Goal: Task Accomplishment & Management: Manage account settings

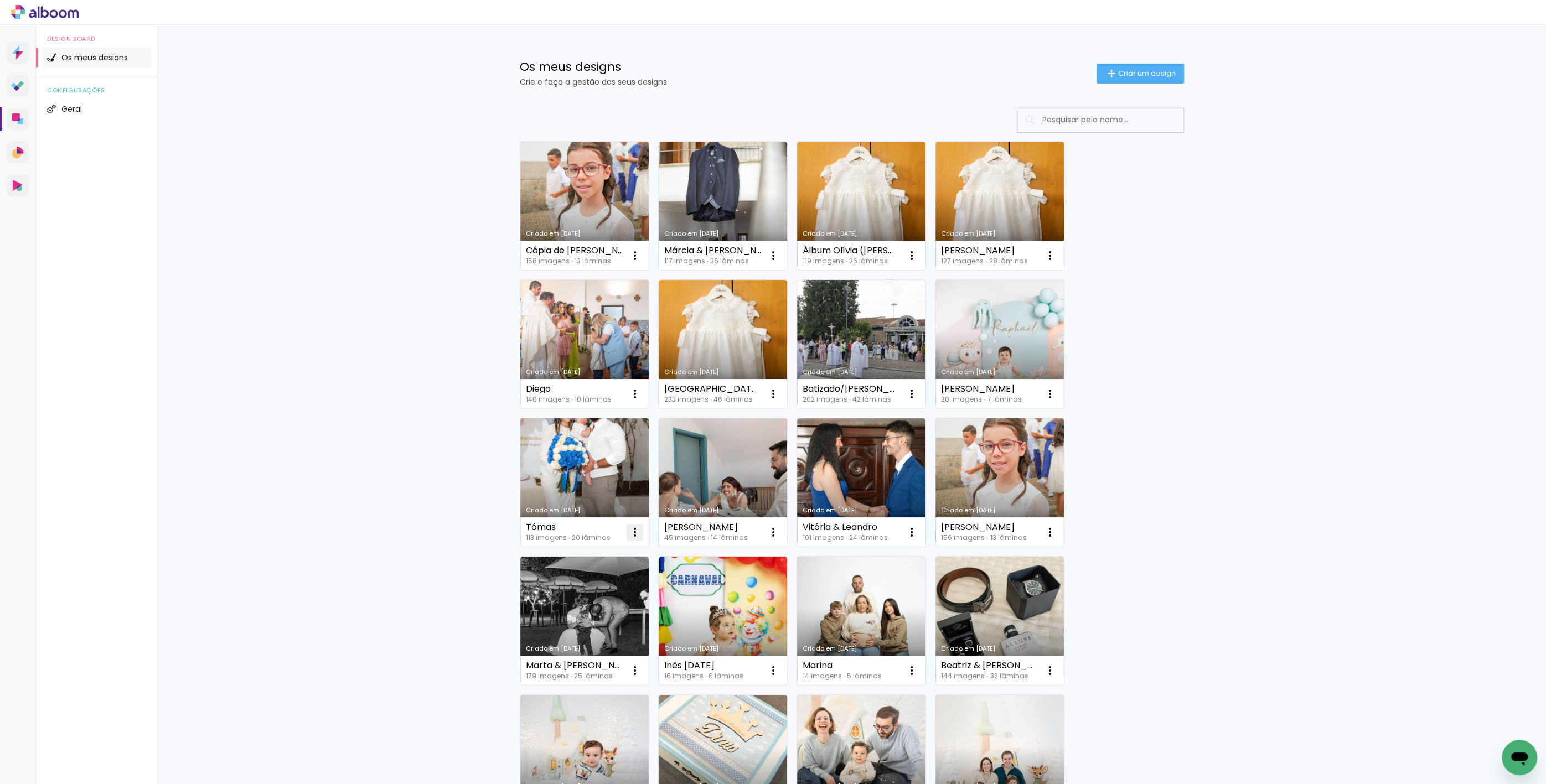
click at [629, 529] on iron-icon at bounding box center [635, 533] width 13 height 13
click at [1184, 593] on div "Criado em 26/09/25 Cópia de Matilde 156 imagens ∙ 13 lâminas Abrir Fazer uma có…" at bounding box center [852, 620] width 674 height 968
click at [907, 670] on iron-icon at bounding box center [912, 670] width 13 height 13
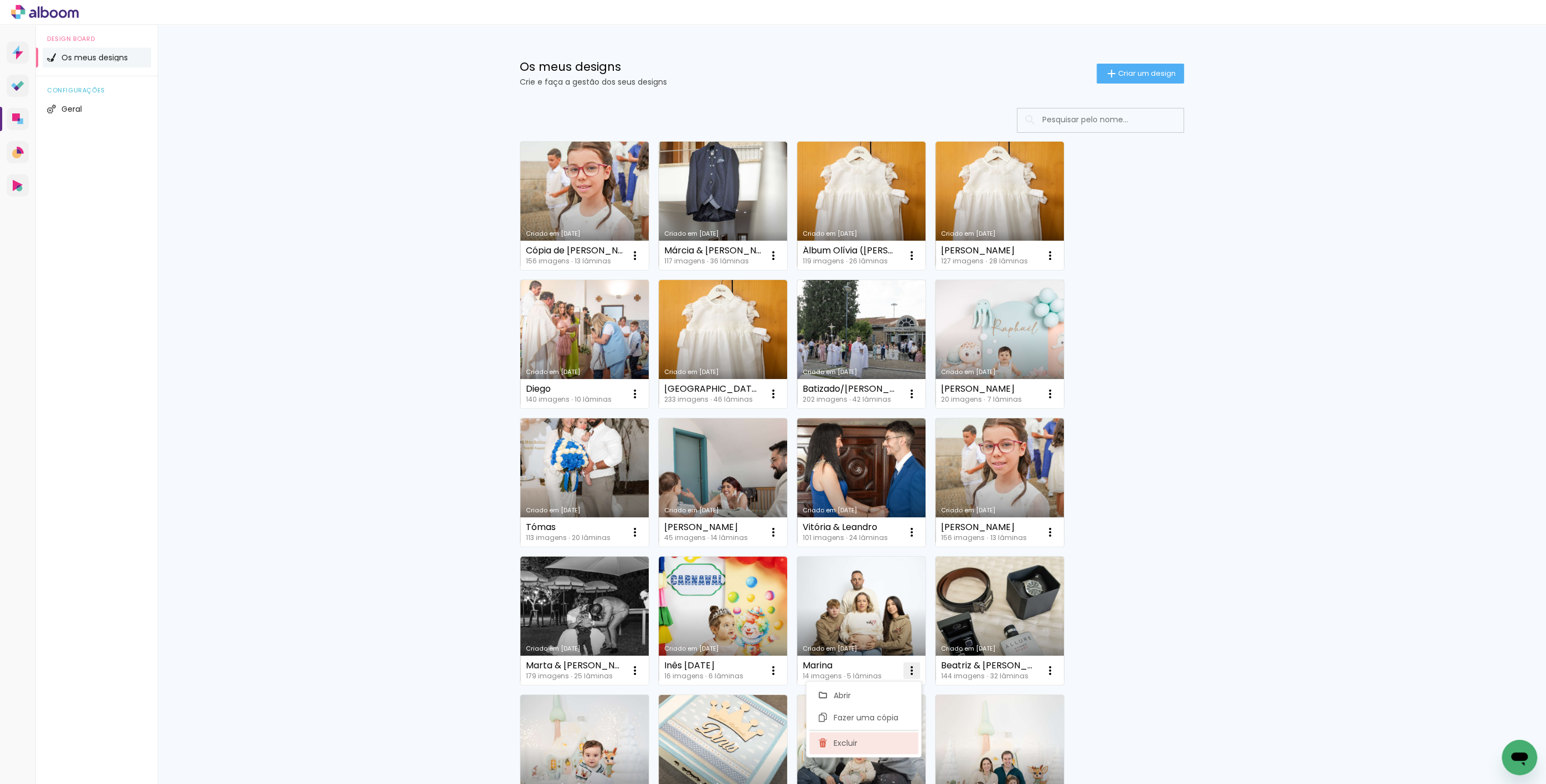
click at [850, 744] on span "Excluir" at bounding box center [846, 743] width 24 height 8
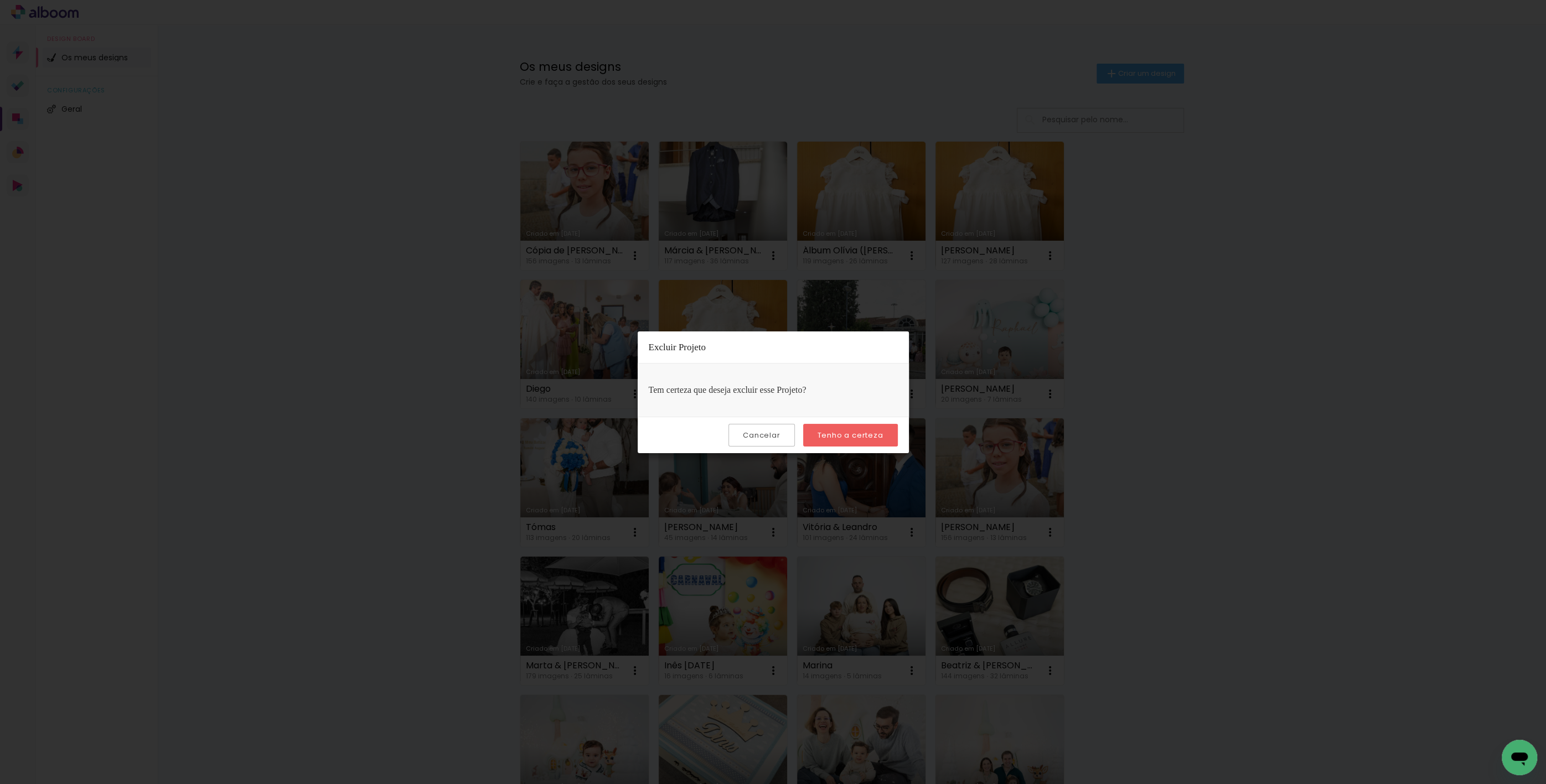
click at [0, 0] on slot "Tenho a certeza" at bounding box center [0, 0] width 0 height 0
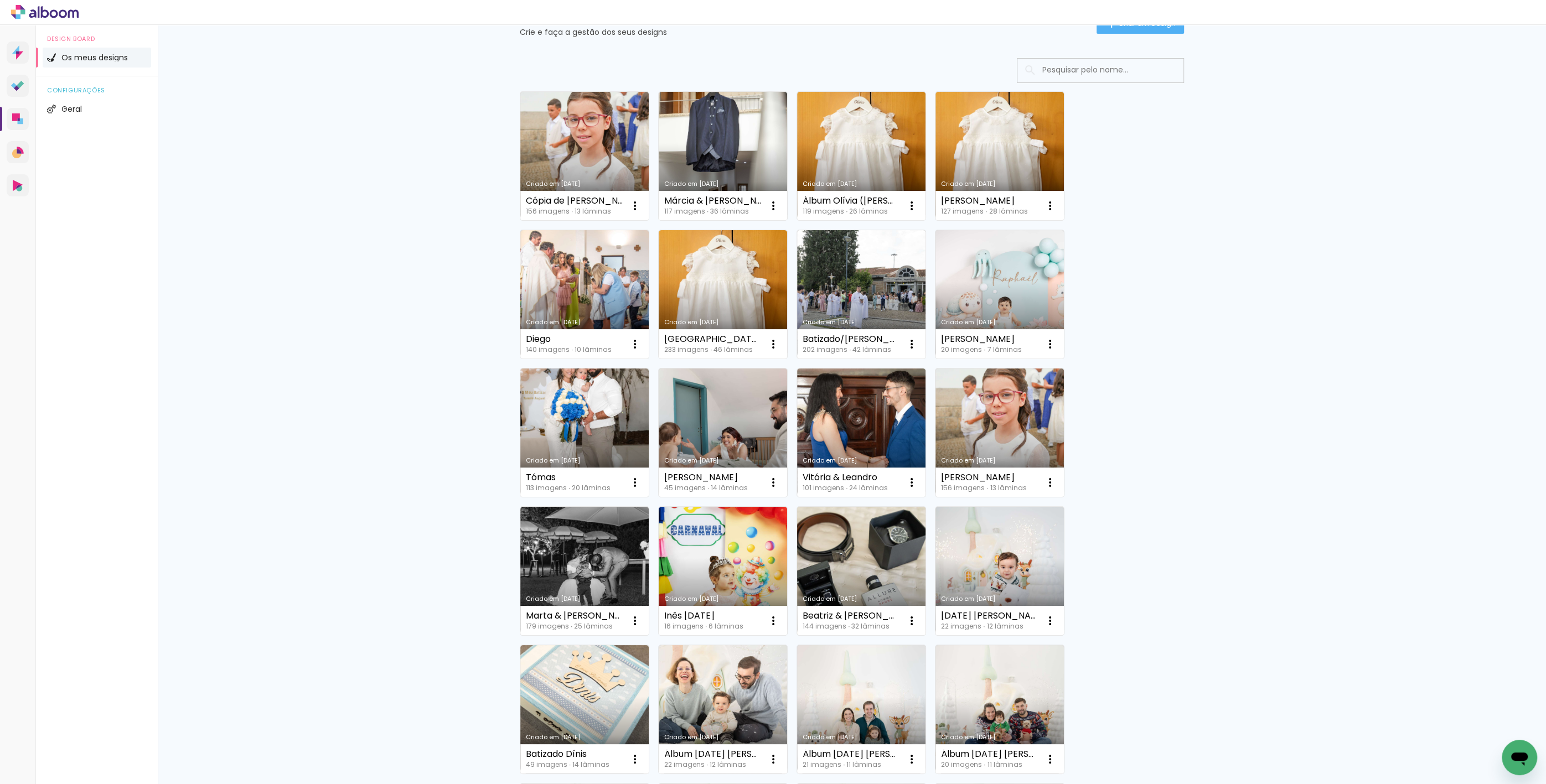
scroll to position [100, 0]
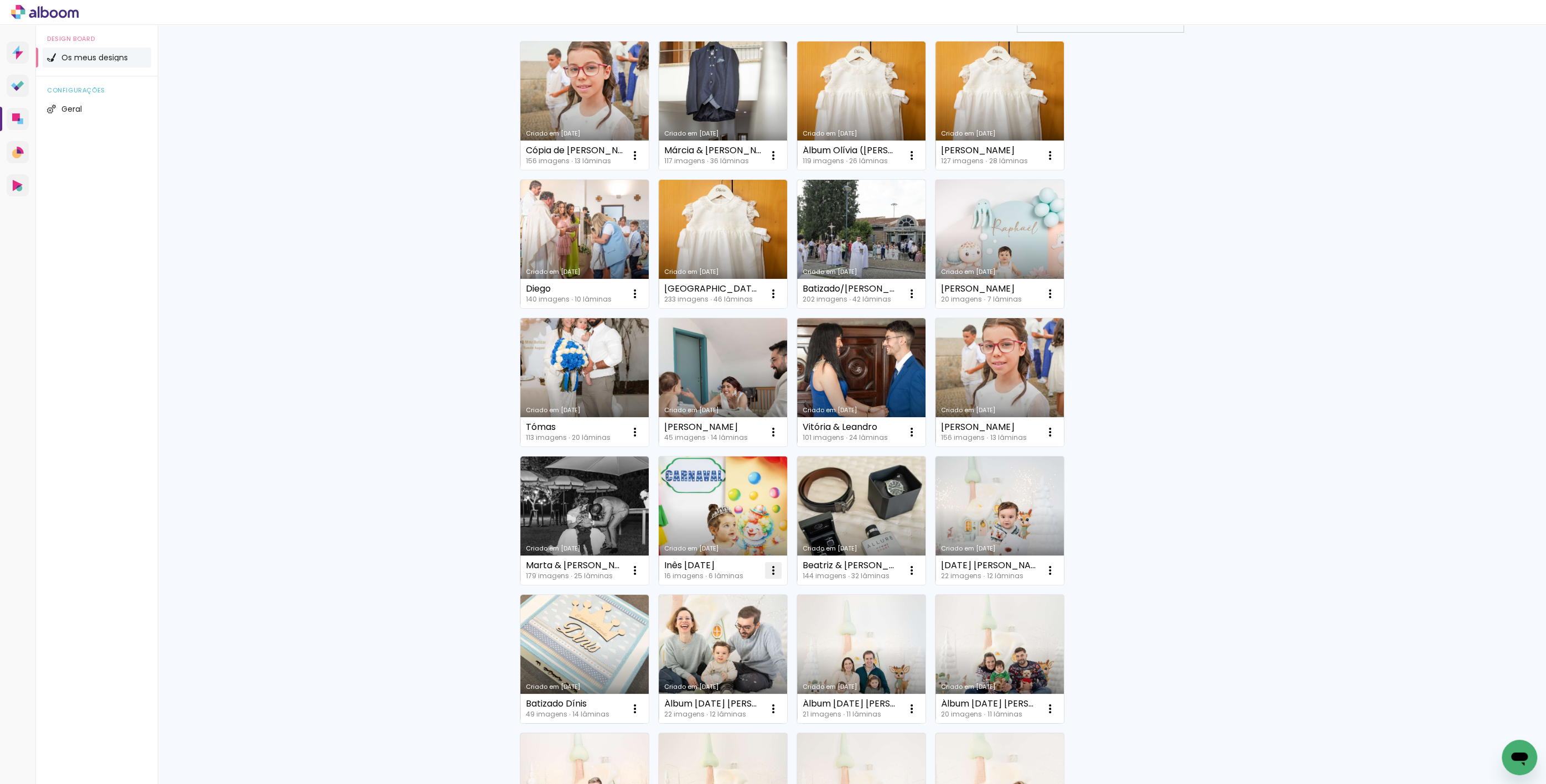
click at [772, 567] on iron-icon at bounding box center [773, 570] width 13 height 13
click at [712, 639] on span "Excluir" at bounding box center [707, 643] width 24 height 8
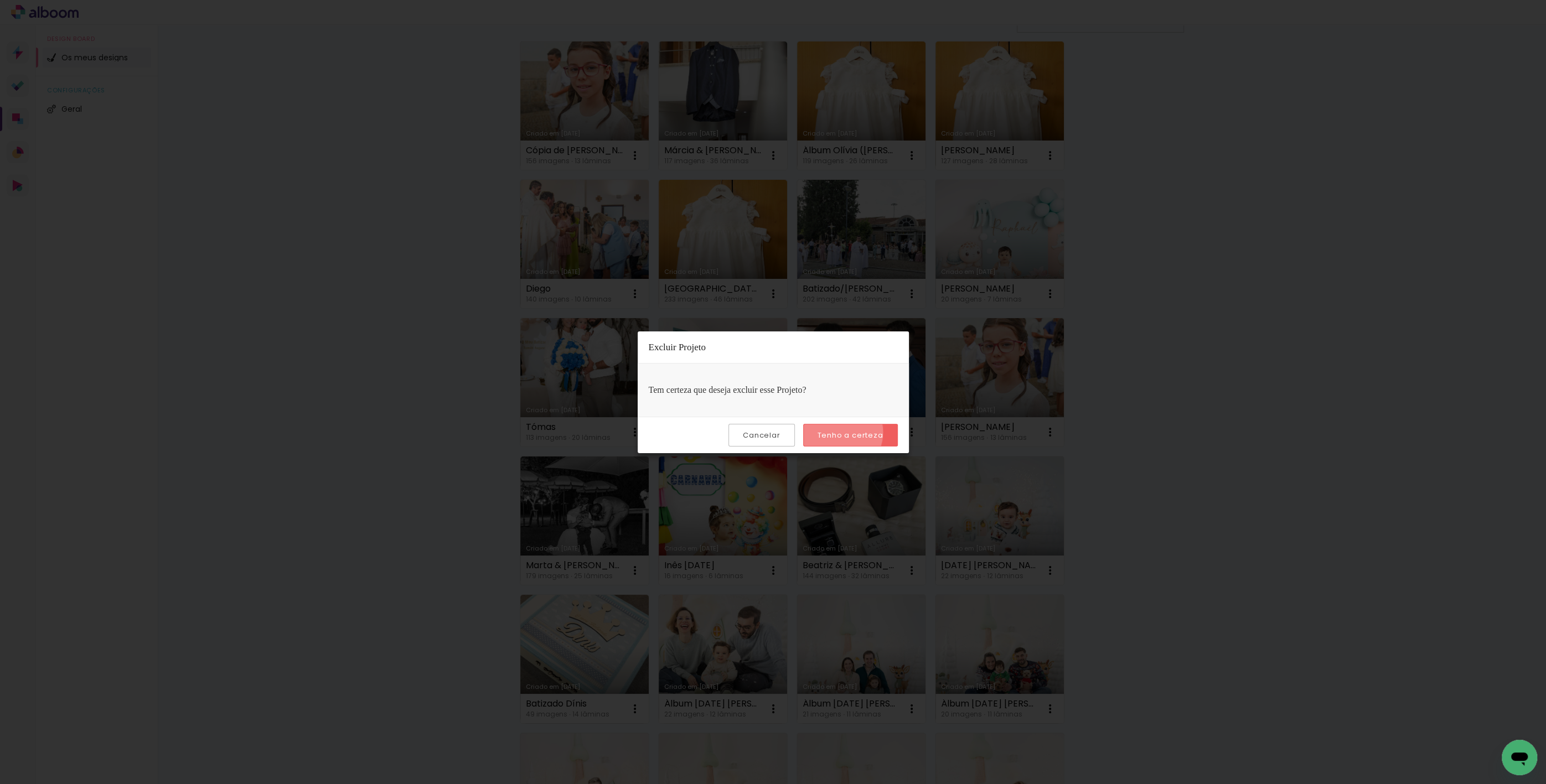
click at [0, 0] on slot "Tenho a certeza" at bounding box center [0, 0] width 0 height 0
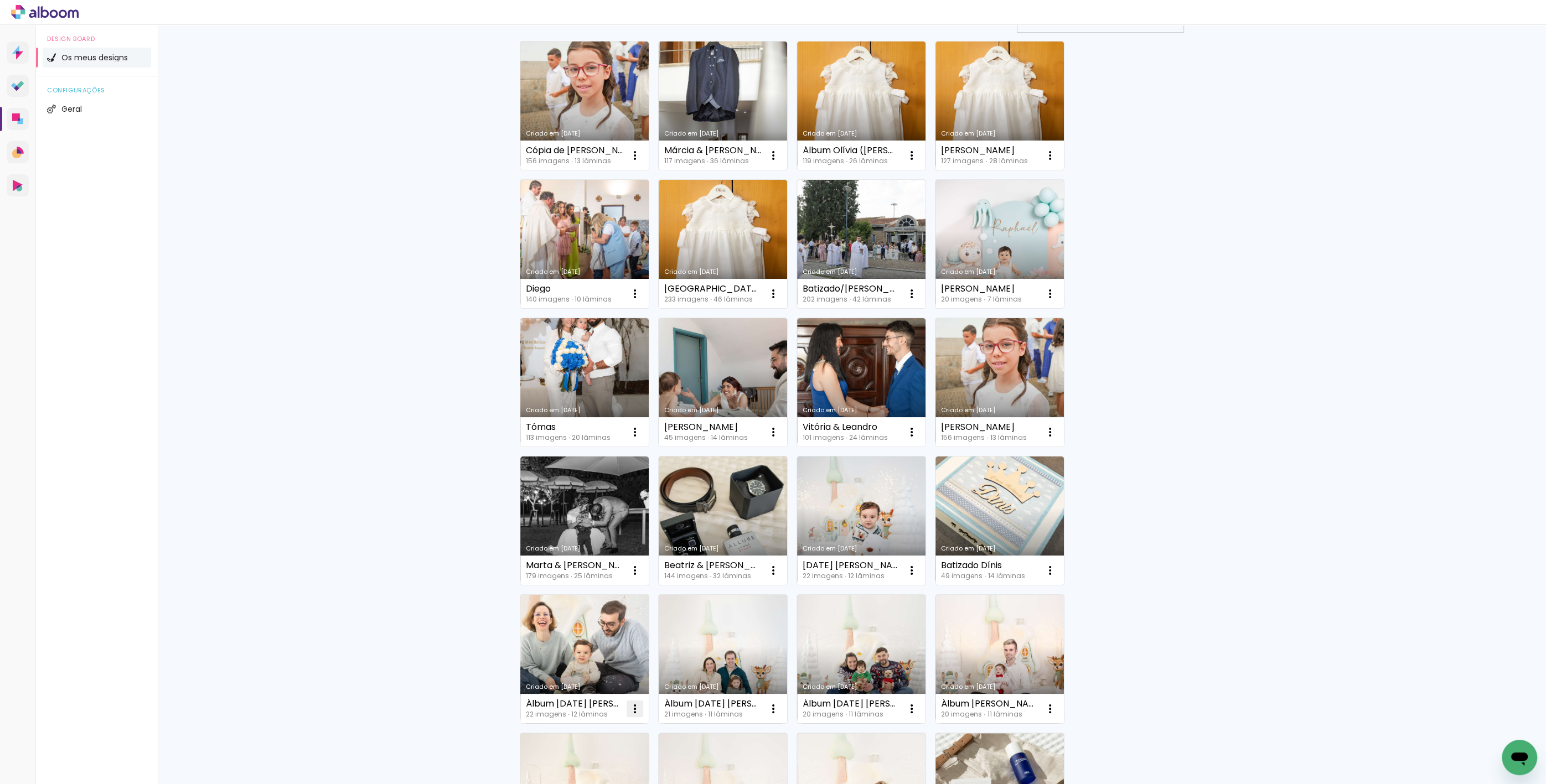
click at [628, 707] on iron-icon at bounding box center [635, 709] width 13 height 13
click at [576, 779] on span "Excluir" at bounding box center [569, 781] width 24 height 8
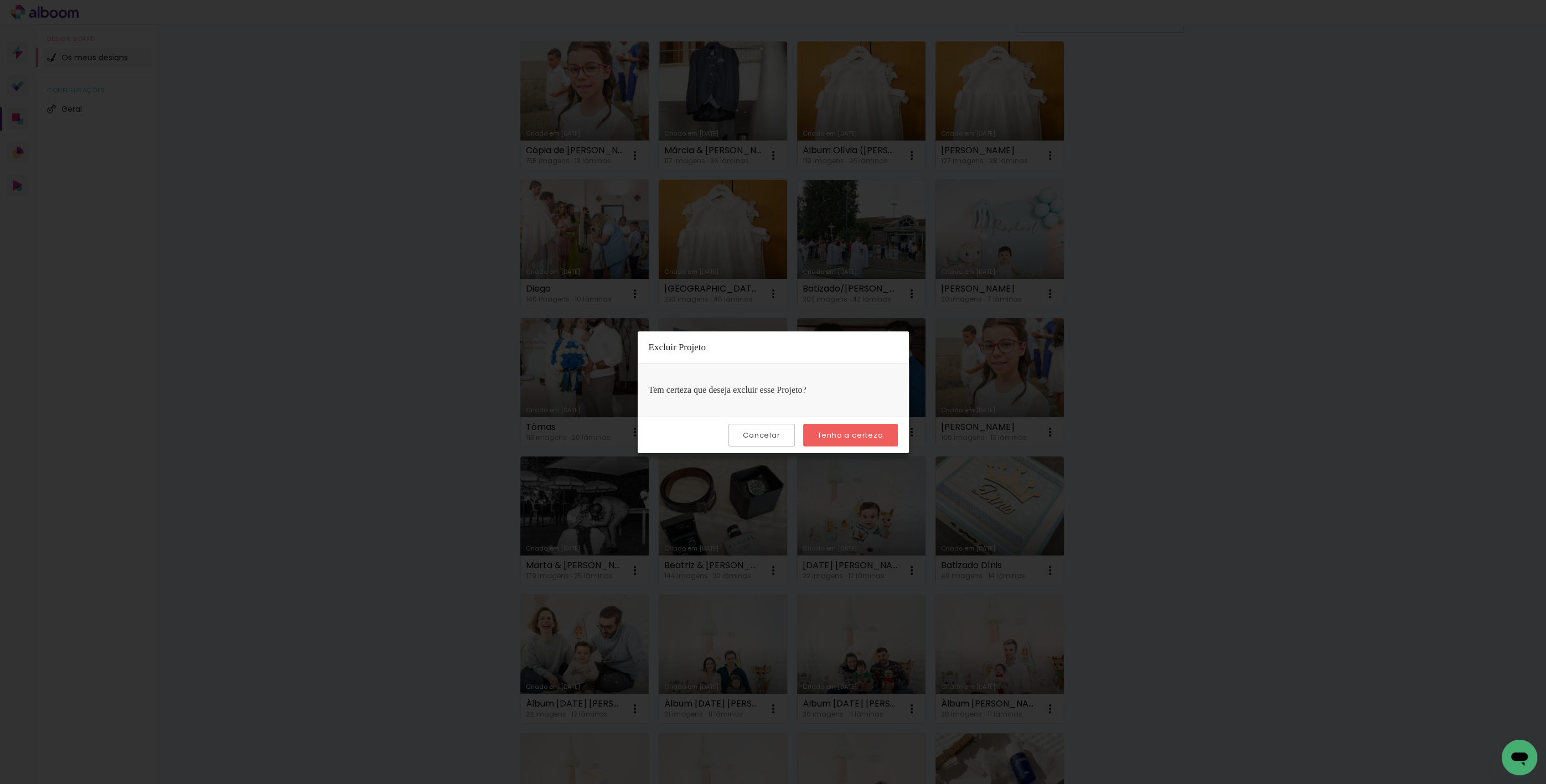
click at [832, 440] on paper-button "Tenho a certeza" at bounding box center [850, 435] width 94 height 22
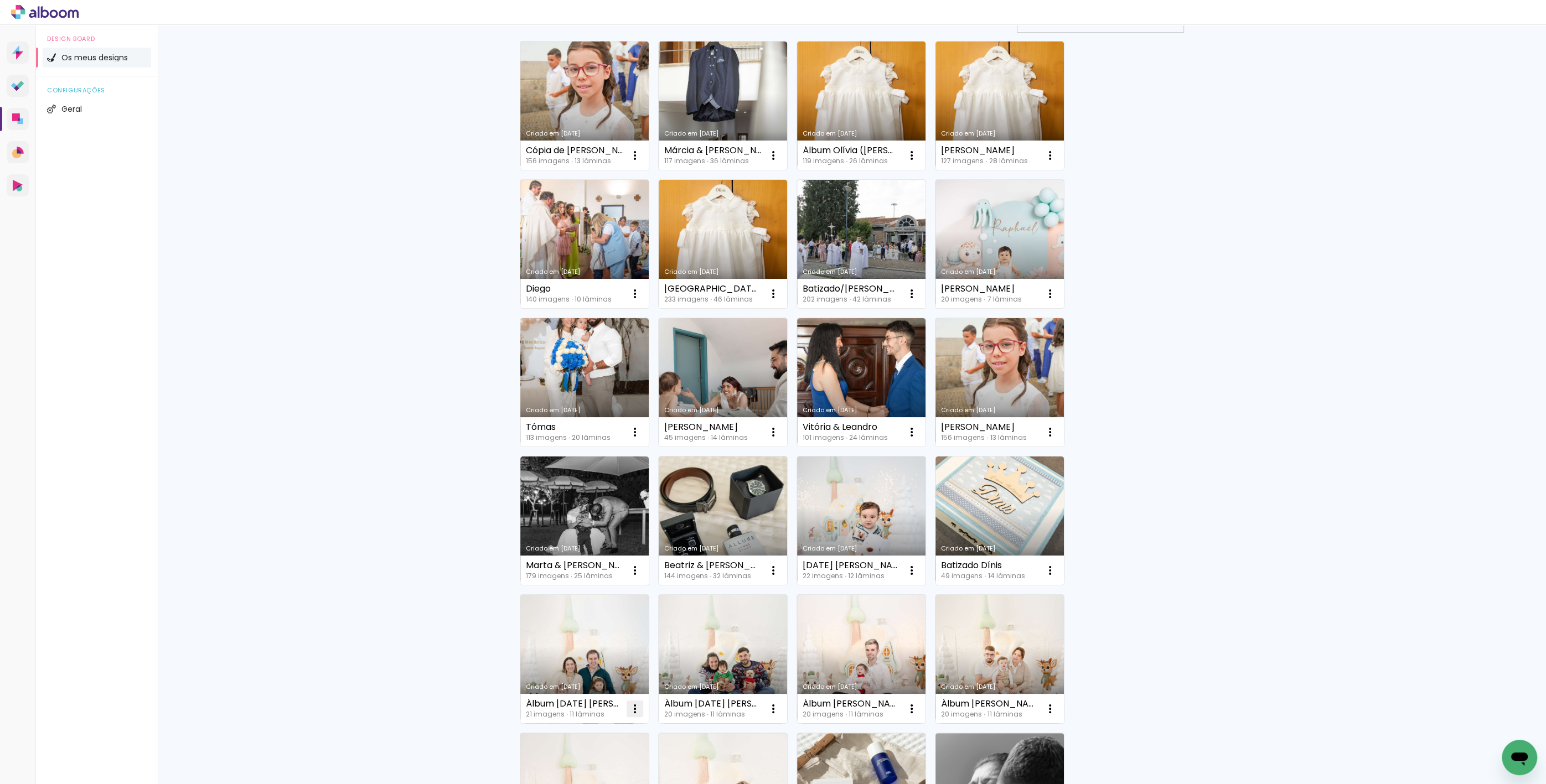
click at [630, 711] on iron-icon at bounding box center [635, 709] width 13 height 13
click at [589, 777] on paper-item "Excluir" at bounding box center [587, 781] width 109 height 22
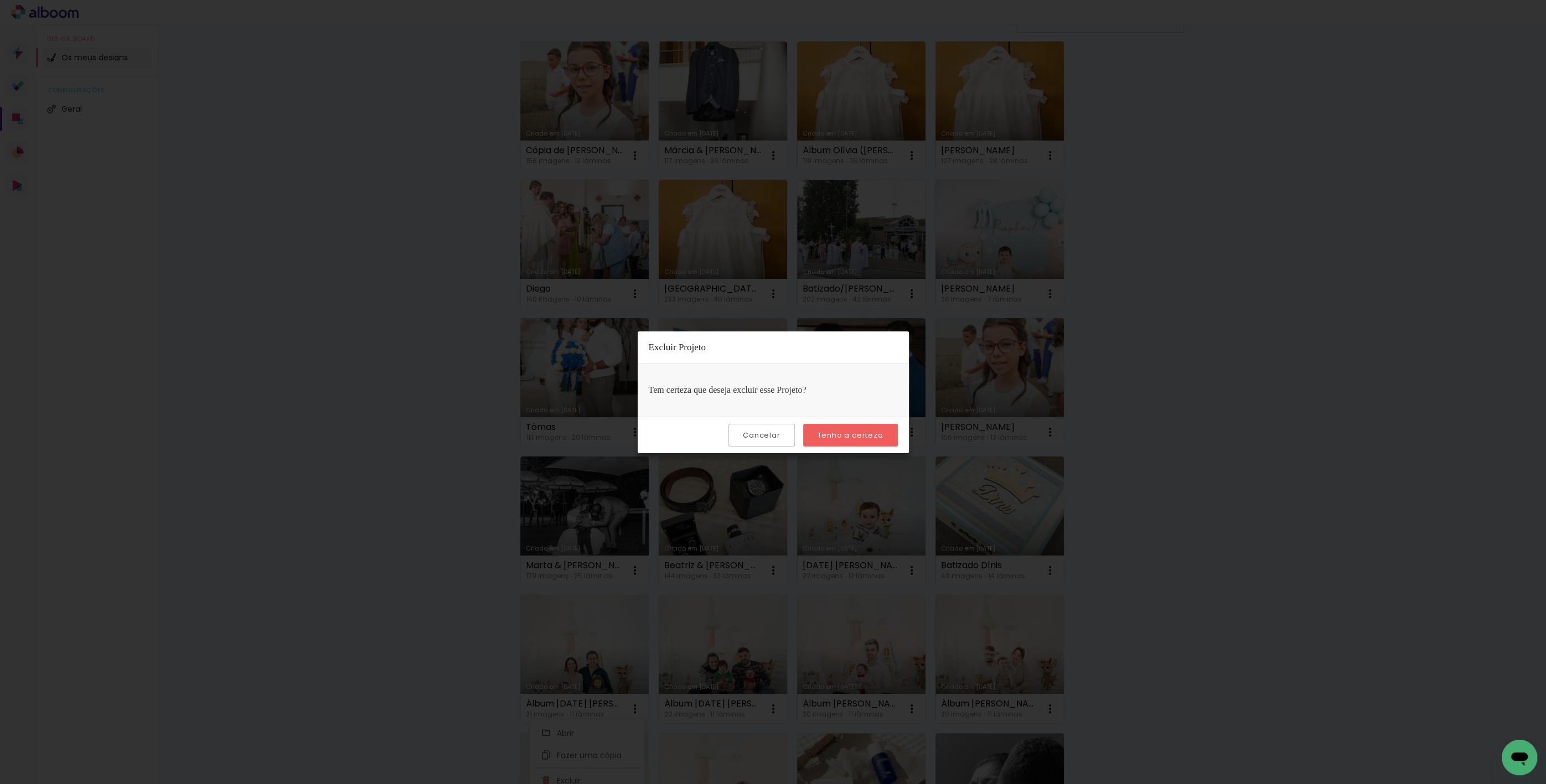
click at [0, 0] on slot "Tenho a certeza" at bounding box center [0, 0] width 0 height 0
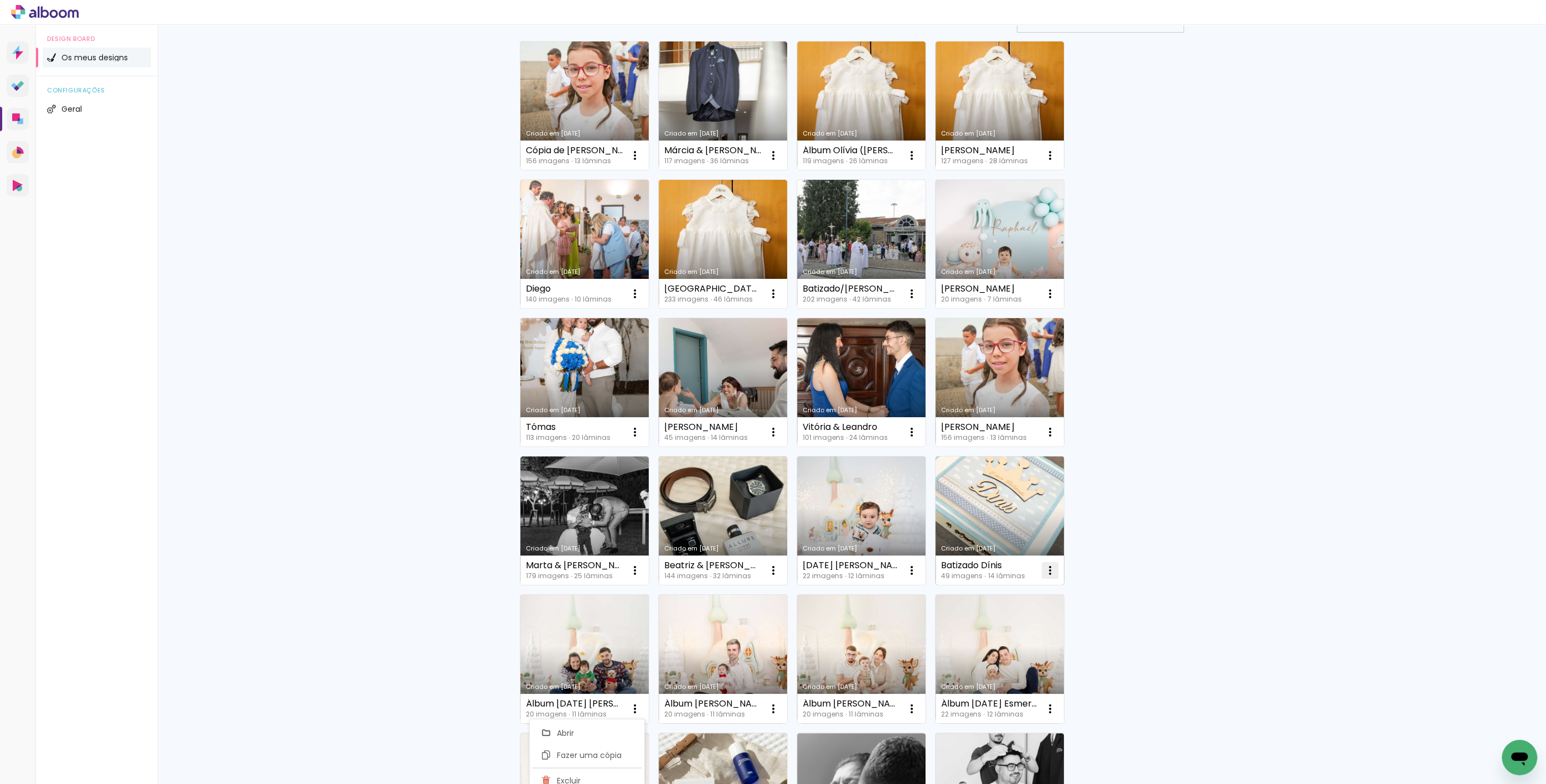
click at [1047, 572] on iron-icon at bounding box center [1050, 570] width 13 height 13
click at [977, 639] on span "Excluir" at bounding box center [984, 643] width 24 height 8
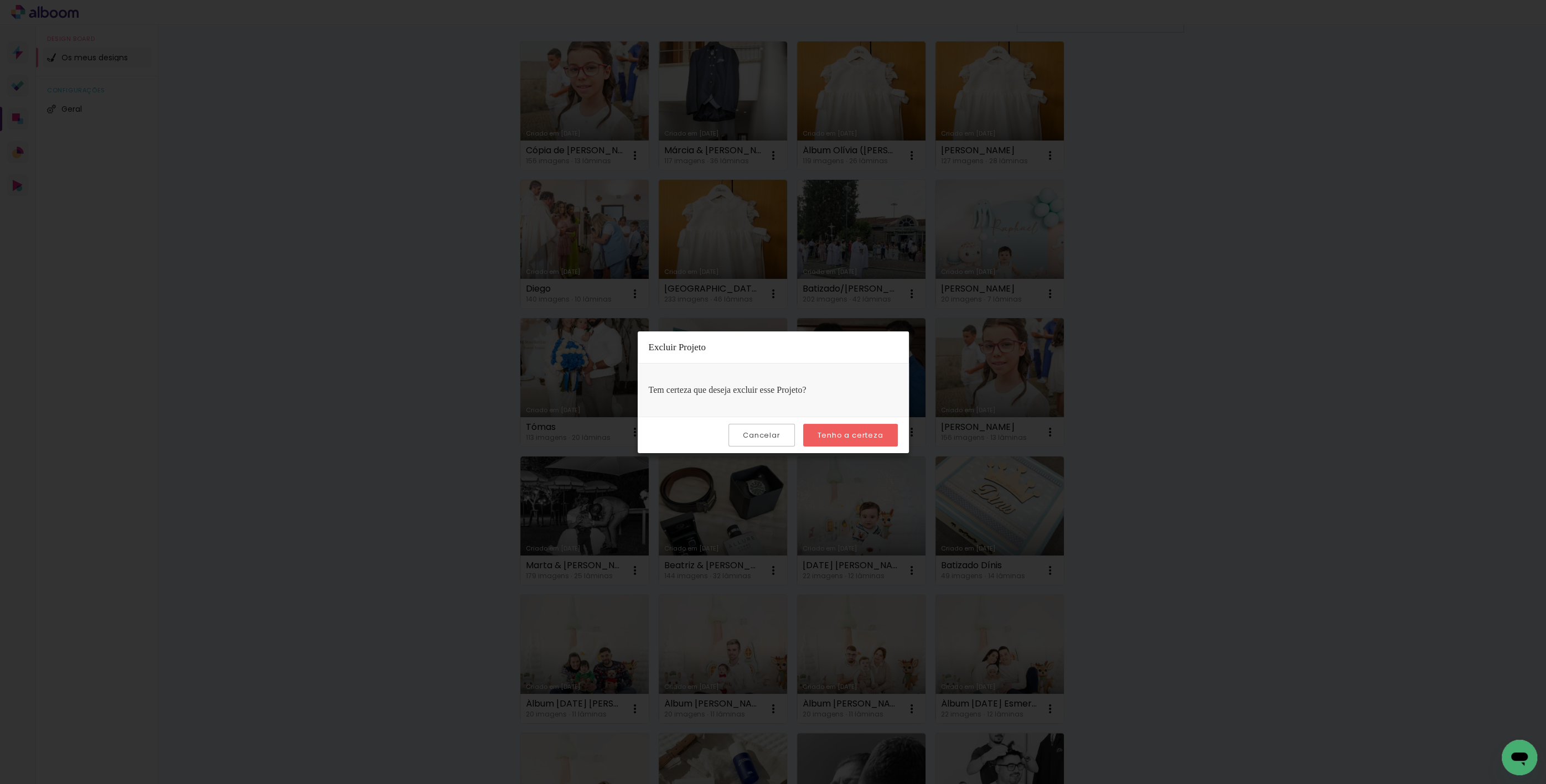
click at [838, 429] on paper-button "Tenho a certeza" at bounding box center [850, 435] width 94 height 22
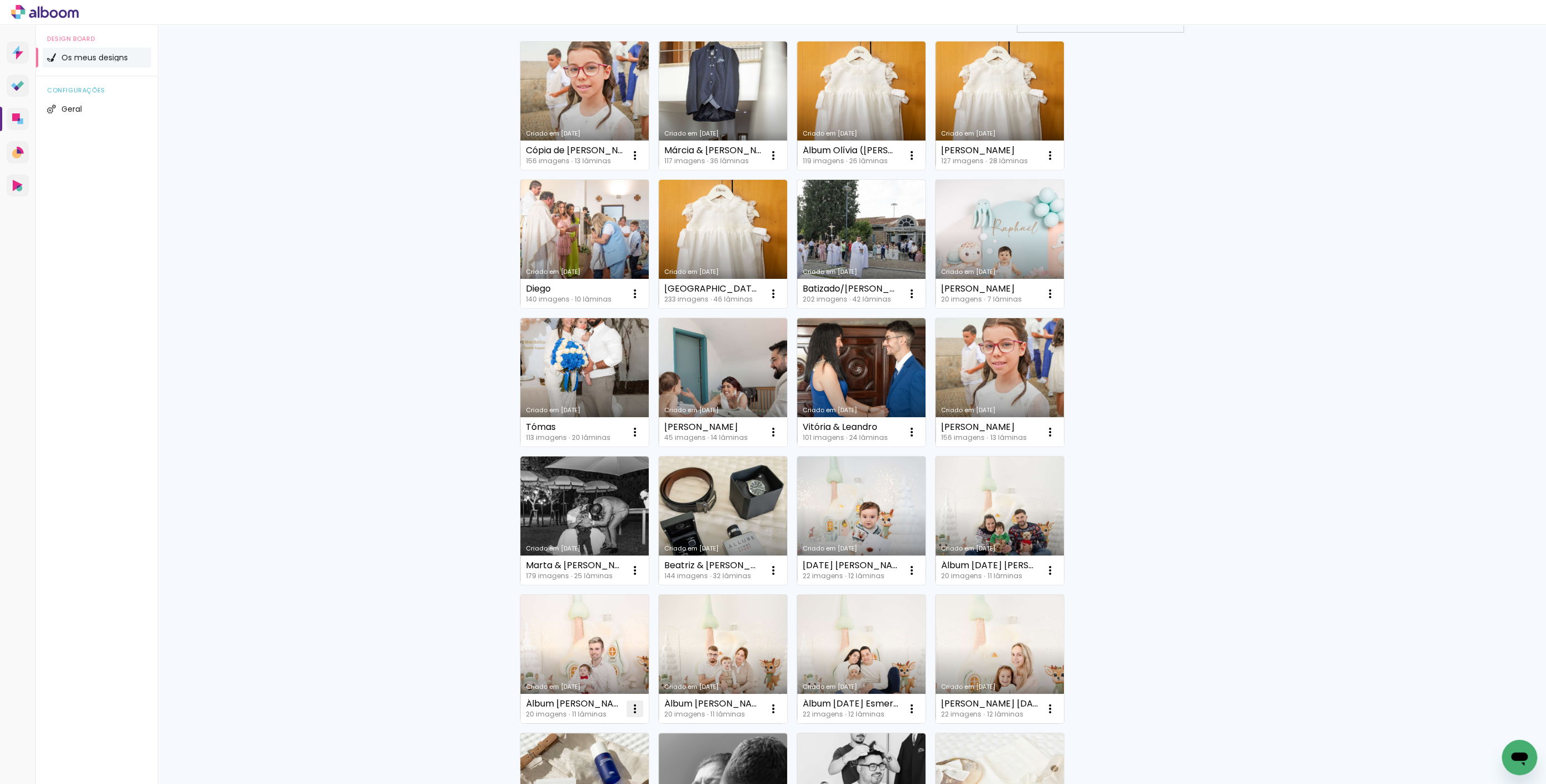
click at [628, 711] on iron-icon at bounding box center [635, 709] width 13 height 13
click at [624, 771] on paper-item "Excluir" at bounding box center [587, 781] width 109 height 22
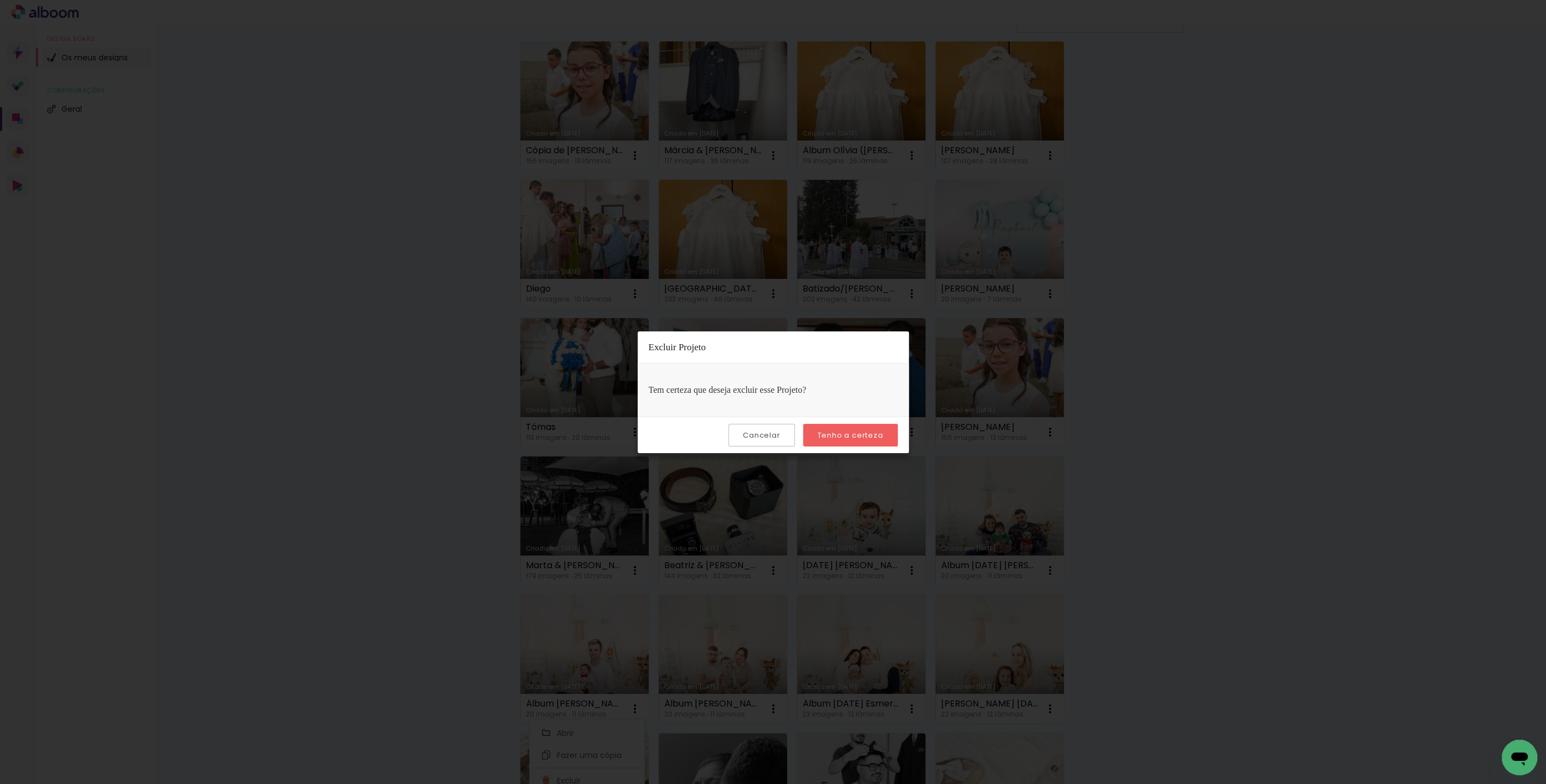
click at [829, 440] on paper-button "Tenho a certeza" at bounding box center [850, 435] width 94 height 22
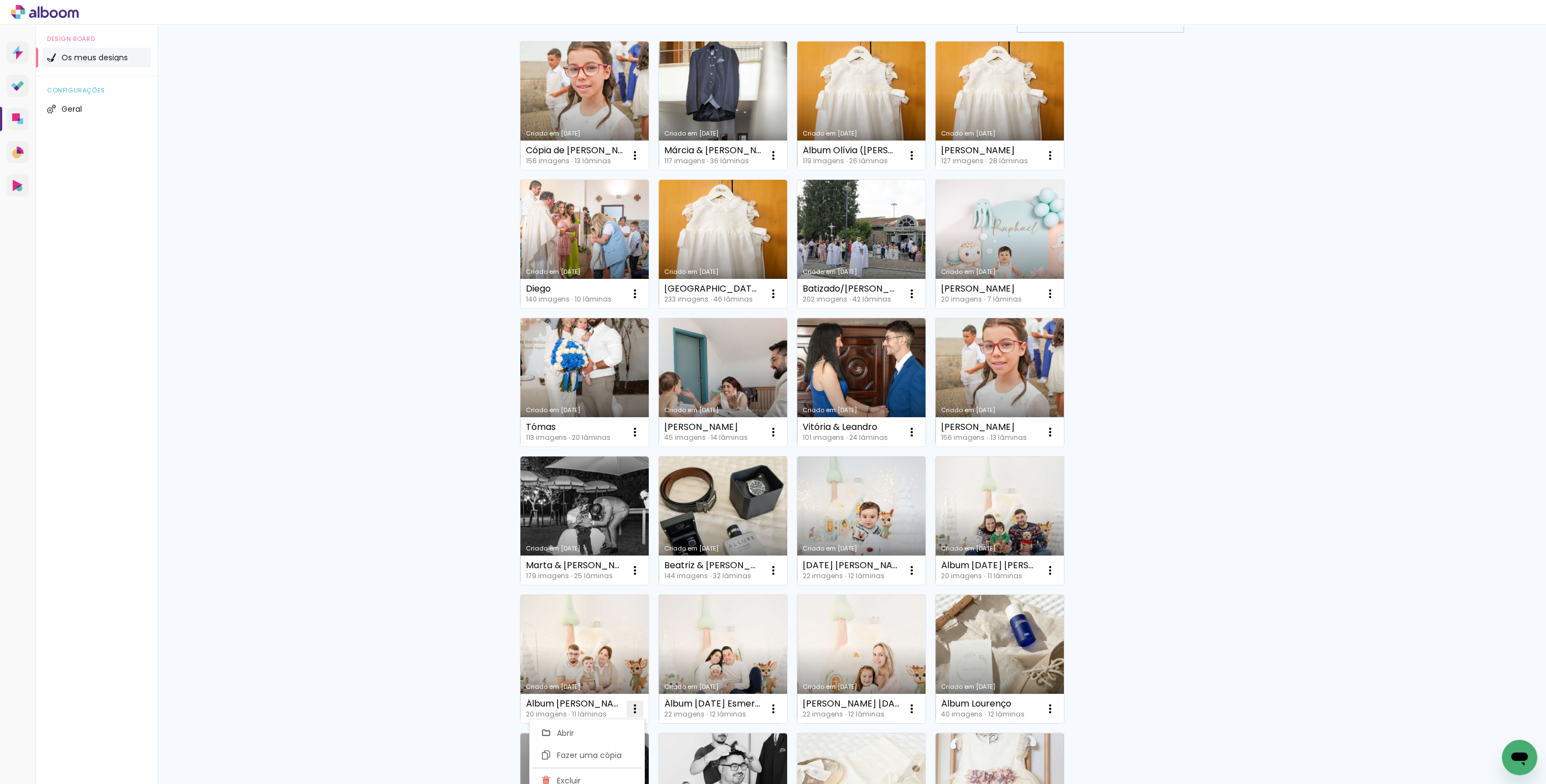
click at [632, 703] on iron-icon at bounding box center [635, 709] width 13 height 13
click at [624, 718] on paper-icon-button at bounding box center [635, 709] width 22 height 22
click at [584, 774] on paper-item "Excluir" at bounding box center [587, 781] width 109 height 22
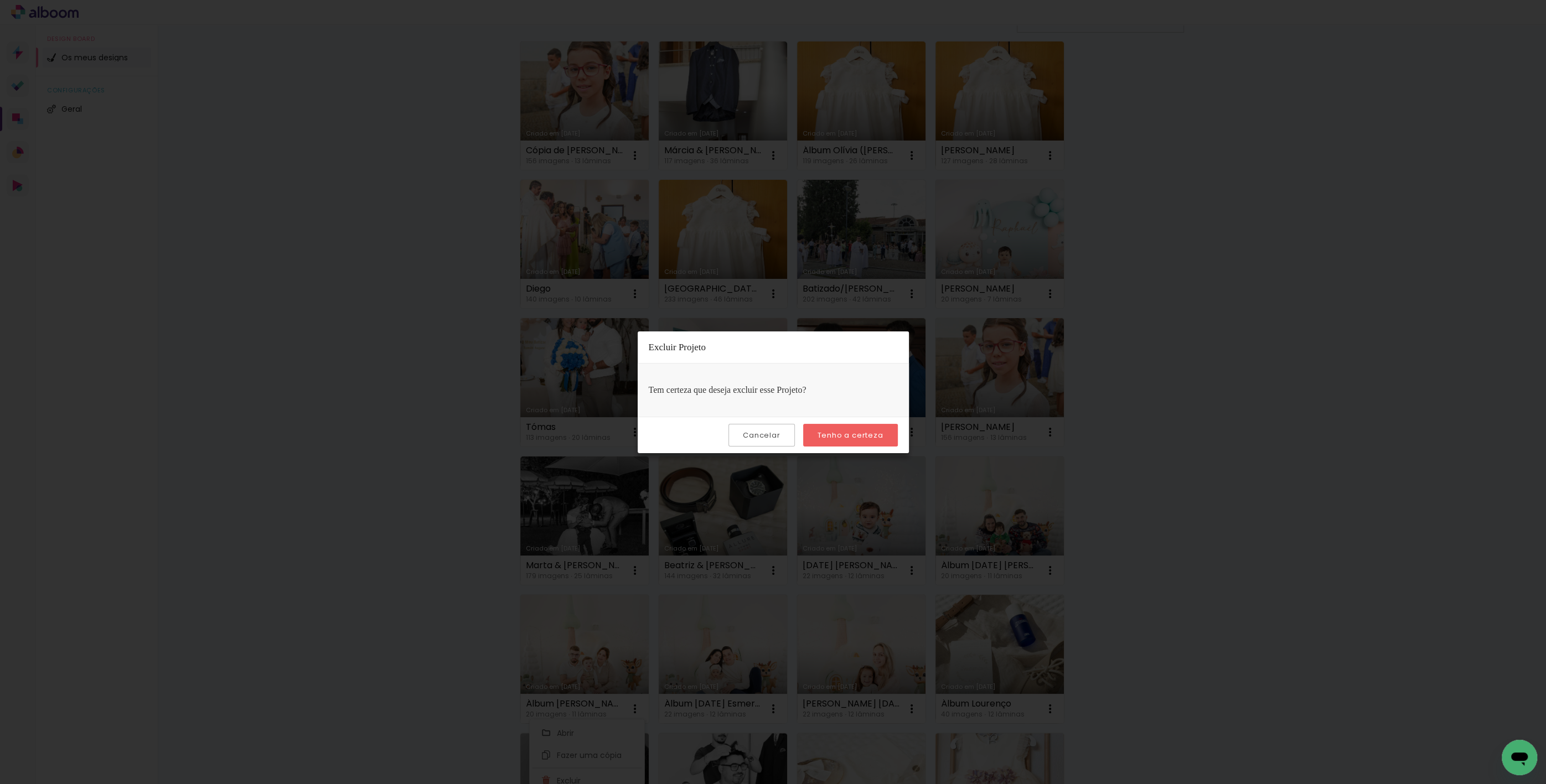
click at [0, 0] on slot "Tenho a certeza" at bounding box center [0, 0] width 0 height 0
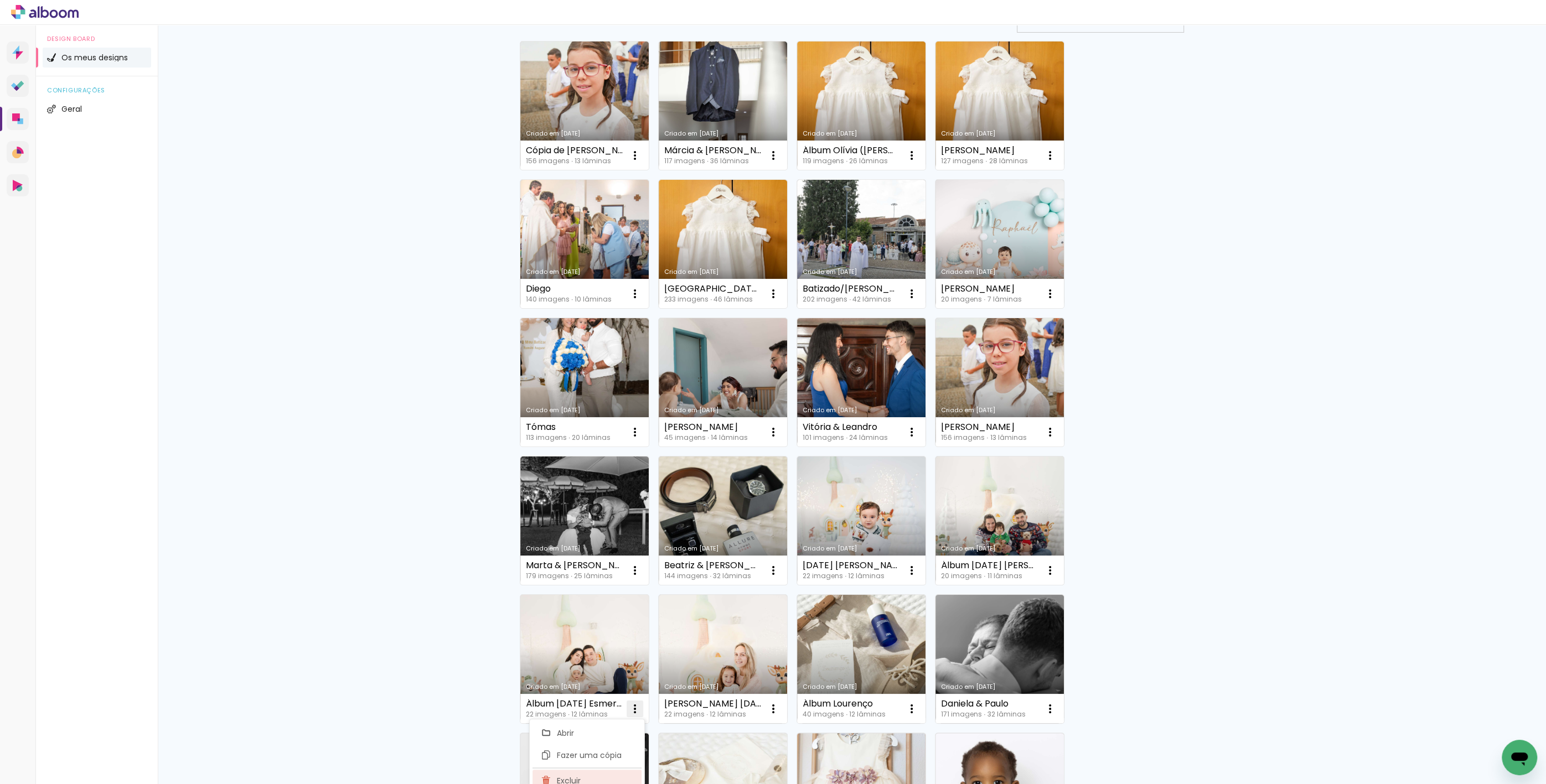
click at [601, 773] on paper-item "Excluir" at bounding box center [587, 781] width 109 height 22
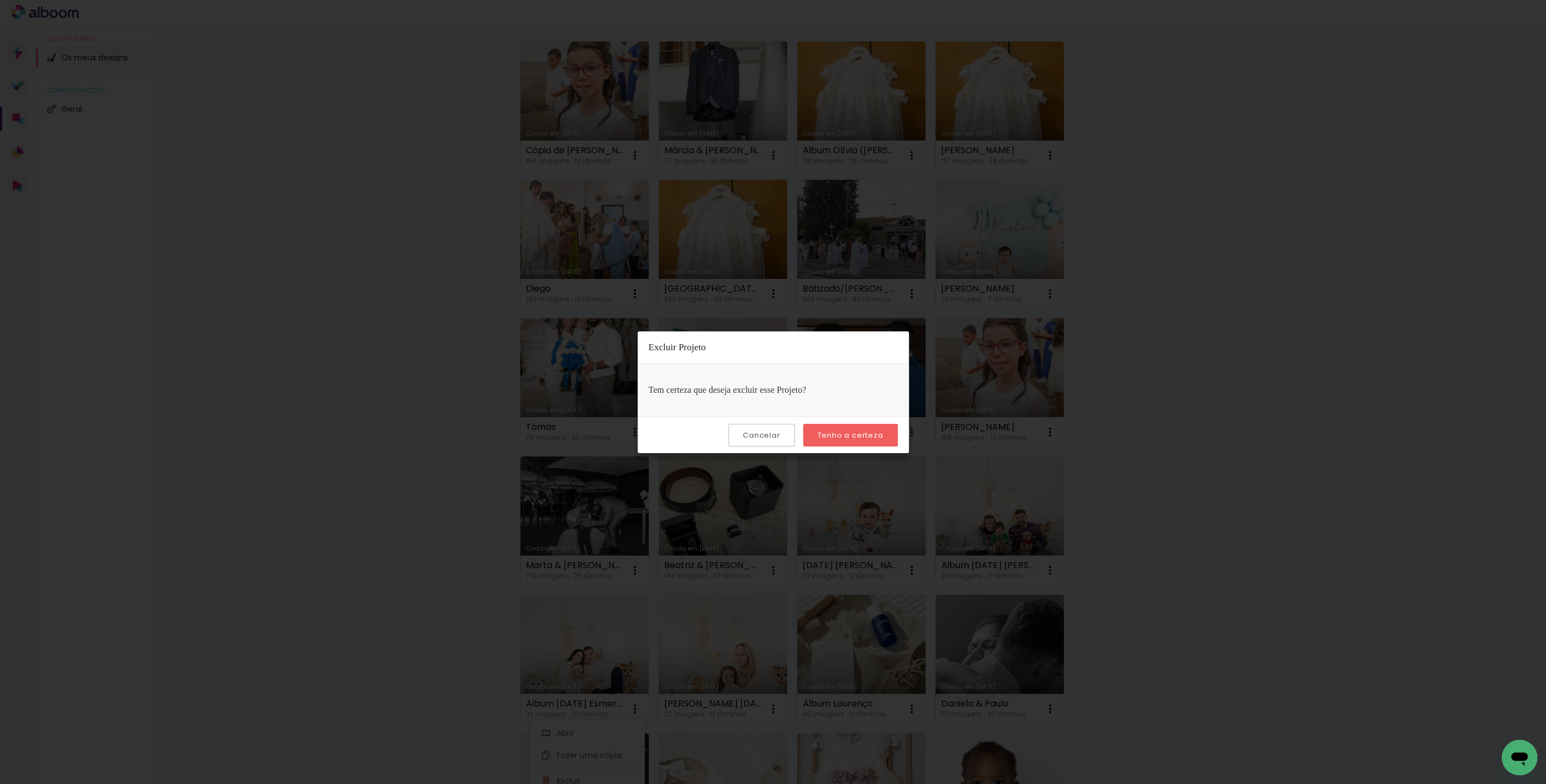
click at [827, 440] on paper-button "Tenho a certeza" at bounding box center [850, 435] width 94 height 22
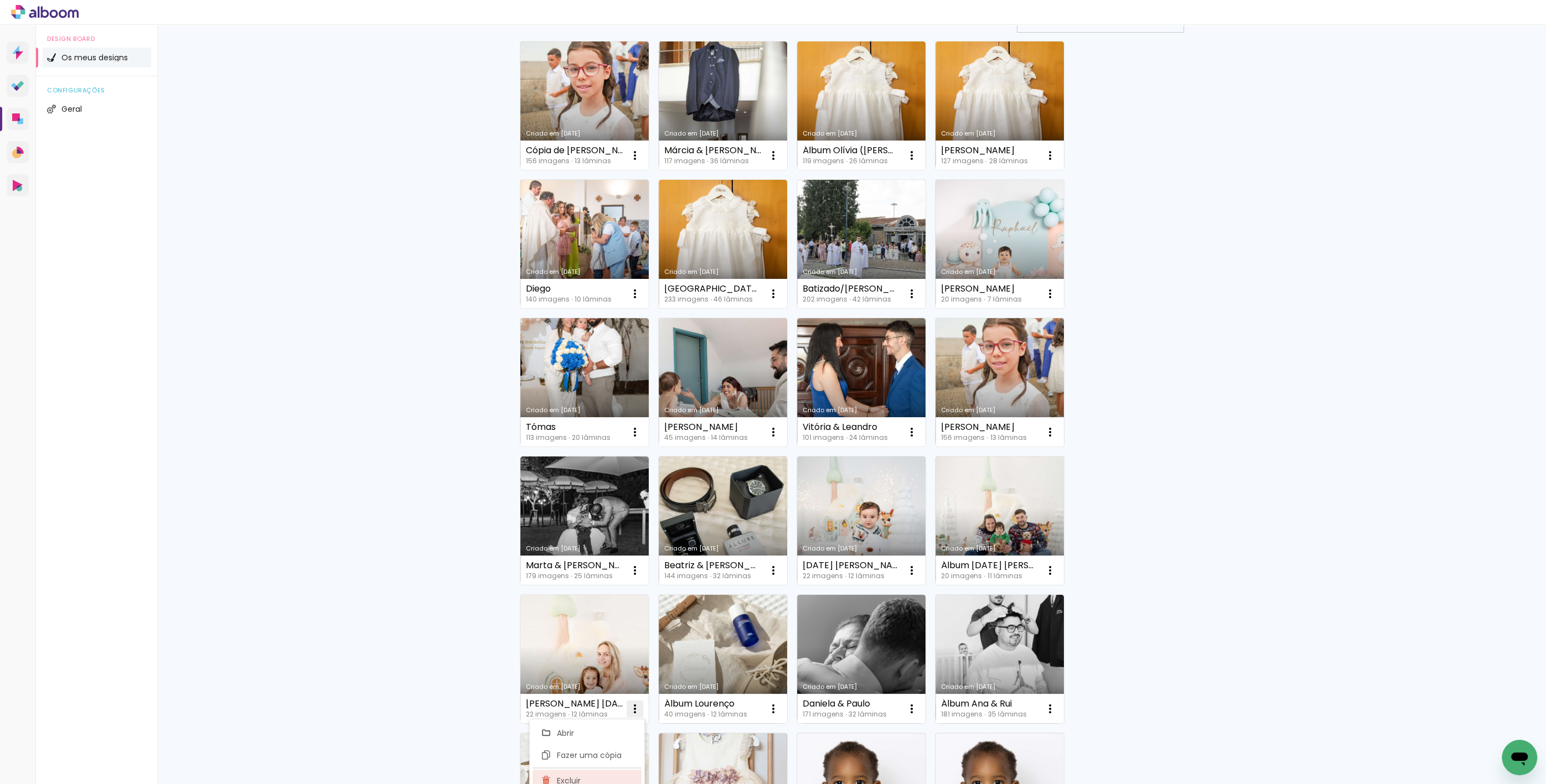
click at [580, 778] on span "Excluir" at bounding box center [569, 781] width 24 height 8
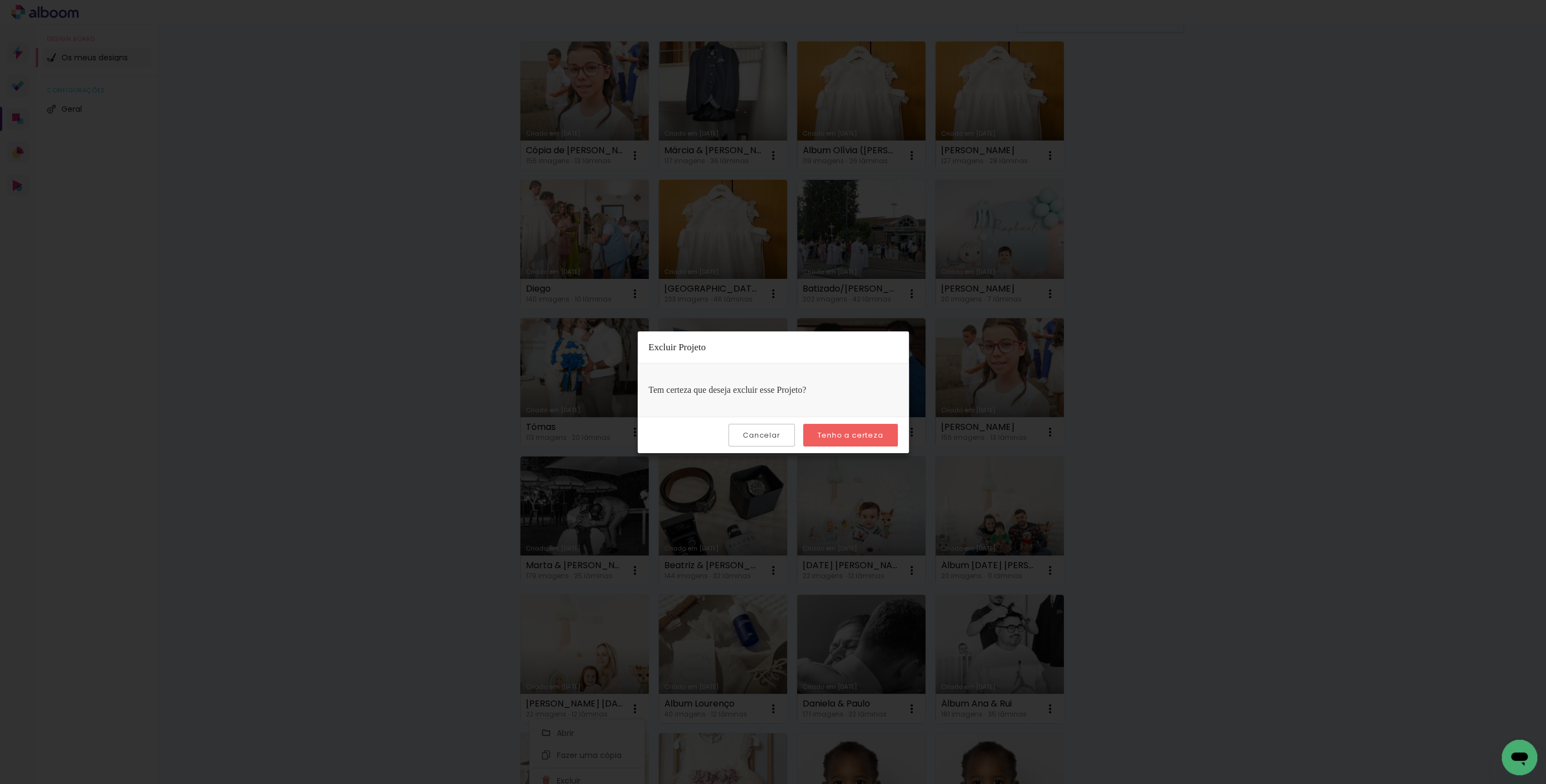
click at [0, 0] on slot "Tenho a certeza" at bounding box center [0, 0] width 0 height 0
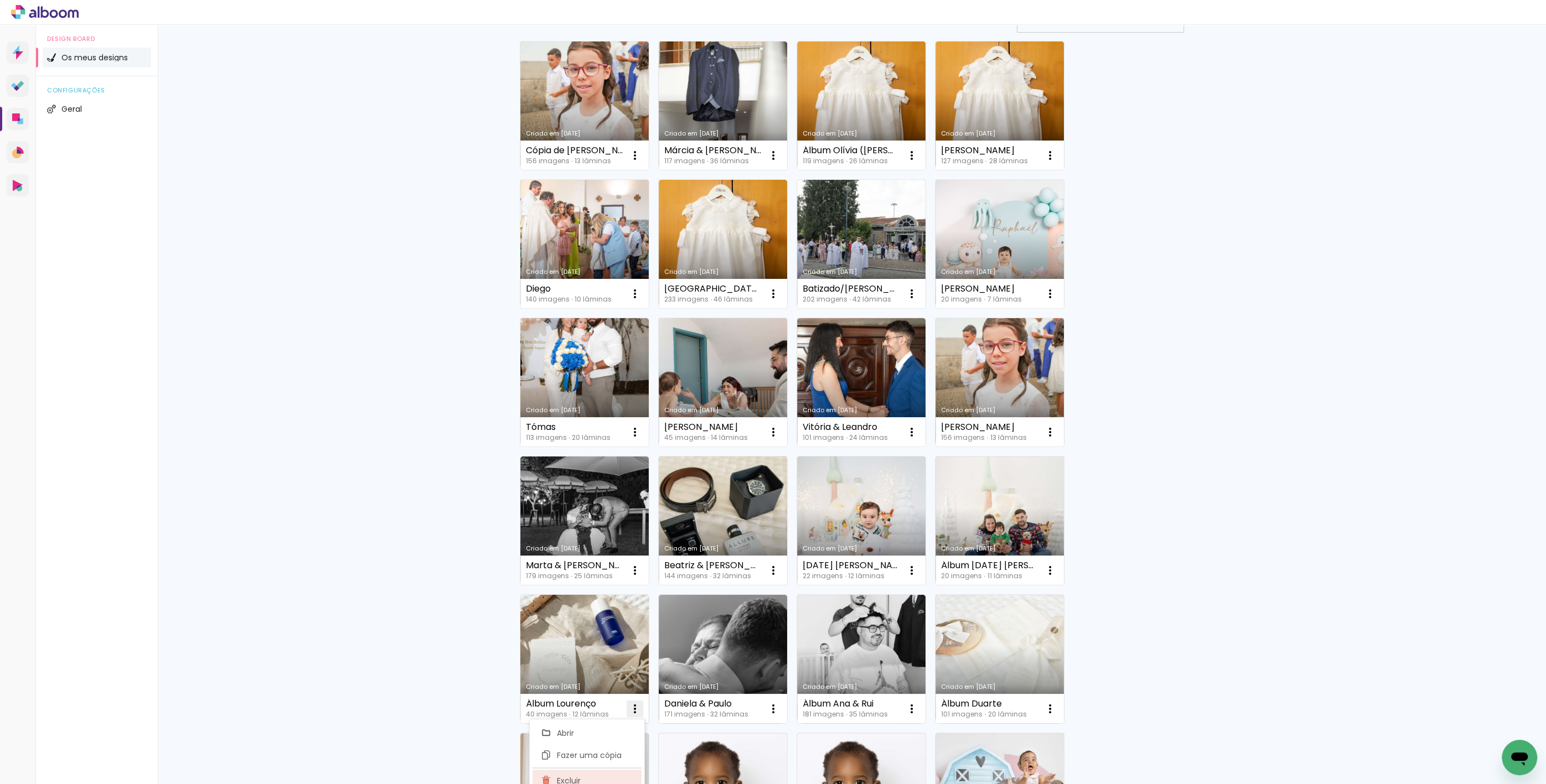
click at [608, 776] on paper-item "Excluir" at bounding box center [587, 781] width 109 height 22
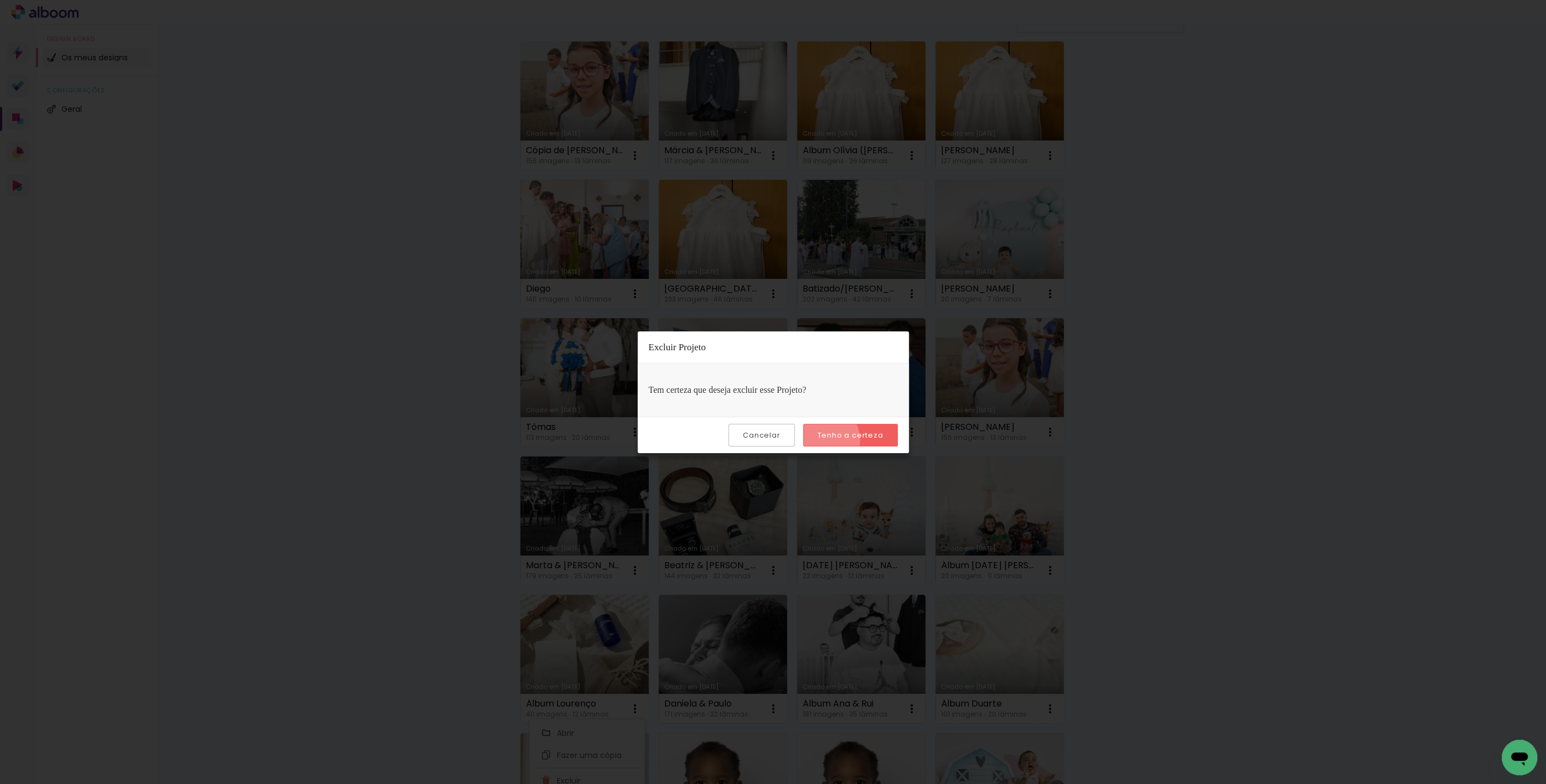
click at [823, 440] on paper-button "Tenho a certeza" at bounding box center [850, 435] width 94 height 22
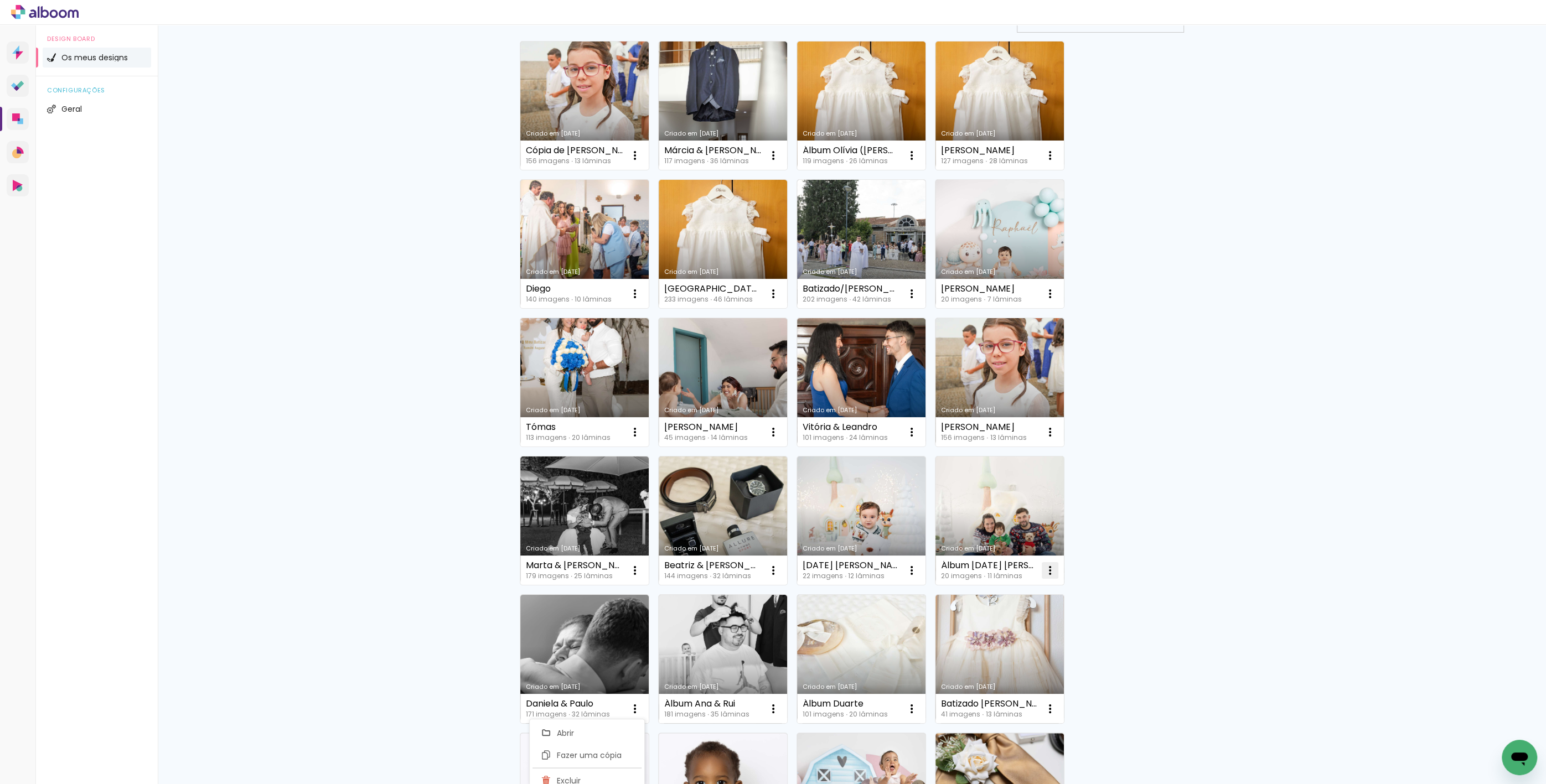
click at [1048, 568] on iron-icon at bounding box center [1050, 570] width 13 height 13
click at [989, 642] on span "Excluir" at bounding box center [984, 643] width 24 height 8
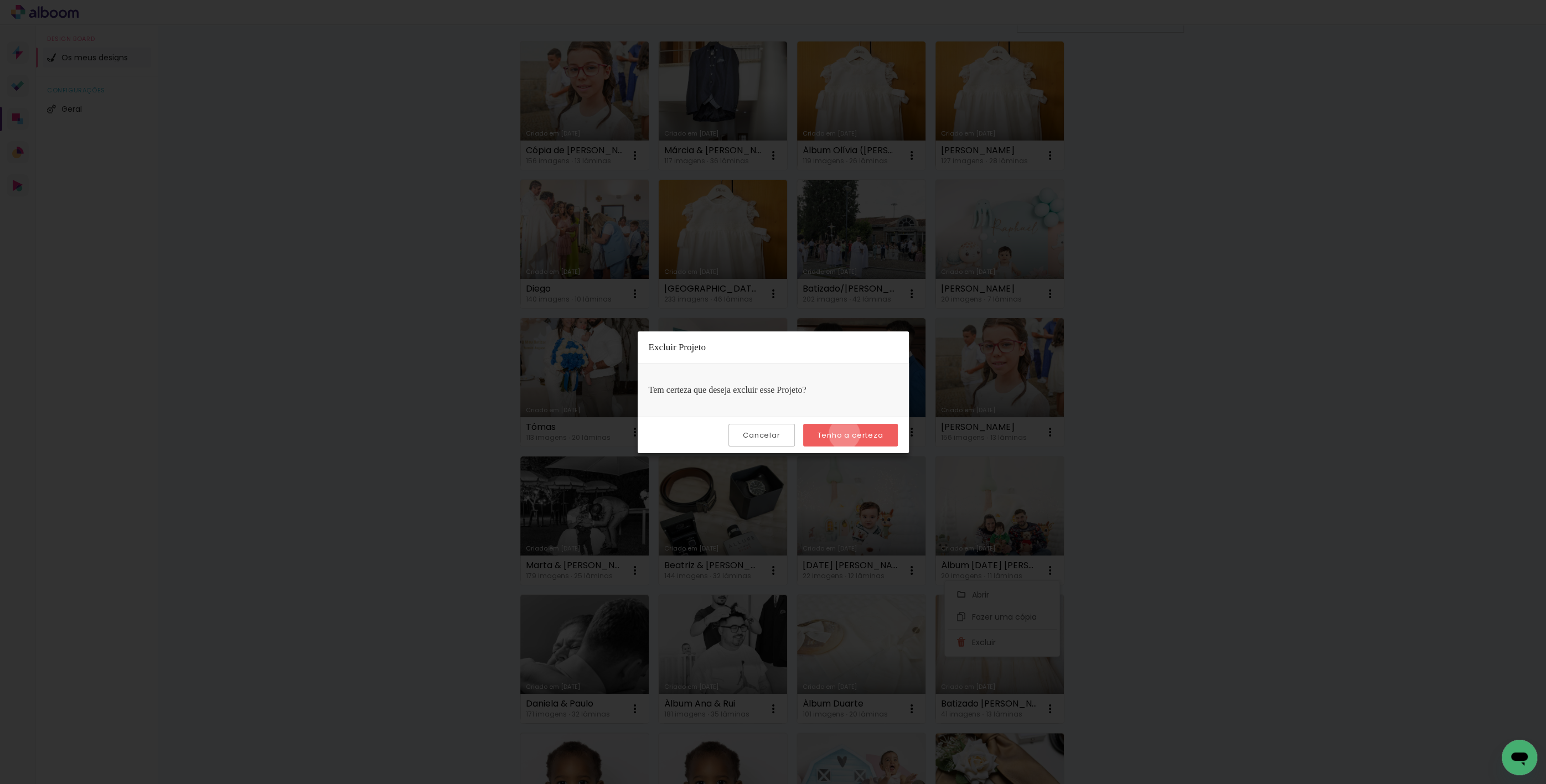
click at [0, 0] on slot "Tenho a certeza" at bounding box center [0, 0] width 0 height 0
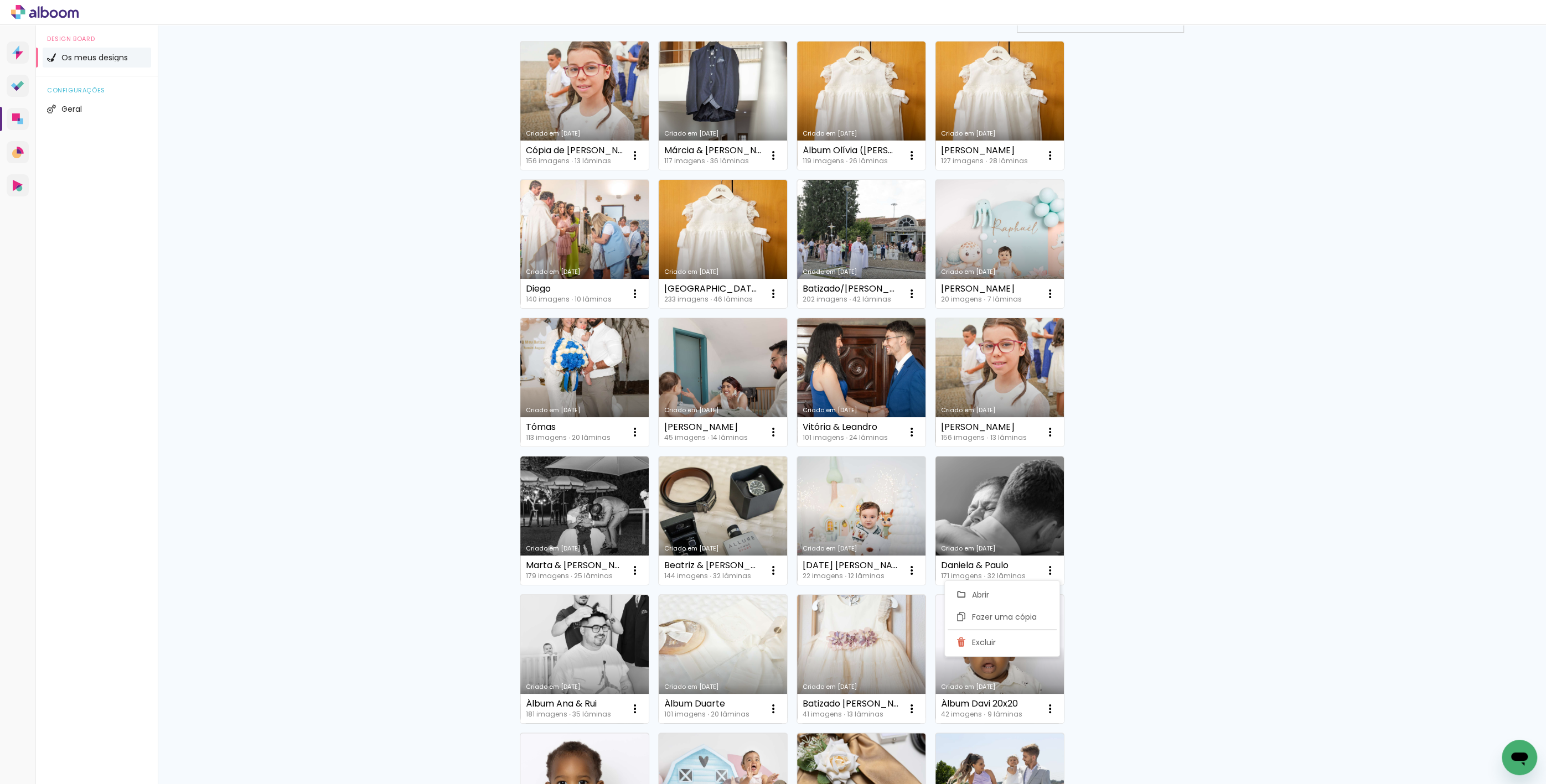
click at [1132, 484] on div "Criado em 26/09/25 Cópia de Matilde 156 imagens ∙ 13 lâminas Abrir Fazer uma có…" at bounding box center [852, 520] width 674 height 968
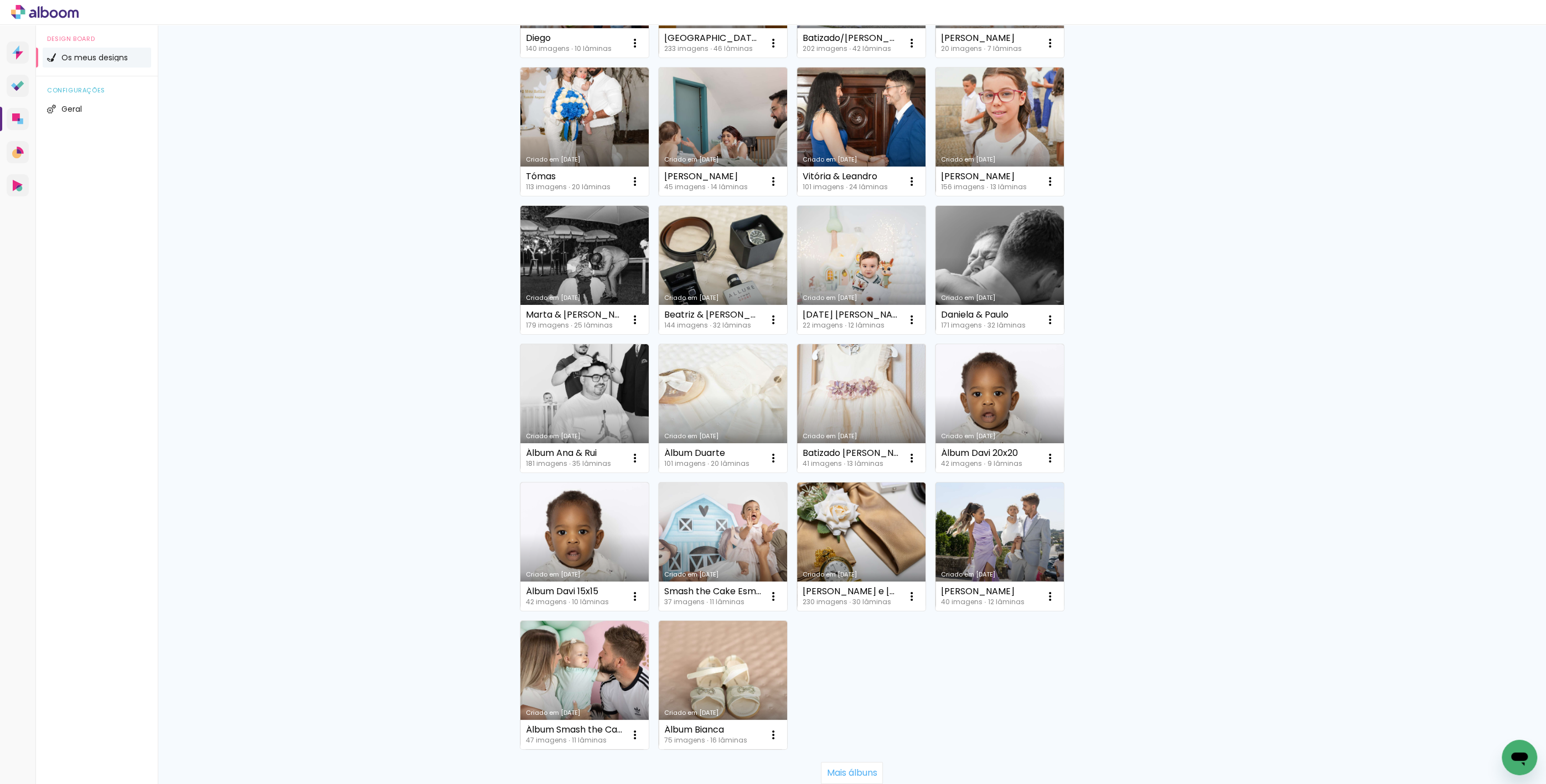
scroll to position [352, 0]
click at [628, 736] on iron-icon at bounding box center [635, 734] width 13 height 13
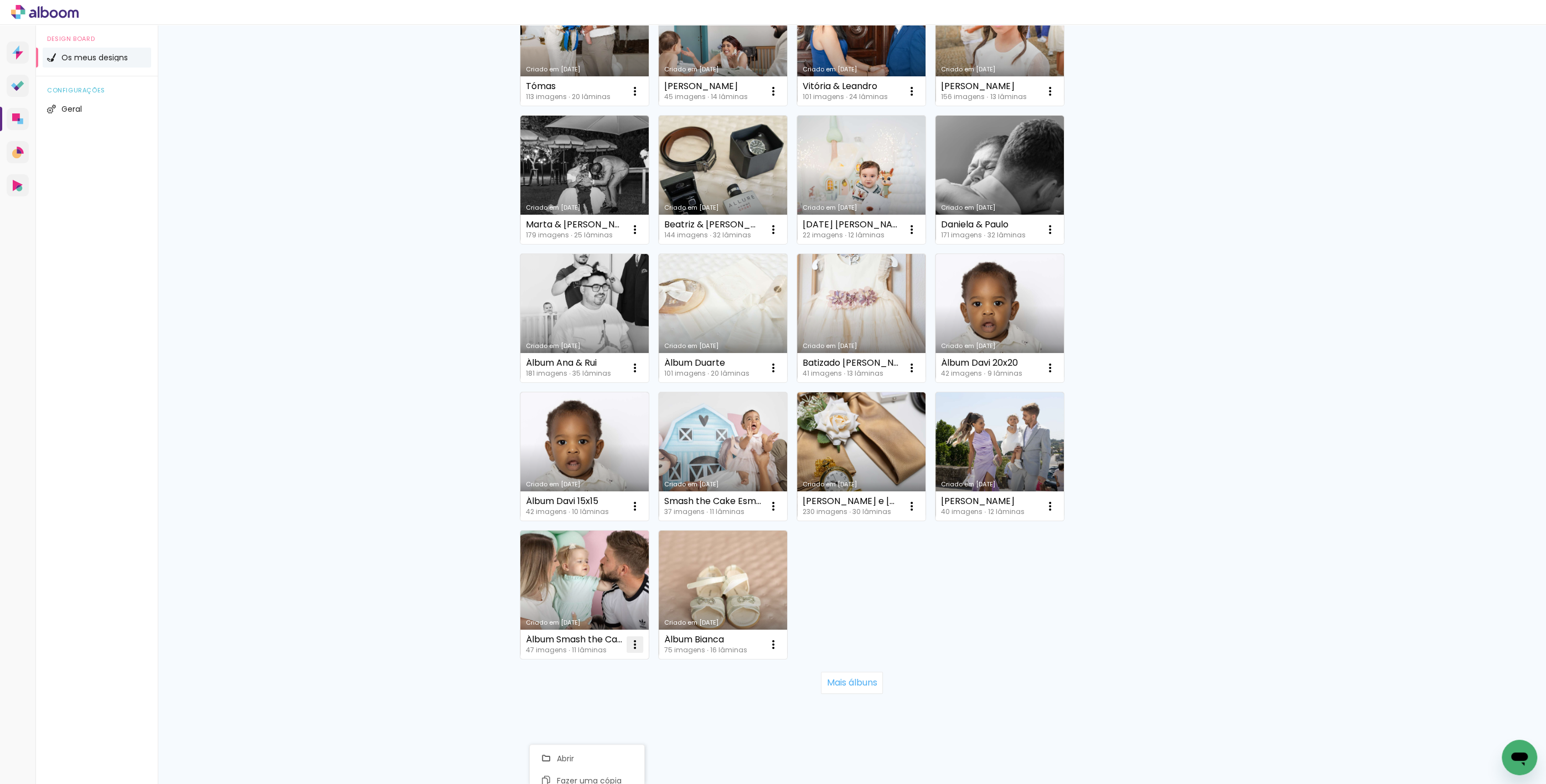
click at [629, 638] on iron-icon at bounding box center [635, 645] width 13 height 13
click at [601, 714] on paper-item "Excluir" at bounding box center [587, 717] width 109 height 22
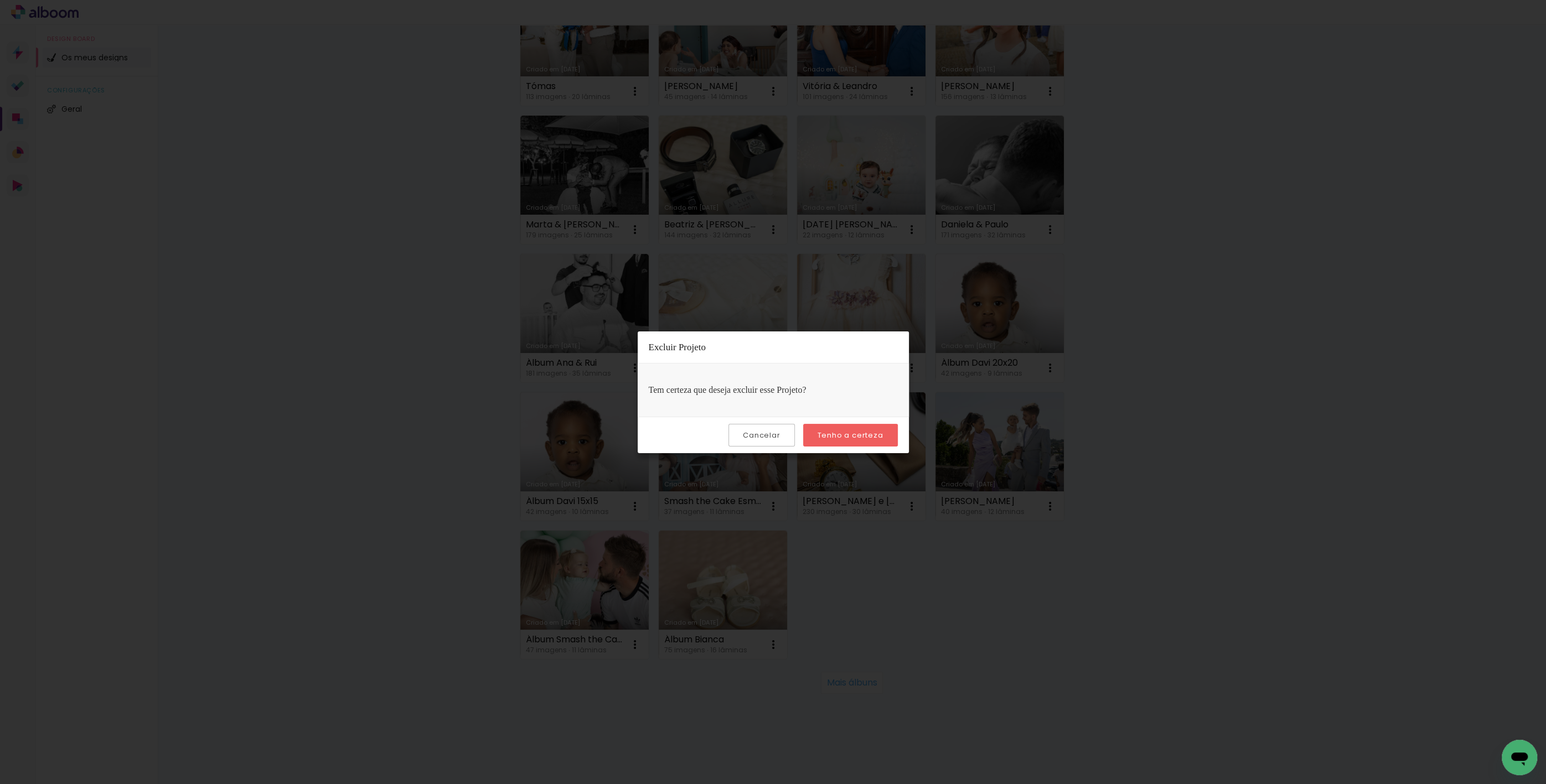
click at [842, 427] on paper-button "Tenho a certeza" at bounding box center [850, 435] width 94 height 22
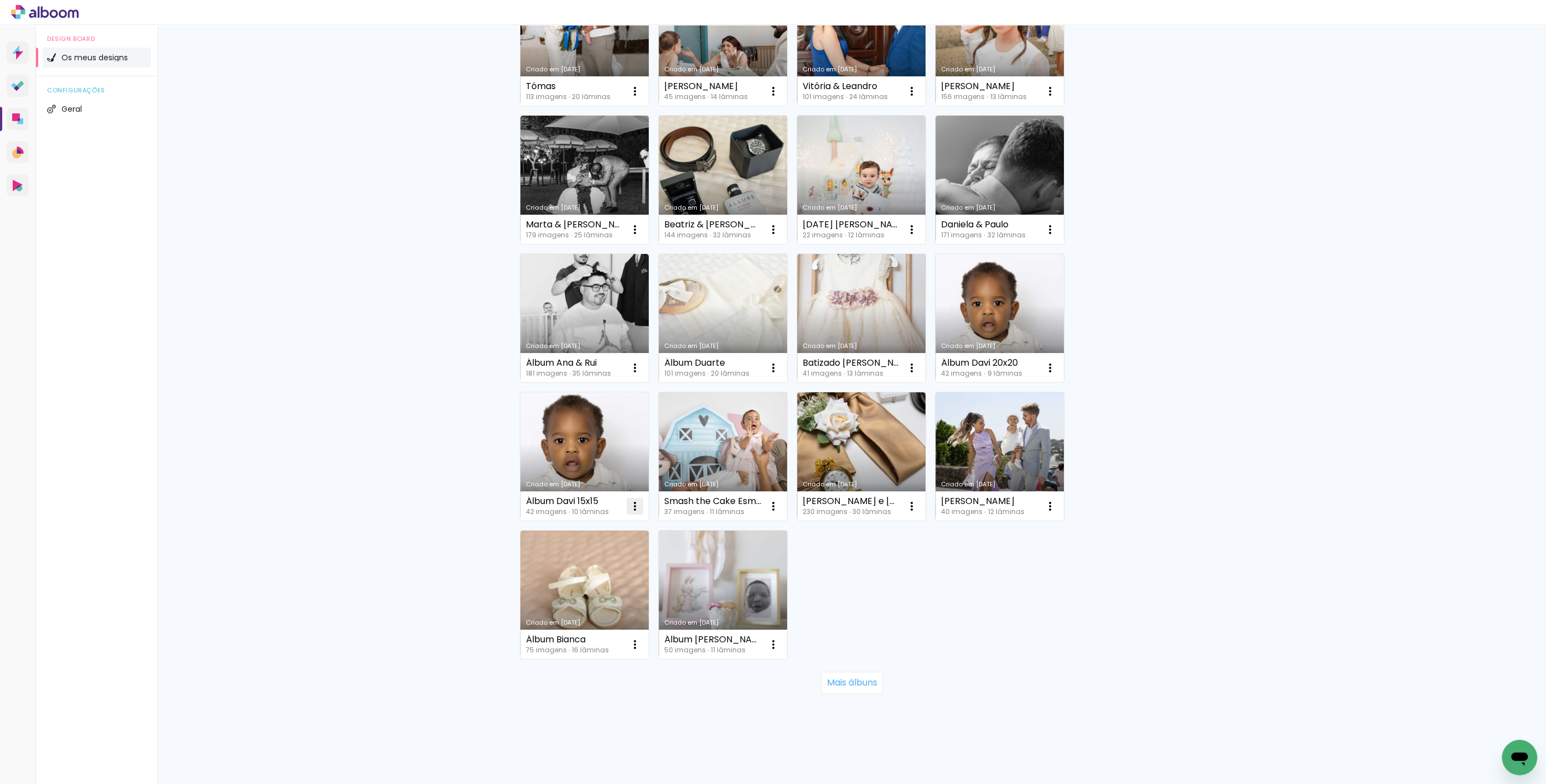
click at [629, 511] on iron-icon at bounding box center [635, 506] width 13 height 13
click at [567, 581] on span "Excluir" at bounding box center [569, 579] width 24 height 8
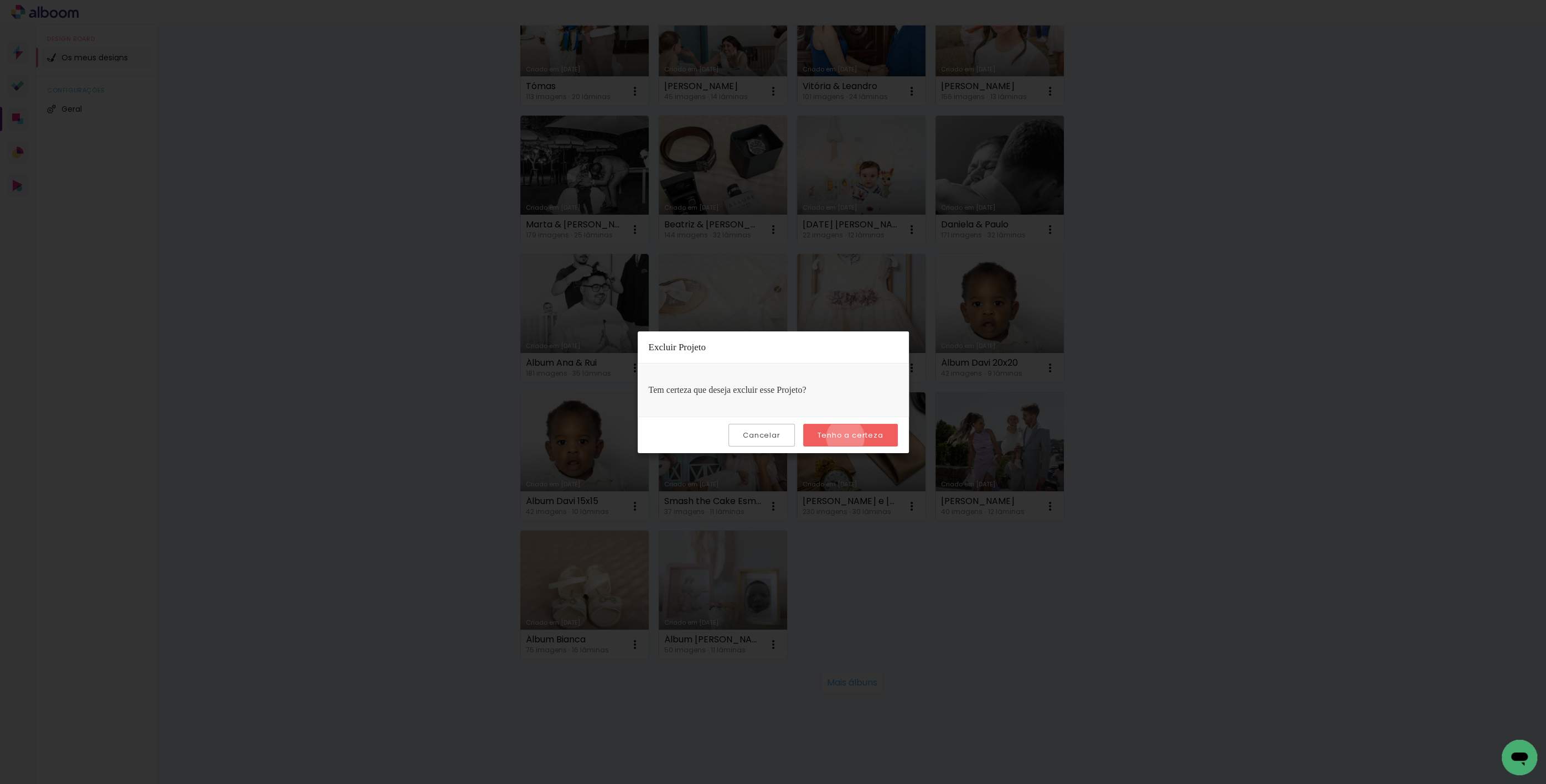
click at [0, 0] on slot "Tenho a certeza" at bounding box center [0, 0] width 0 height 0
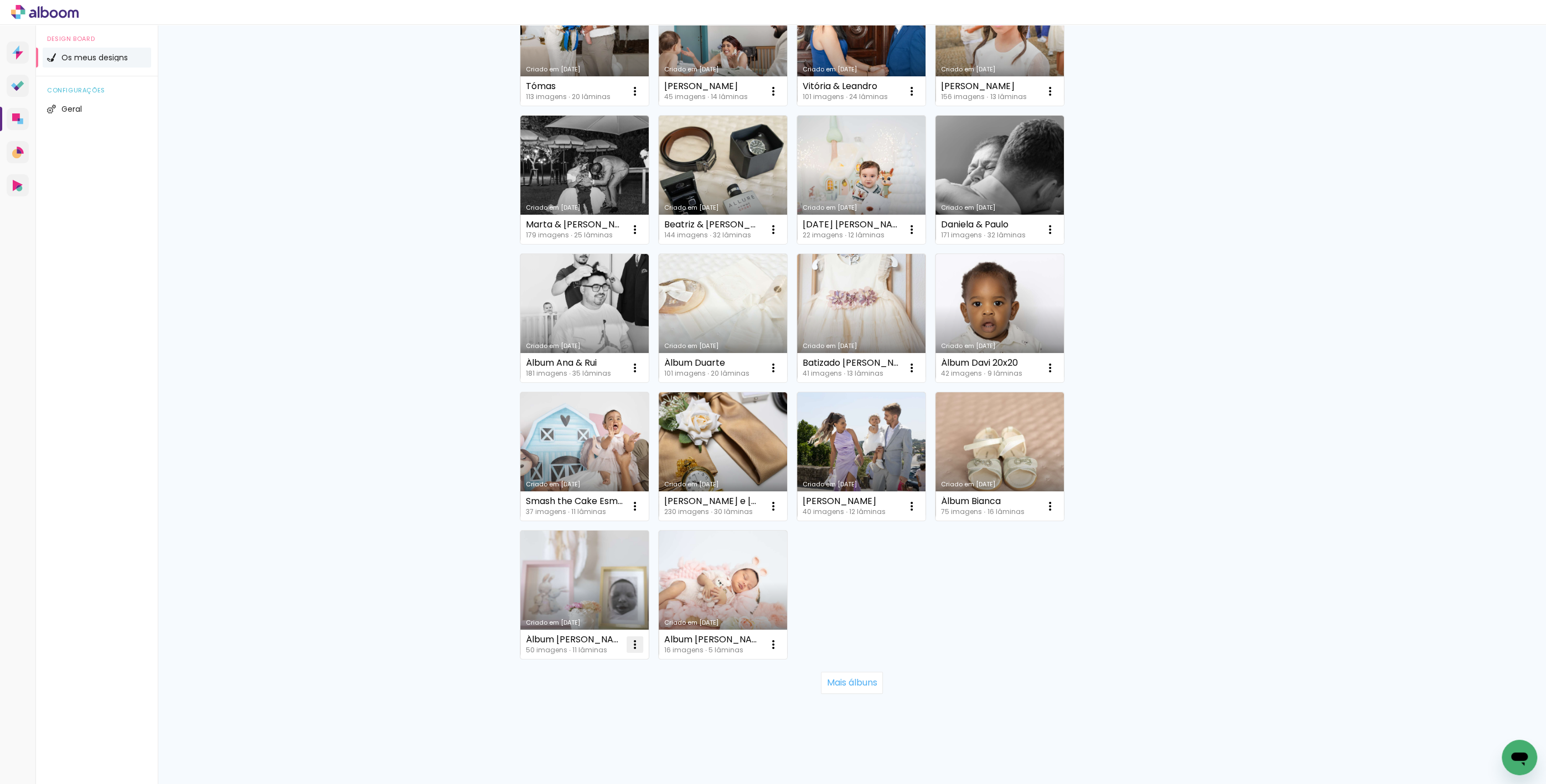
click at [638, 643] on paper-icon-button at bounding box center [635, 645] width 22 height 22
click at [587, 714] on paper-item "Excluir" at bounding box center [587, 717] width 109 height 22
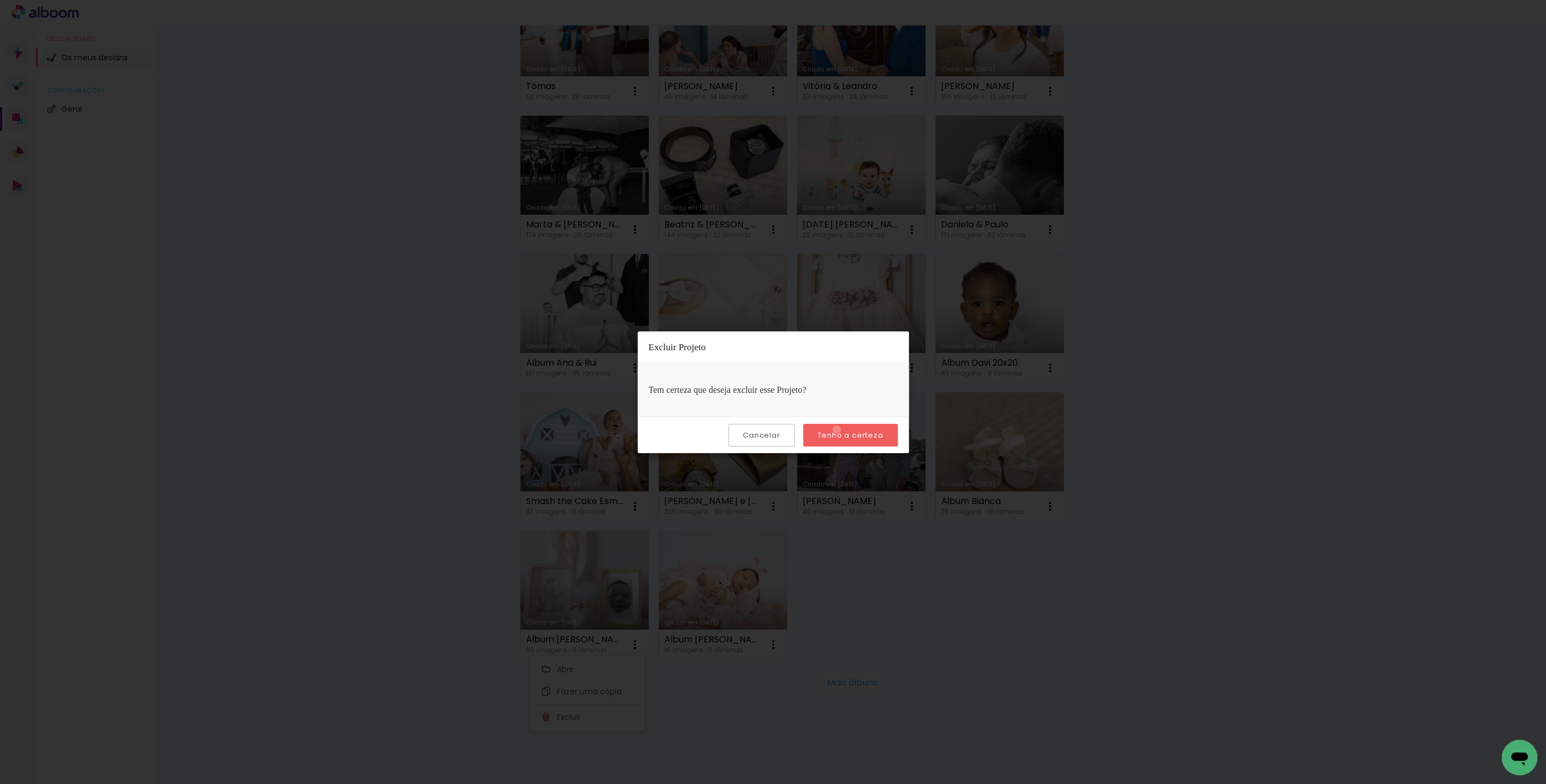
click at [0, 0] on slot "Tenho a certeza" at bounding box center [0, 0] width 0 height 0
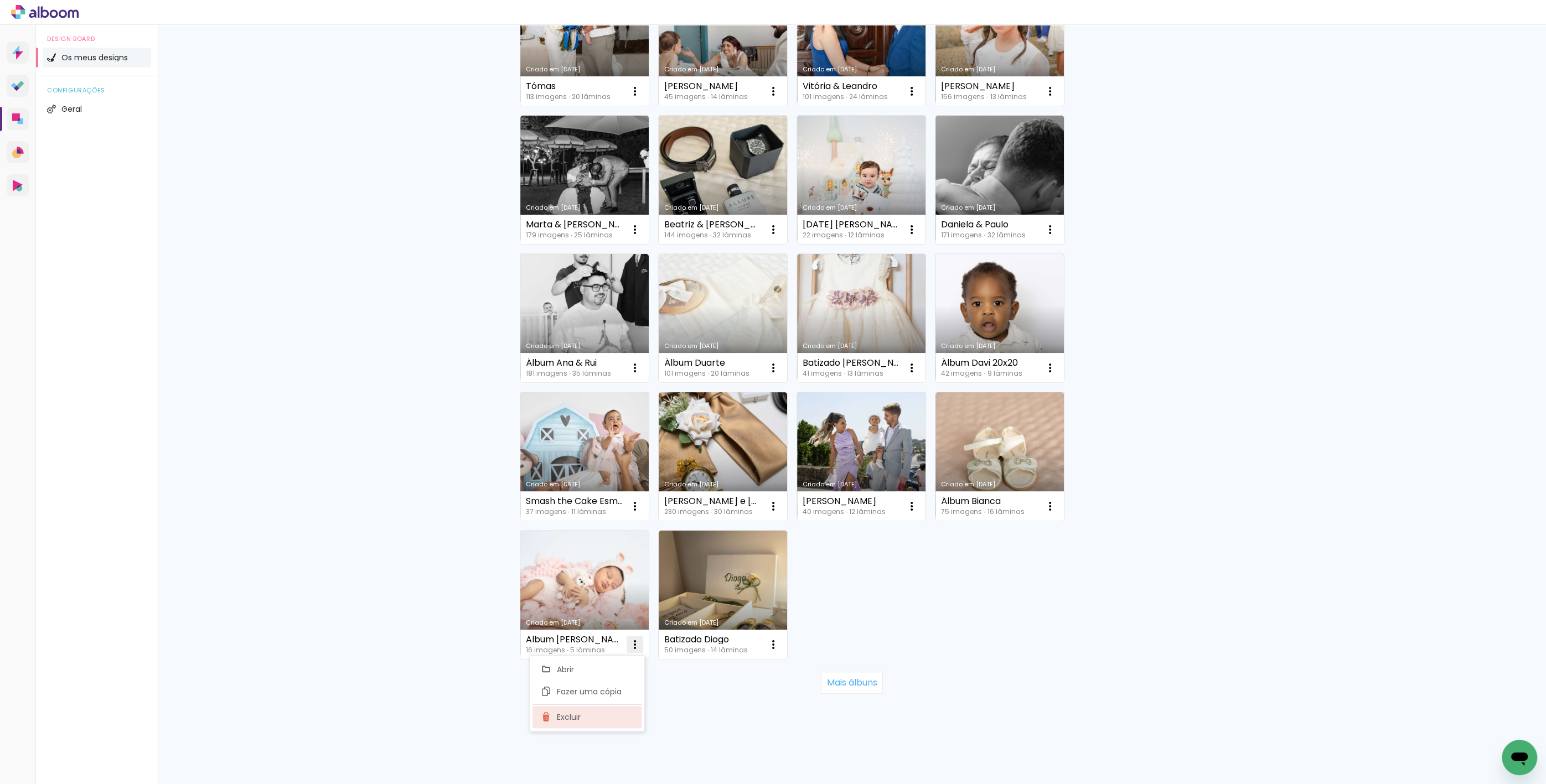
click at [601, 710] on paper-item "Excluir" at bounding box center [587, 717] width 109 height 22
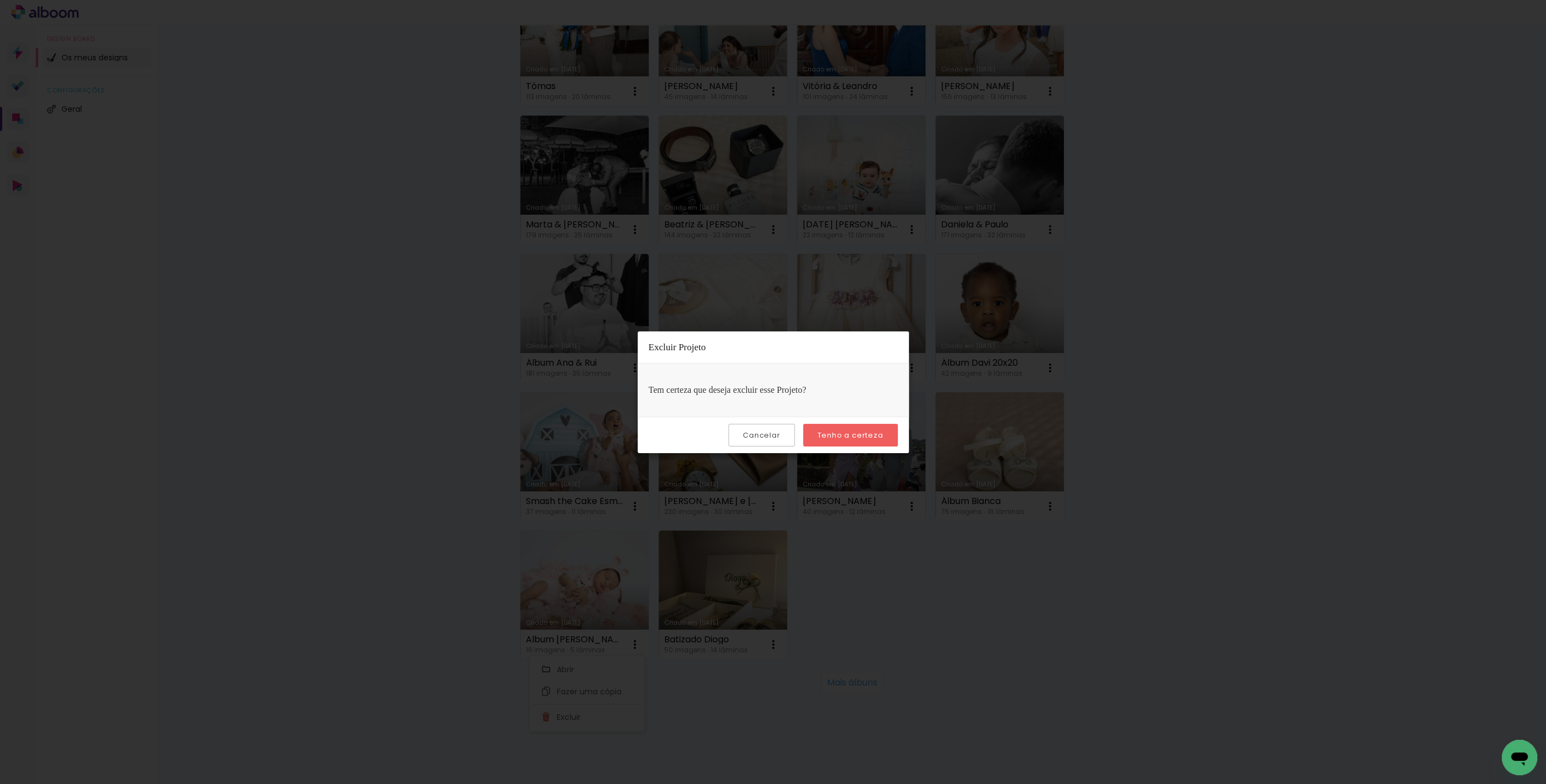
click at [0, 0] on slot "Tenho a certeza" at bounding box center [0, 0] width 0 height 0
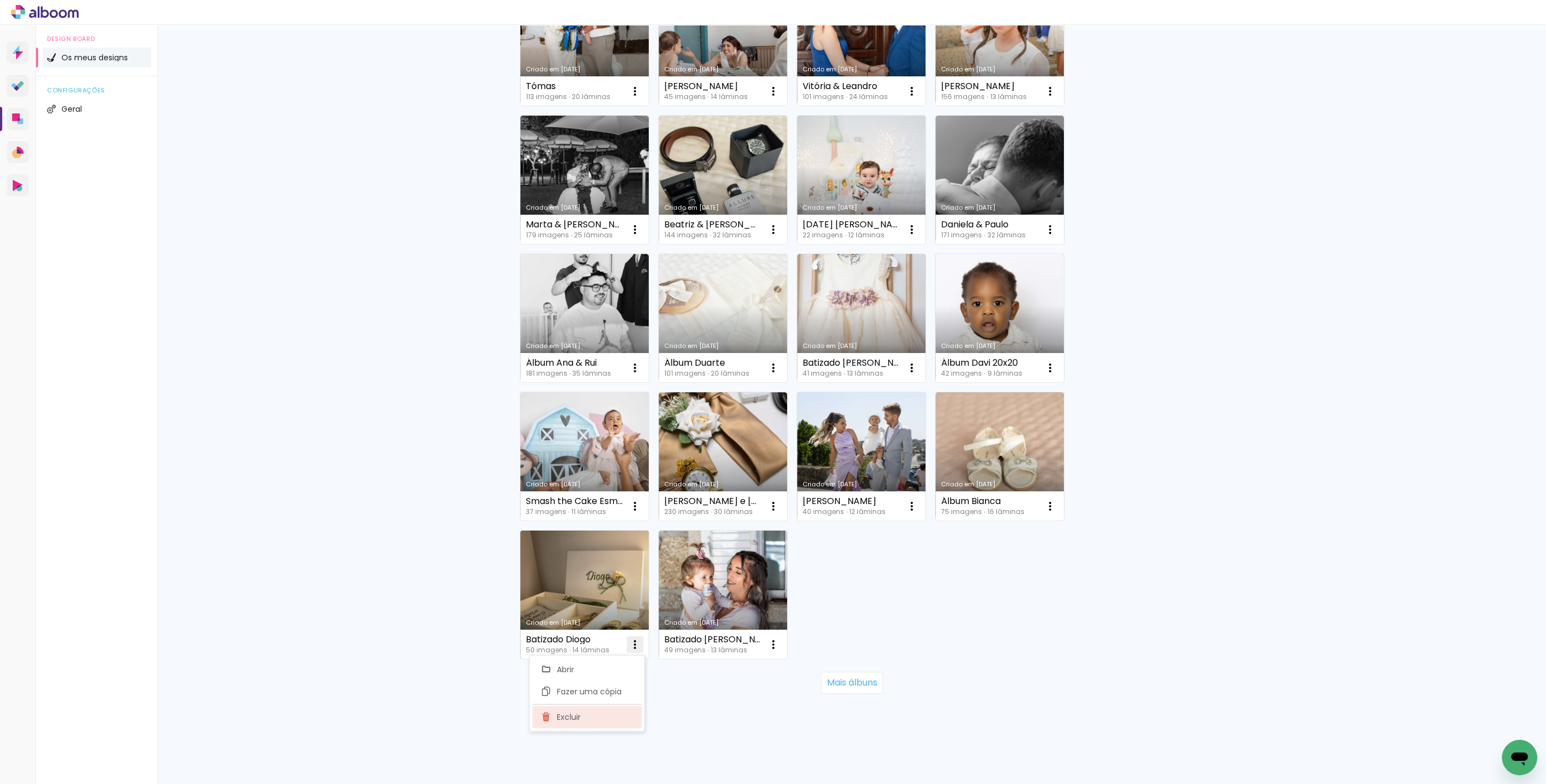
click at [581, 721] on paper-item "Excluir" at bounding box center [587, 717] width 109 height 22
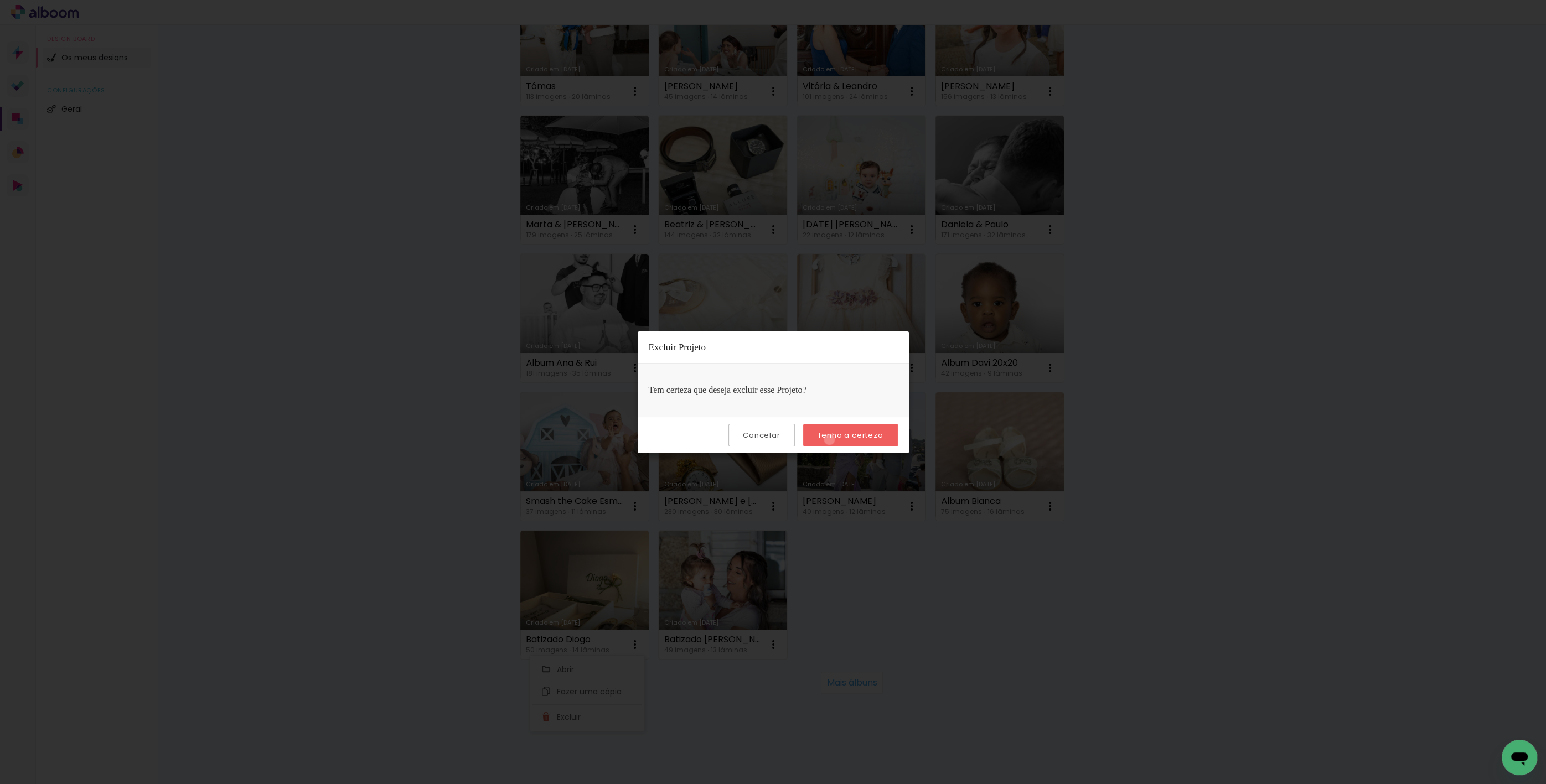
click at [0, 0] on slot "Tenho a certeza" at bounding box center [0, 0] width 0 height 0
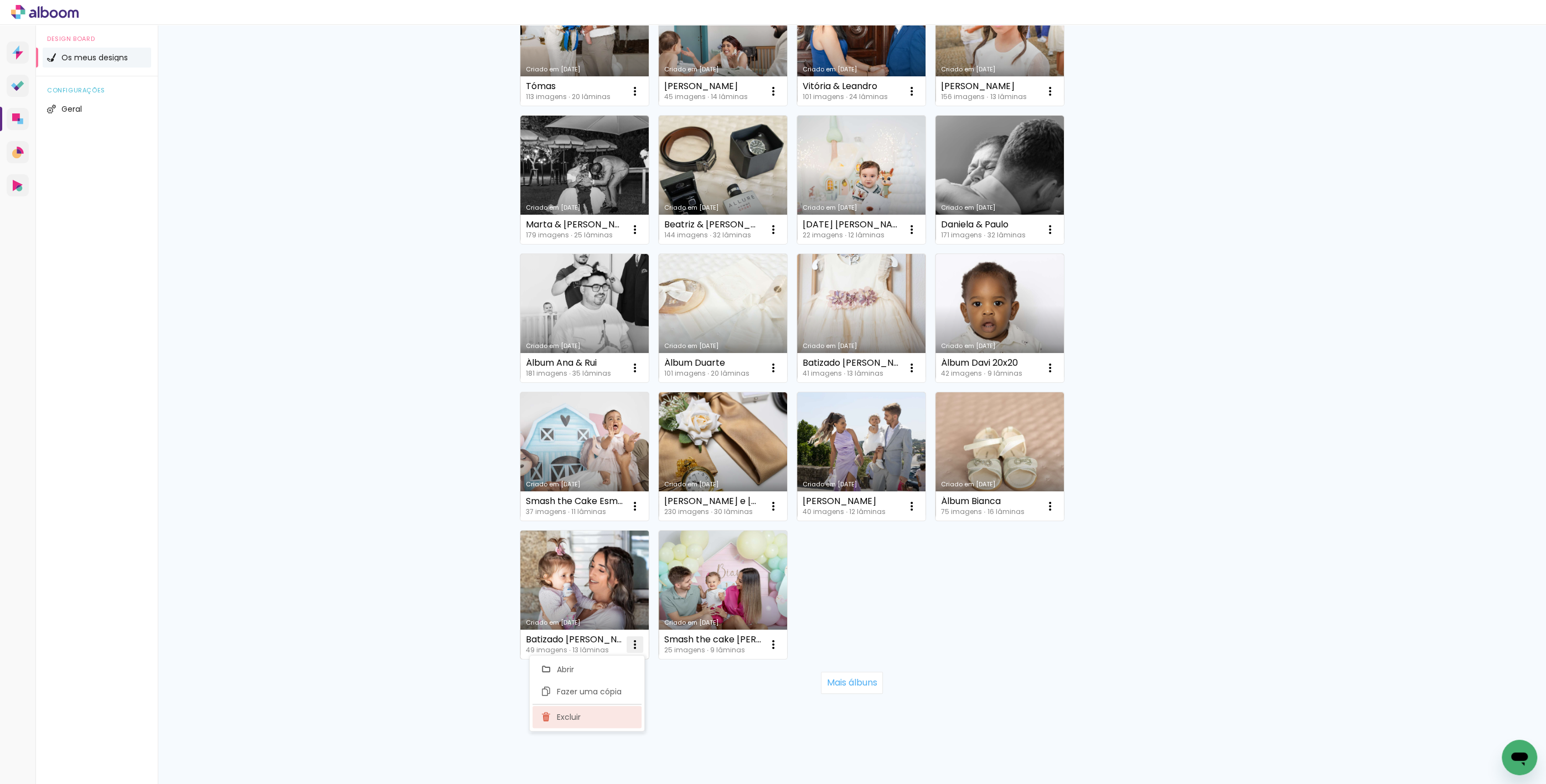
click at [619, 720] on paper-item "Excluir" at bounding box center [587, 717] width 109 height 22
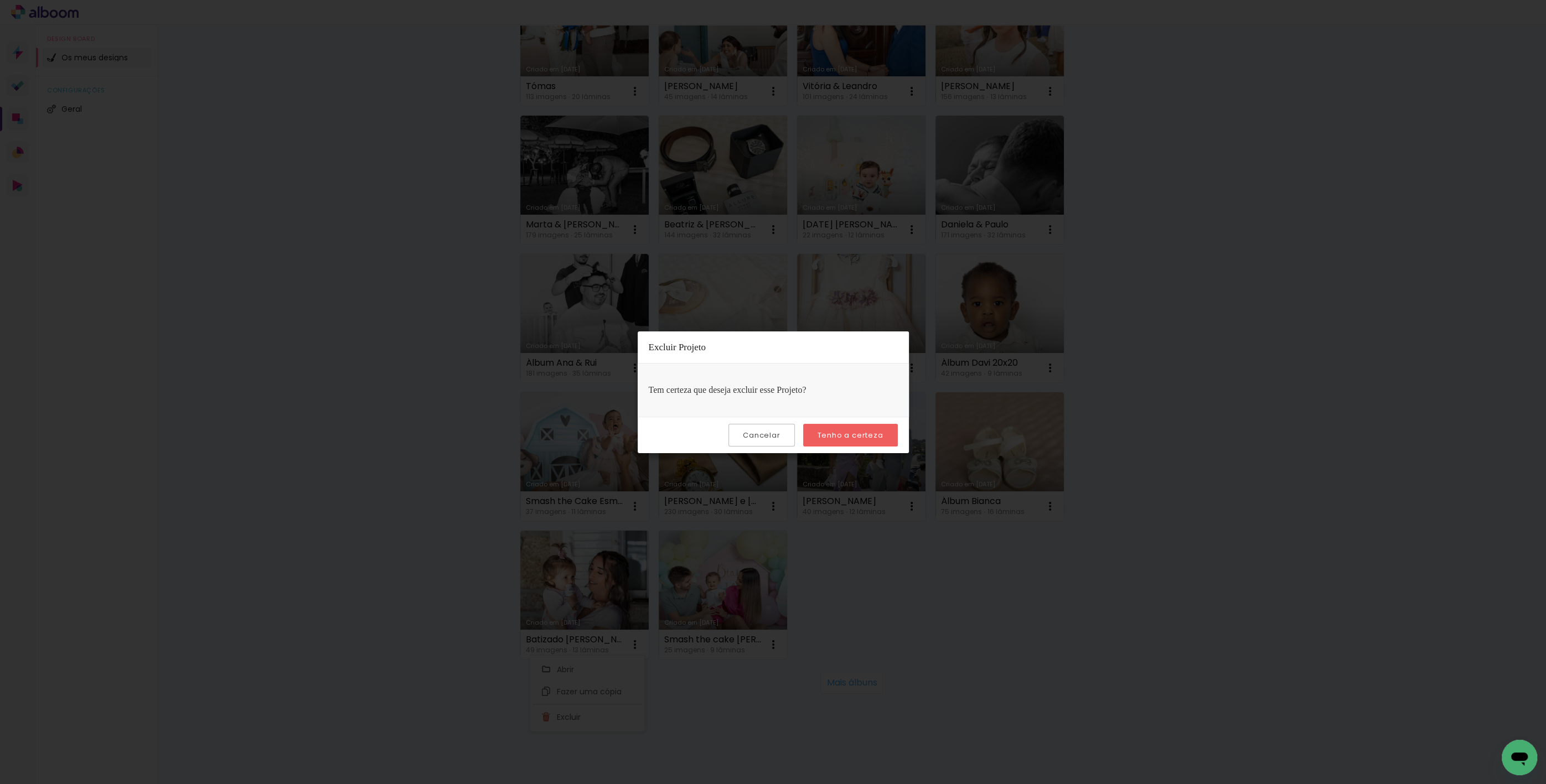
click at [0, 0] on slot "Tenho a certeza" at bounding box center [0, 0] width 0 height 0
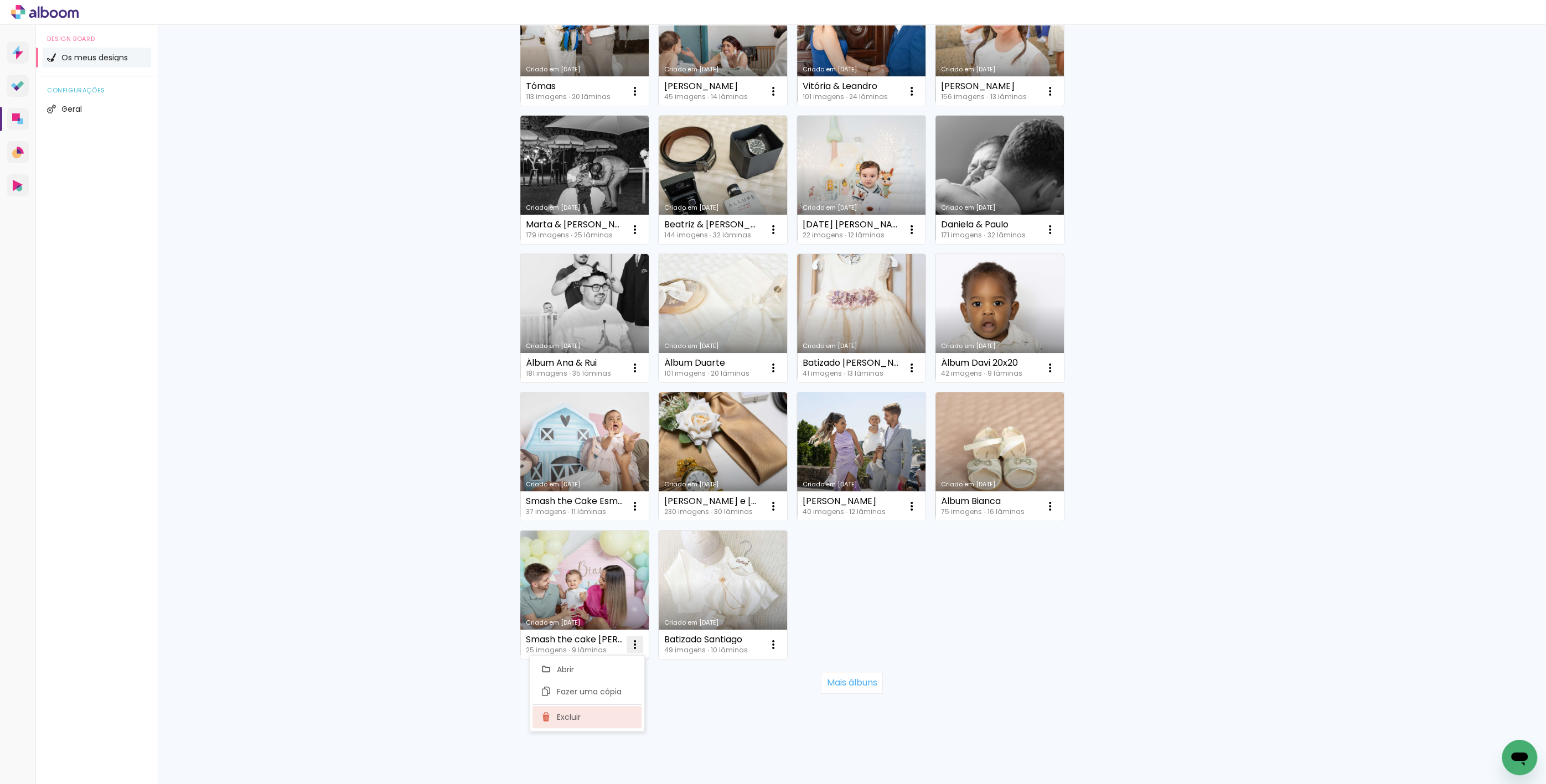
click at [611, 713] on paper-item "Excluir" at bounding box center [587, 717] width 109 height 22
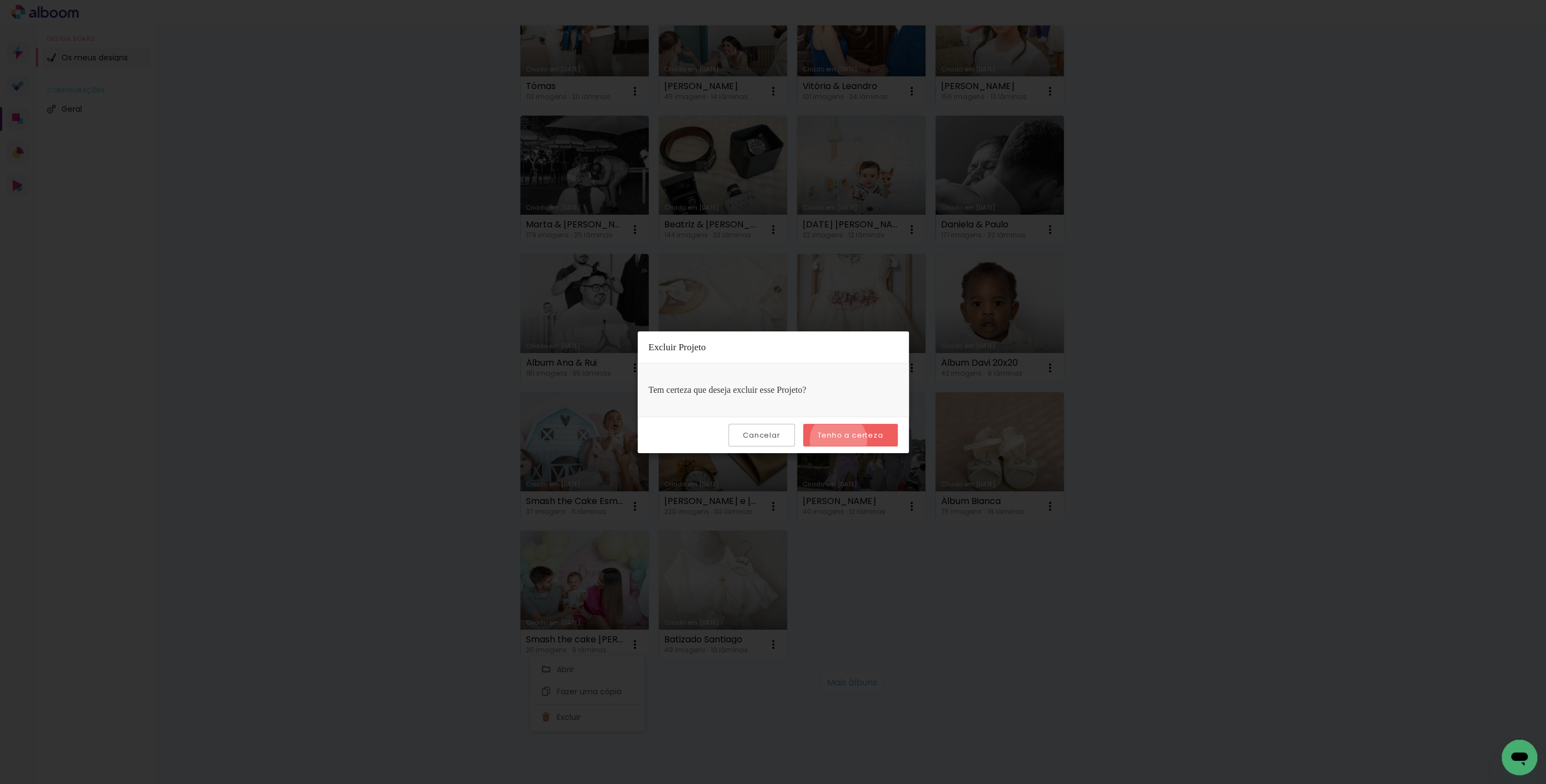
click at [840, 440] on paper-button "Tenho a certeza" at bounding box center [850, 435] width 94 height 22
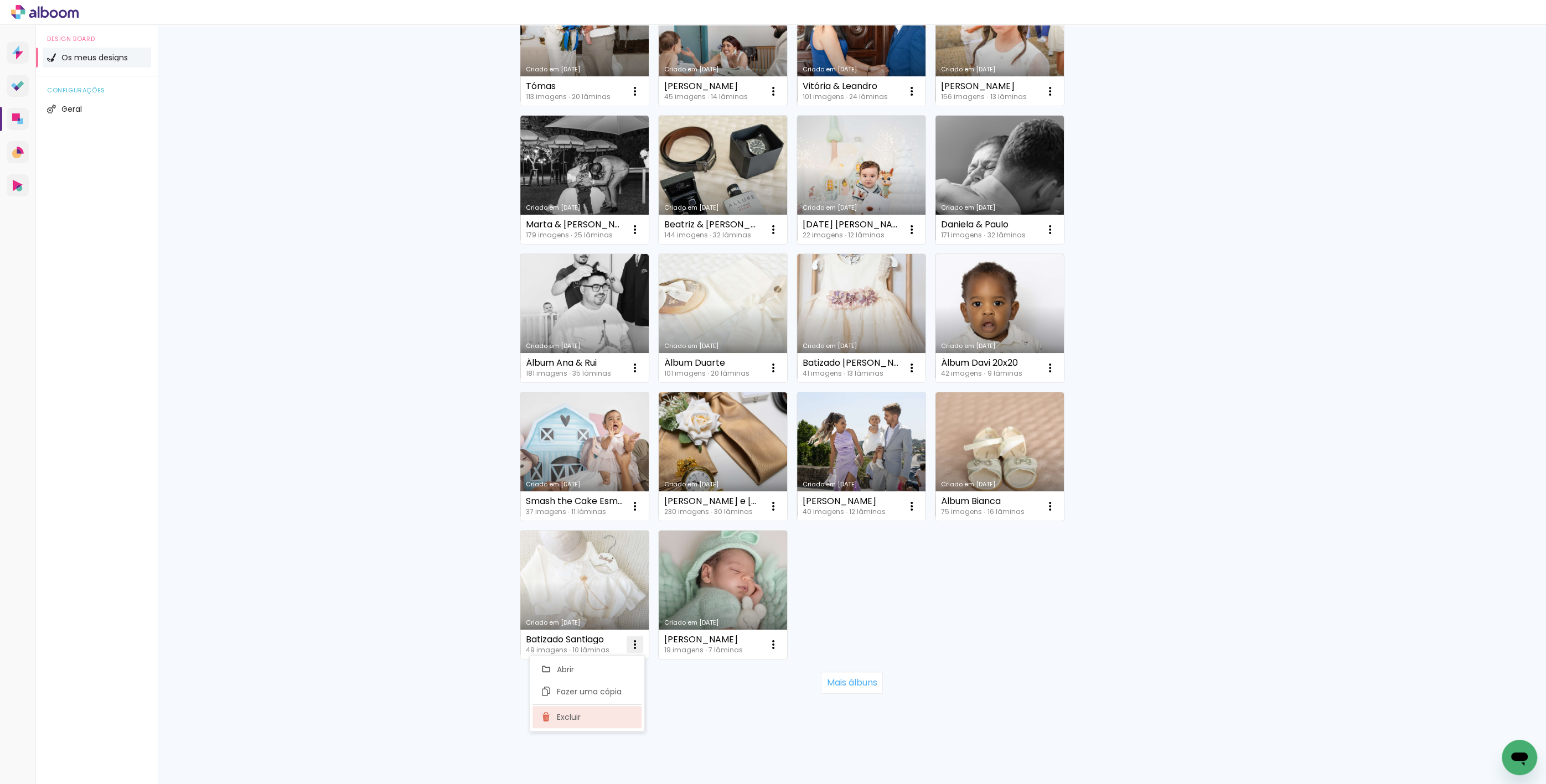
click at [612, 717] on paper-item "Excluir" at bounding box center [587, 717] width 109 height 22
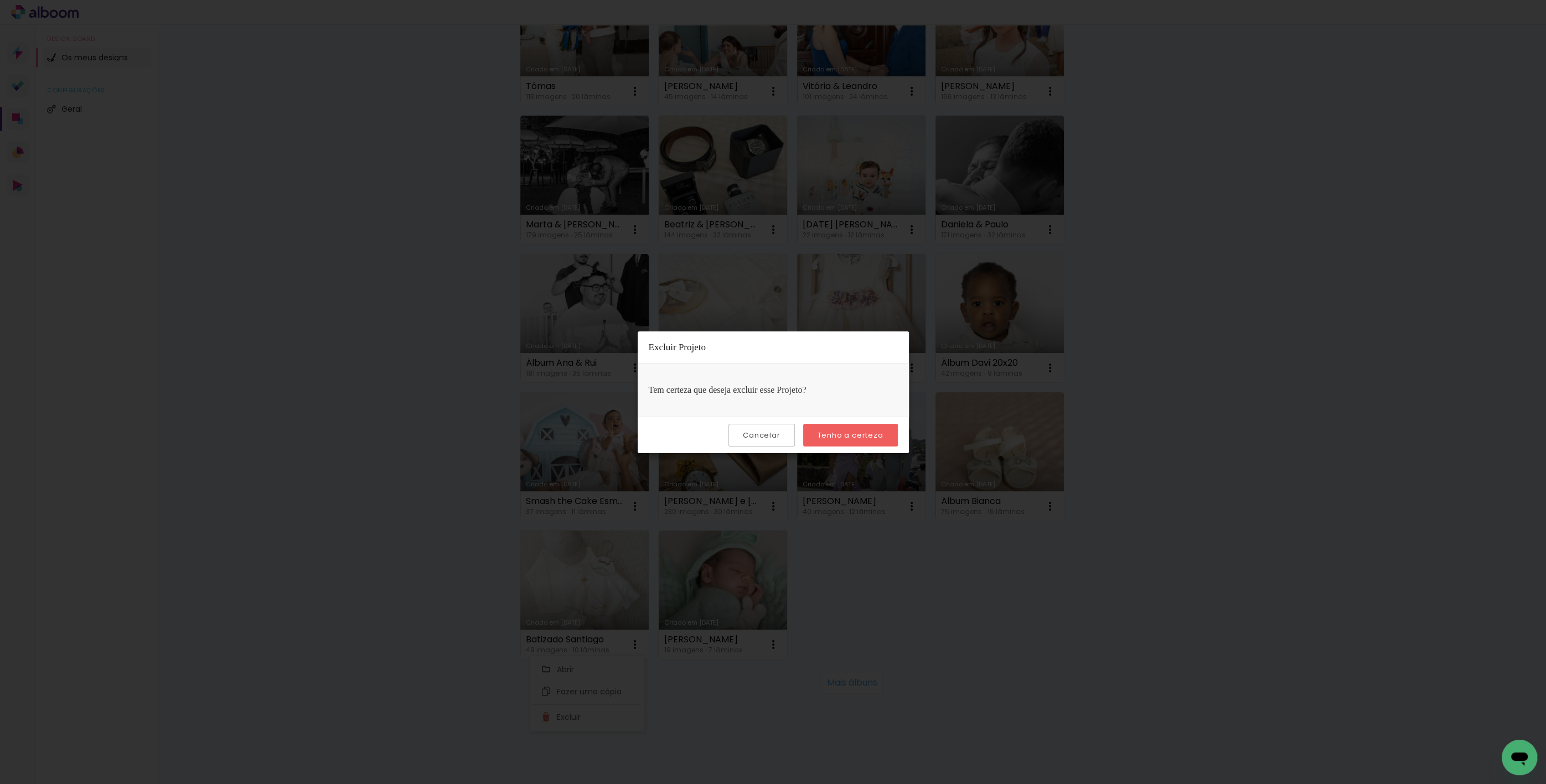
click at [0, 0] on slot "Tenho a certeza" at bounding box center [0, 0] width 0 height 0
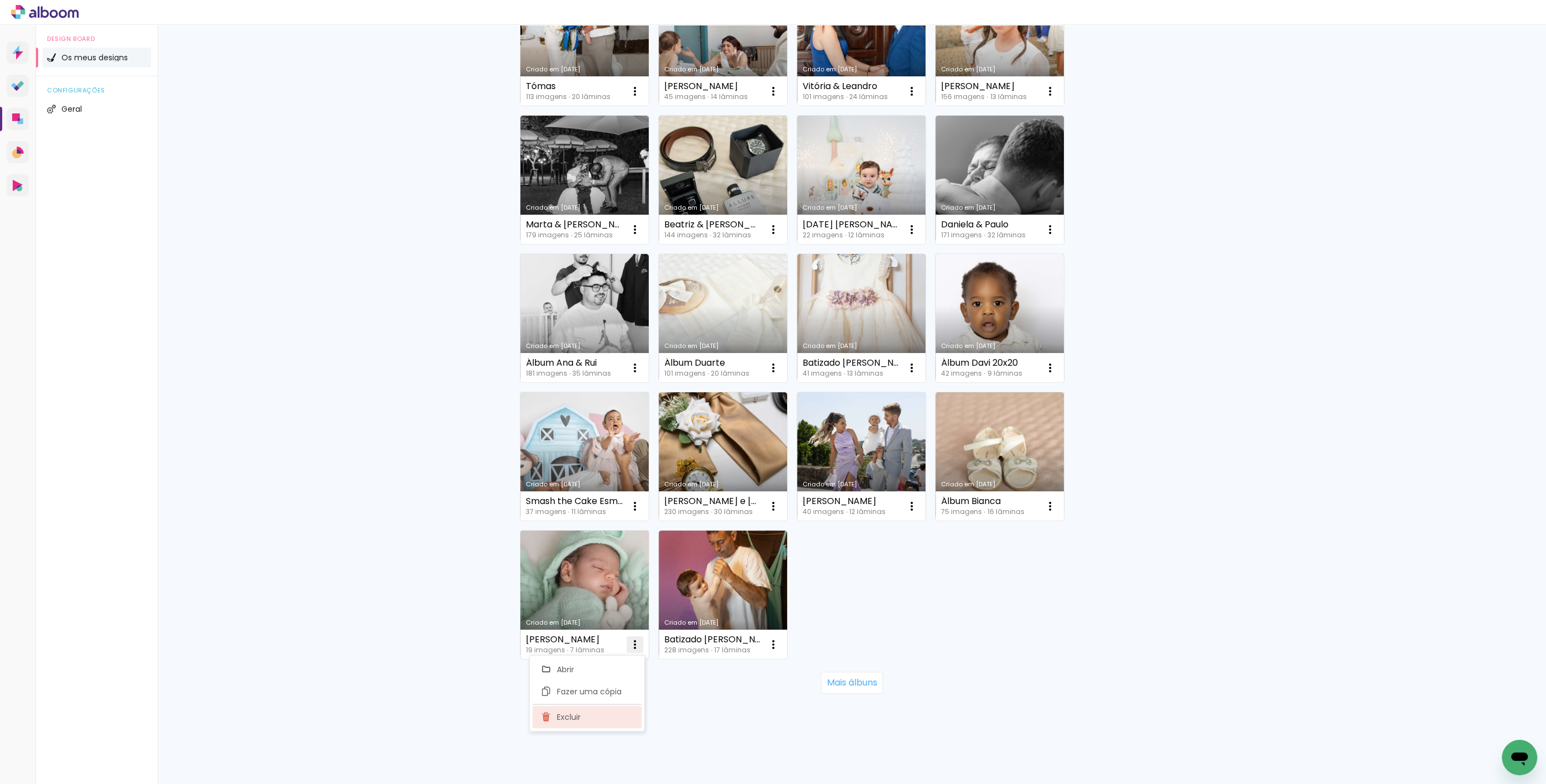
click at [612, 717] on paper-item "Excluir" at bounding box center [587, 717] width 109 height 22
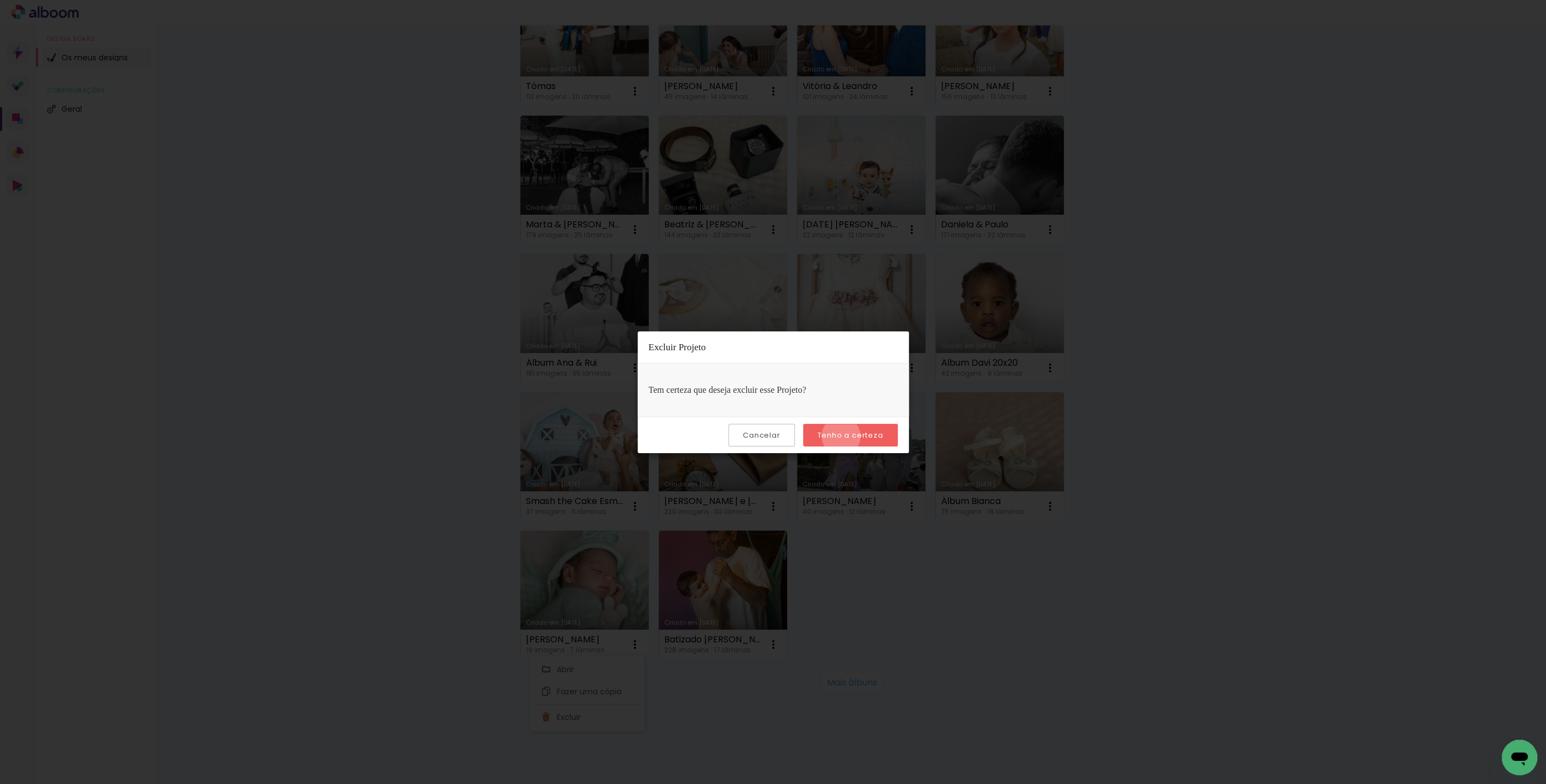
click at [0, 0] on slot "Tenho a certeza" at bounding box center [0, 0] width 0 height 0
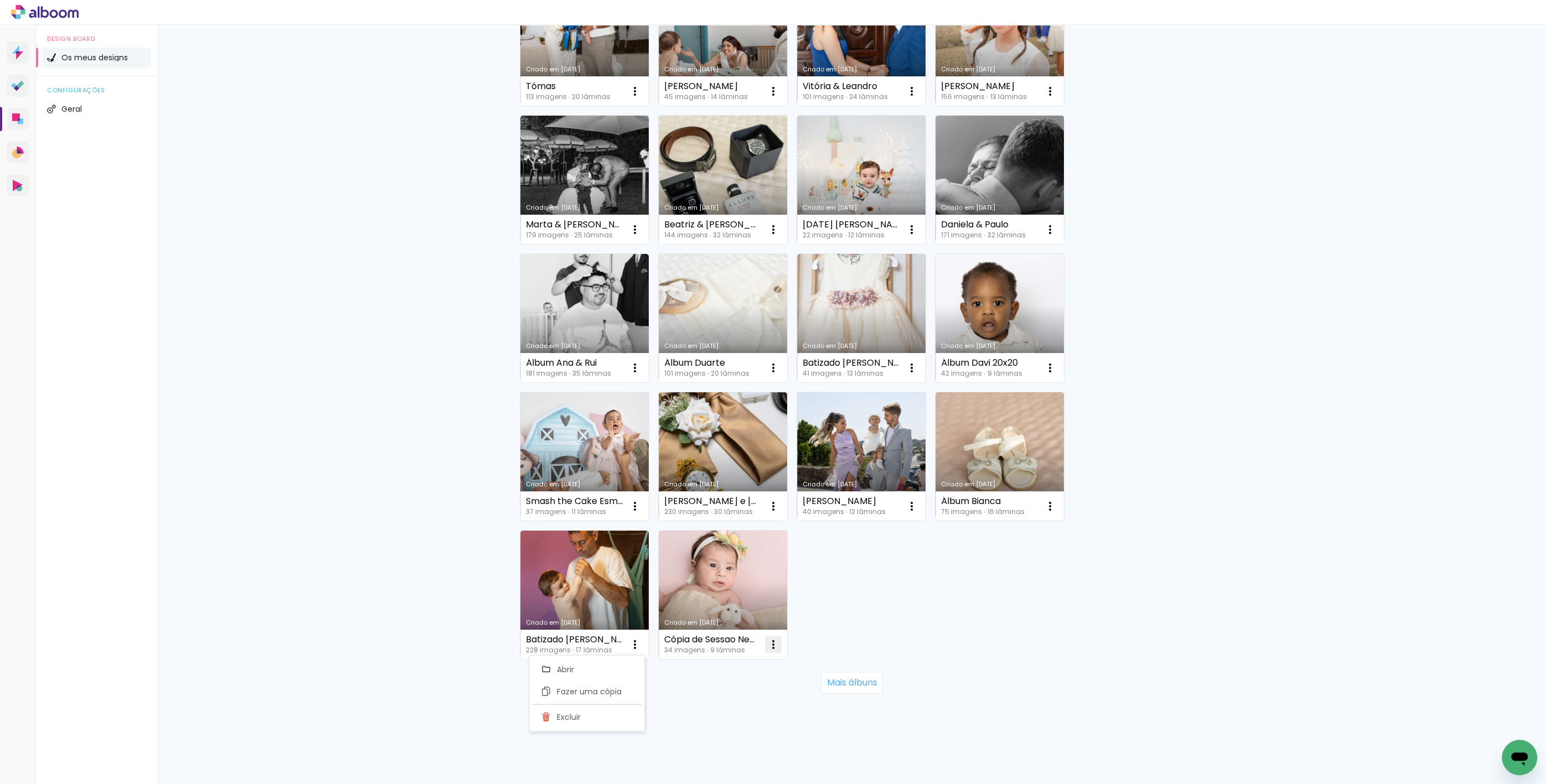
click at [773, 646] on iron-icon at bounding box center [773, 645] width 13 height 13
click at [746, 711] on paper-item "Excluir" at bounding box center [725, 717] width 109 height 22
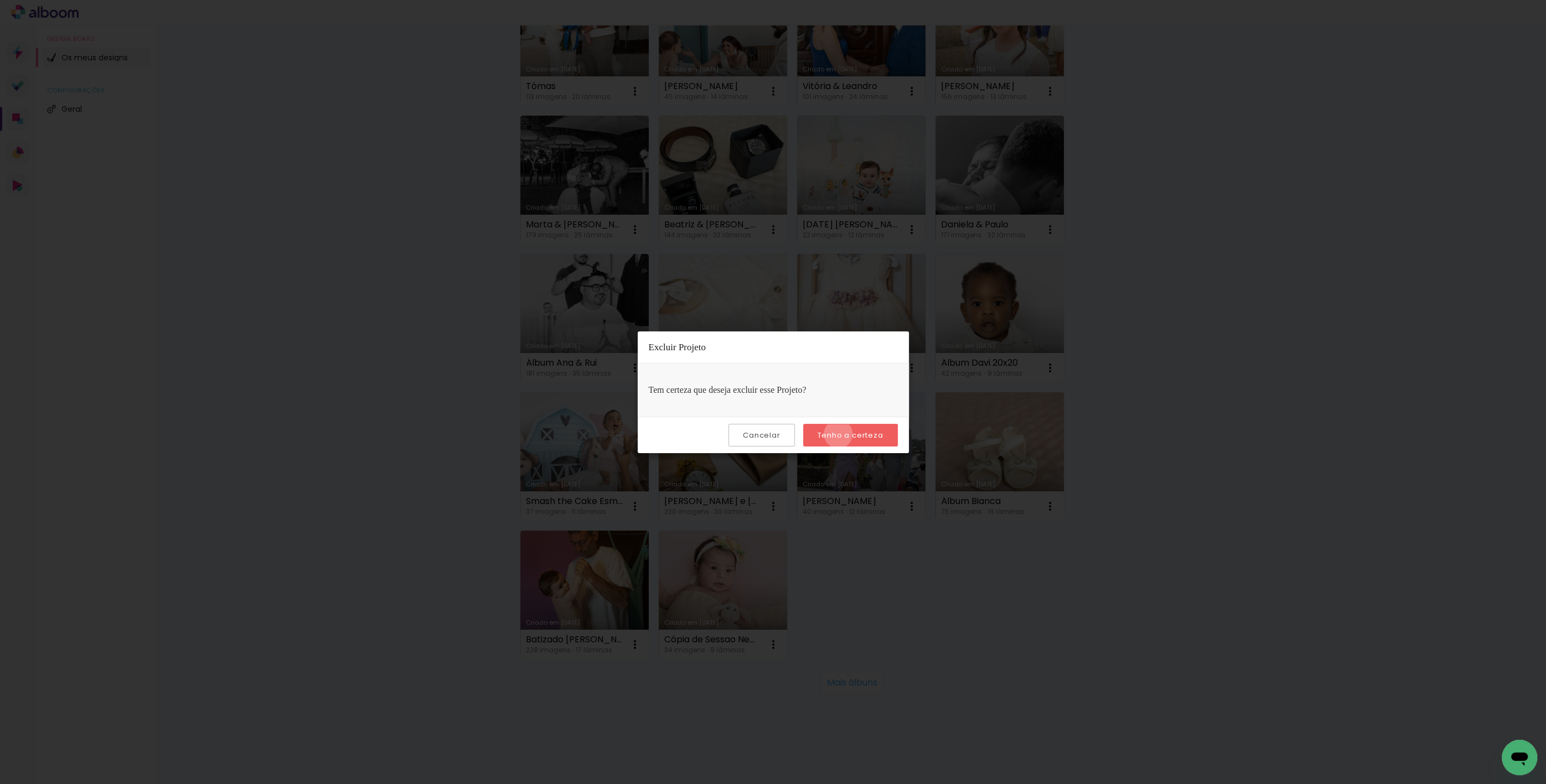
click at [0, 0] on slot "Tenho a certeza" at bounding box center [0, 0] width 0 height 0
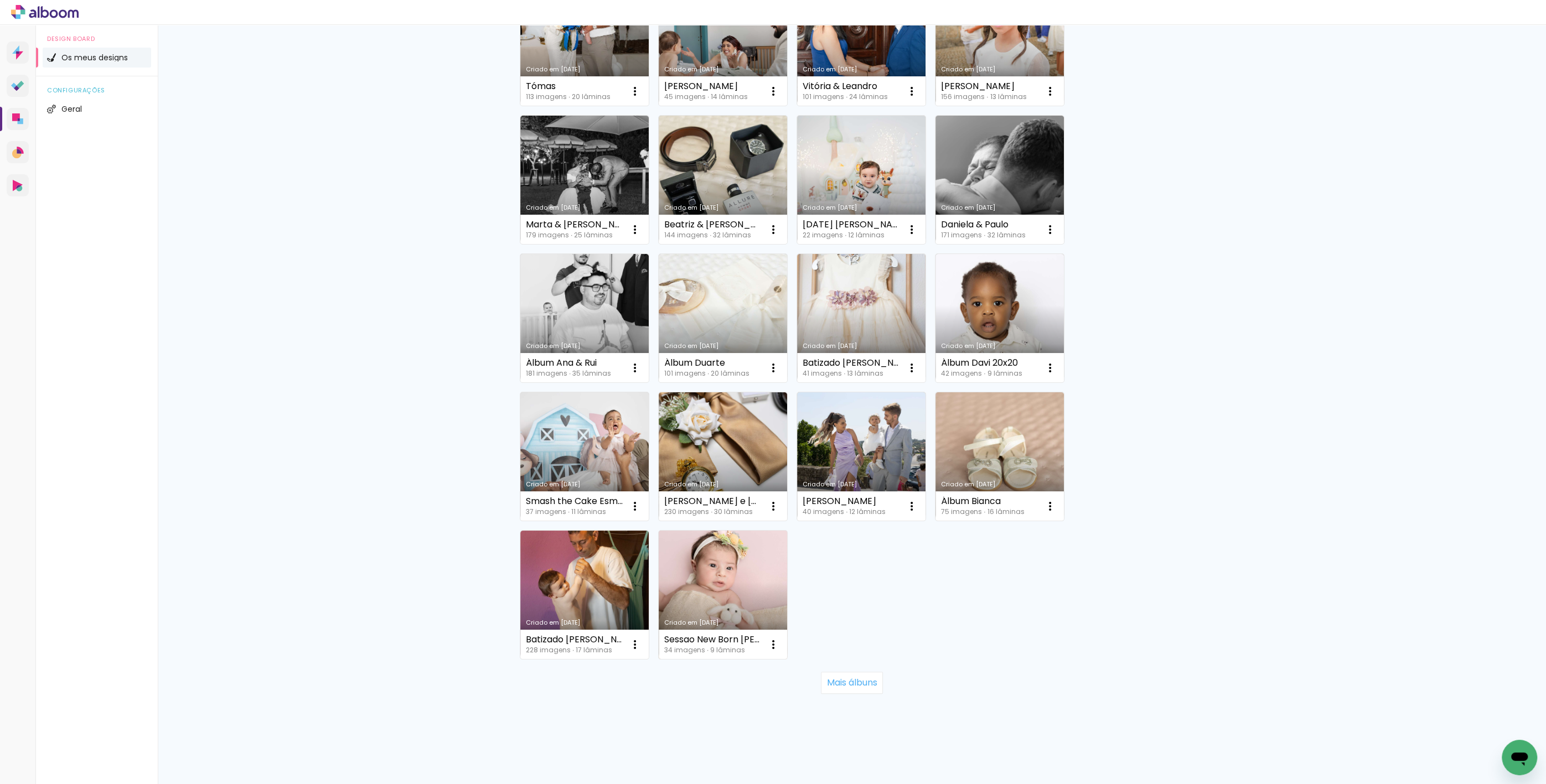
click at [784, 643] on div "Criado em 10/05/24 Sessao New Born Maria Joana 34 imagens ∙ 9 lâminas Abrir Faz…" at bounding box center [723, 595] width 129 height 129
click at [769, 646] on iron-icon at bounding box center [773, 645] width 13 height 13
click at [732, 718] on paper-item "Excluir" at bounding box center [725, 717] width 109 height 22
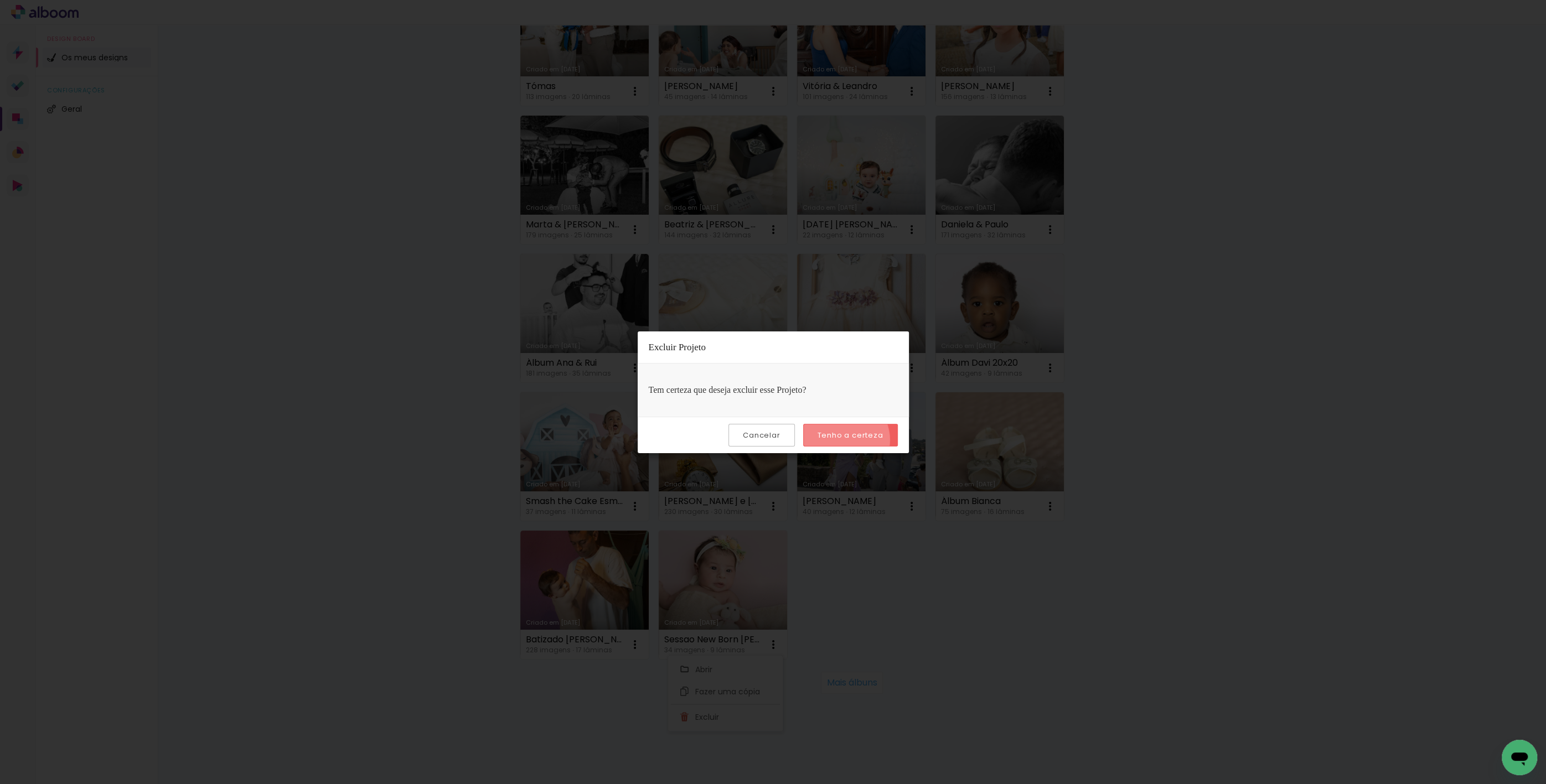
click at [842, 440] on paper-button "Tenho a certeza" at bounding box center [850, 435] width 94 height 22
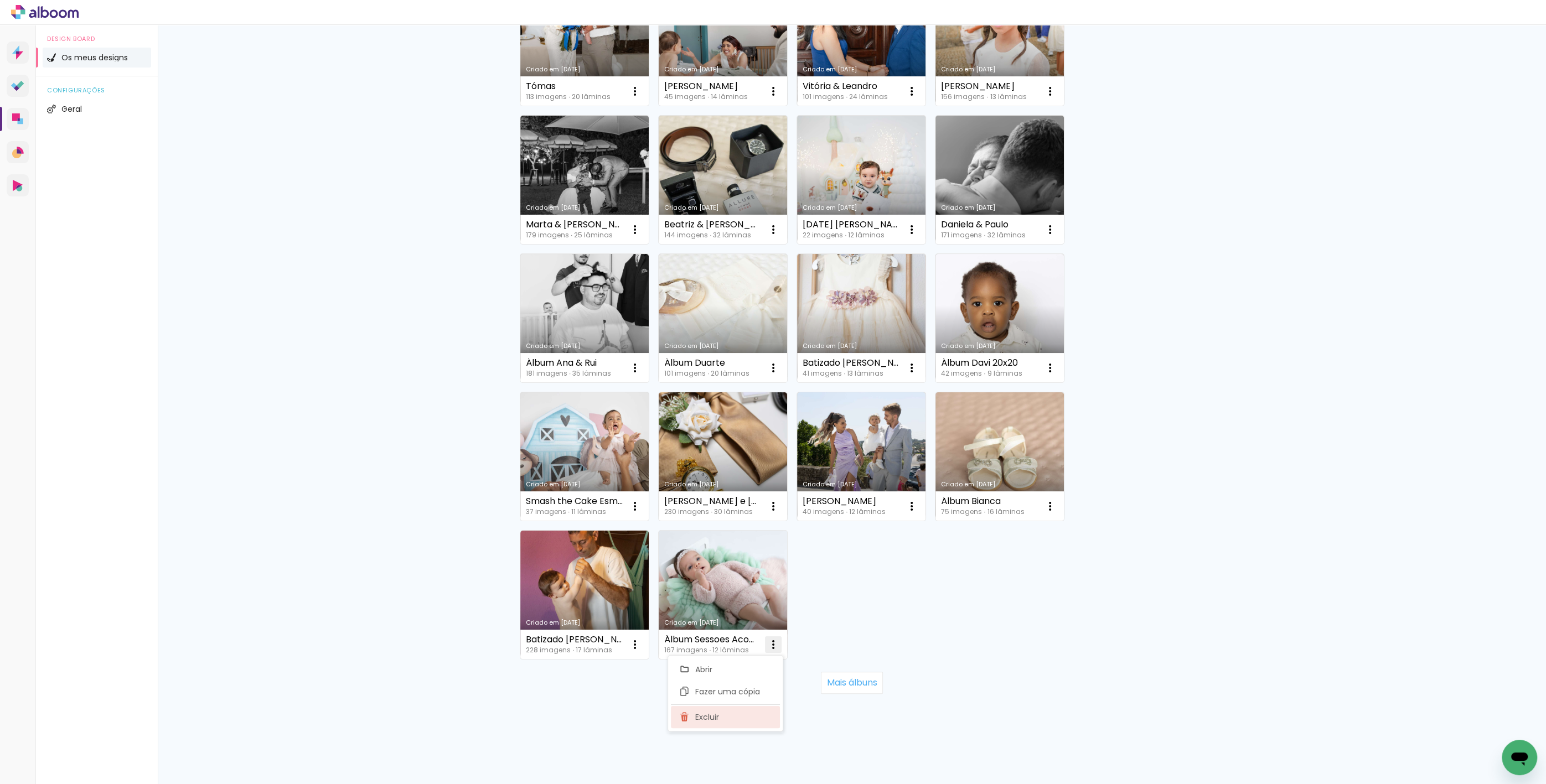
click at [718, 720] on span "Excluir" at bounding box center [707, 717] width 24 height 8
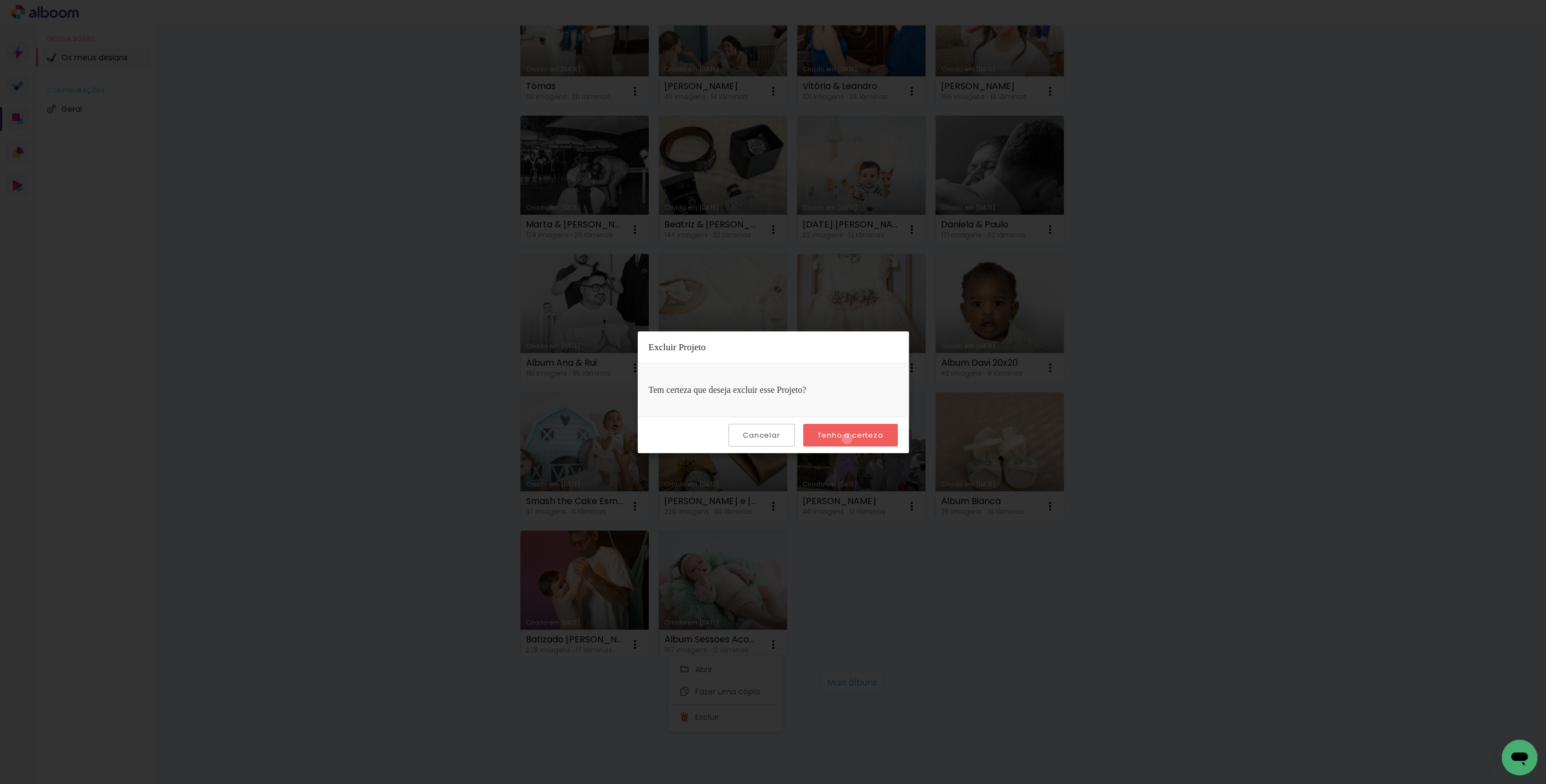
click at [0, 0] on slot "Tenho a certeza" at bounding box center [0, 0] width 0 height 0
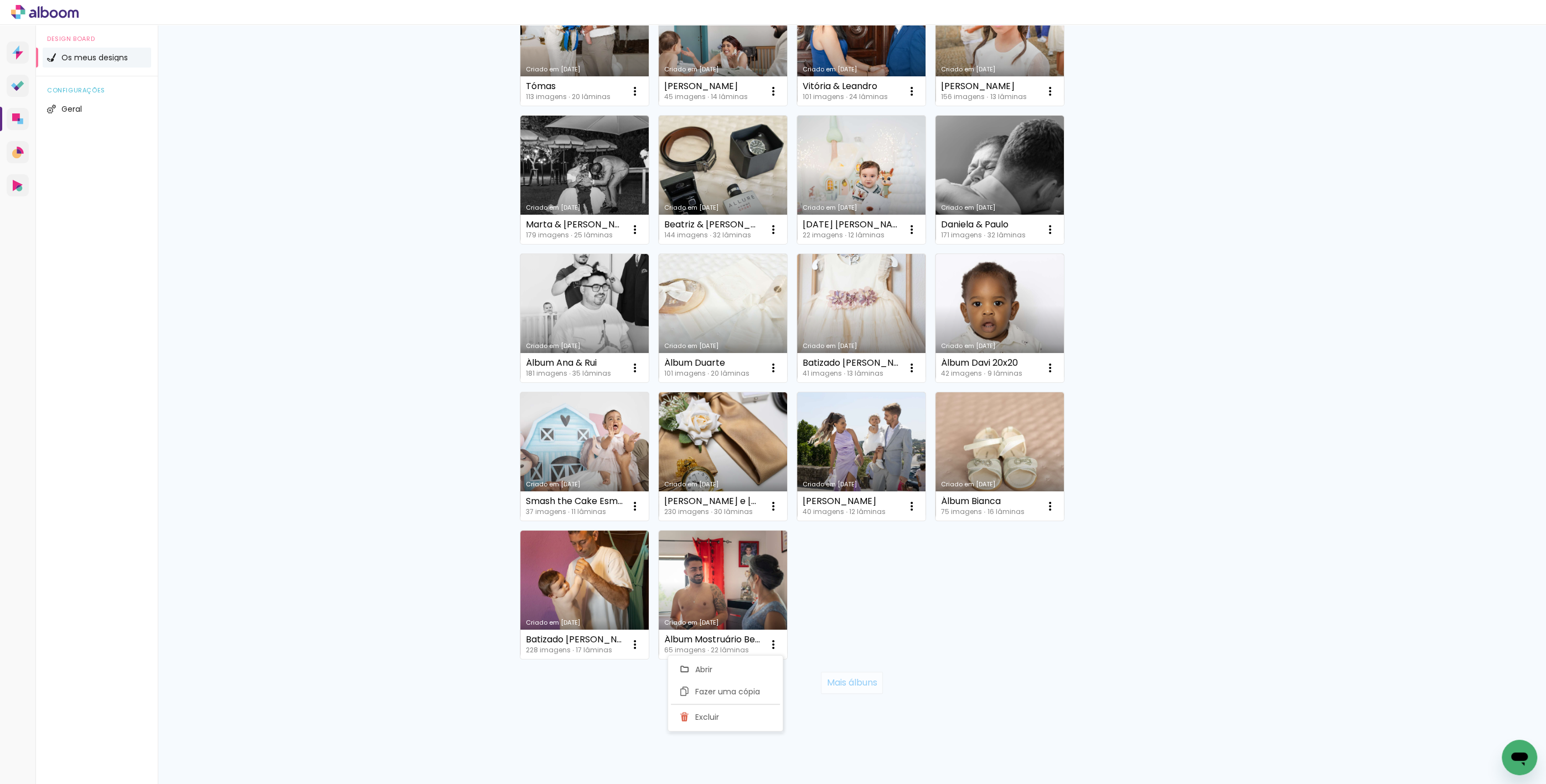
click at [853, 690] on paper-button "Mais álbuns" at bounding box center [852, 683] width 61 height 22
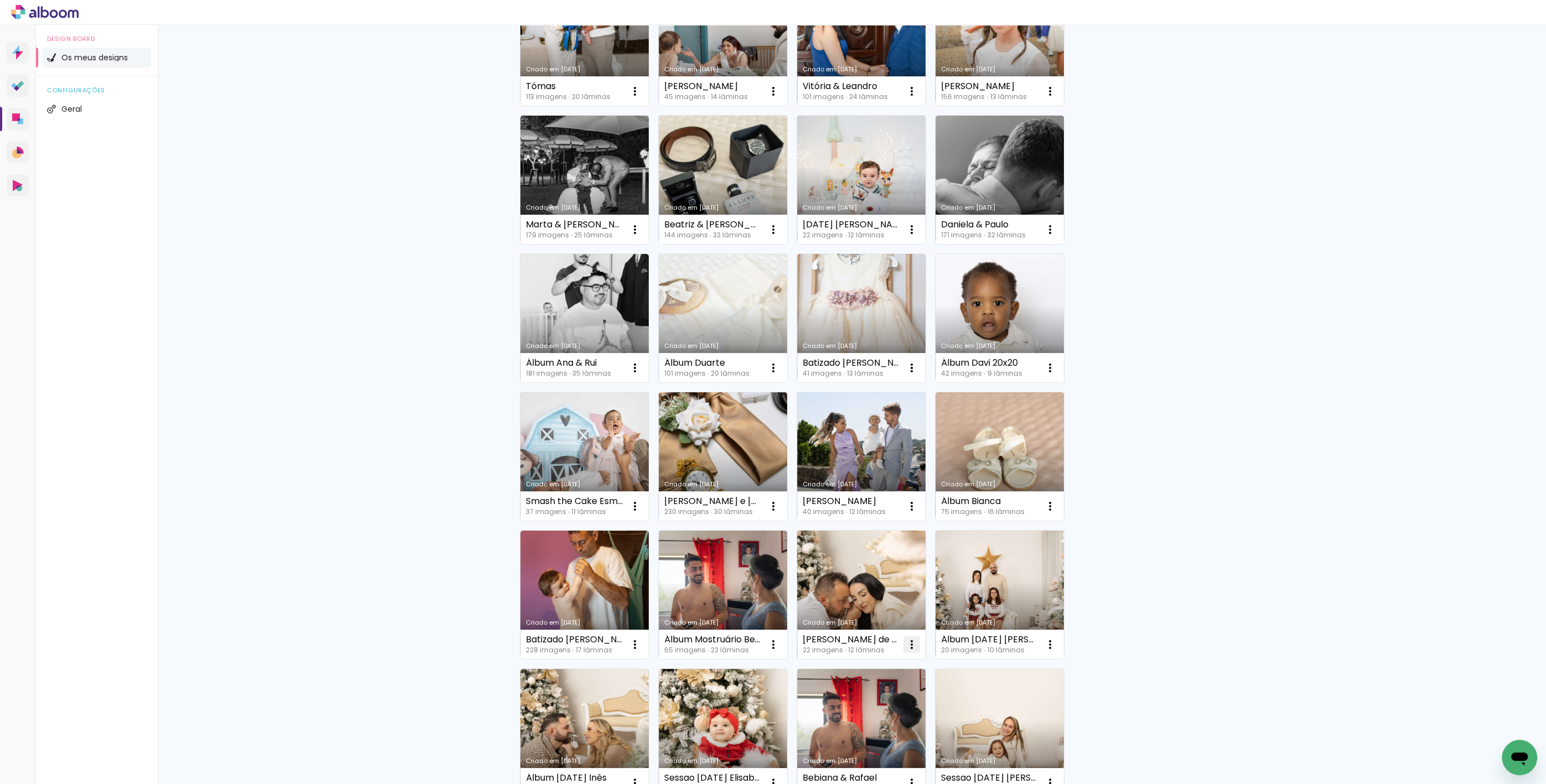
click at [906, 653] on paper-icon-button at bounding box center [912, 645] width 22 height 22
click at [872, 715] on paper-item "Excluir" at bounding box center [863, 717] width 109 height 22
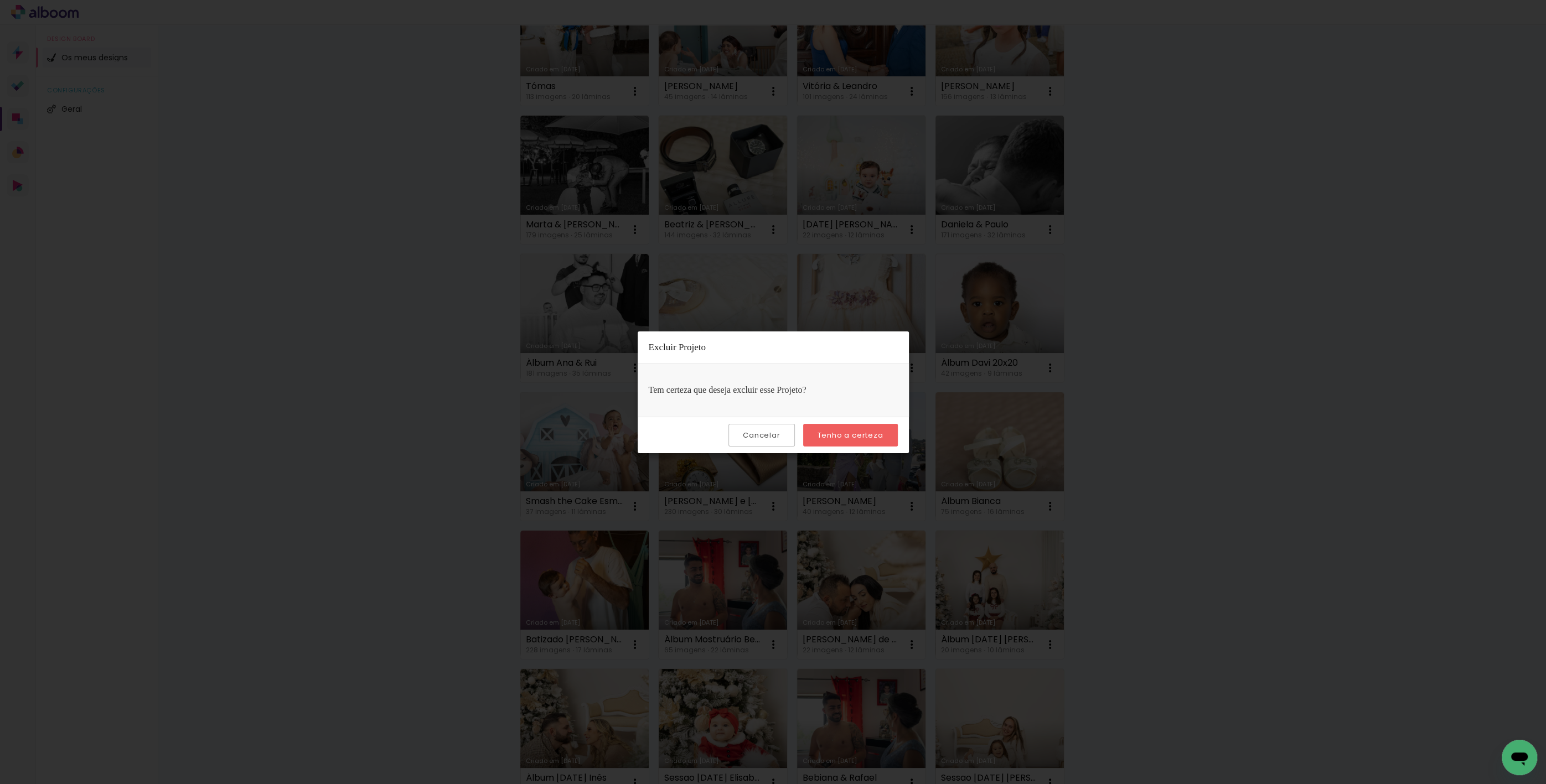
click at [0, 0] on slot "Tenho a certeza" at bounding box center [0, 0] width 0 height 0
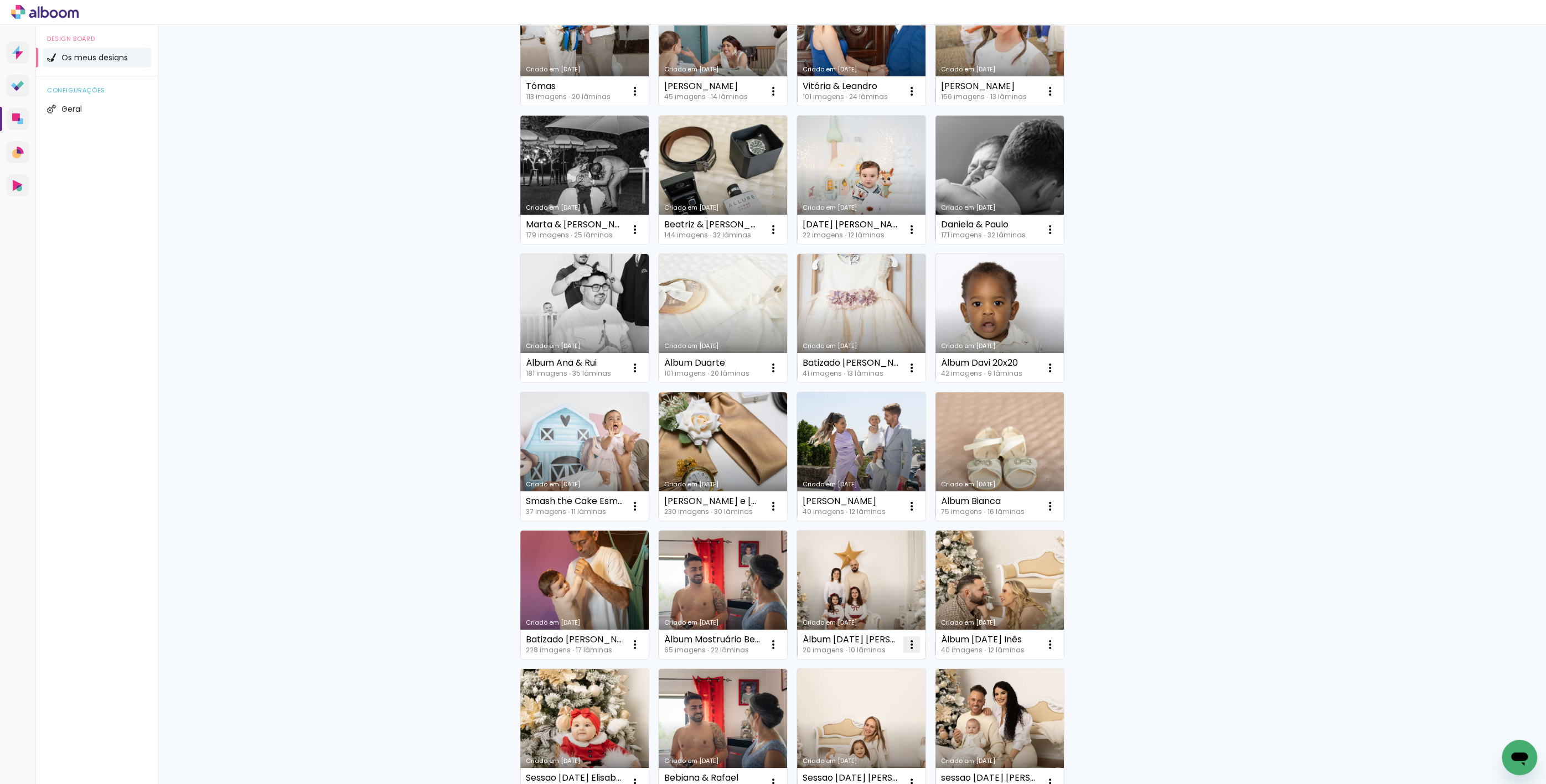
click at [907, 649] on iron-icon at bounding box center [912, 645] width 13 height 13
click at [869, 712] on paper-item "Excluir" at bounding box center [863, 717] width 109 height 22
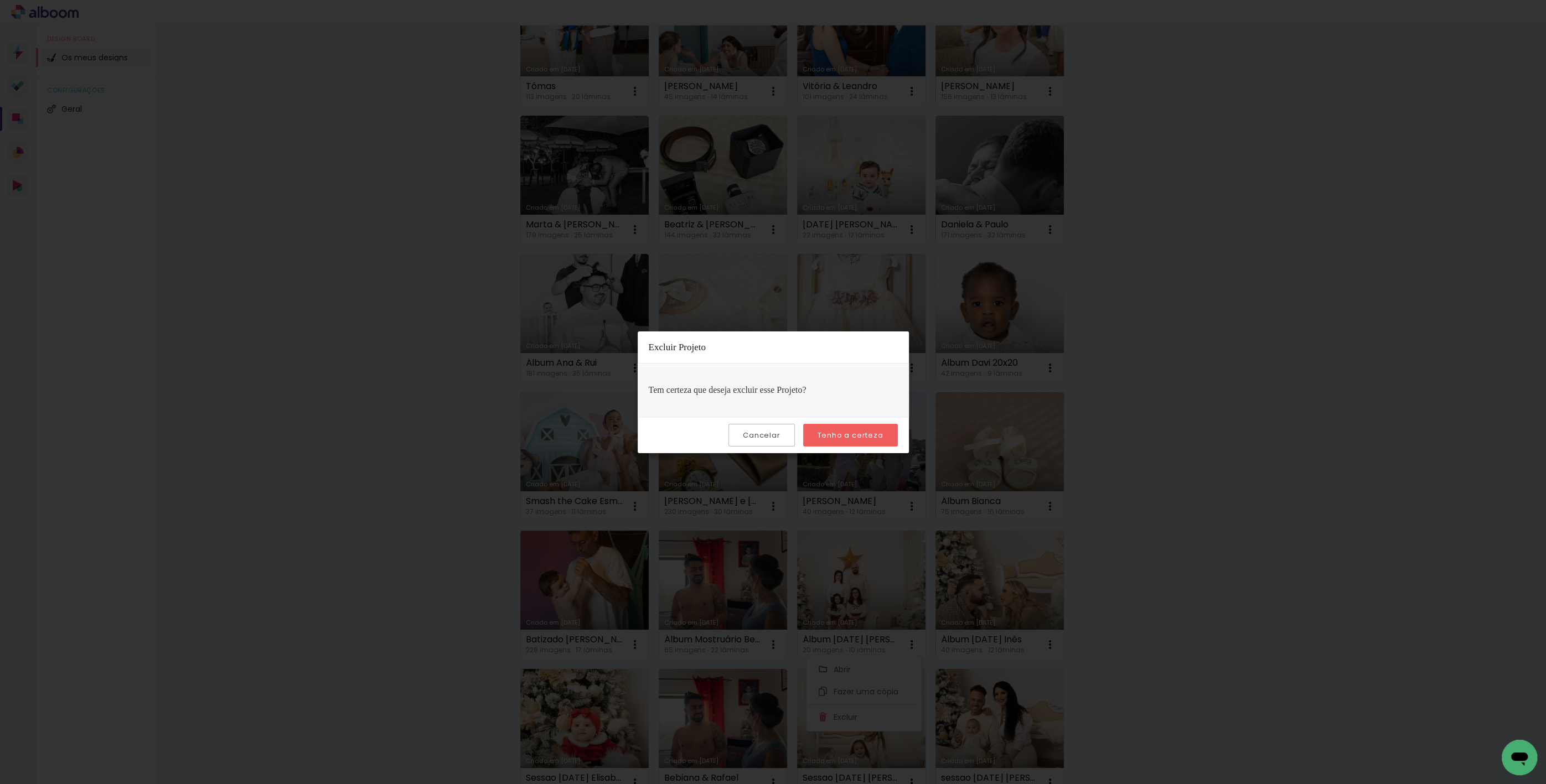
click at [0, 0] on slot "Tenho a certeza" at bounding box center [0, 0] width 0 height 0
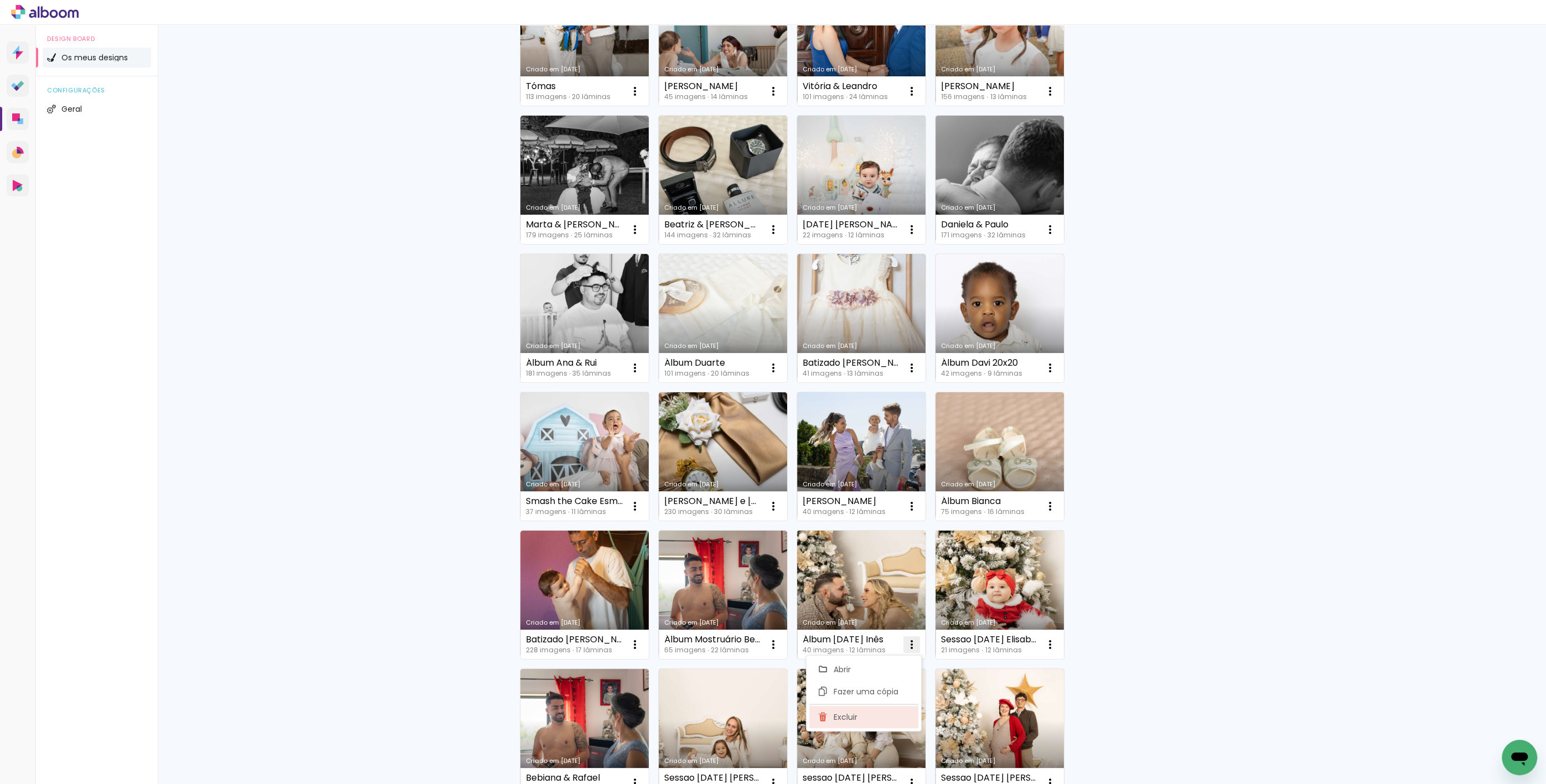
click at [863, 717] on paper-item "Excluir" at bounding box center [863, 717] width 109 height 22
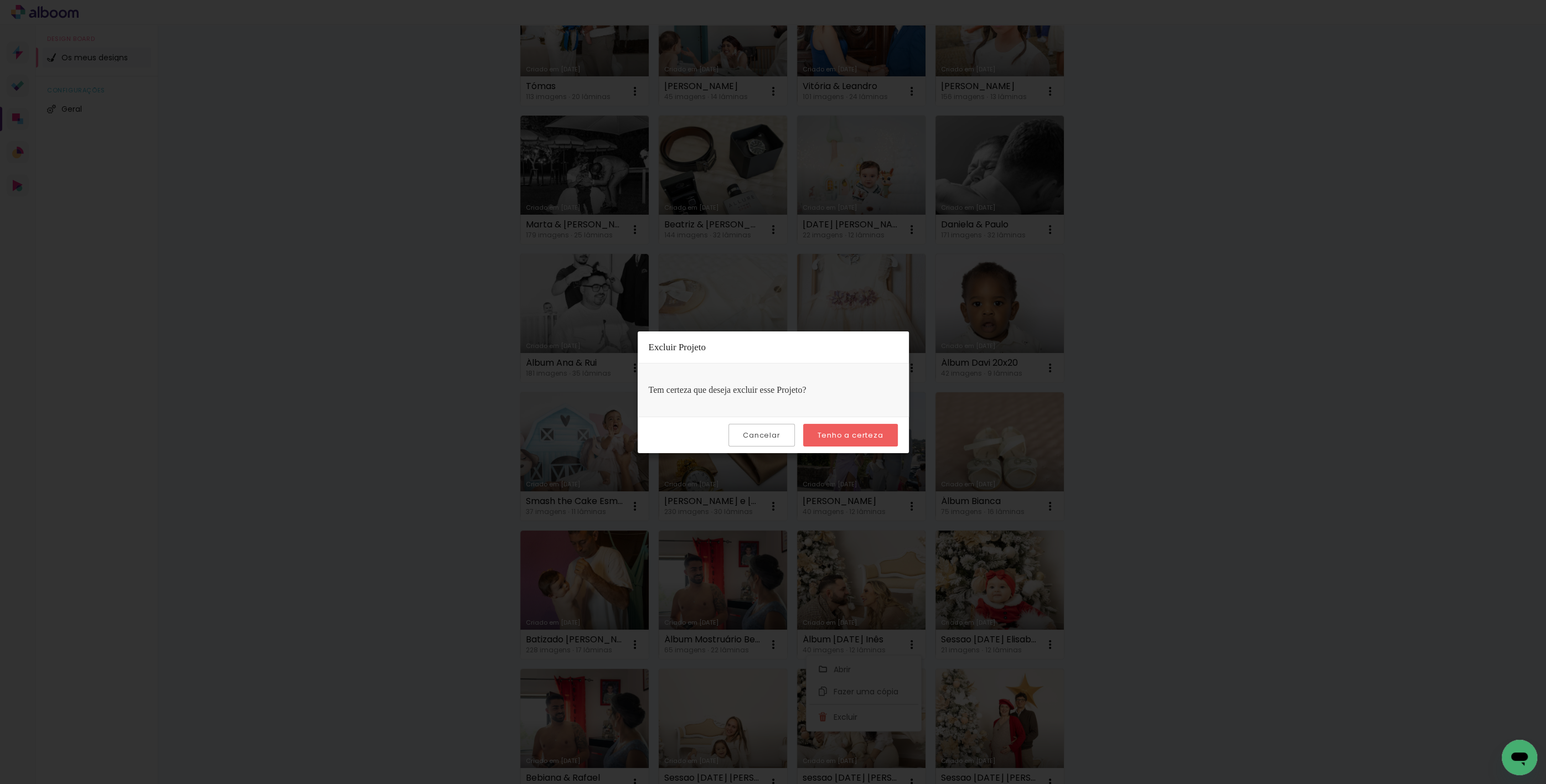
click at [0, 0] on slot "Tenho a certeza" at bounding box center [0, 0] width 0 height 0
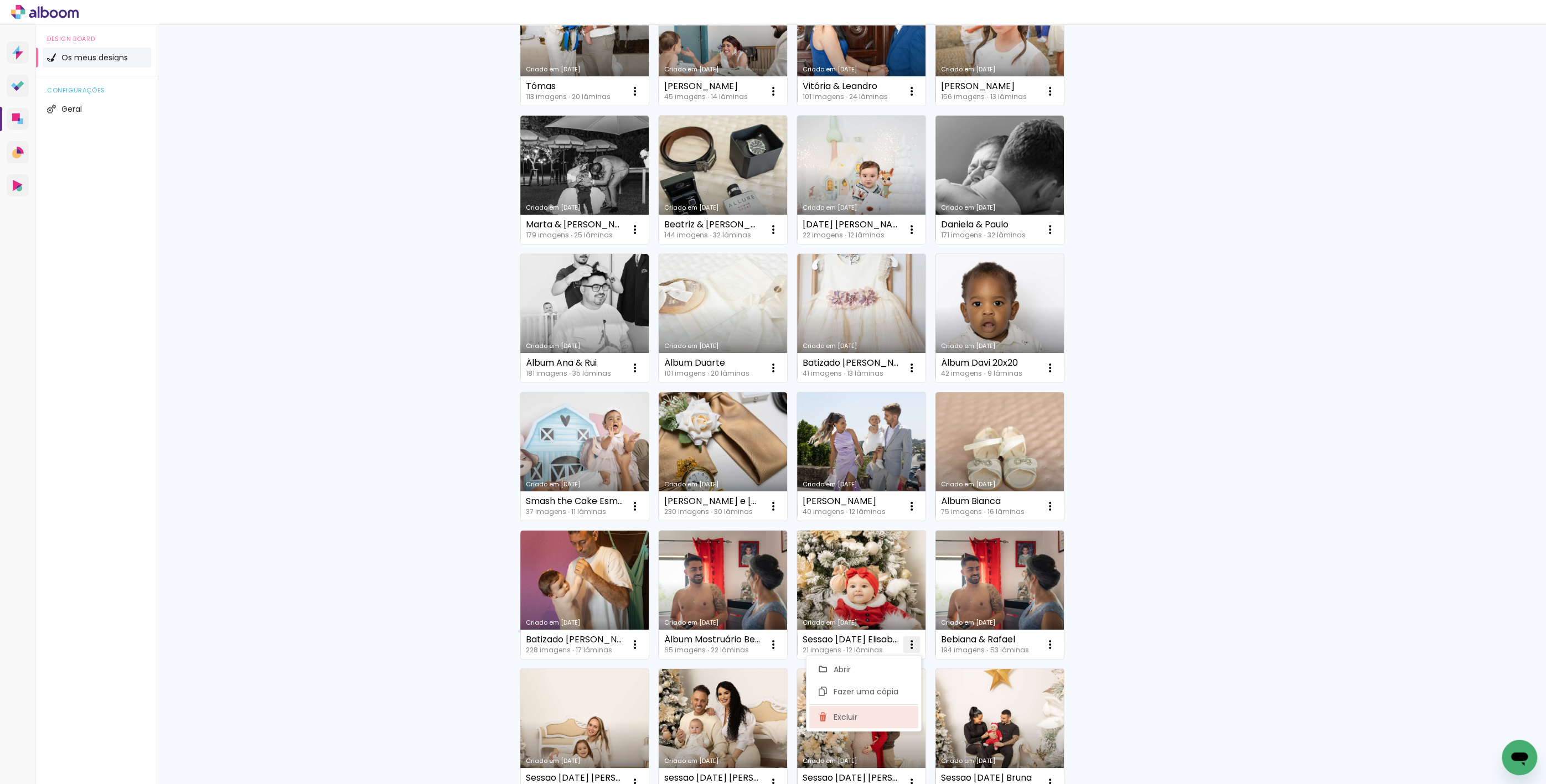
click at [867, 708] on paper-item "Excluir" at bounding box center [863, 717] width 109 height 22
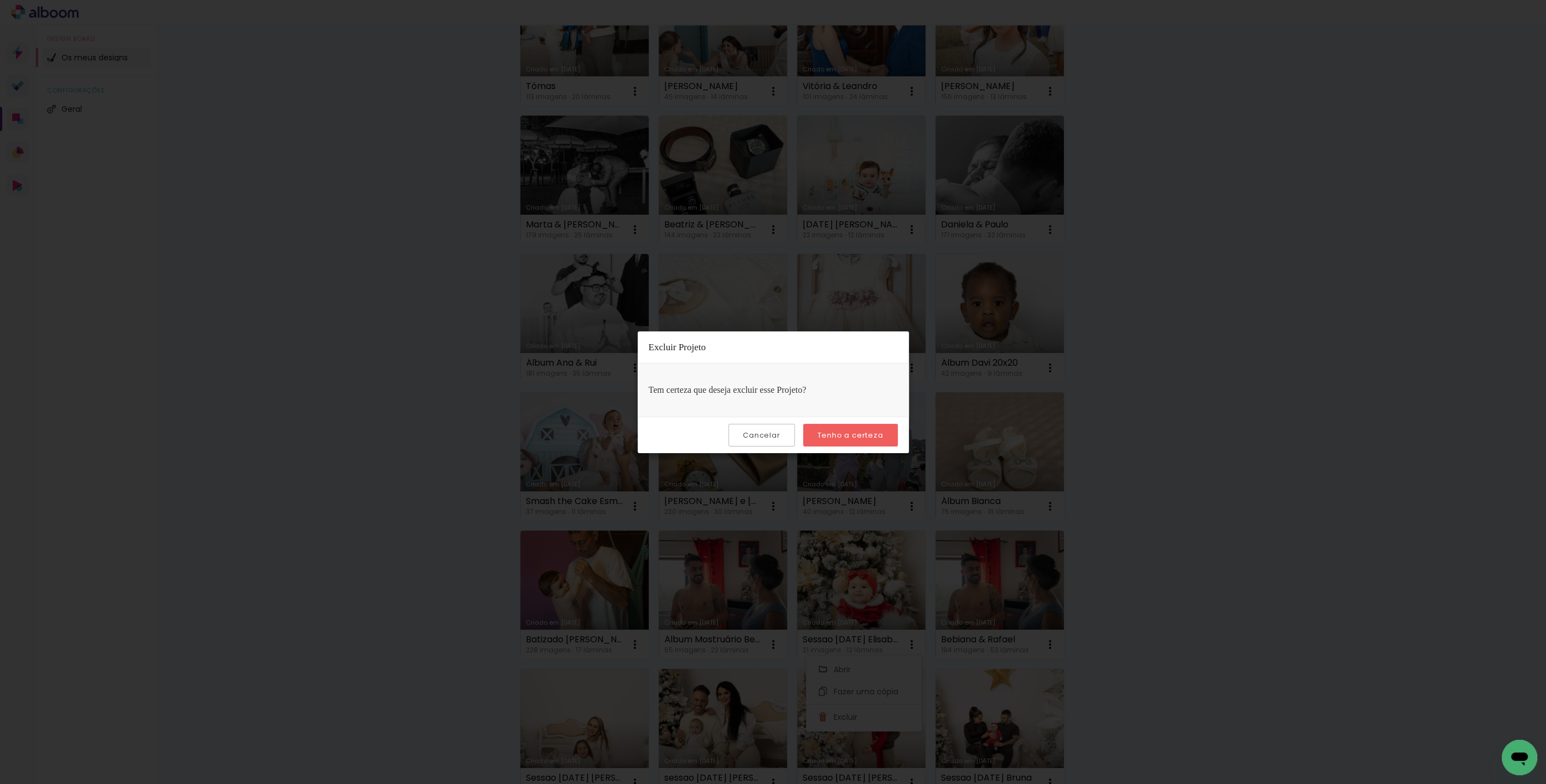
click at [0, 0] on slot "Tenho a certeza" at bounding box center [0, 0] width 0 height 0
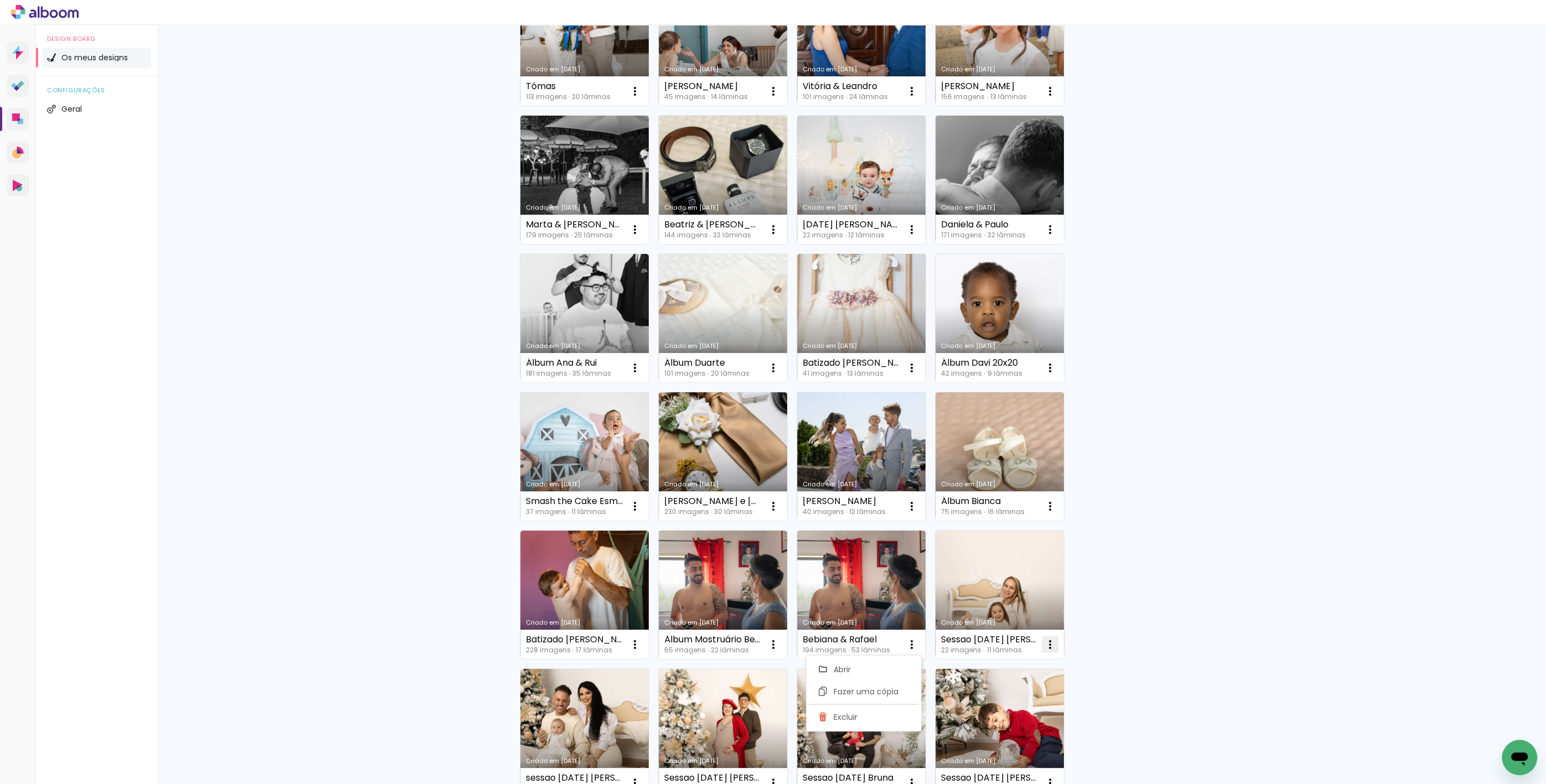
click at [1045, 649] on iron-icon at bounding box center [1050, 645] width 13 height 13
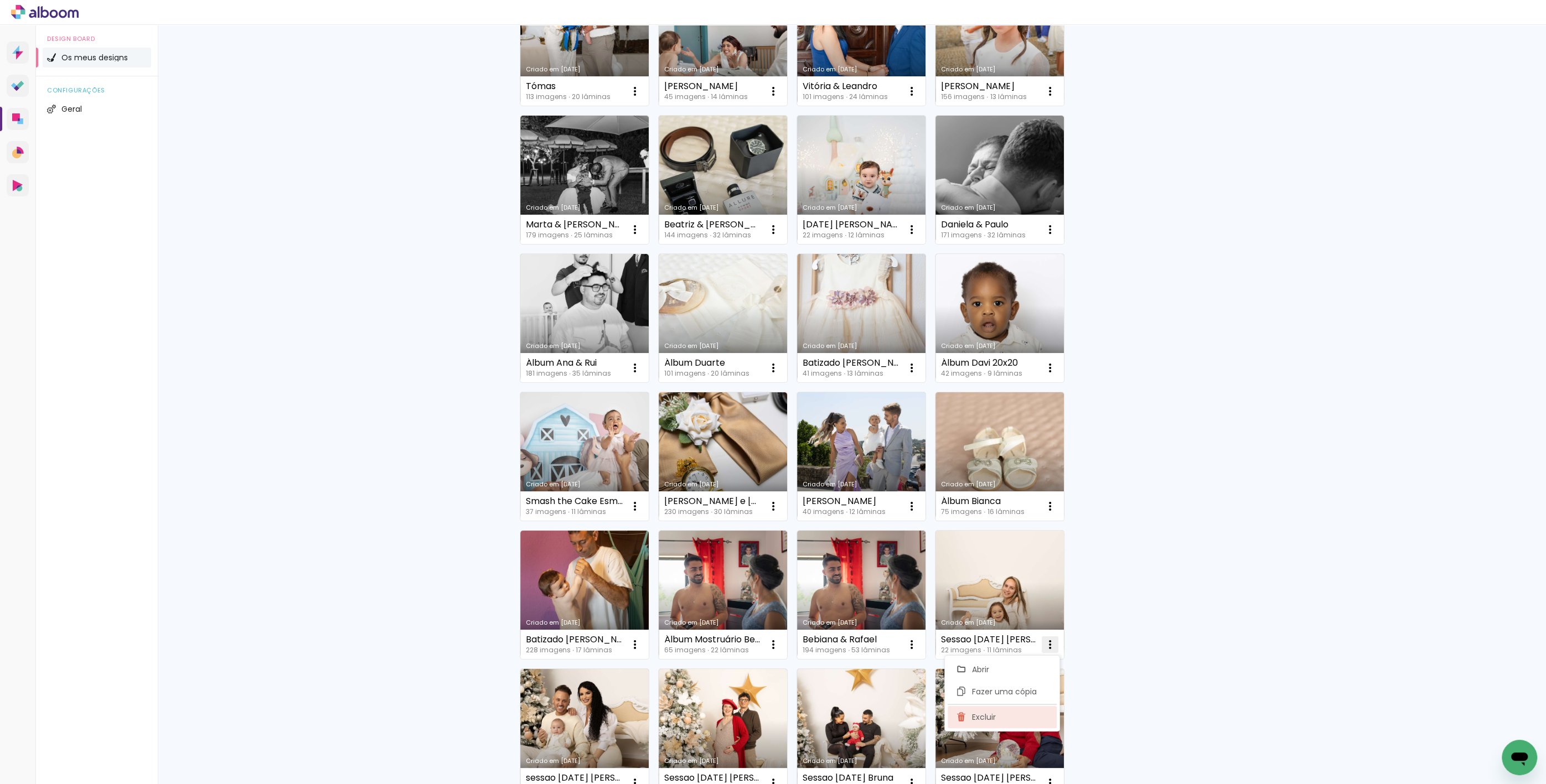
click at [1005, 717] on paper-item "Excluir" at bounding box center [1002, 717] width 109 height 22
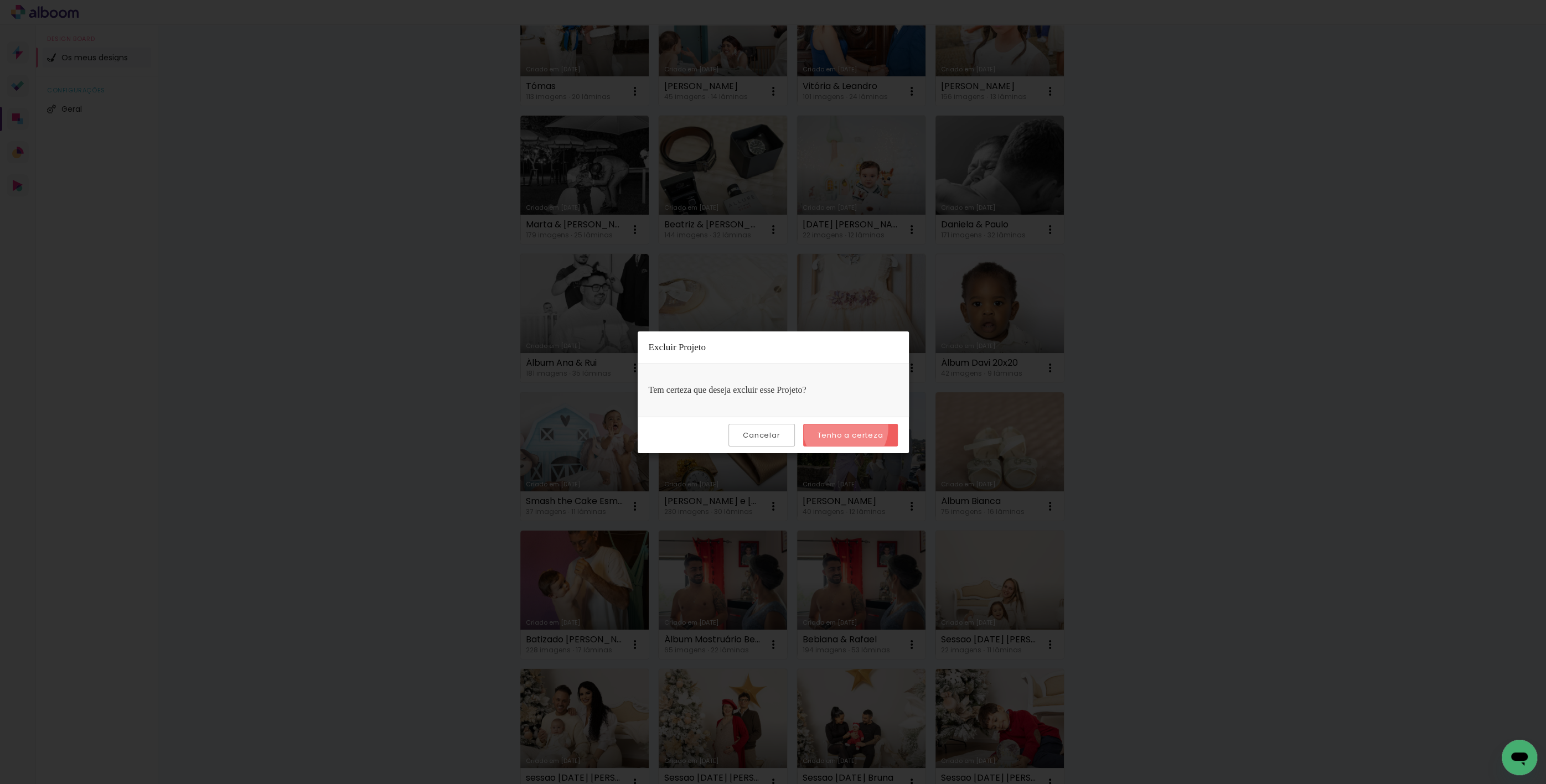
click at [847, 428] on paper-button "Tenho a certeza" at bounding box center [850, 435] width 94 height 22
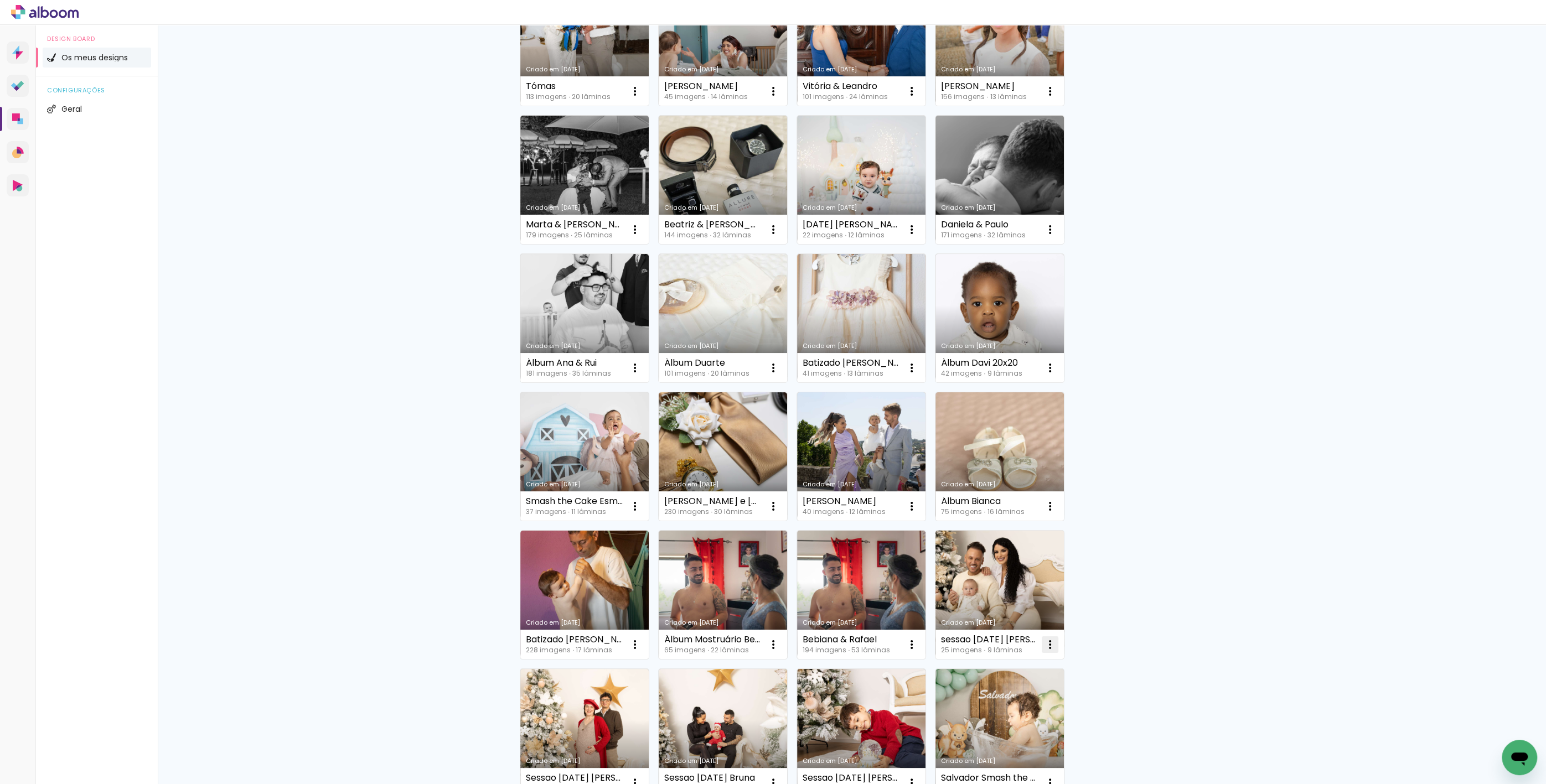
click at [1047, 645] on iron-icon at bounding box center [1050, 645] width 13 height 13
click at [997, 715] on paper-item "Excluir" at bounding box center [1002, 717] width 109 height 22
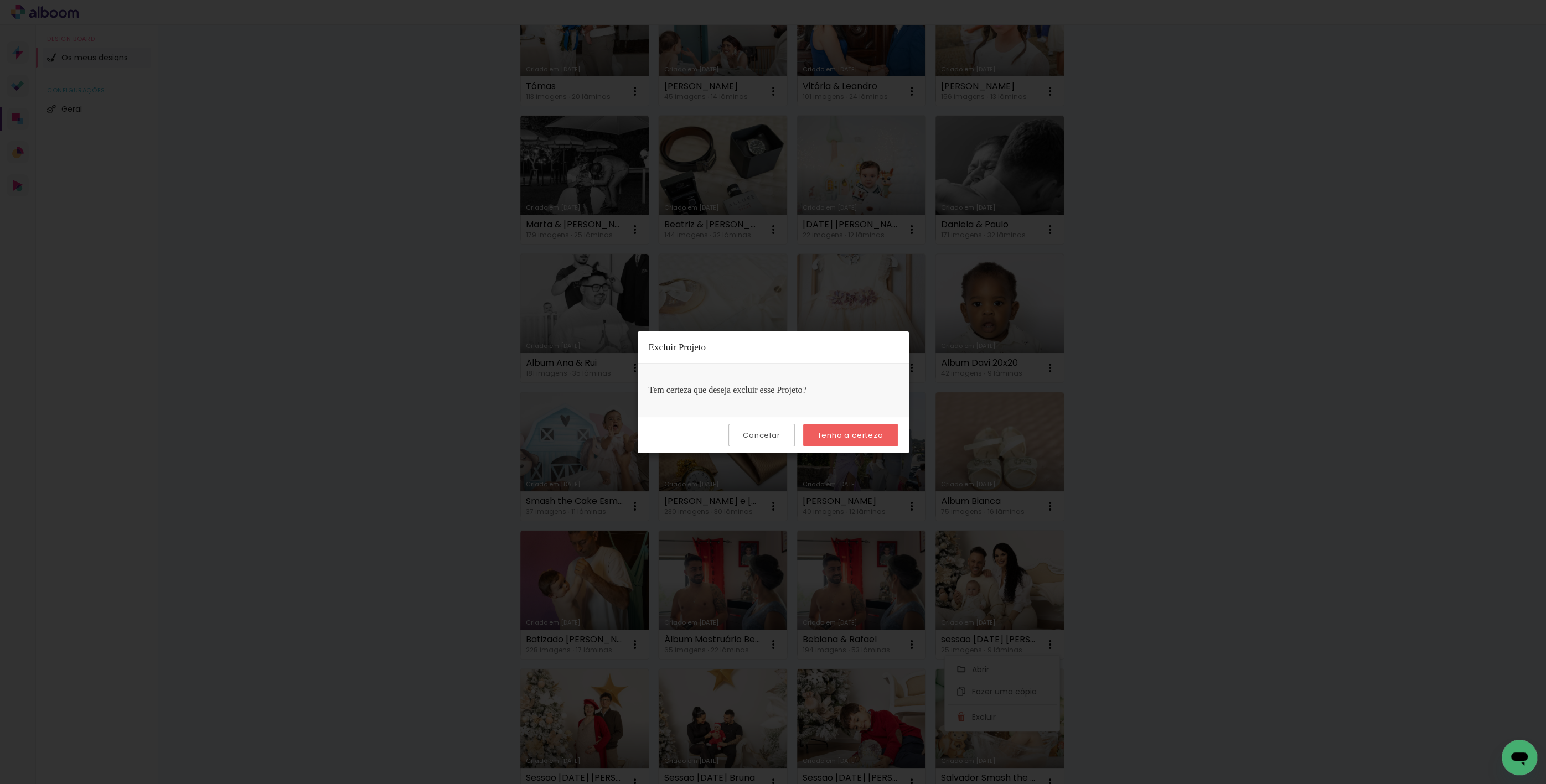
click at [0, 0] on slot "Tenho a certeza" at bounding box center [0, 0] width 0 height 0
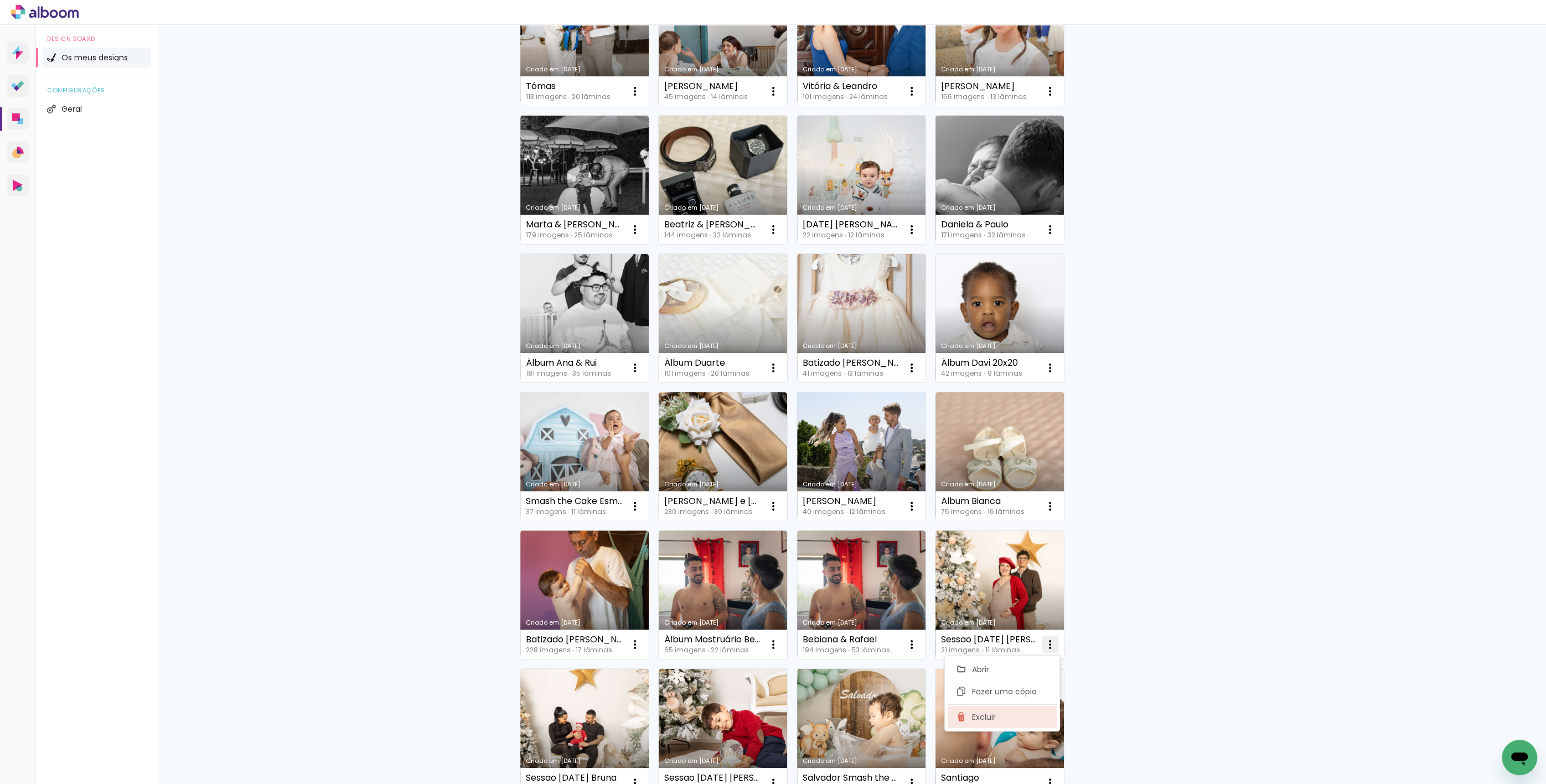
click at [986, 718] on span "Excluir" at bounding box center [984, 717] width 24 height 8
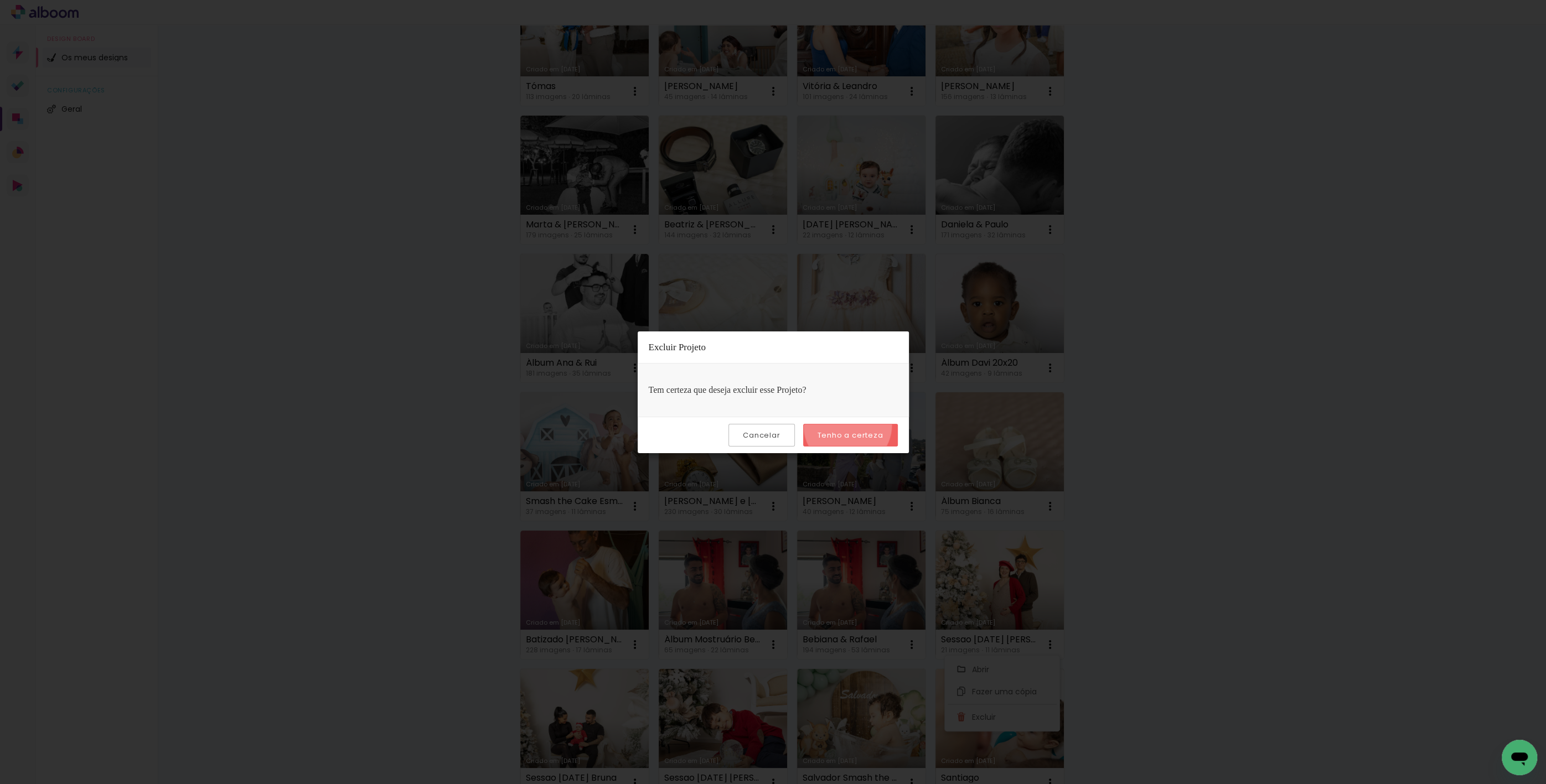
click at [849, 424] on paper-button "Tenho a certeza" at bounding box center [850, 435] width 94 height 22
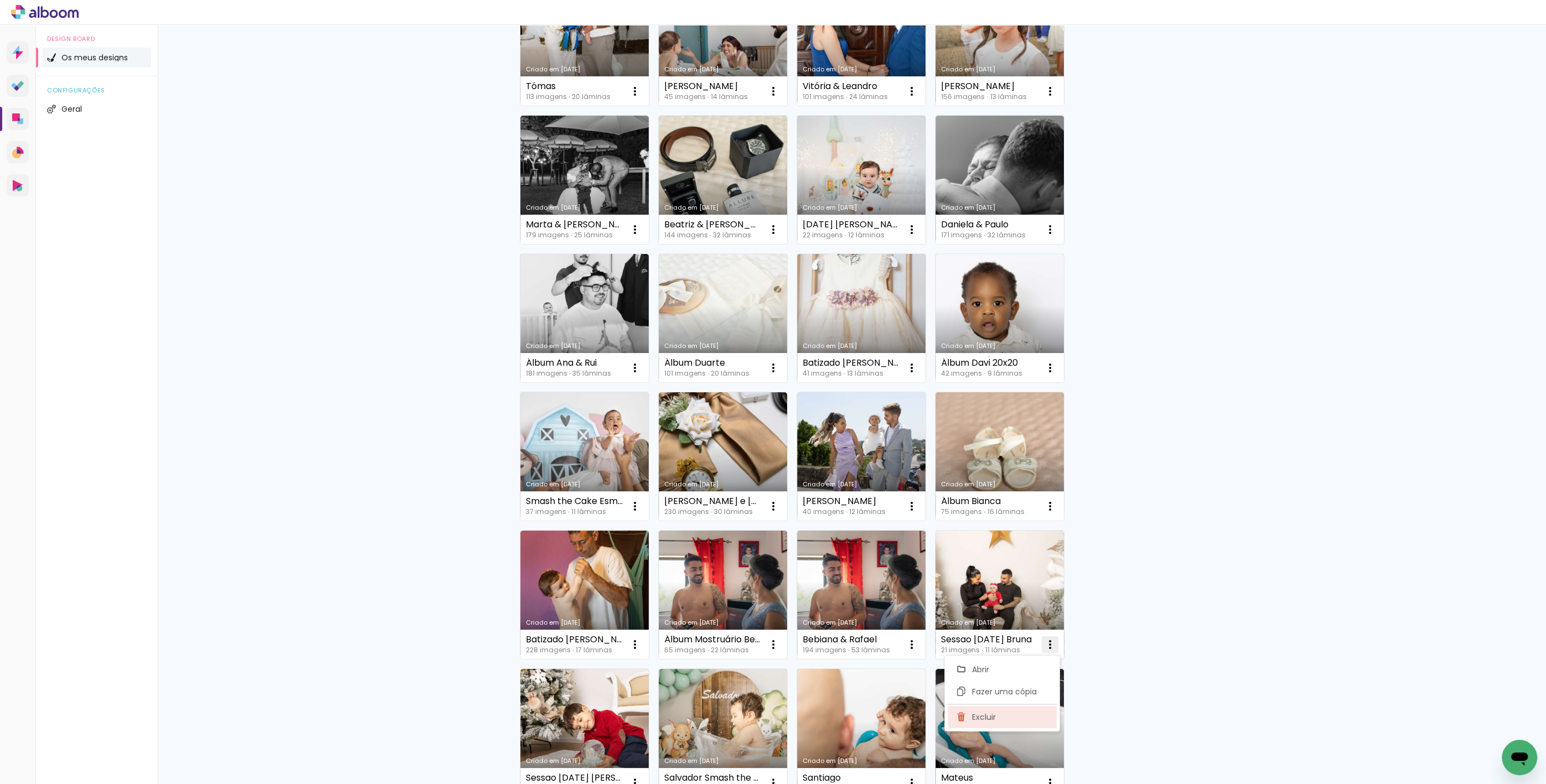
click at [982, 719] on span "Excluir" at bounding box center [984, 717] width 24 height 8
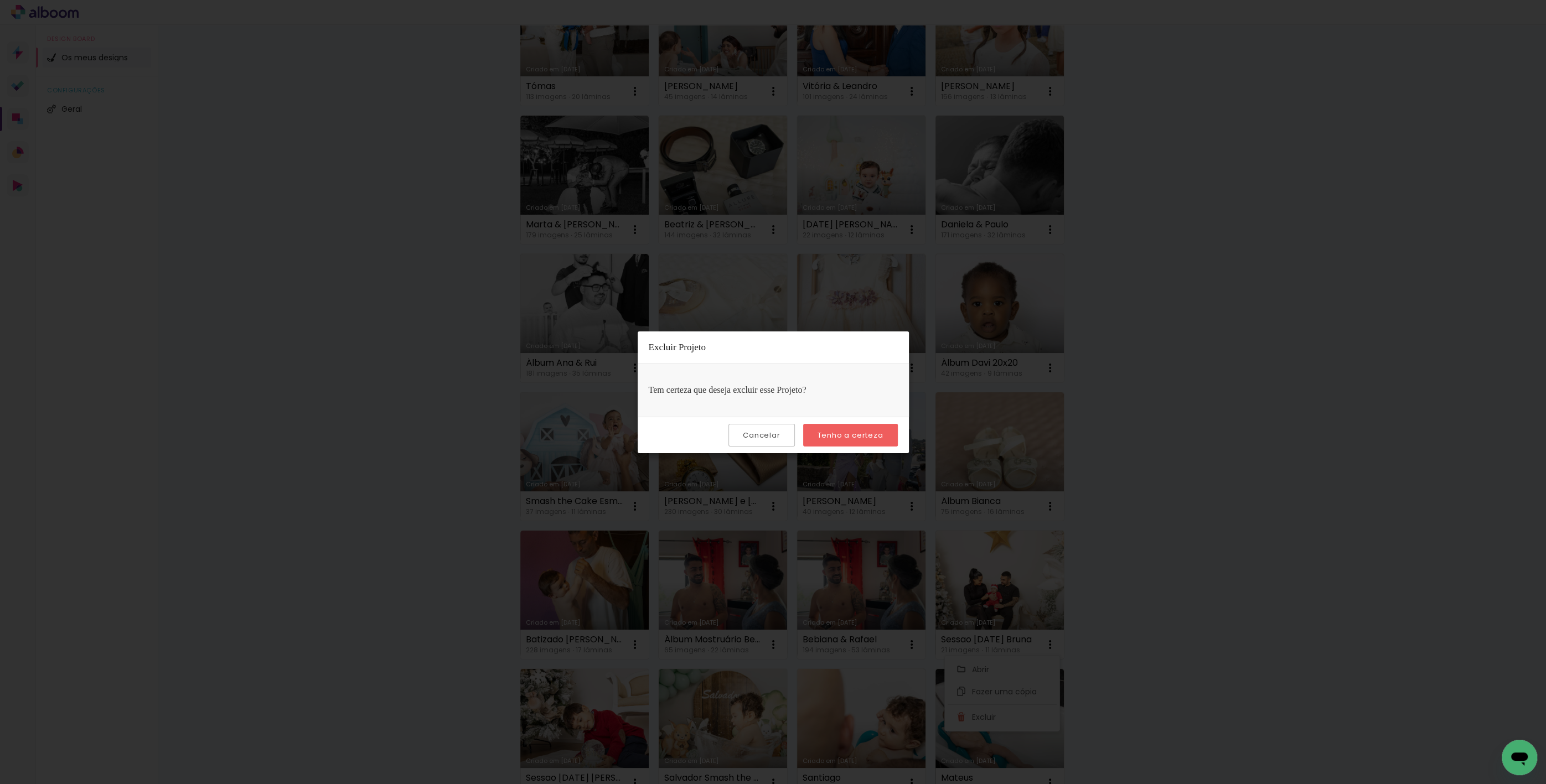
click at [0, 0] on slot "Tenho a certeza" at bounding box center [0, 0] width 0 height 0
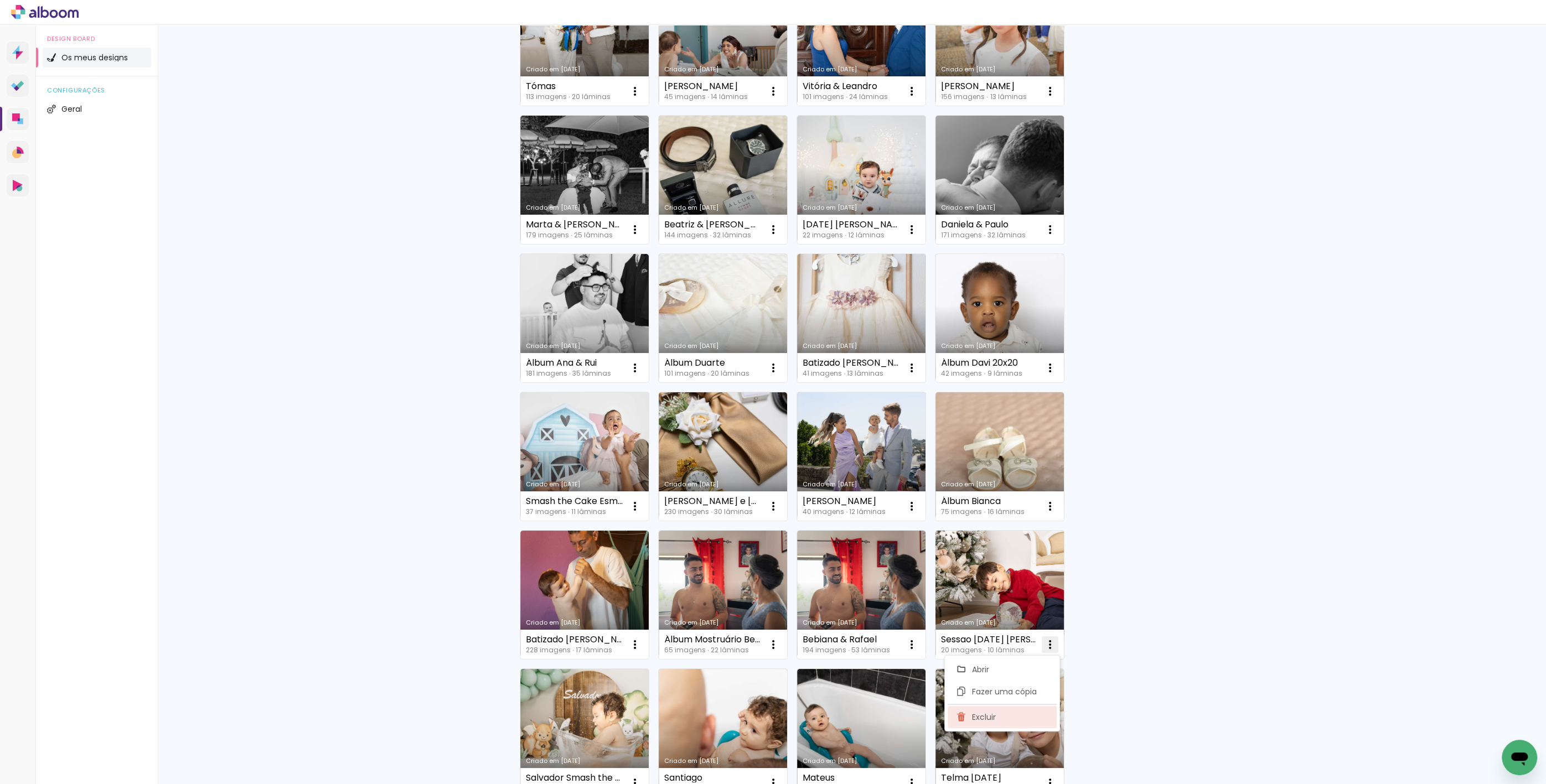
click at [982, 713] on span "Excluir" at bounding box center [984, 717] width 24 height 8
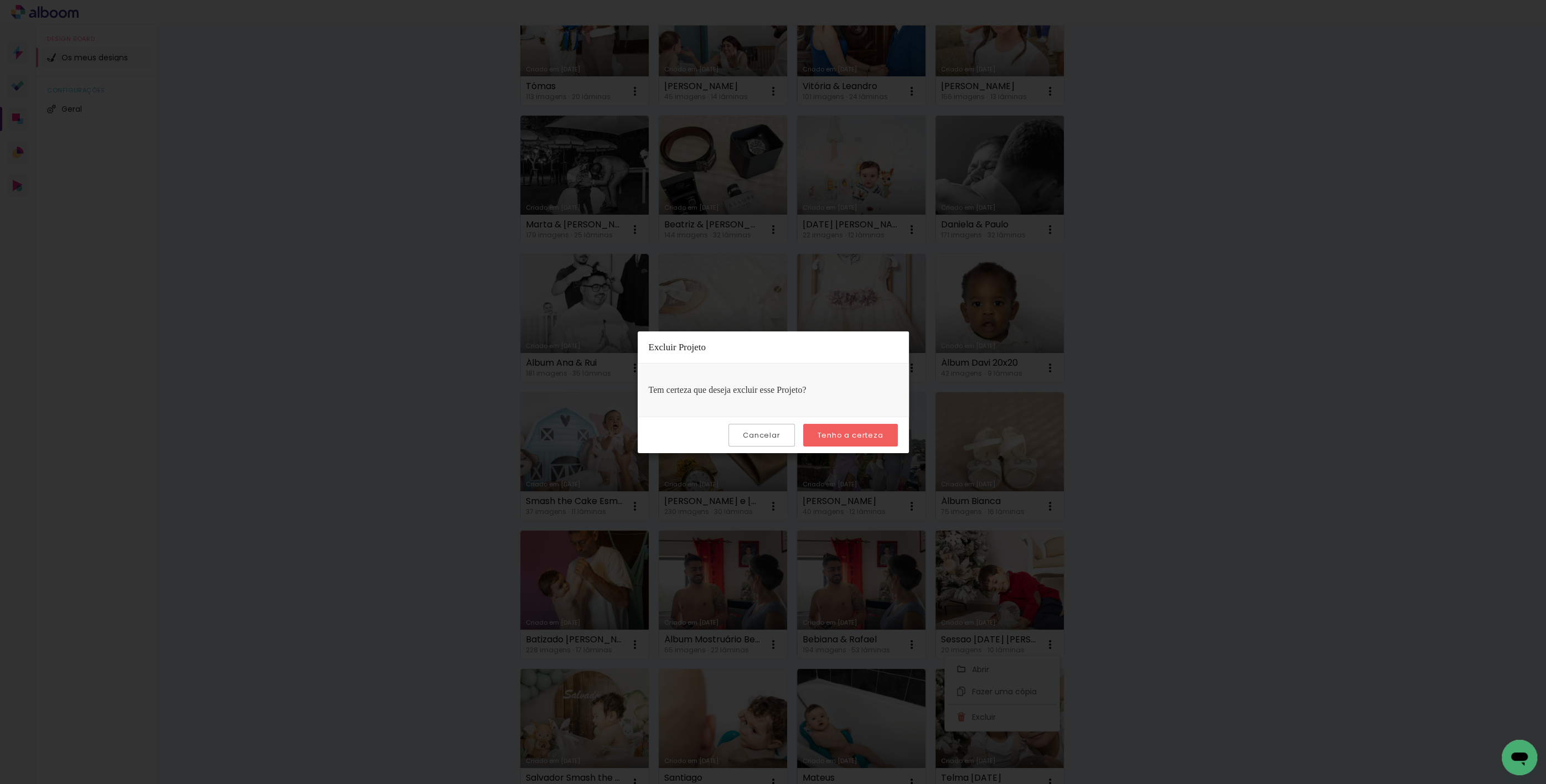
click at [846, 440] on paper-button "Tenho a certeza" at bounding box center [850, 435] width 94 height 22
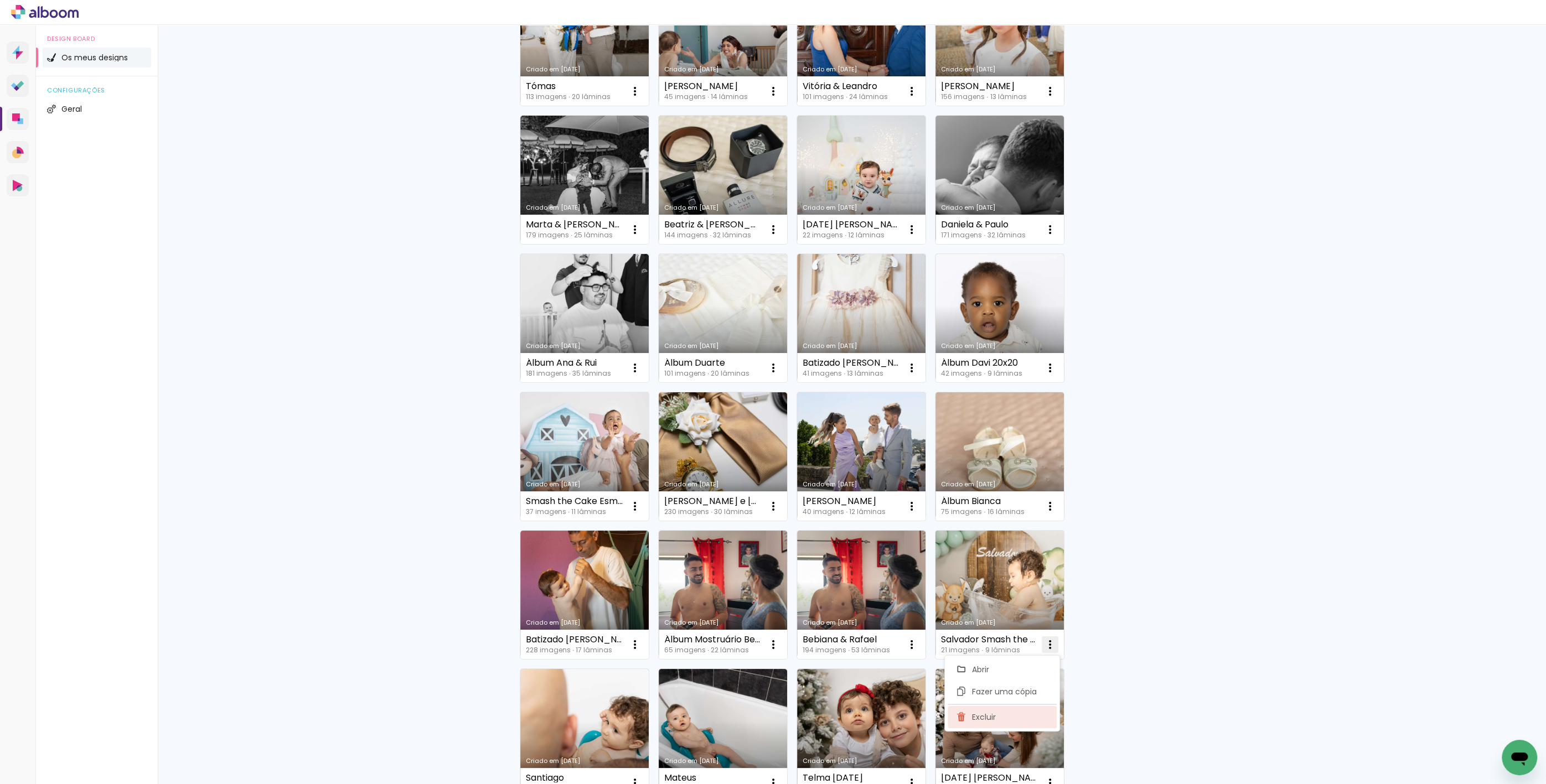
click at [997, 712] on paper-item "Excluir" at bounding box center [1002, 717] width 109 height 22
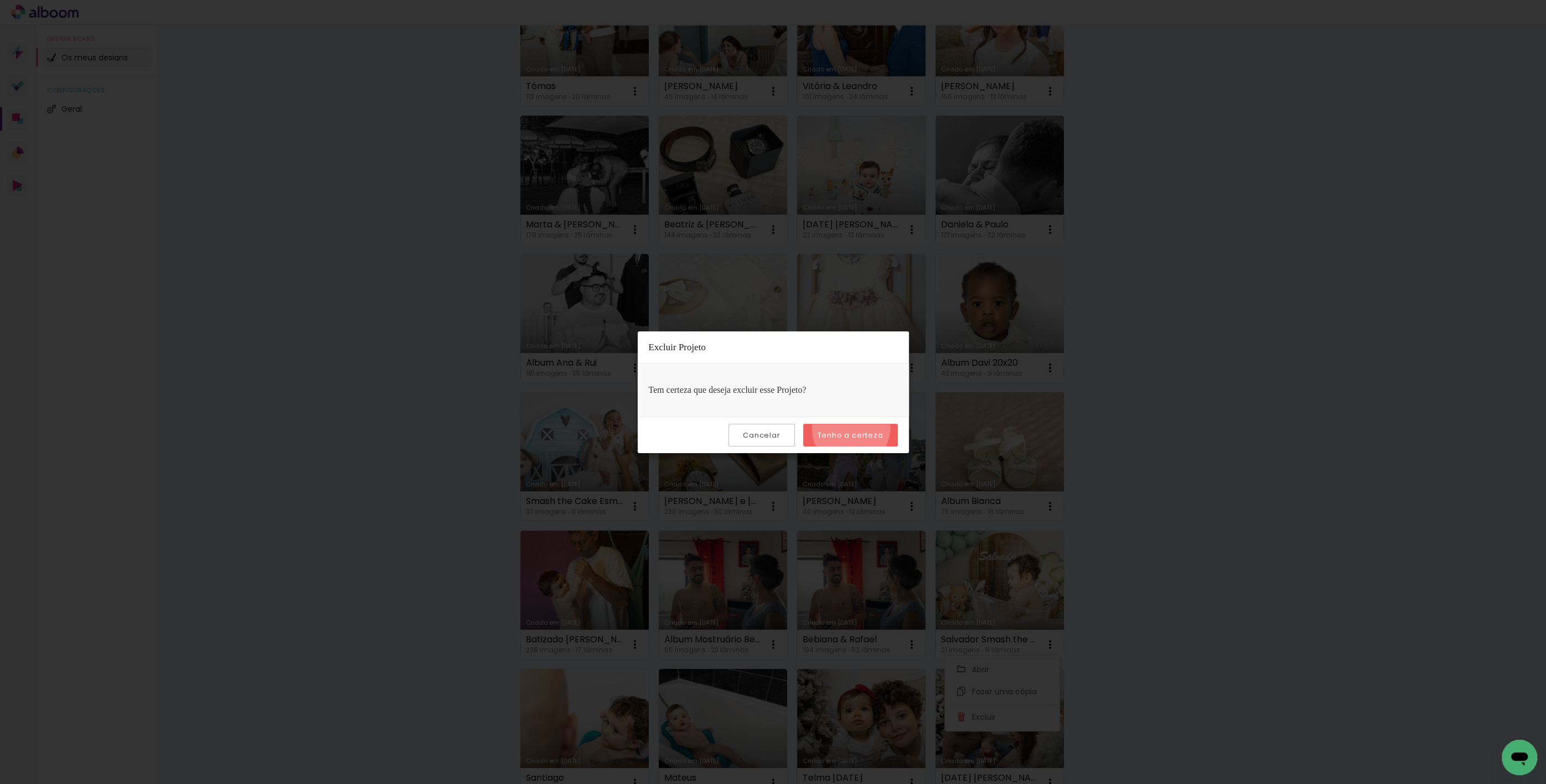
click at [852, 428] on paper-button "Tenho a certeza" at bounding box center [850, 435] width 94 height 22
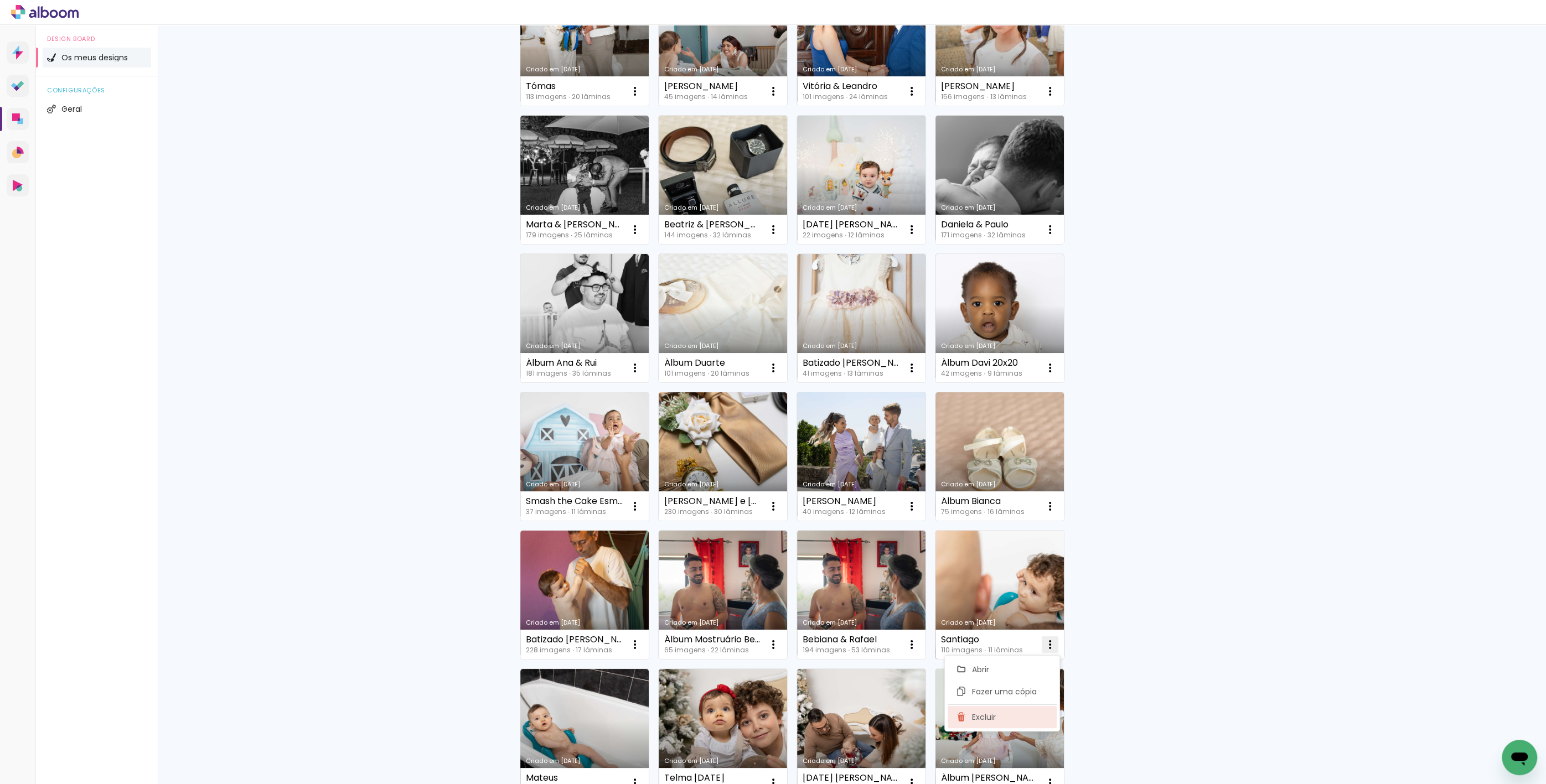
click at [965, 720] on iron-icon at bounding box center [961, 717] width 10 height 13
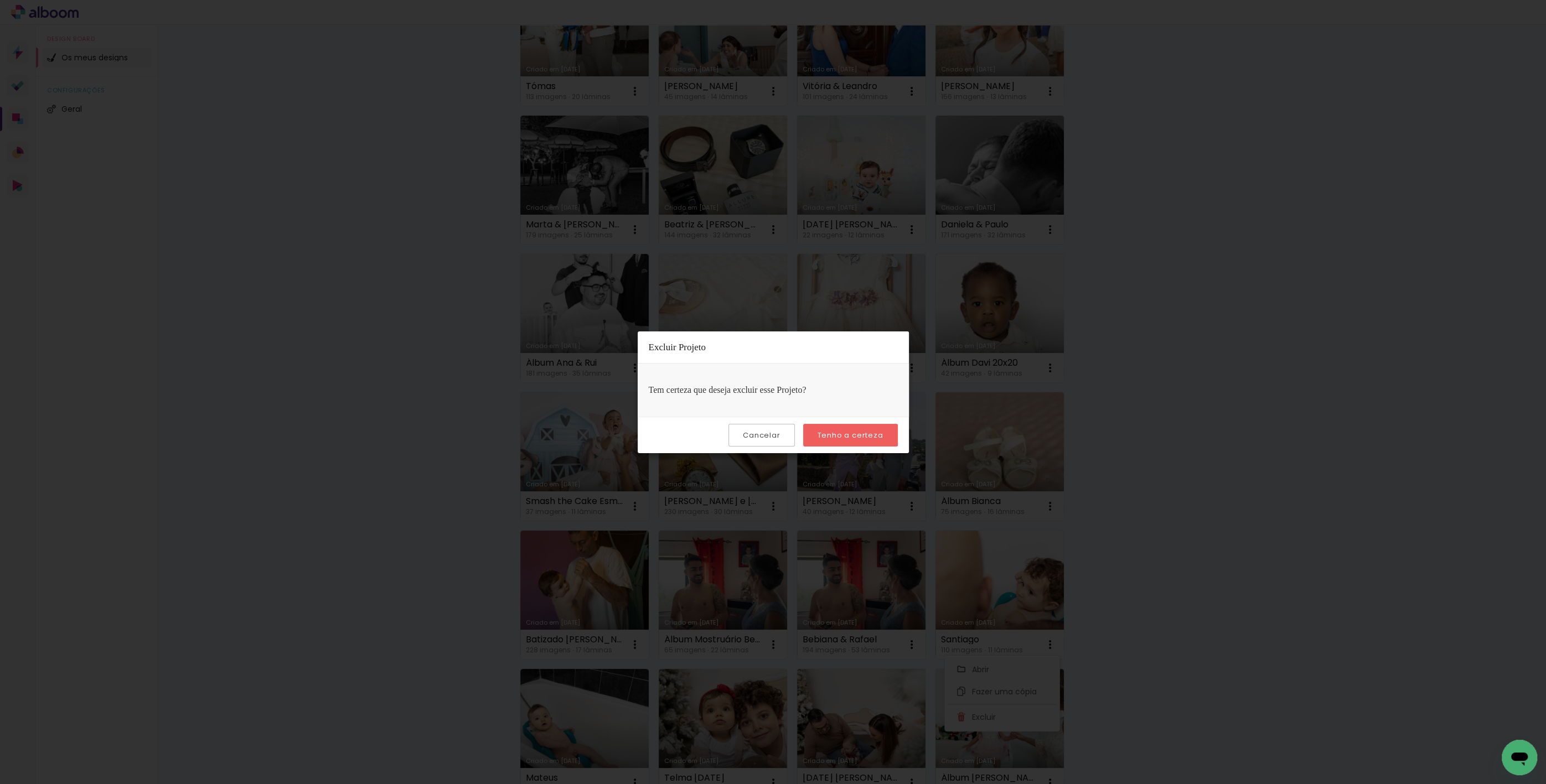
click at [0, 0] on slot "Tenho a certeza" at bounding box center [0, 0] width 0 height 0
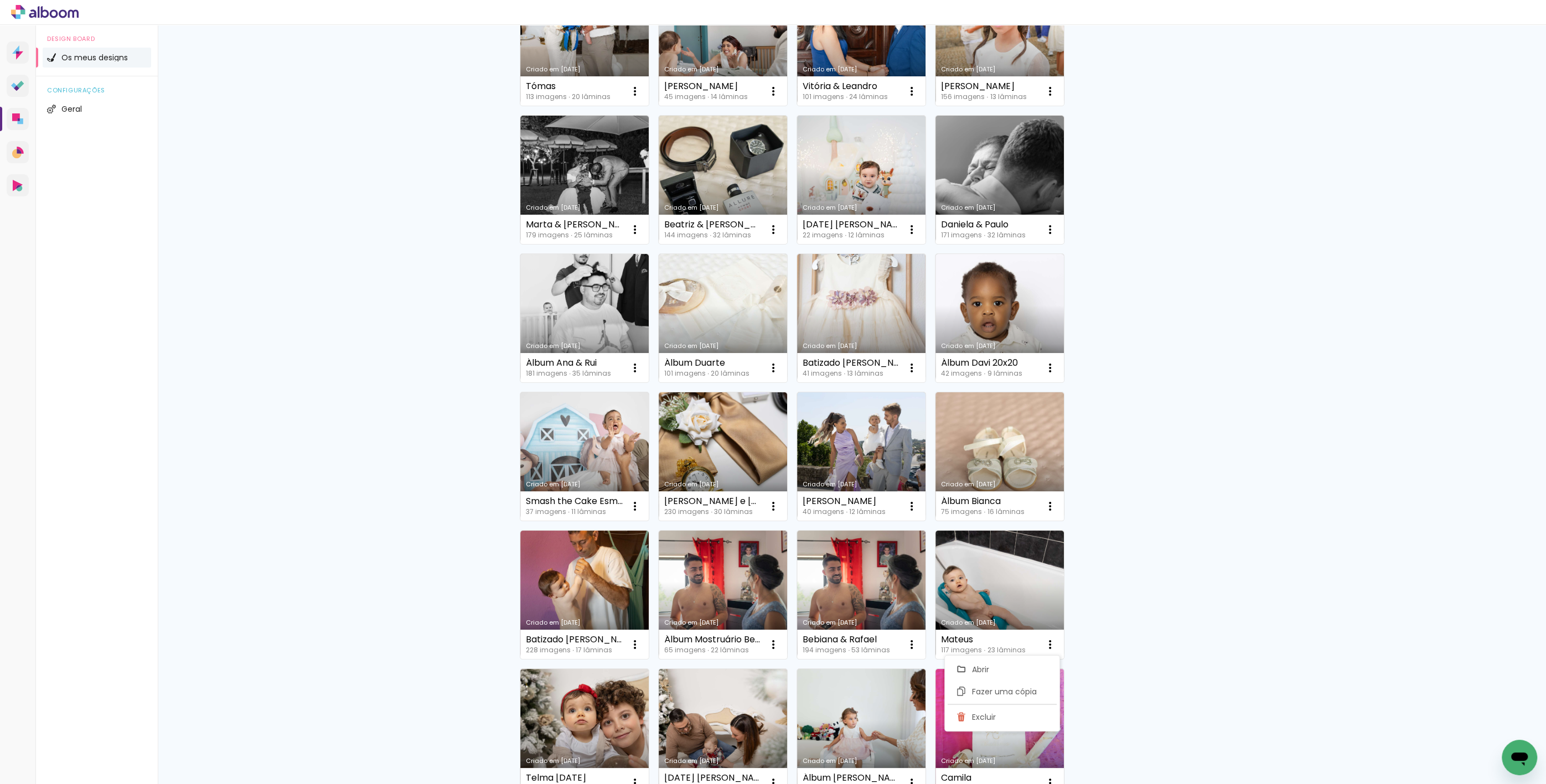
drag, startPoint x: 1151, startPoint y: 674, endPoint x: 1247, endPoint y: 622, distance: 109.2
click at [1151, 673] on div "Criado em 26/09/25 Cópia de Matilde 156 imagens ∙ 13 lâminas Abrir Fazer uma có…" at bounding box center [852, 594] width 674 height 1798
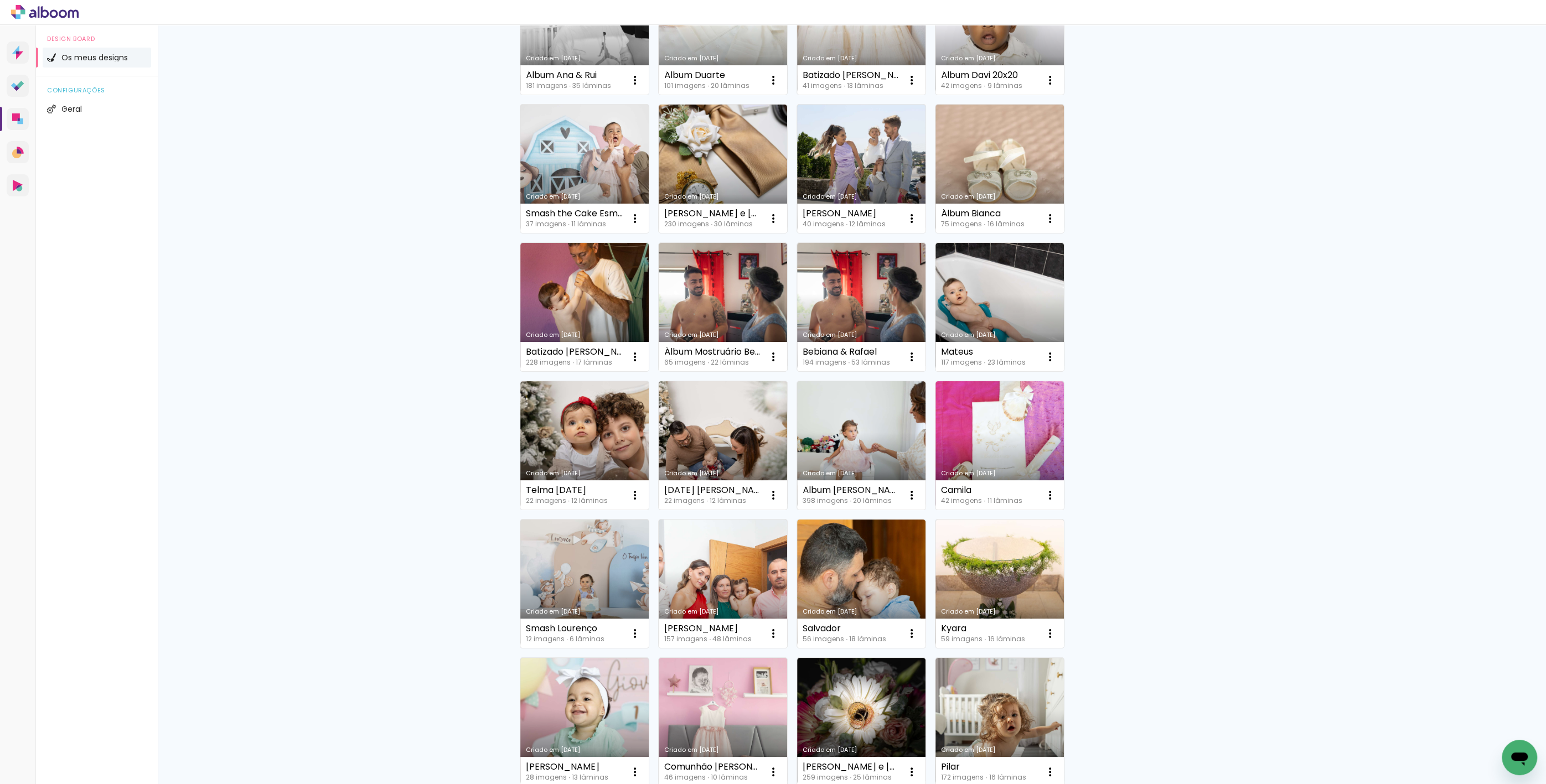
scroll to position [733, 0]
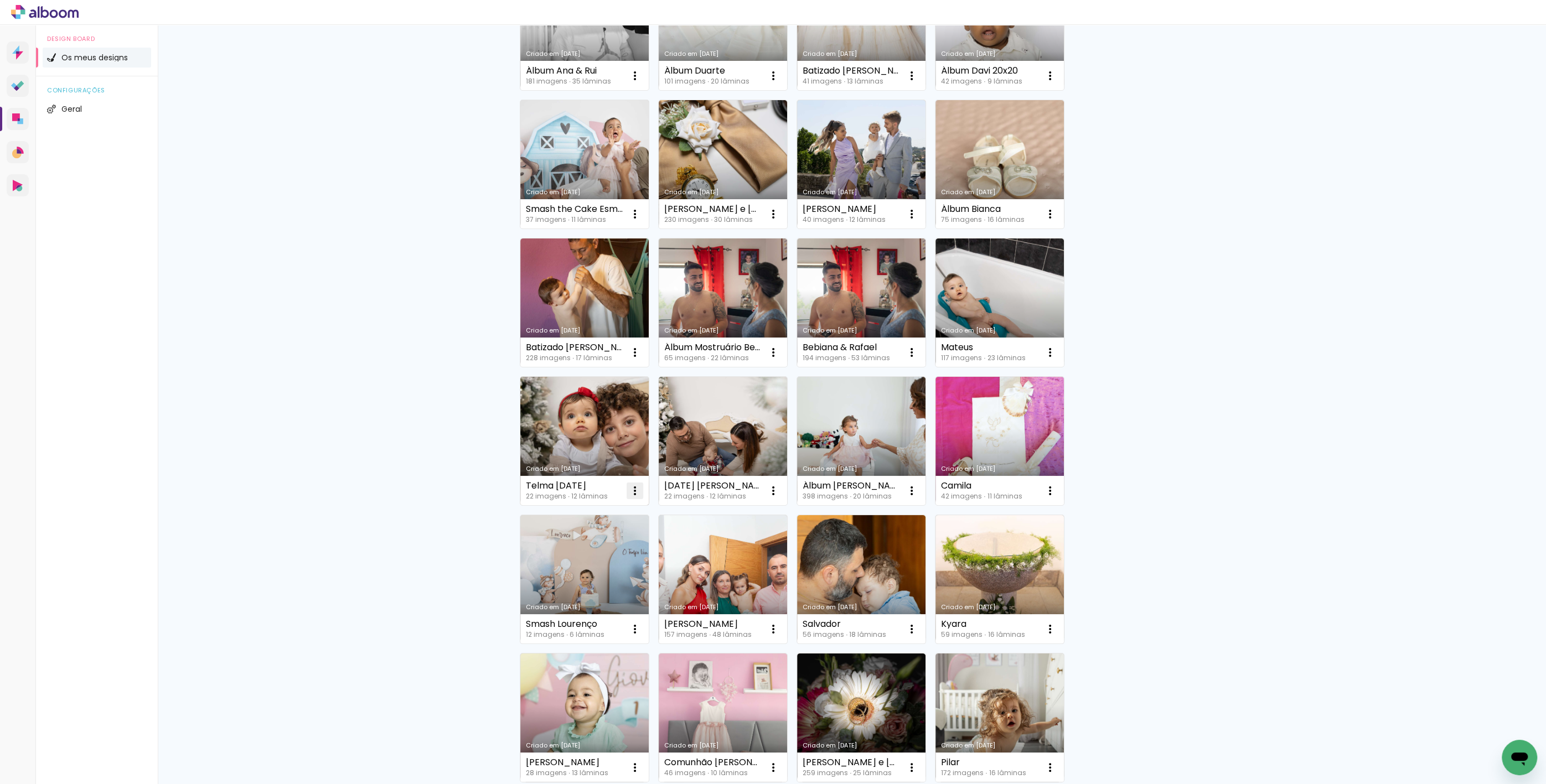
click at [632, 498] on paper-icon-button at bounding box center [635, 491] width 22 height 22
click at [591, 568] on paper-item "Excluir" at bounding box center [587, 563] width 109 height 22
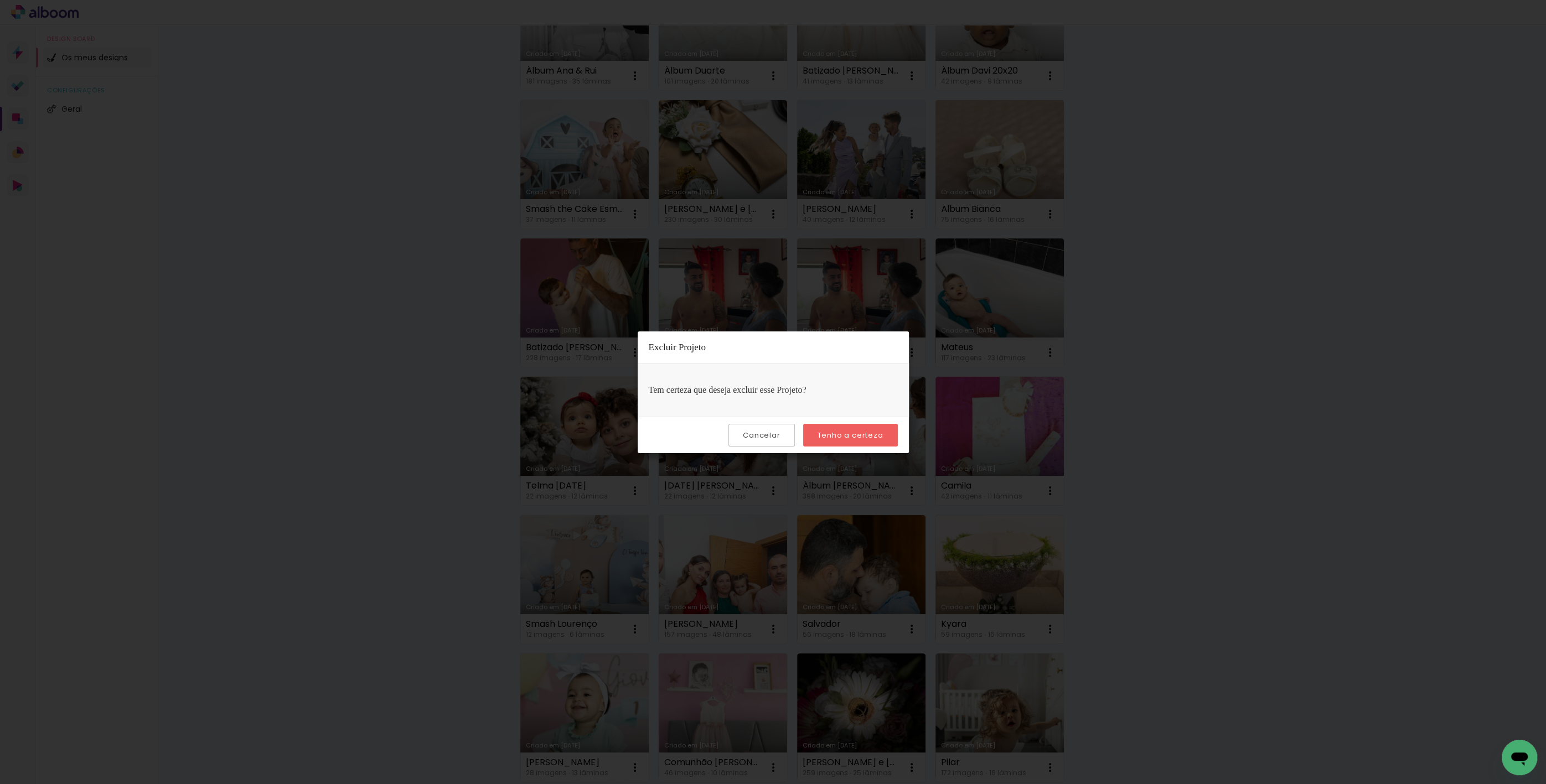
click at [0, 0] on slot "Tenho a certeza" at bounding box center [0, 0] width 0 height 0
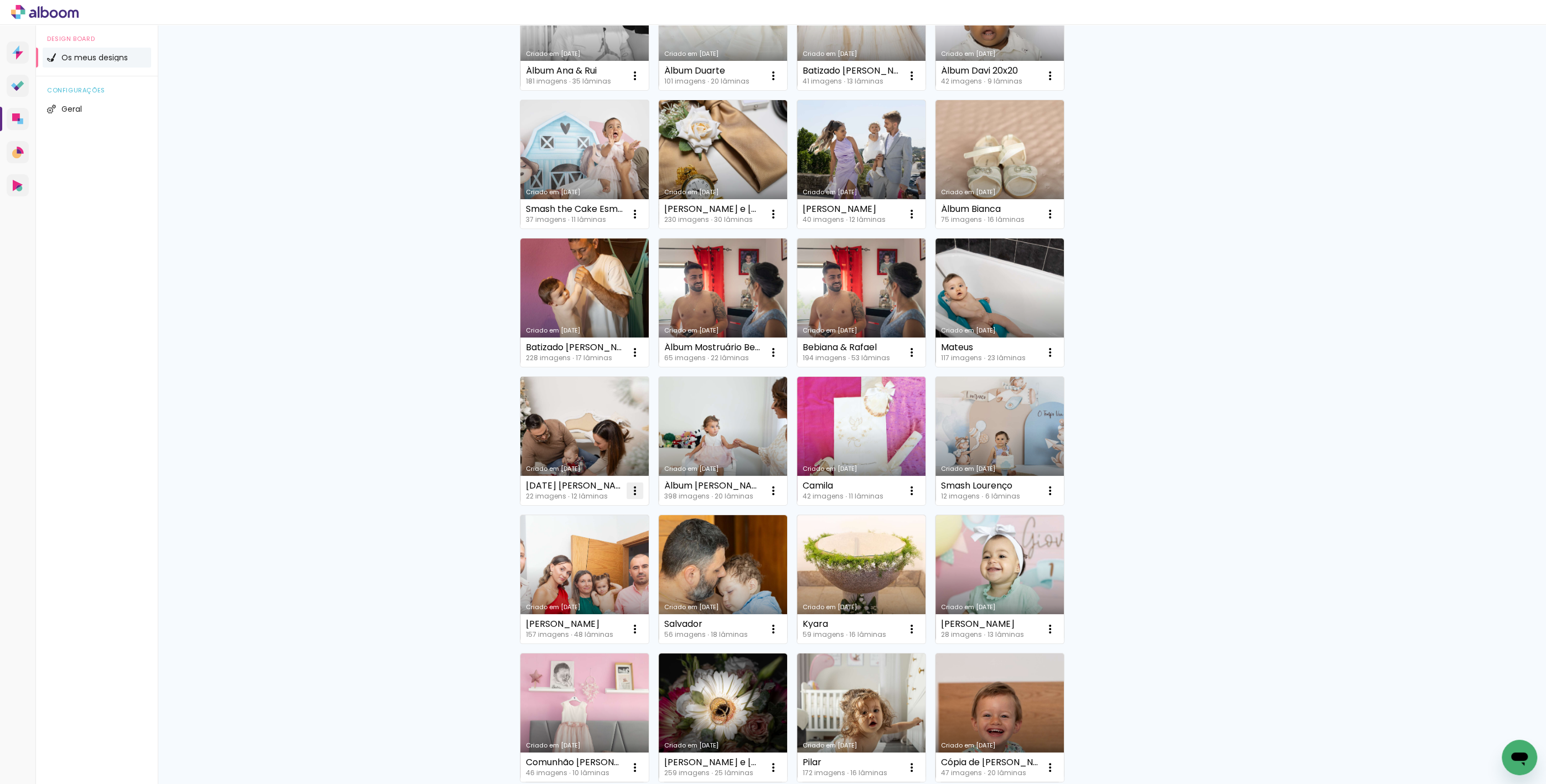
click at [631, 492] on iron-icon at bounding box center [635, 491] width 13 height 13
click at [601, 561] on paper-item "Excluir" at bounding box center [587, 563] width 109 height 22
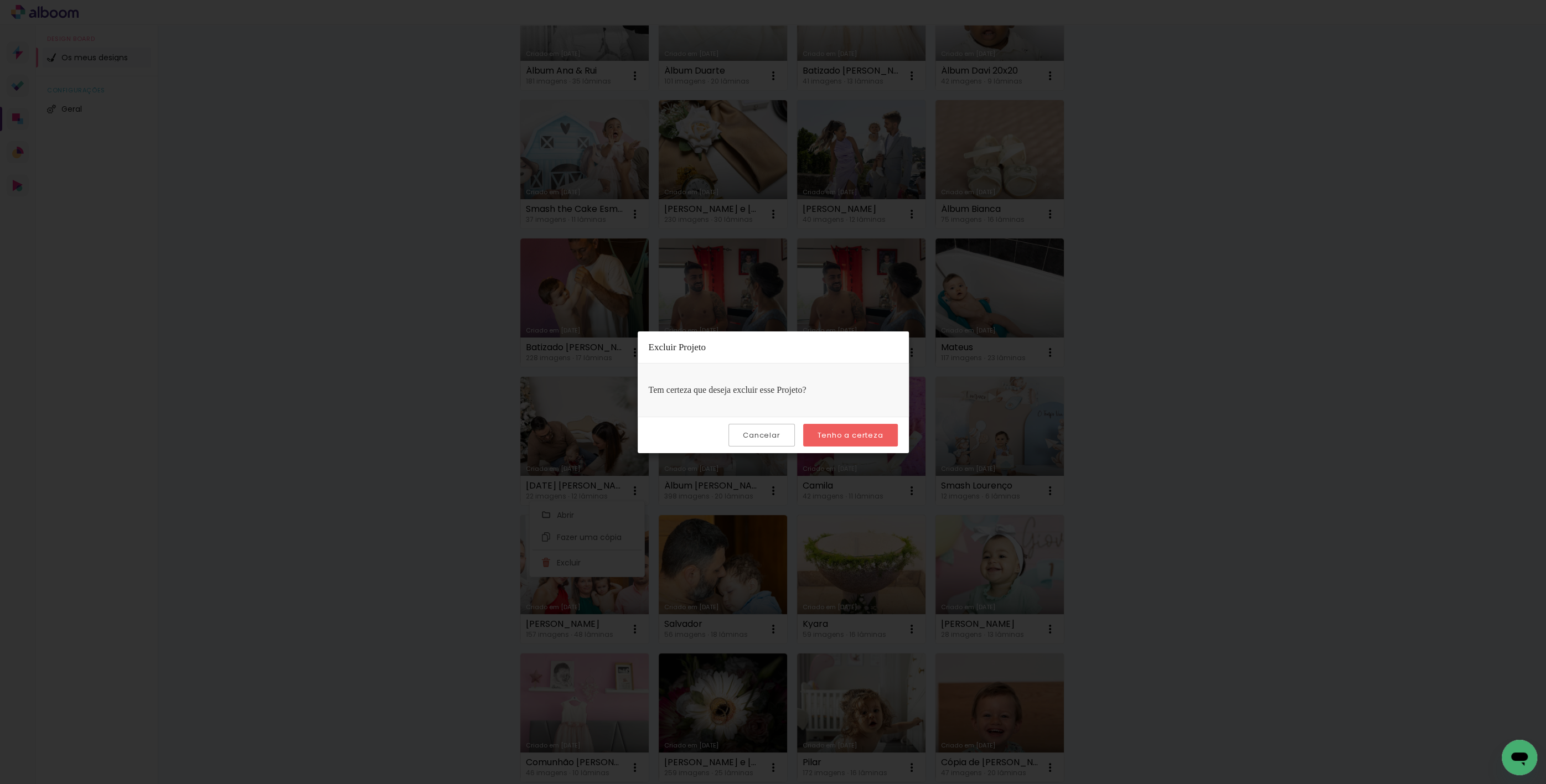
click at [0, 0] on slot "Tenho a certeza" at bounding box center [0, 0] width 0 height 0
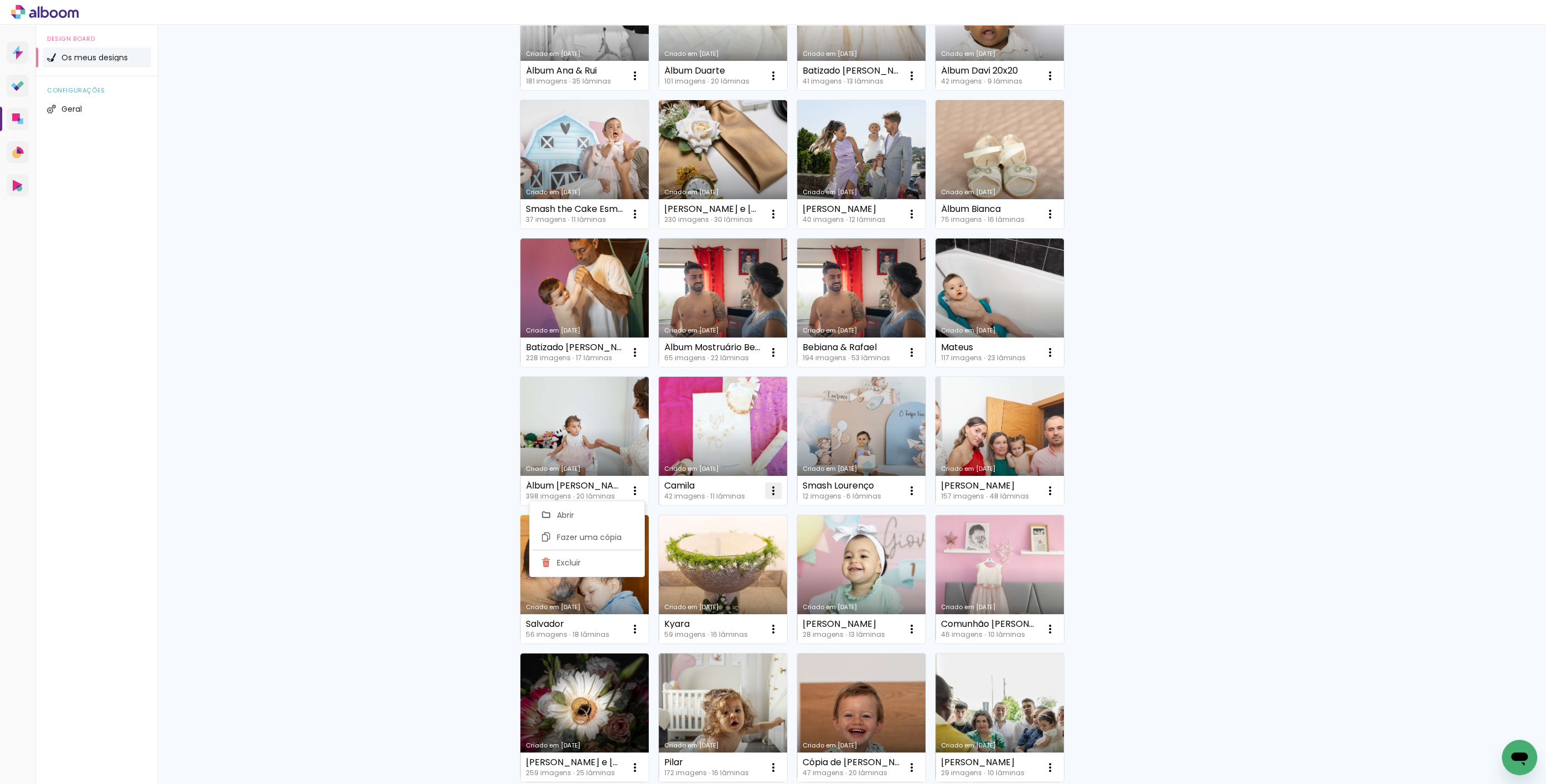
click at [768, 491] on iron-icon at bounding box center [773, 491] width 13 height 13
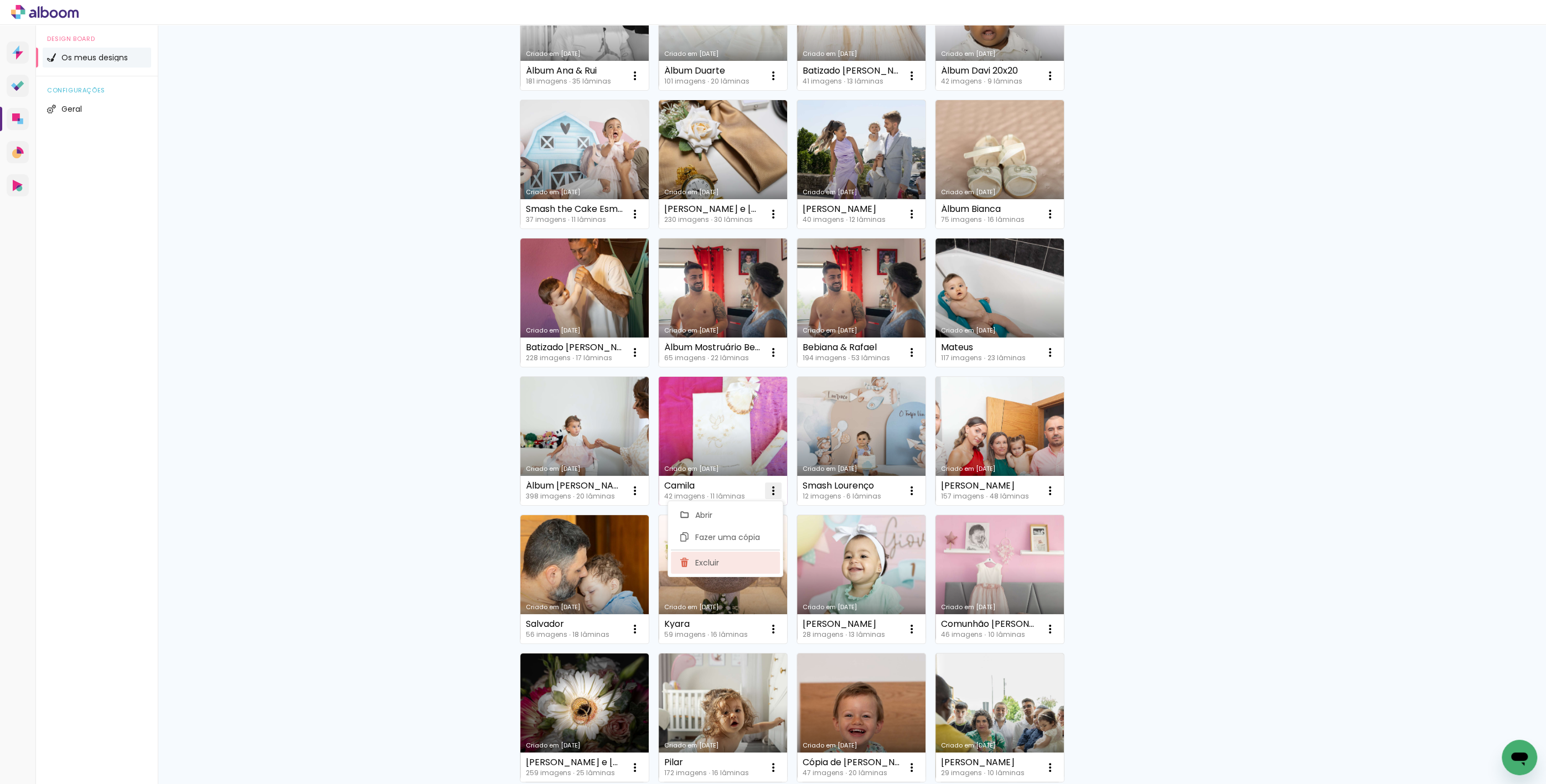
click at [753, 569] on paper-item "Excluir" at bounding box center [725, 563] width 109 height 22
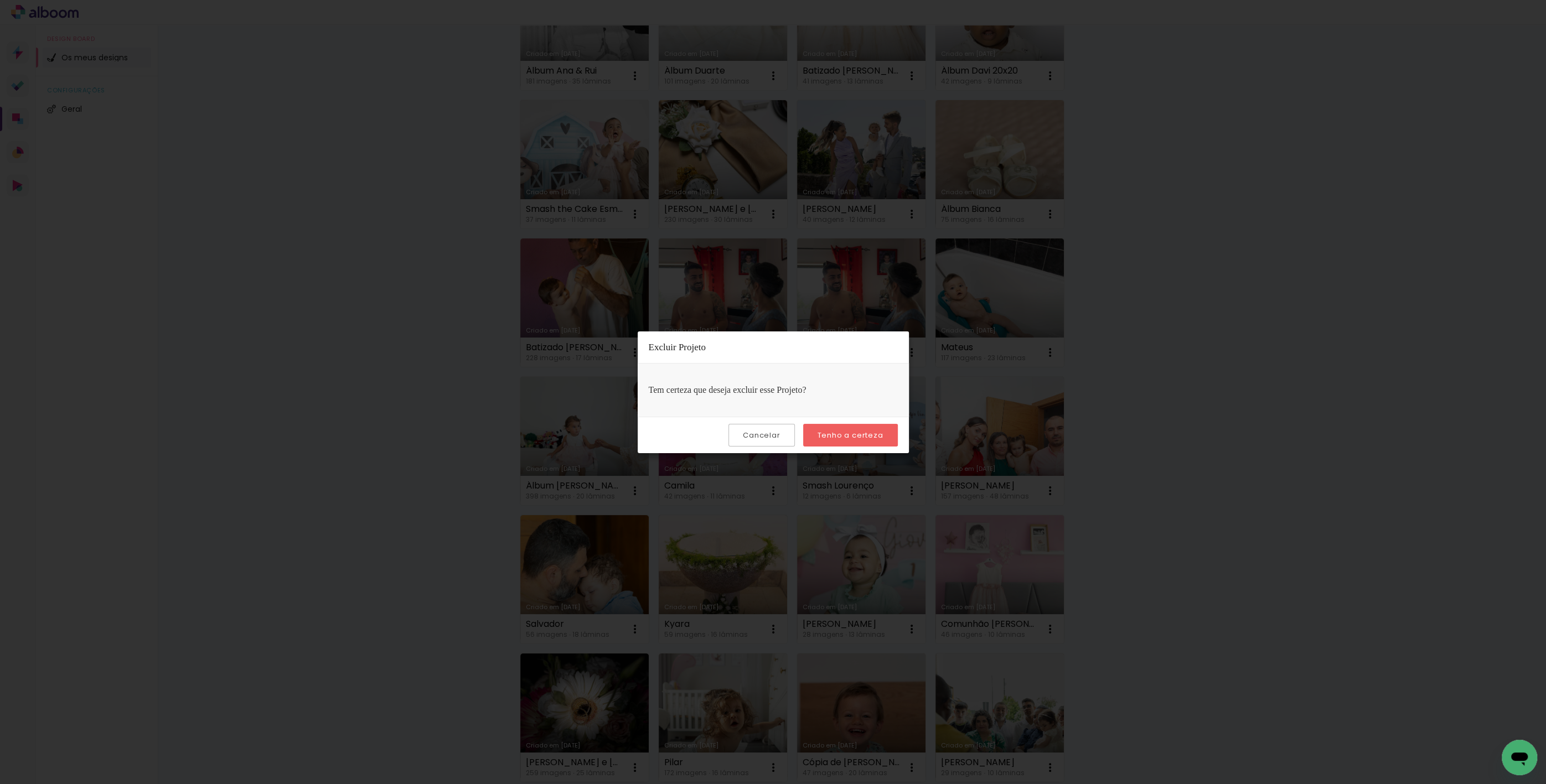
click at [0, 0] on slot "Tenho a certeza" at bounding box center [0, 0] width 0 height 0
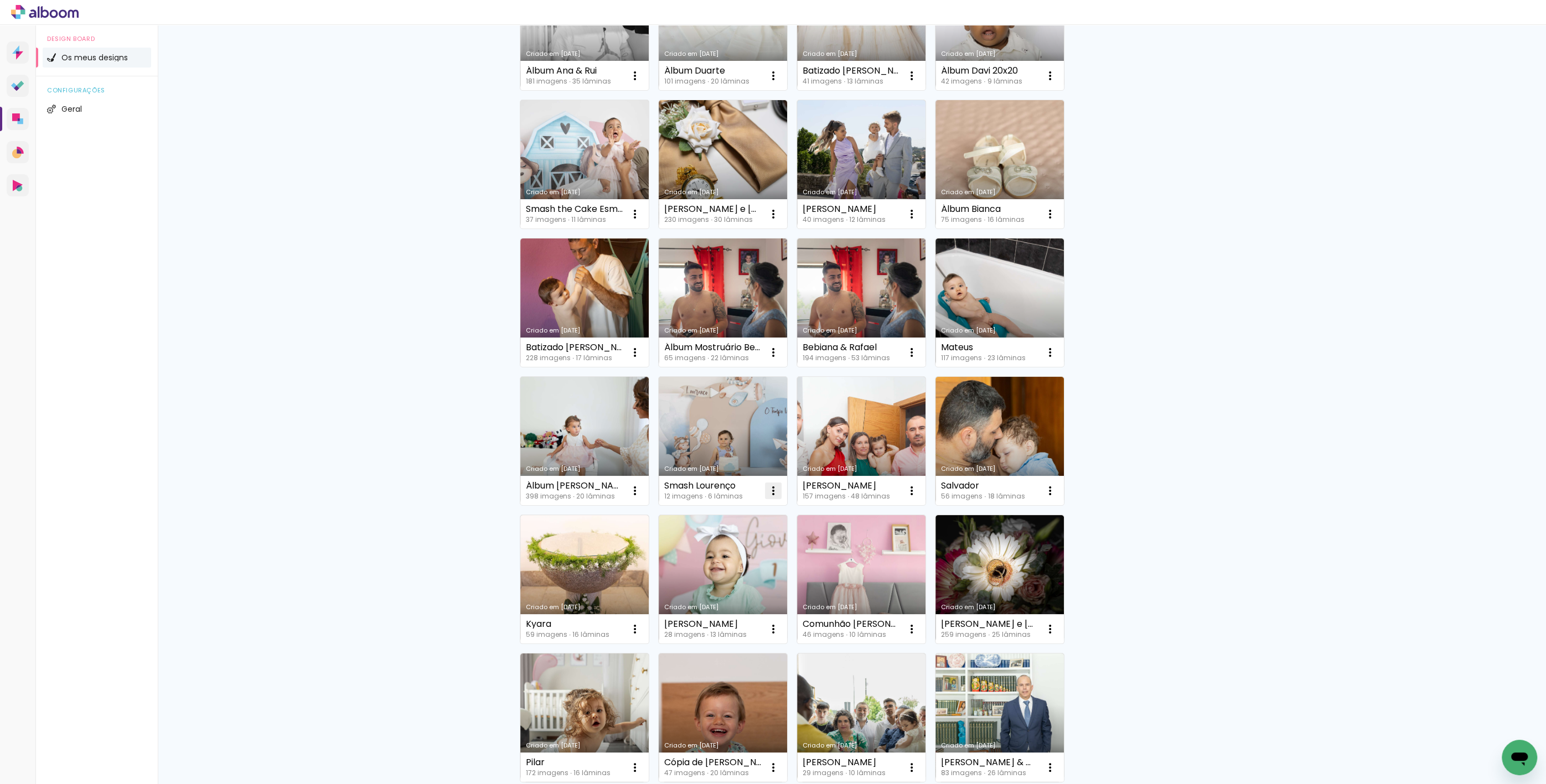
click at [768, 488] on iron-icon at bounding box center [773, 491] width 13 height 13
click at [731, 564] on paper-item "Excluir" at bounding box center [725, 563] width 109 height 22
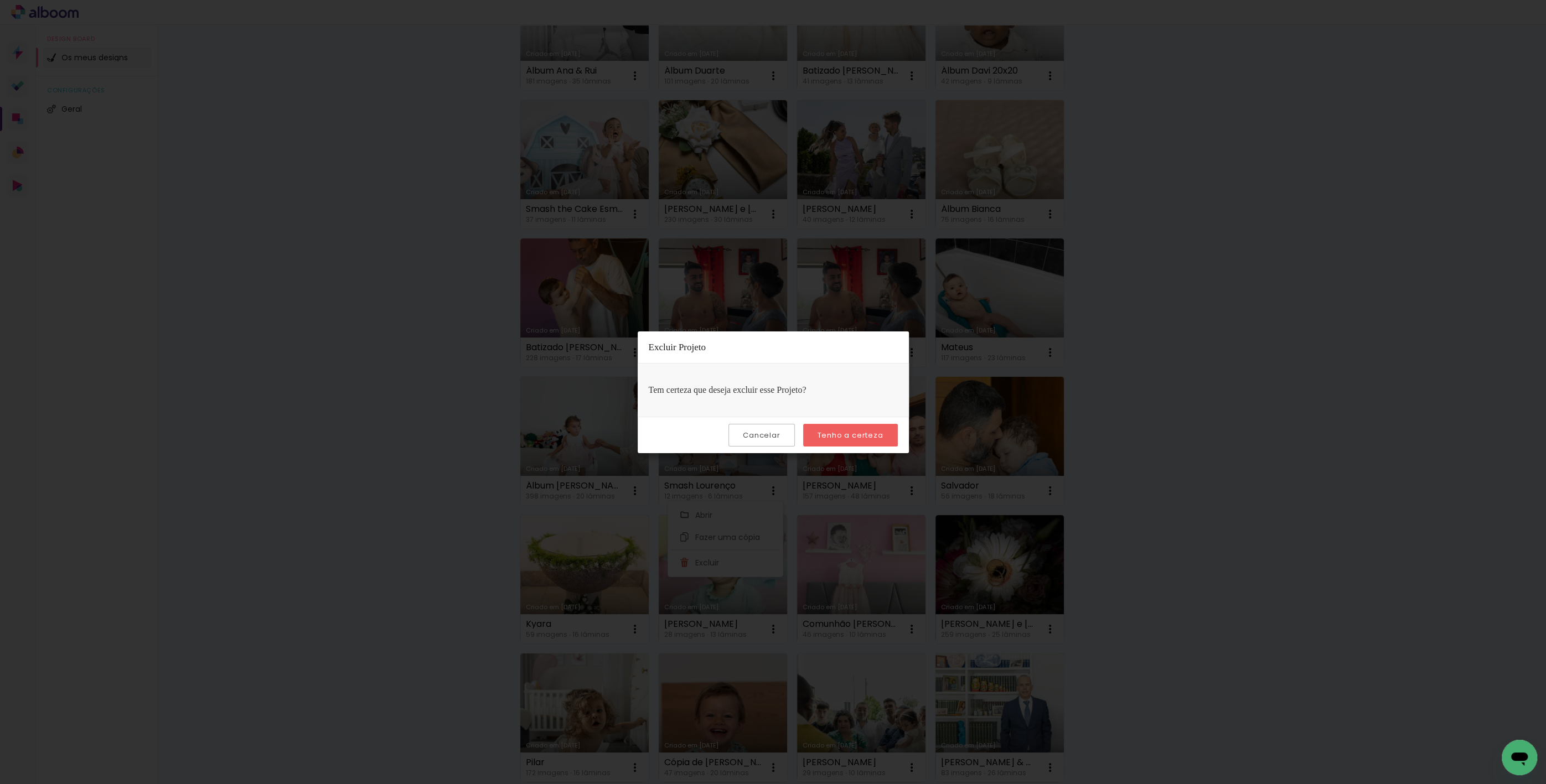
click at [826, 442] on paper-button "Tenho a certeza" at bounding box center [850, 435] width 94 height 22
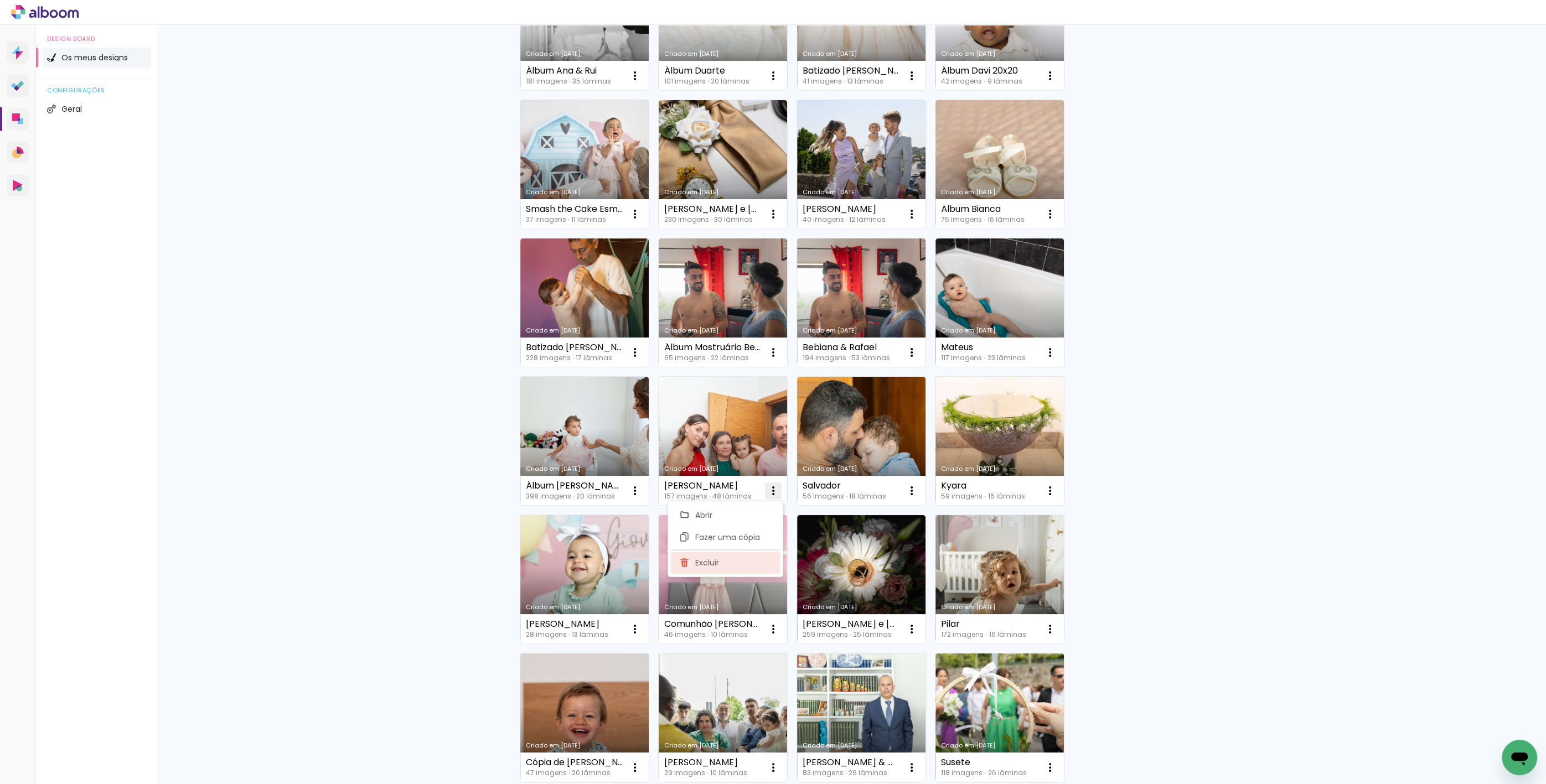
click at [739, 559] on paper-item "Excluir" at bounding box center [725, 563] width 109 height 22
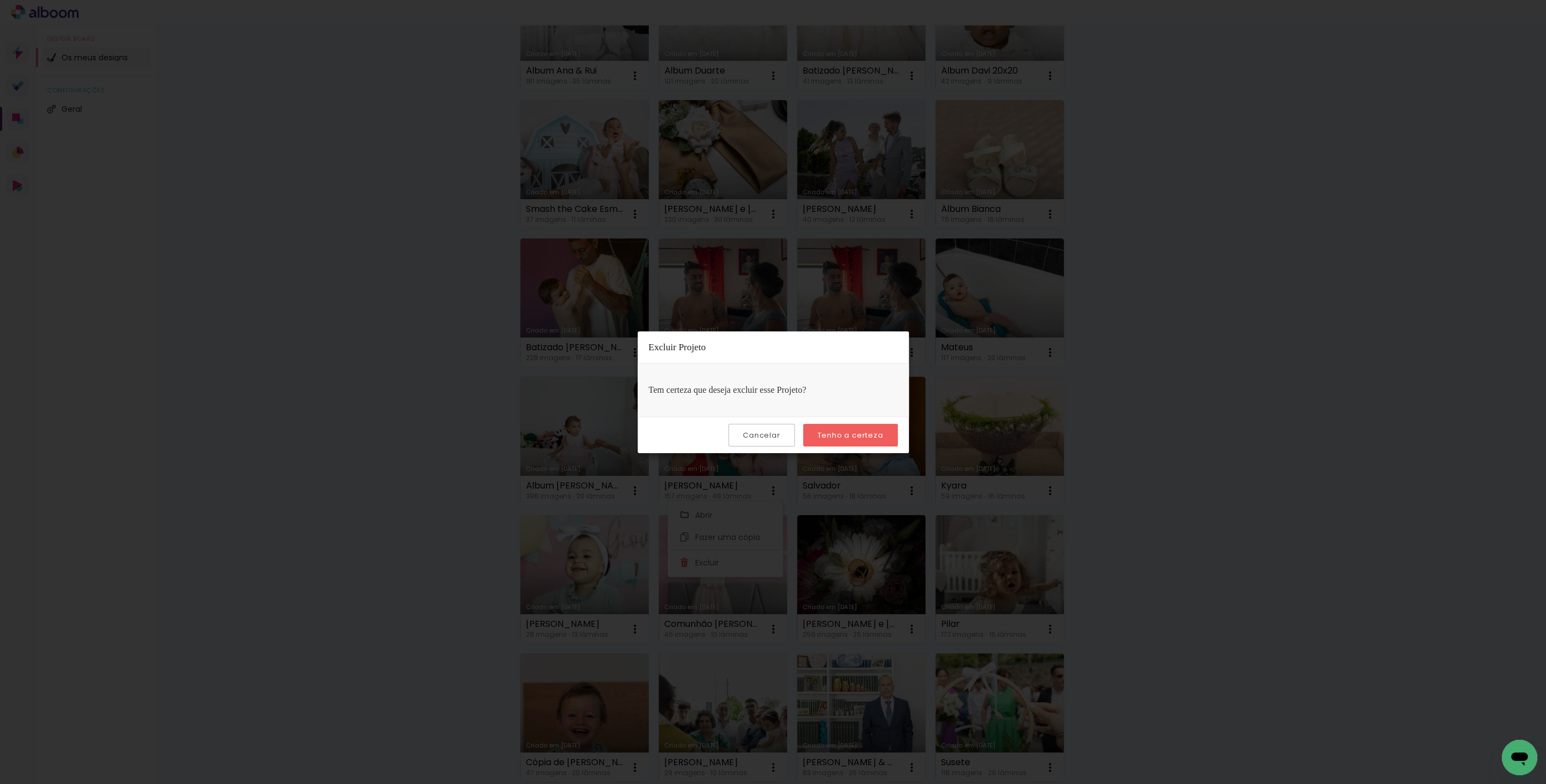
click at [0, 0] on slot "Tenho a certeza" at bounding box center [0, 0] width 0 height 0
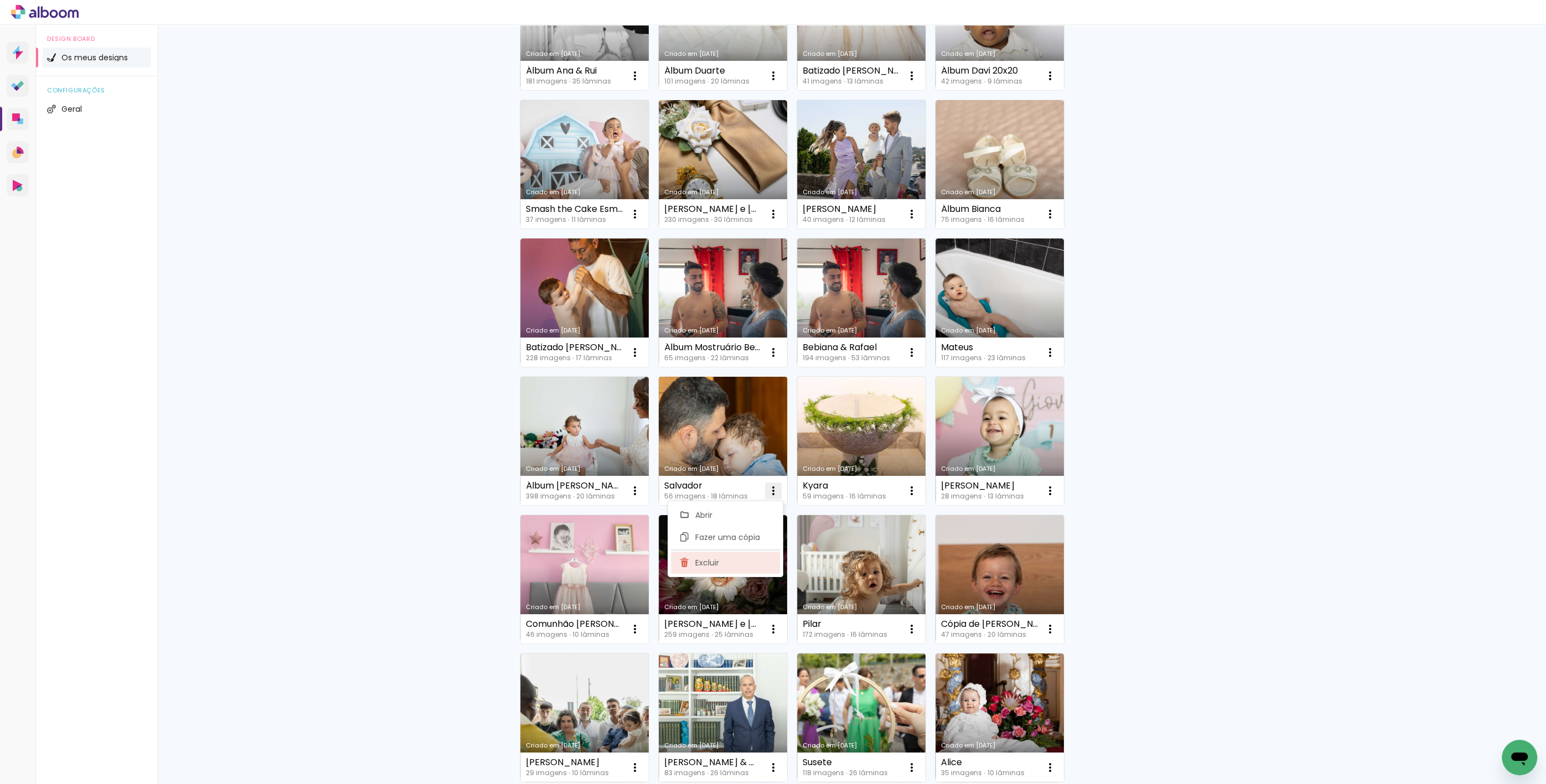
click at [742, 560] on paper-item "Excluir" at bounding box center [725, 563] width 109 height 22
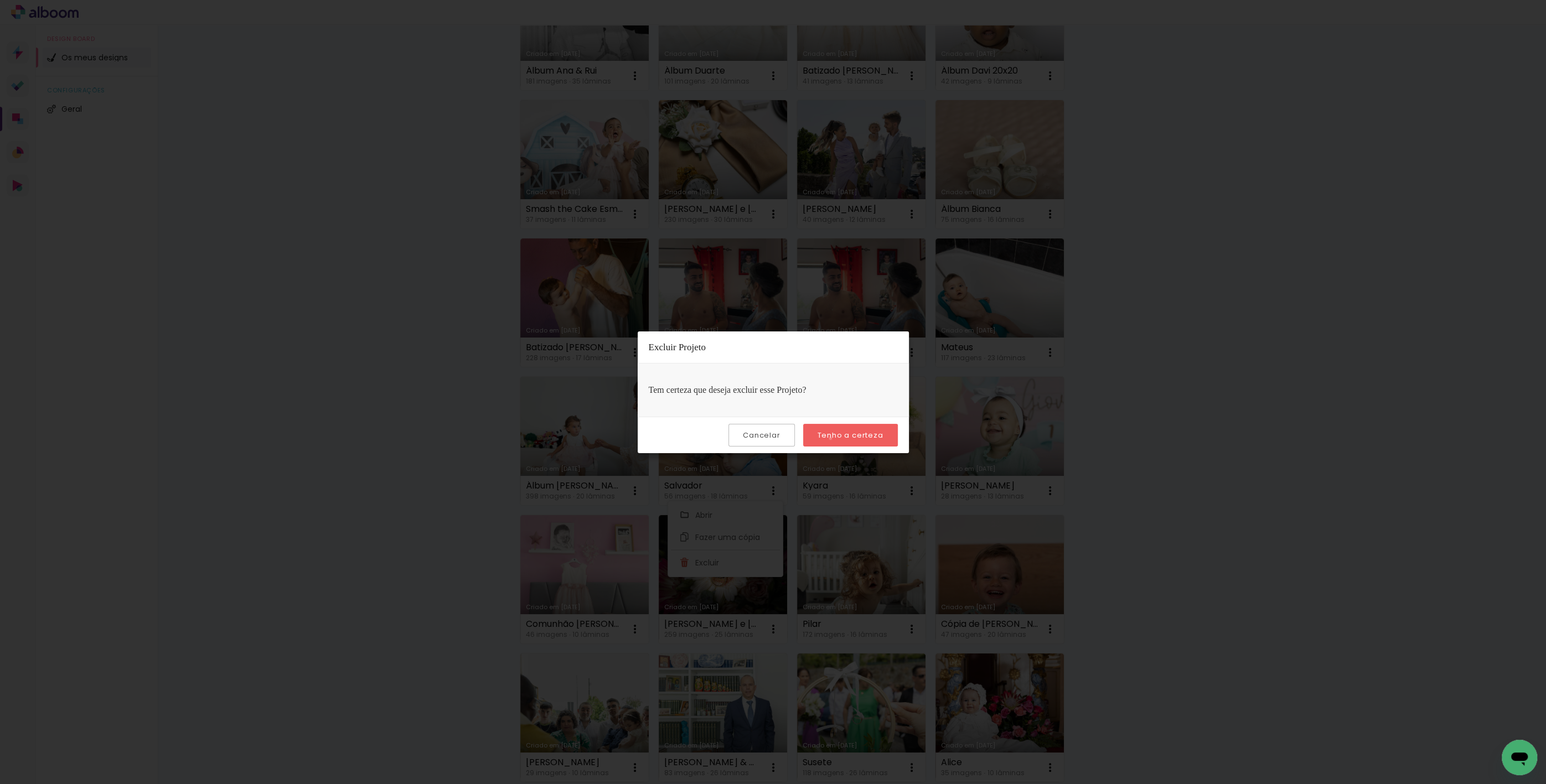
click at [0, 0] on slot "Tenho a certeza" at bounding box center [0, 0] width 0 height 0
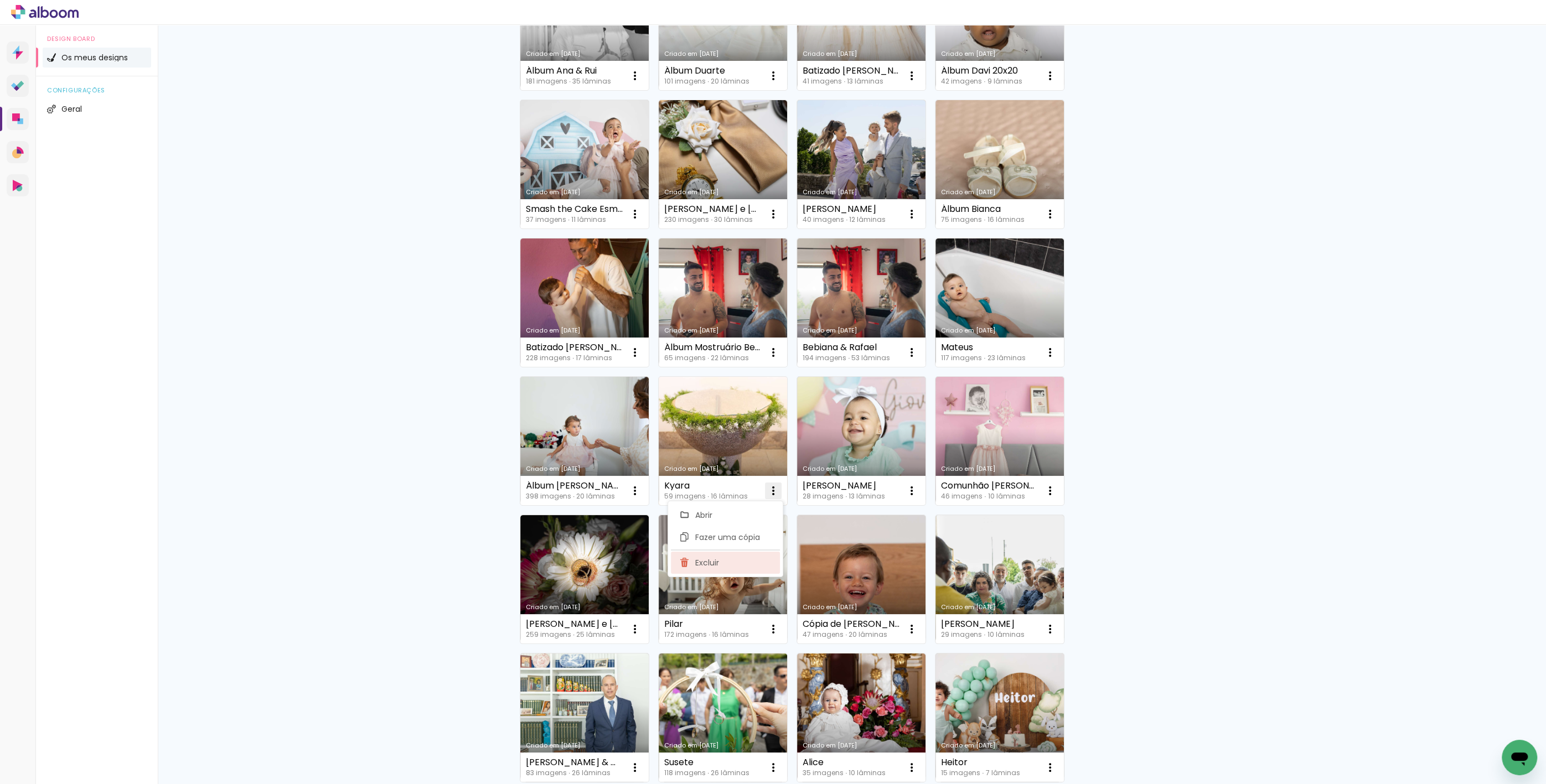
click at [729, 568] on paper-item "Excluir" at bounding box center [725, 563] width 109 height 22
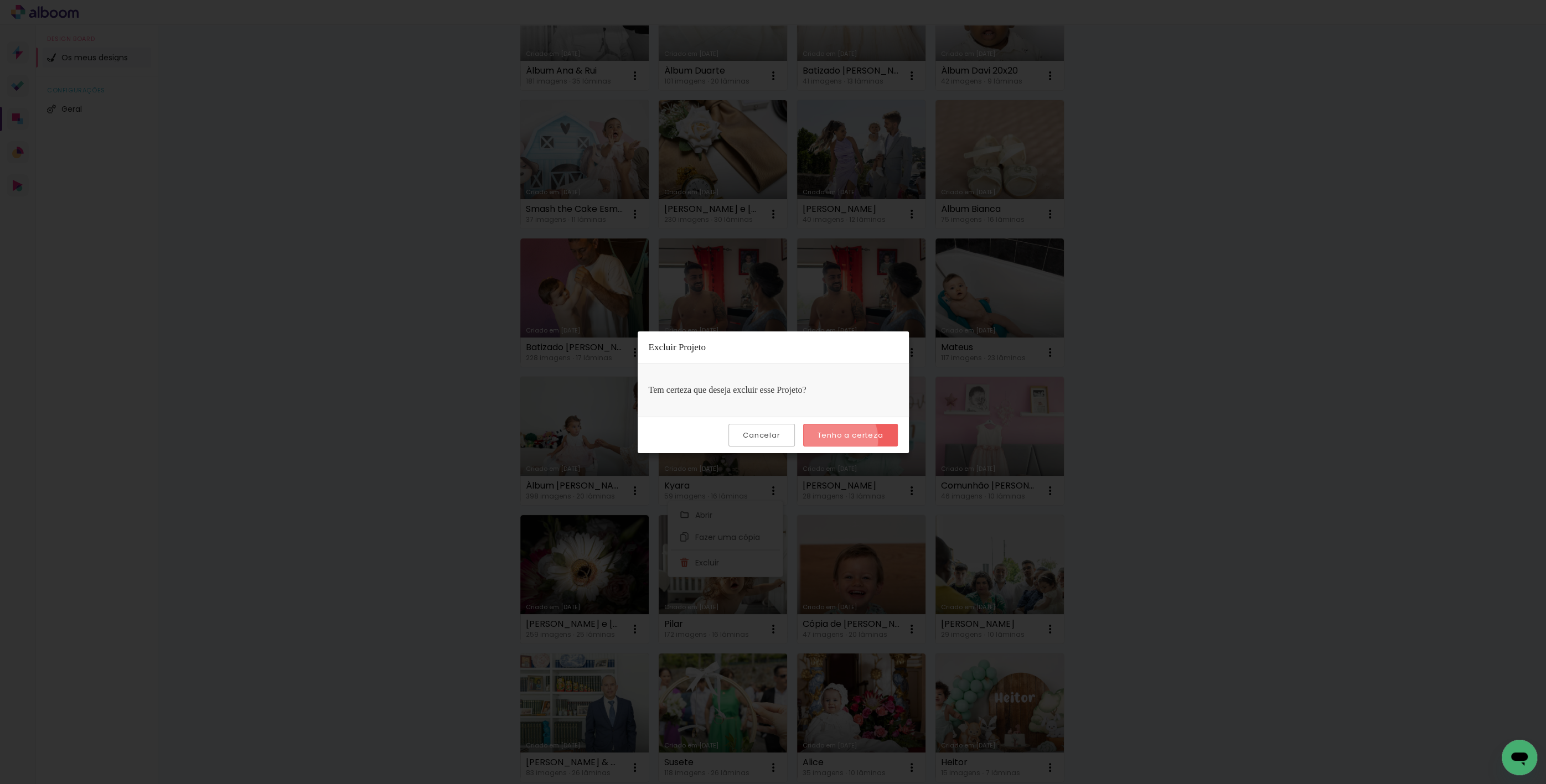
click at [0, 0] on slot "Tenho a certeza" at bounding box center [0, 0] width 0 height 0
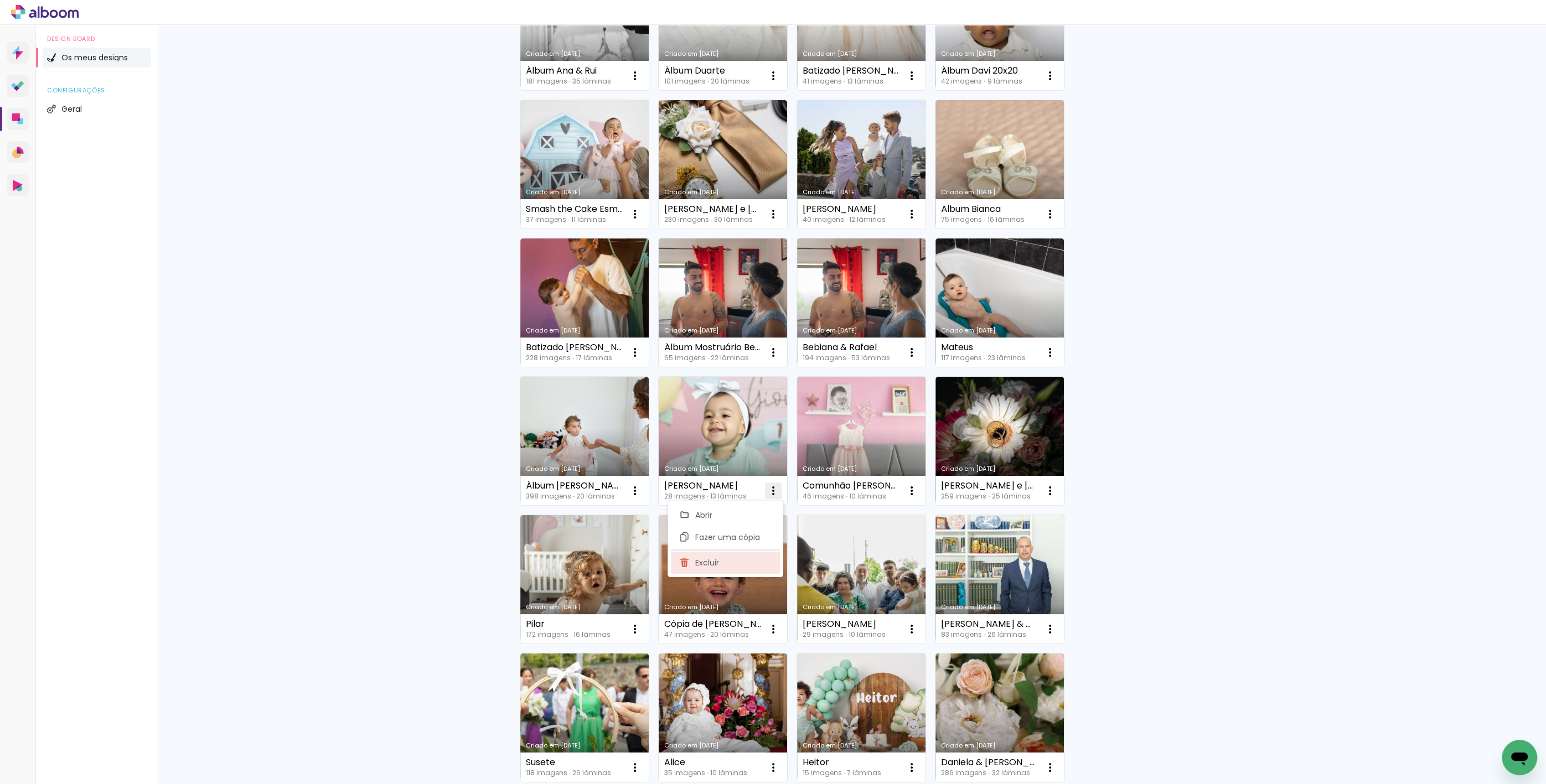
click at [733, 571] on paper-item "Excluir" at bounding box center [725, 563] width 109 height 22
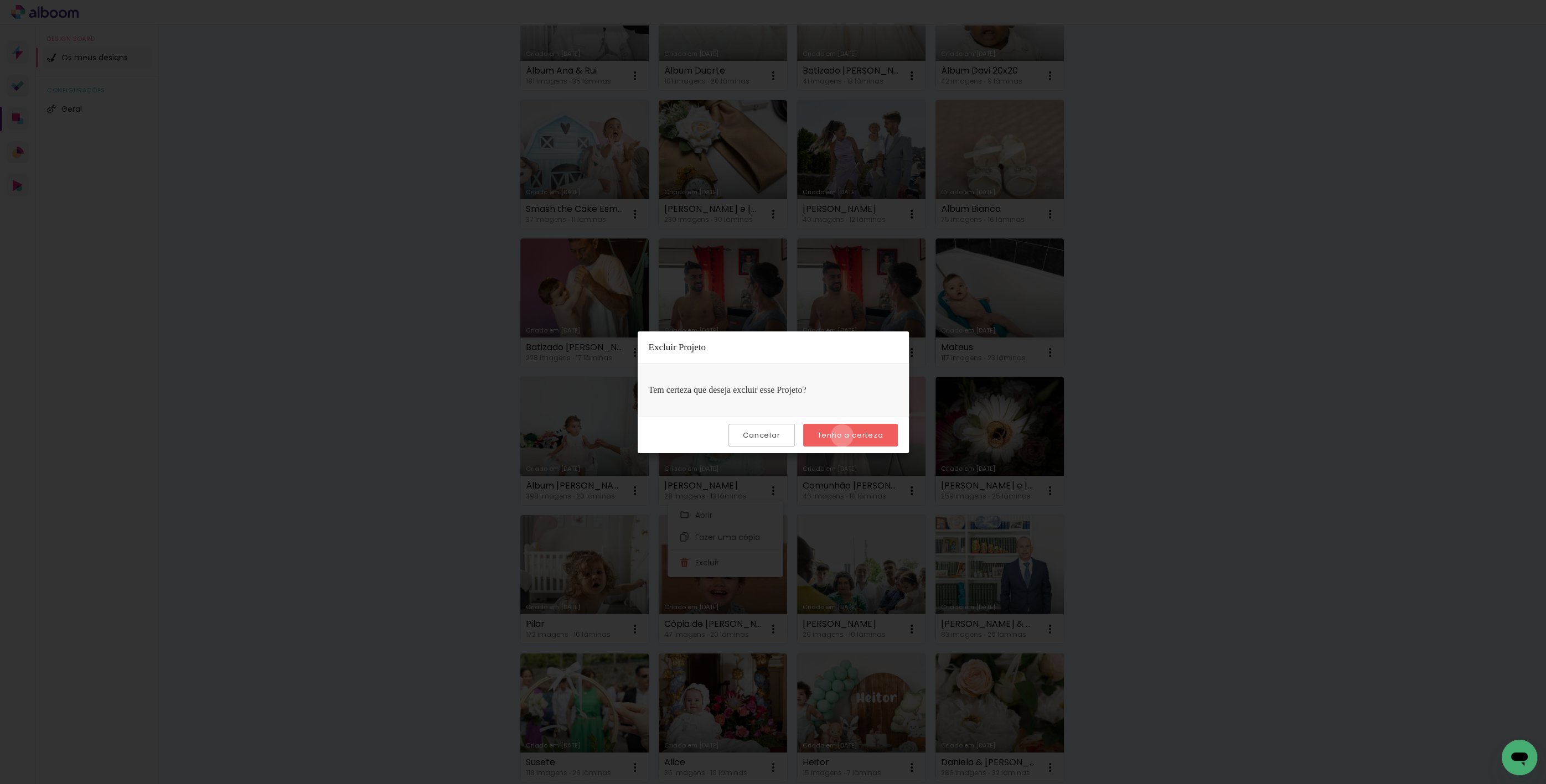
click at [0, 0] on slot "Tenho a certeza" at bounding box center [0, 0] width 0 height 0
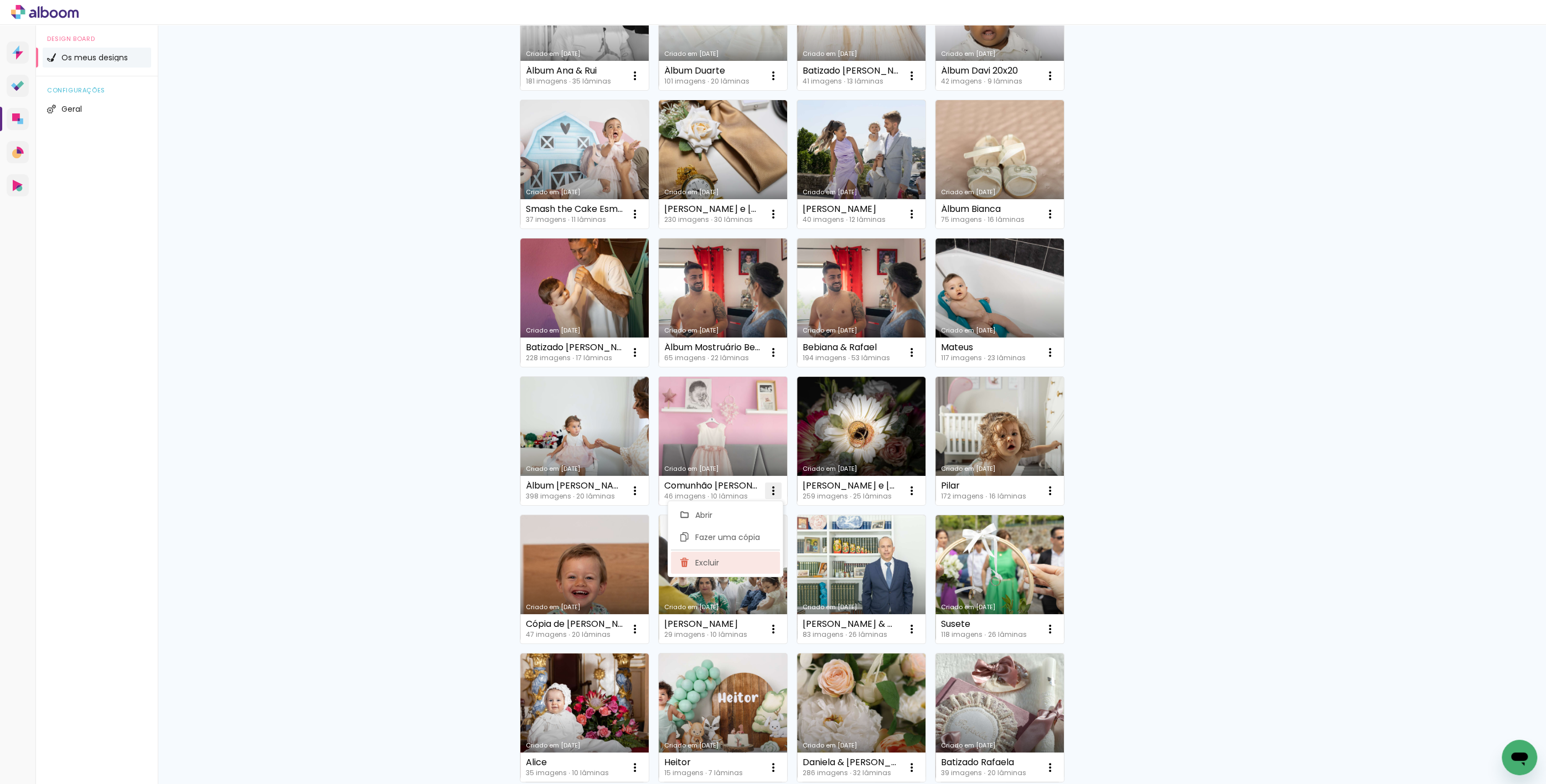
click at [745, 564] on paper-item "Excluir" at bounding box center [725, 563] width 109 height 22
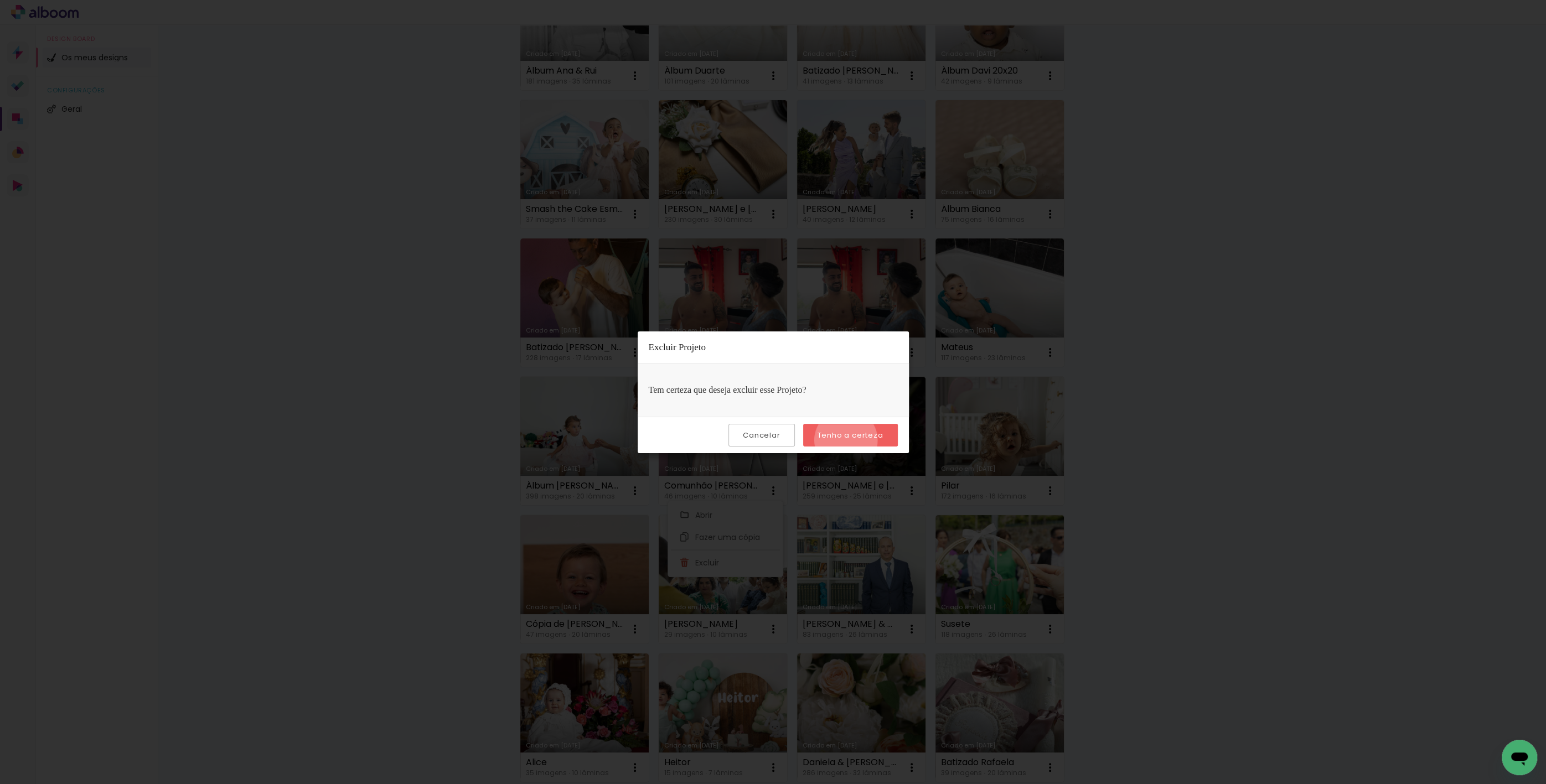
click at [0, 0] on slot "Tenho a certeza" at bounding box center [0, 0] width 0 height 0
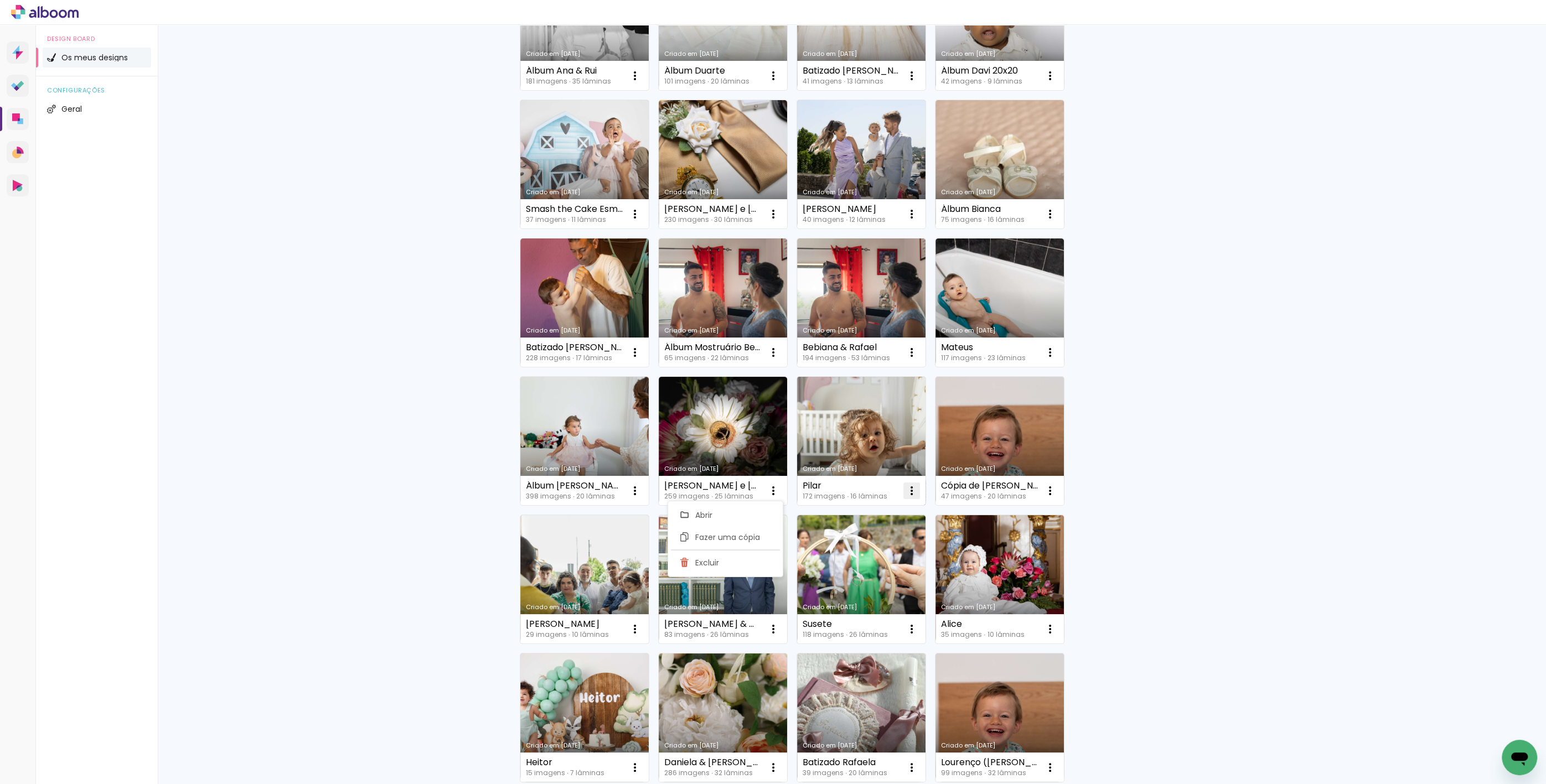
click at [905, 494] on iron-icon at bounding box center [912, 491] width 13 height 13
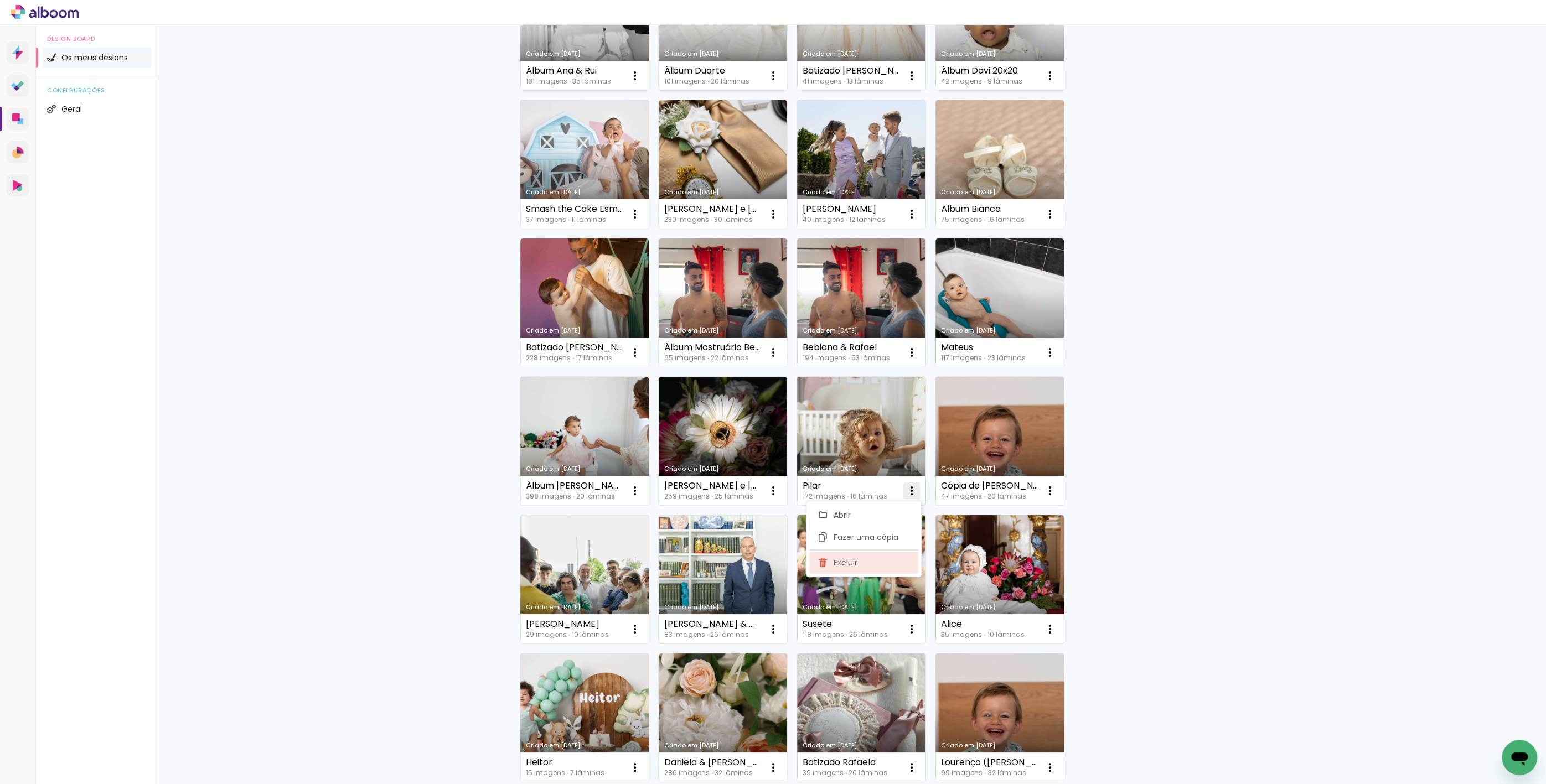
click at [889, 555] on paper-item "Excluir" at bounding box center [863, 563] width 109 height 22
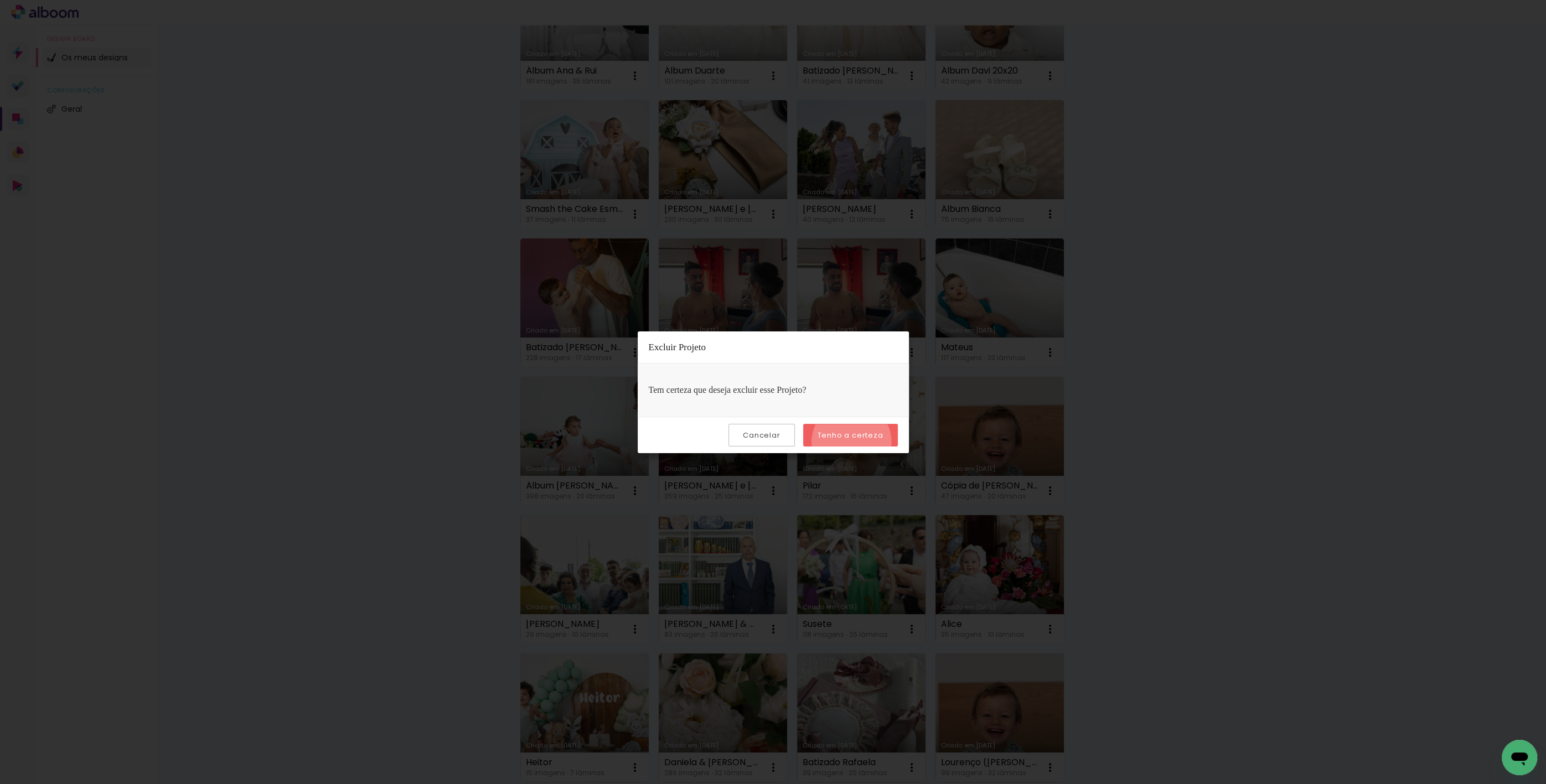
click at [853, 441] on paper-button "Tenho a certeza" at bounding box center [850, 435] width 94 height 22
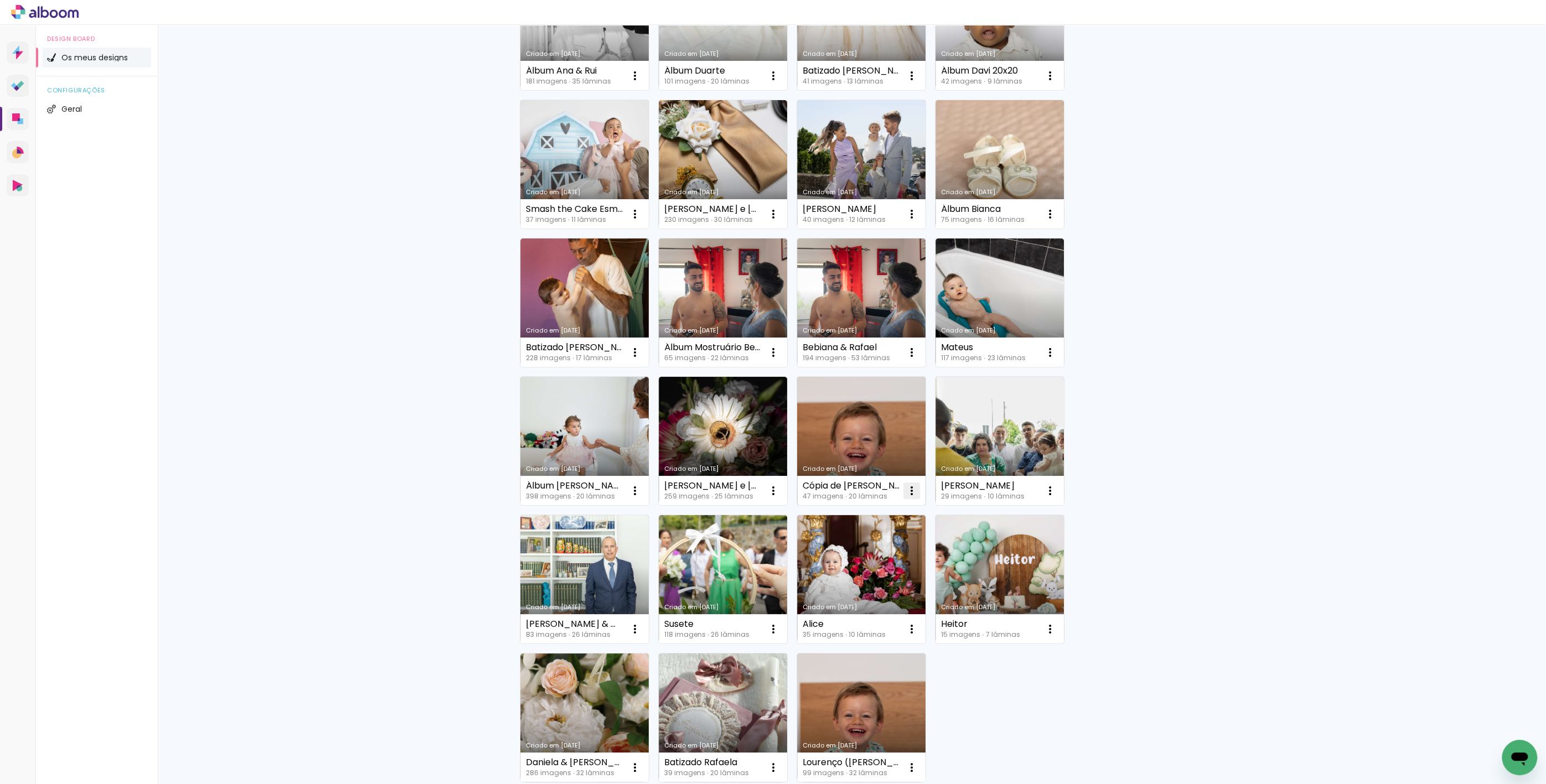
click at [905, 493] on iron-icon at bounding box center [912, 491] width 13 height 13
click at [859, 570] on paper-item "Excluir" at bounding box center [863, 563] width 109 height 22
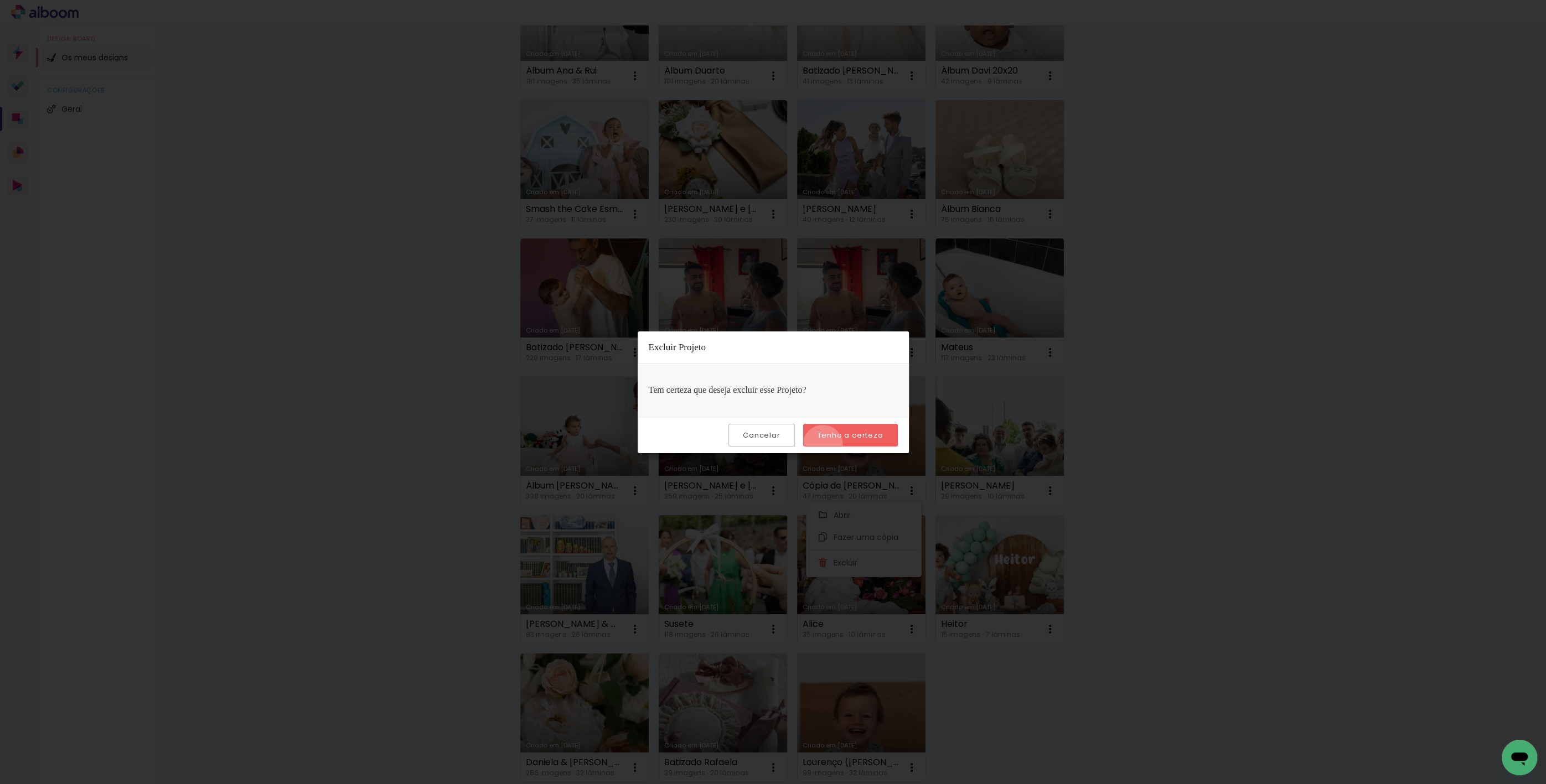
click at [824, 444] on paper-button "Tenho a certeza" at bounding box center [850, 435] width 94 height 22
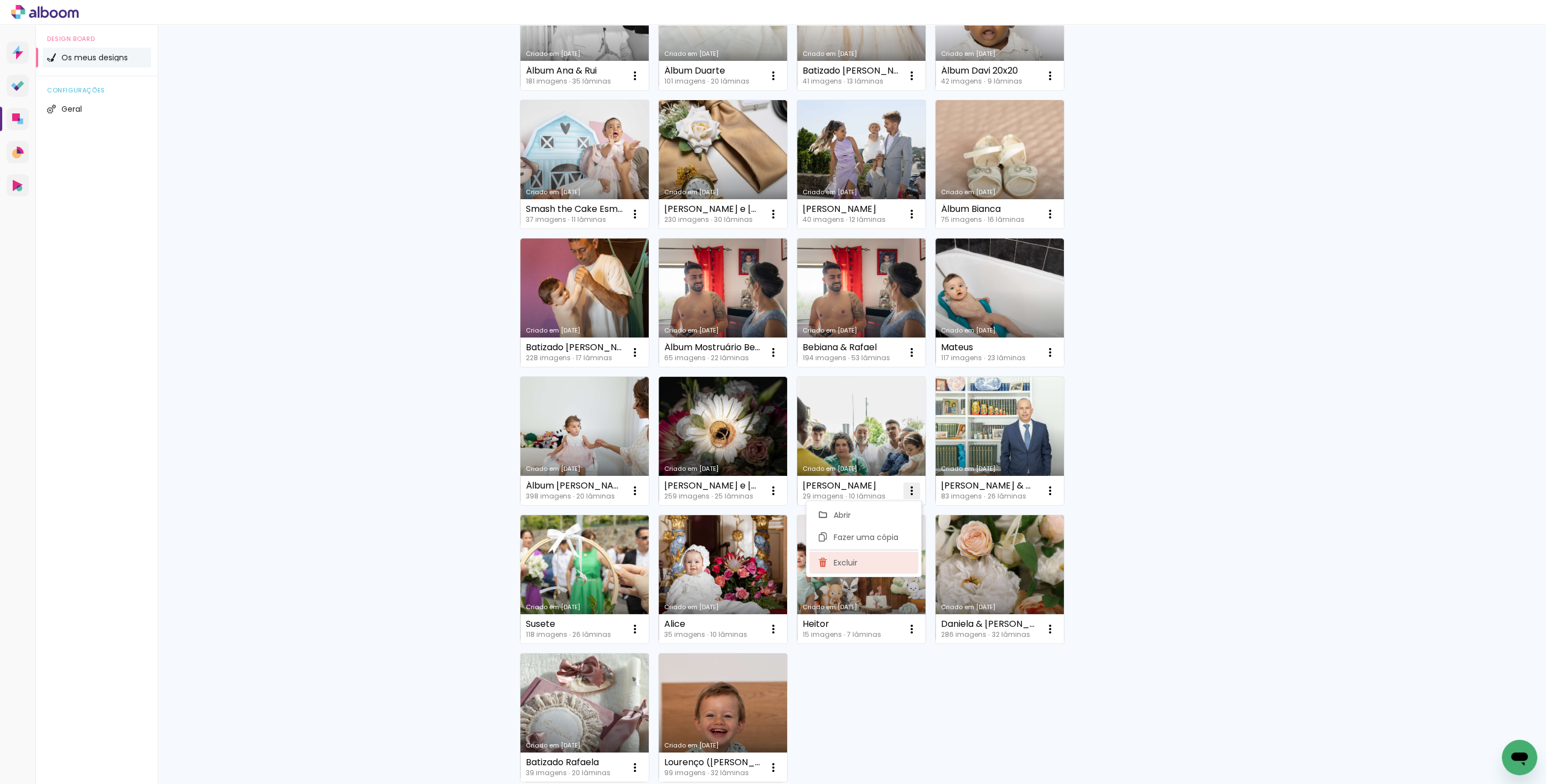
click at [871, 564] on paper-item "Excluir" at bounding box center [863, 563] width 109 height 22
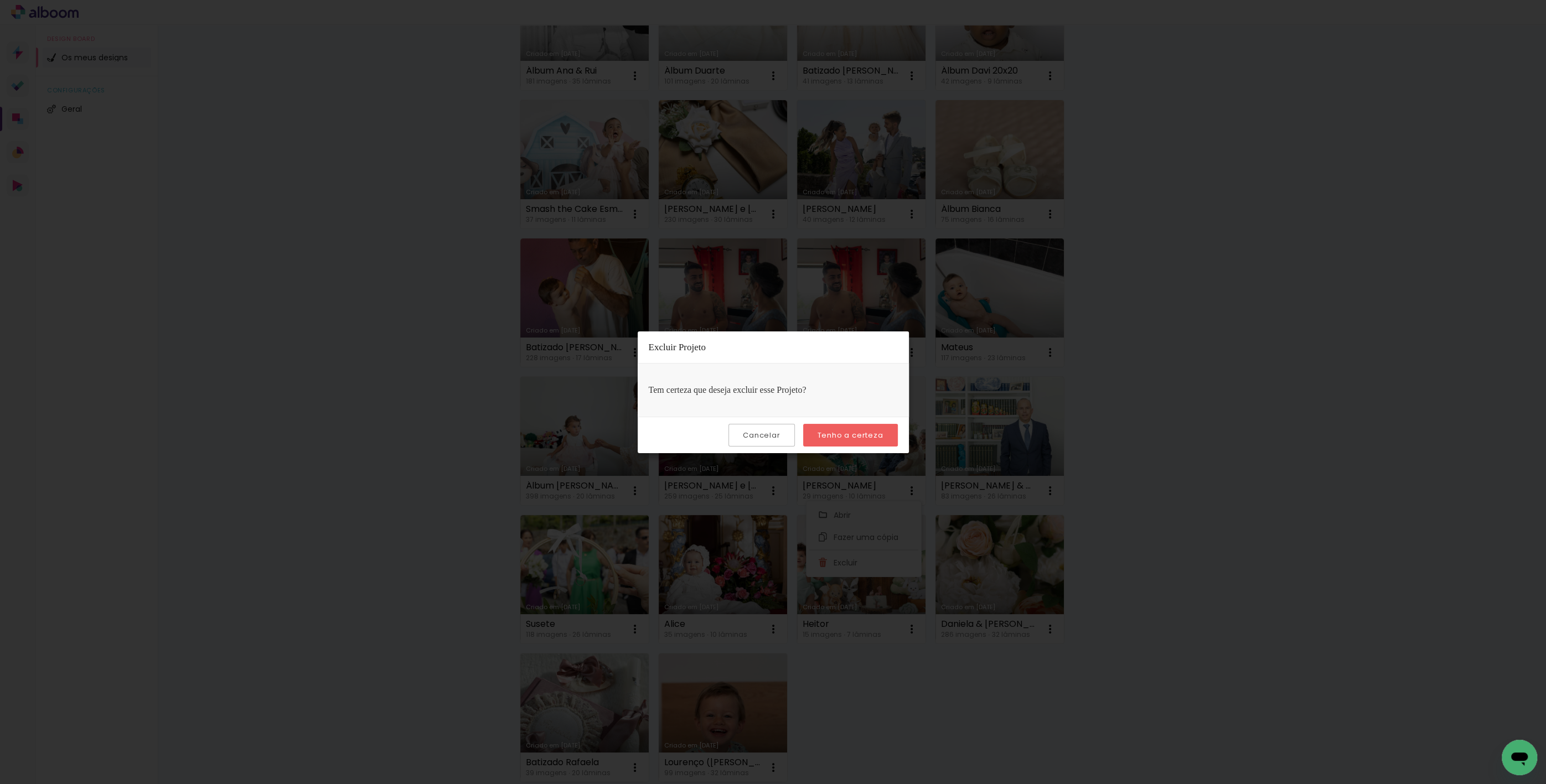
click at [846, 444] on paper-button "Tenho a certeza" at bounding box center [850, 435] width 94 height 22
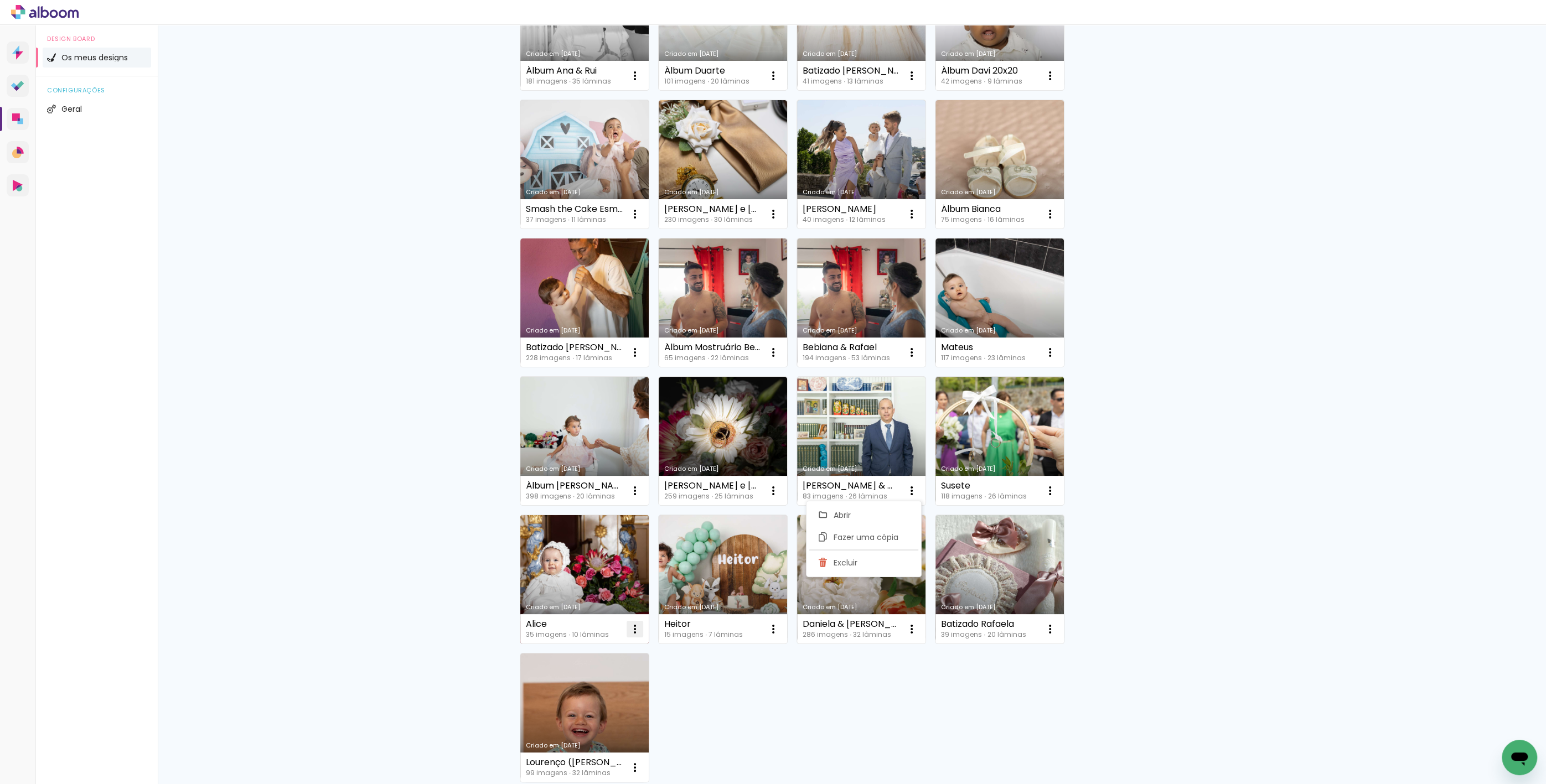
click at [634, 629] on iron-icon at bounding box center [635, 629] width 13 height 13
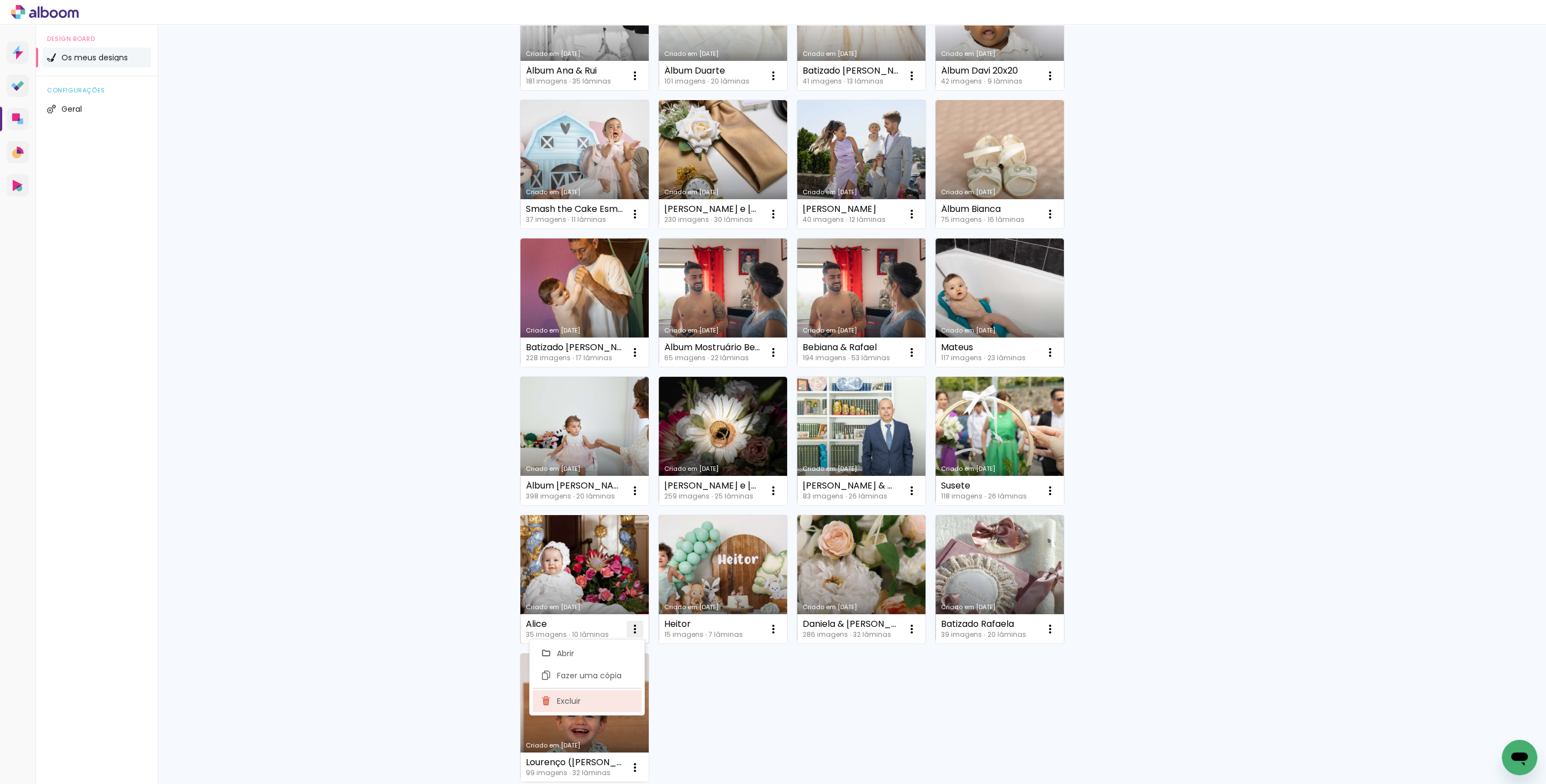
click at [589, 696] on paper-item "Excluir" at bounding box center [587, 702] width 109 height 22
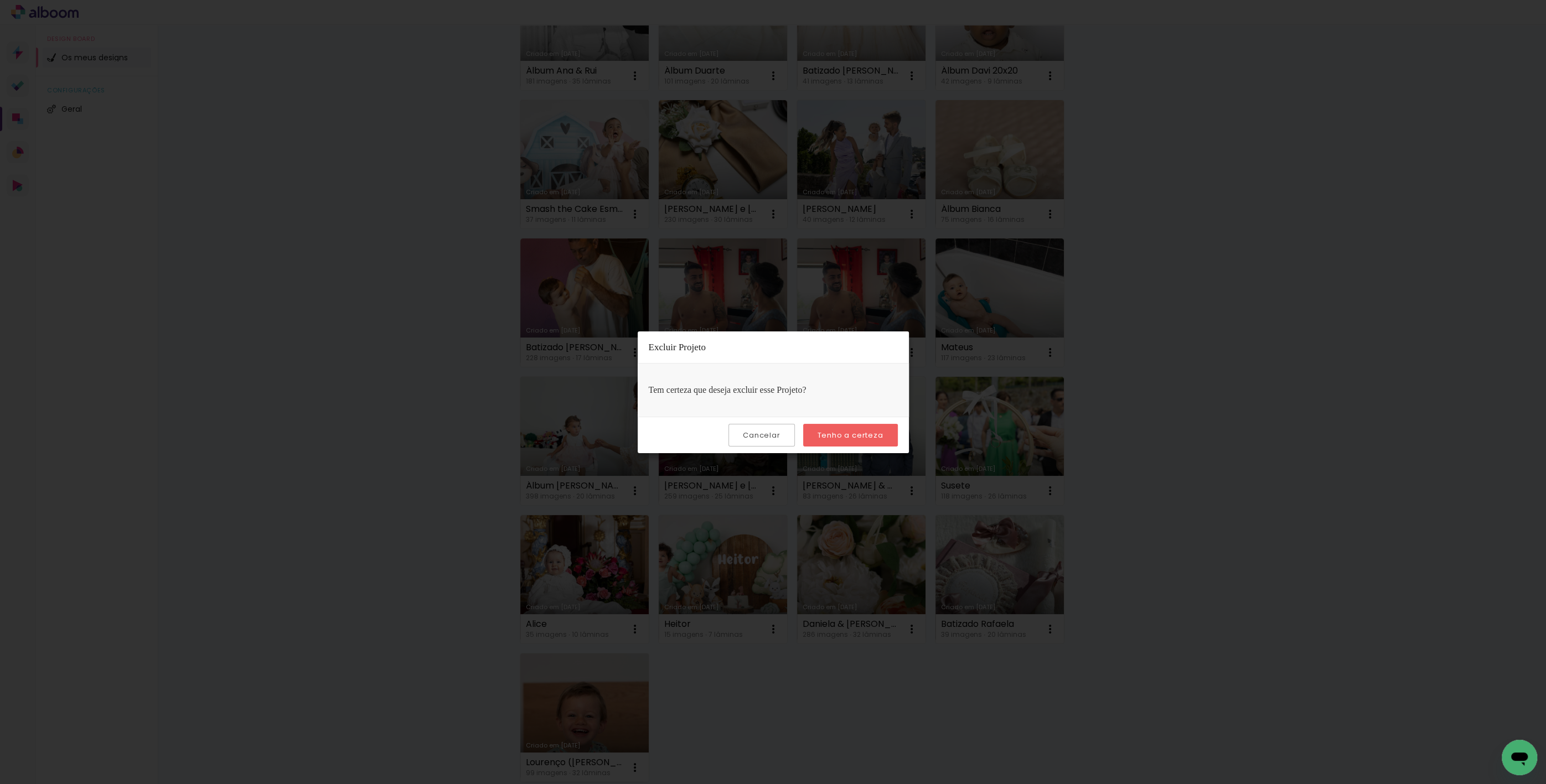
click at [0, 0] on slot "Tenho a certeza" at bounding box center [0, 0] width 0 height 0
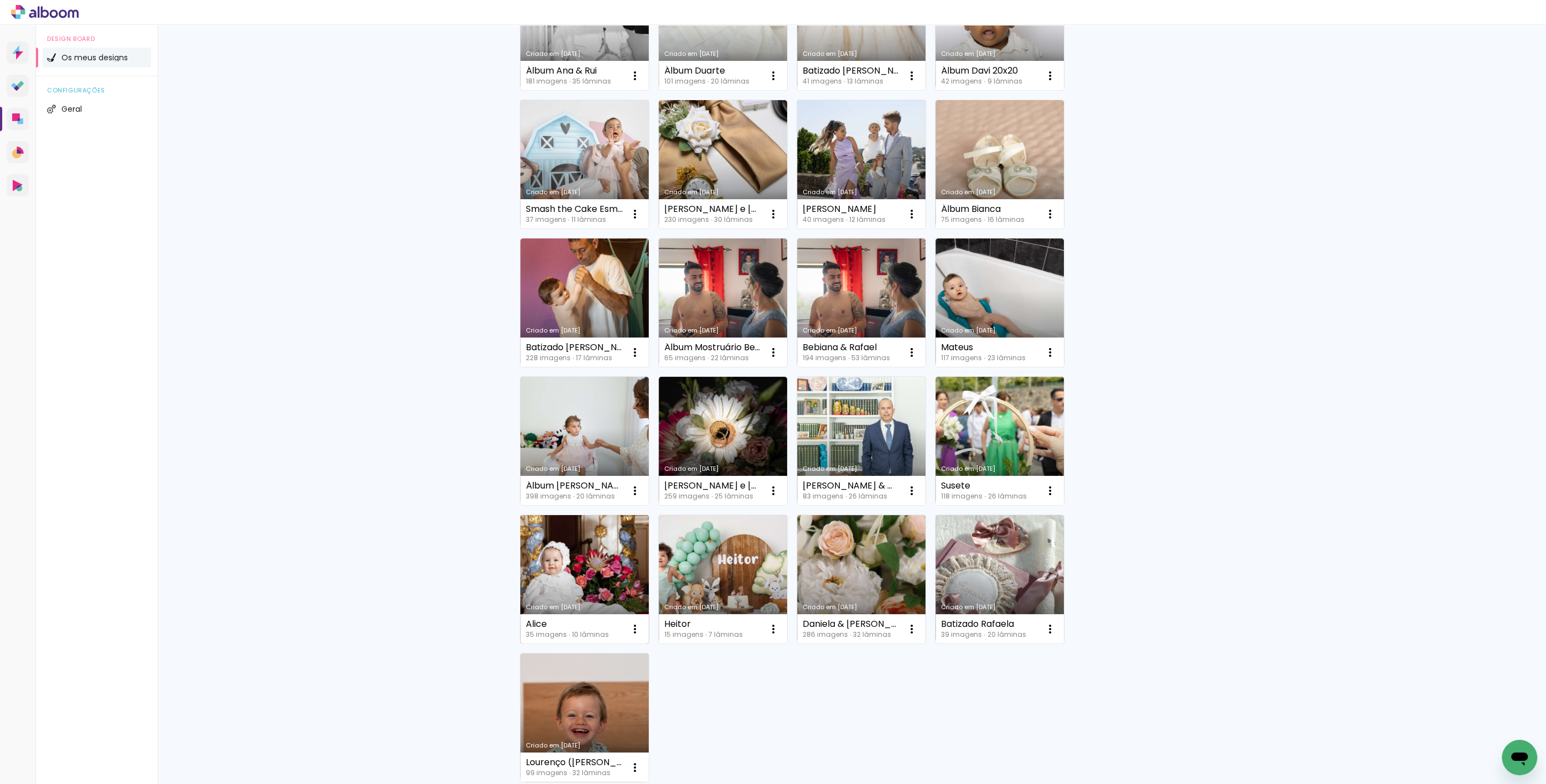
scroll to position [696, 0]
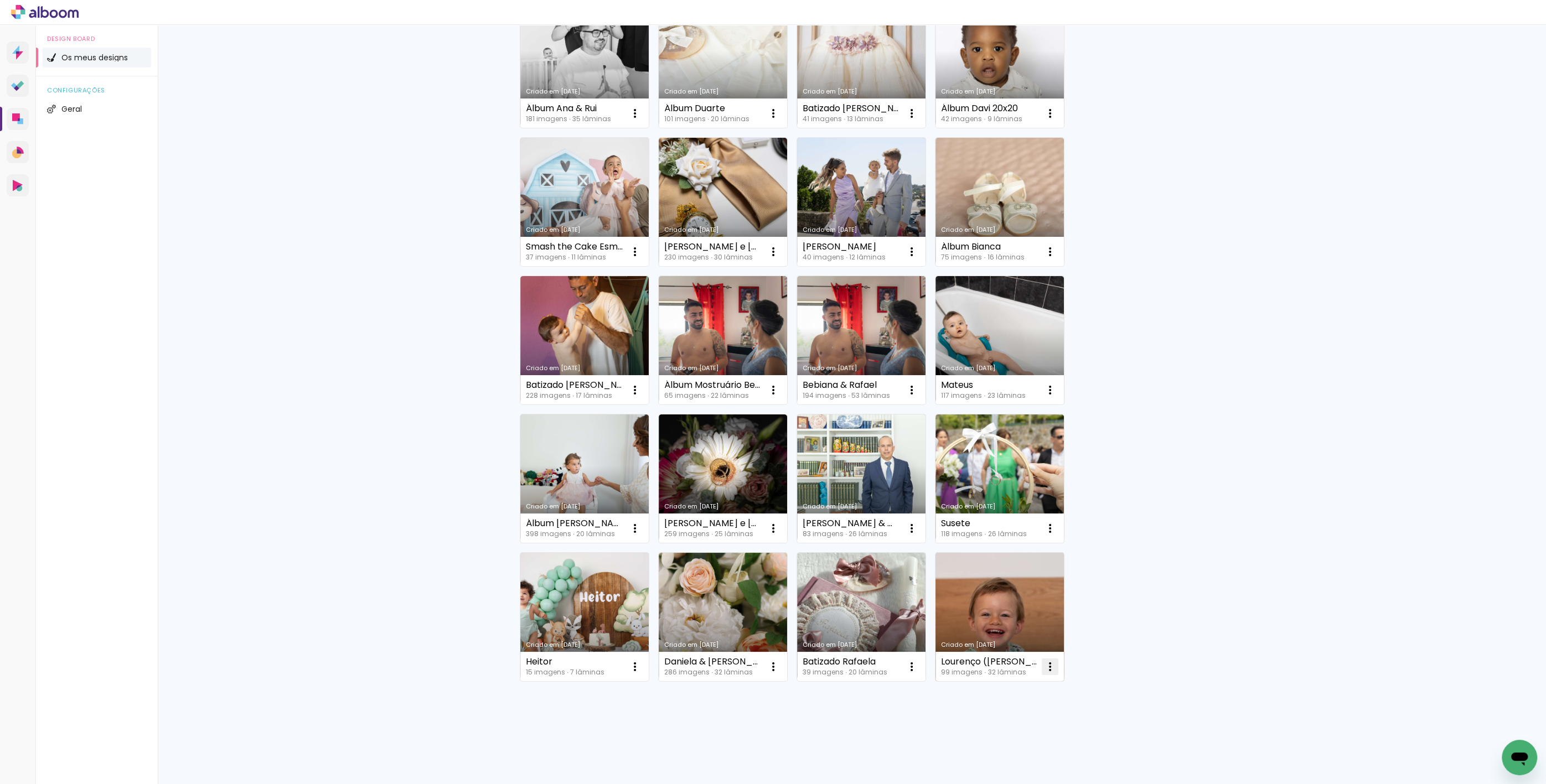
click at [1049, 670] on iron-icon at bounding box center [1050, 667] width 13 height 13
click at [993, 732] on paper-item "Excluir" at bounding box center [1002, 740] width 109 height 22
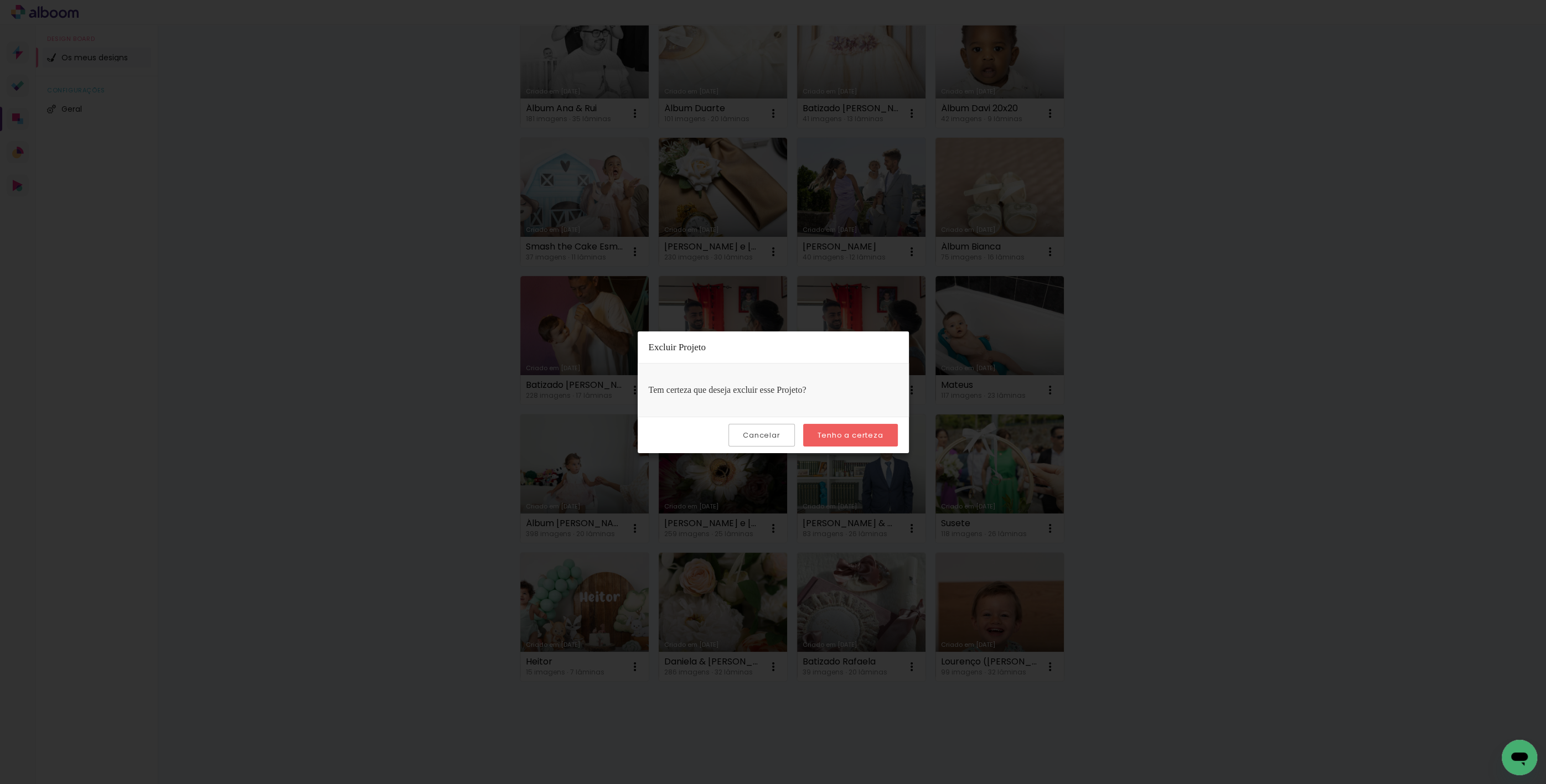
click at [0, 0] on slot "Tenho a certeza" at bounding box center [0, 0] width 0 height 0
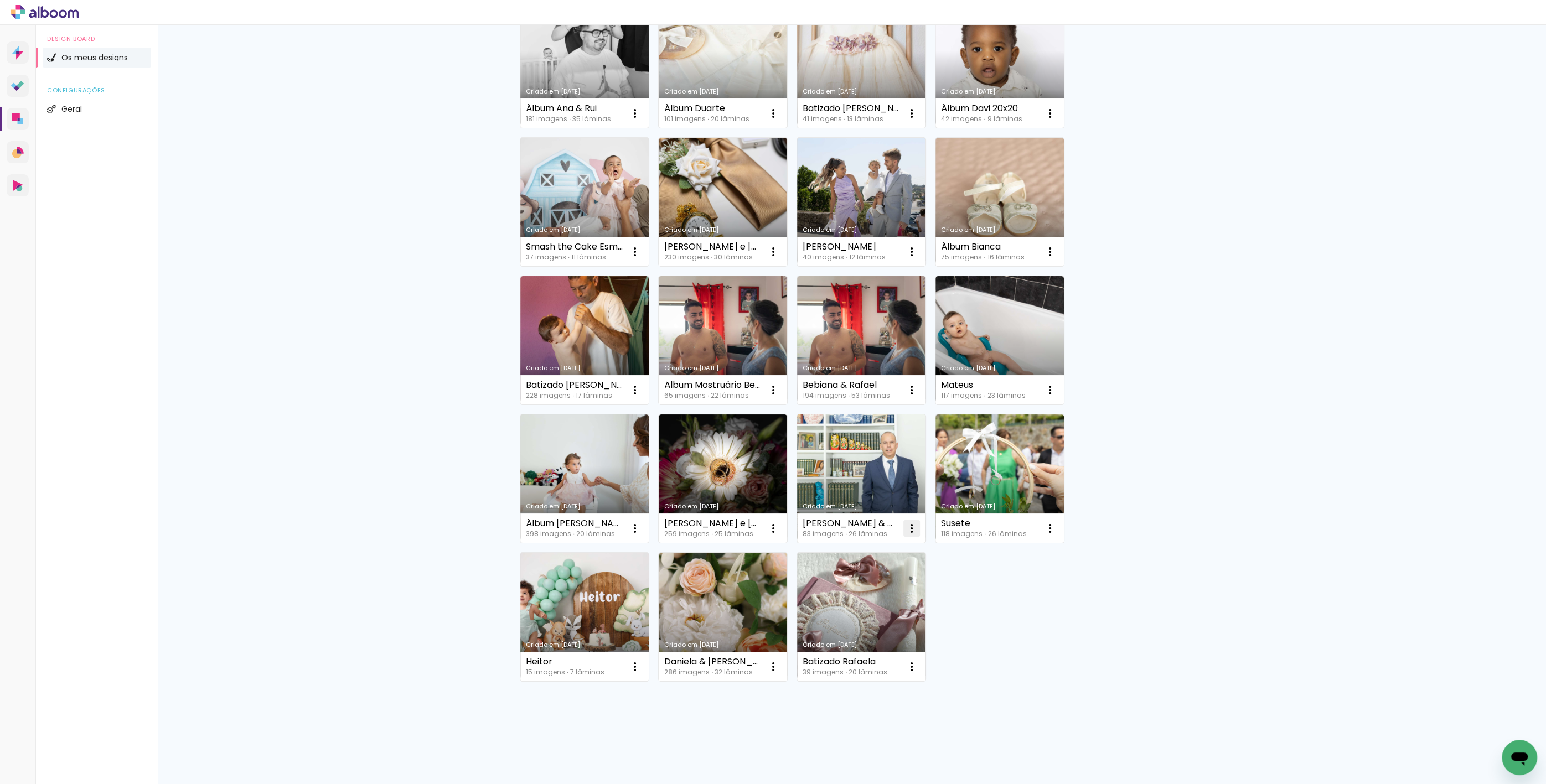
click at [909, 529] on iron-icon at bounding box center [912, 529] width 13 height 13
click at [853, 597] on span "Excluir" at bounding box center [846, 601] width 24 height 8
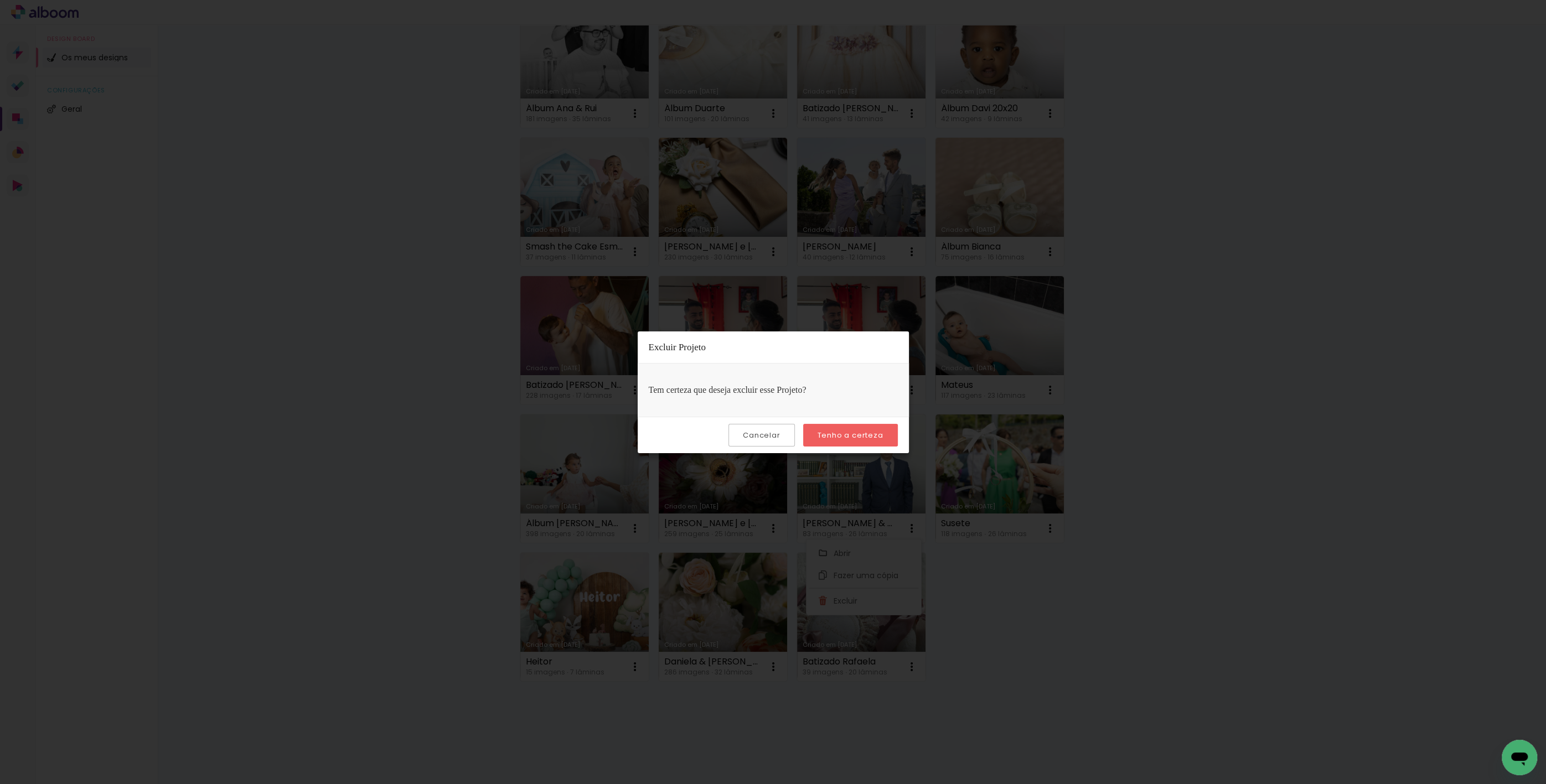
click at [0, 0] on slot "Tenho a certeza" at bounding box center [0, 0] width 0 height 0
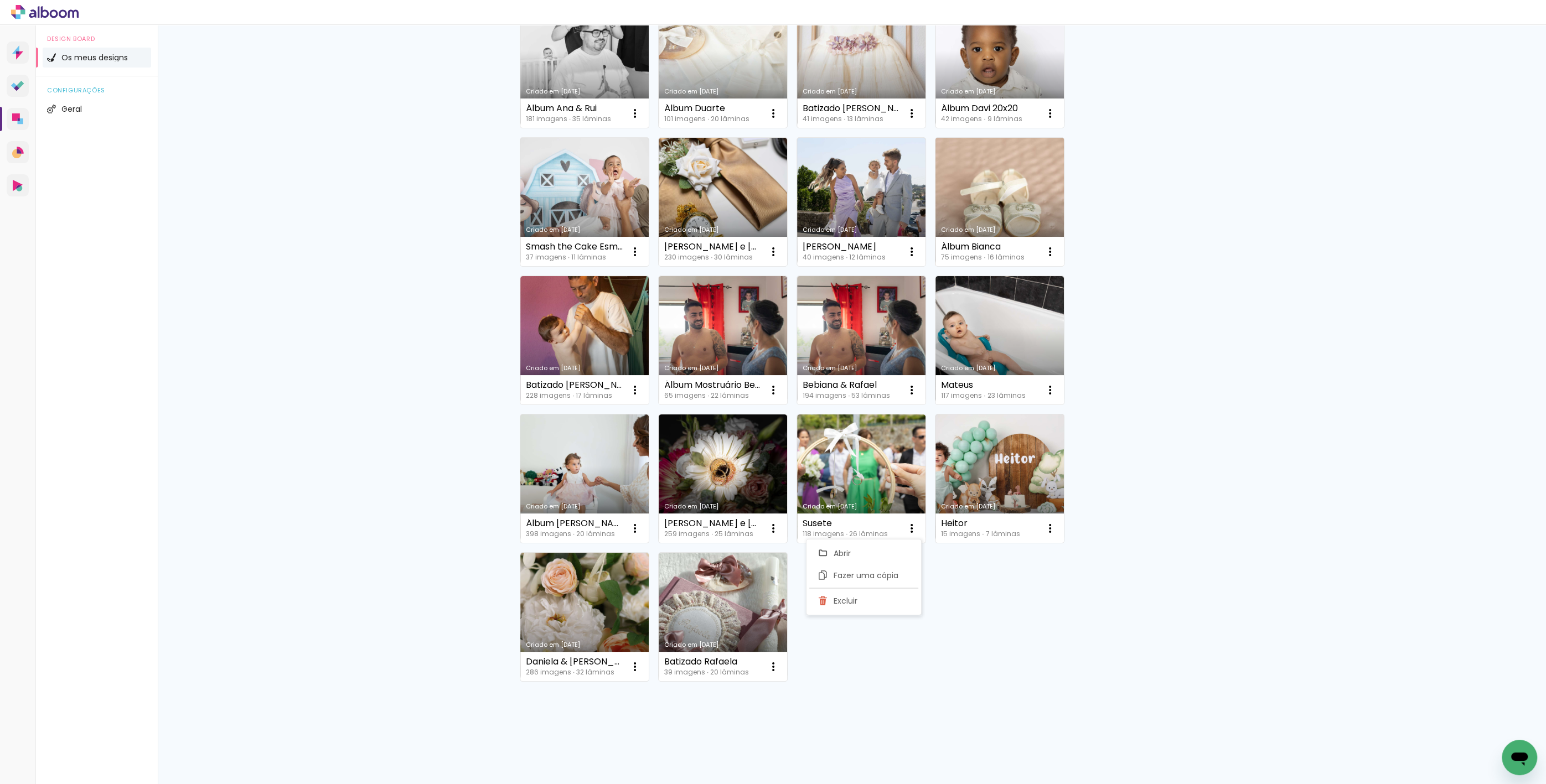
click at [1027, 199] on link "Criado em [DATE]" at bounding box center [999, 202] width 129 height 129
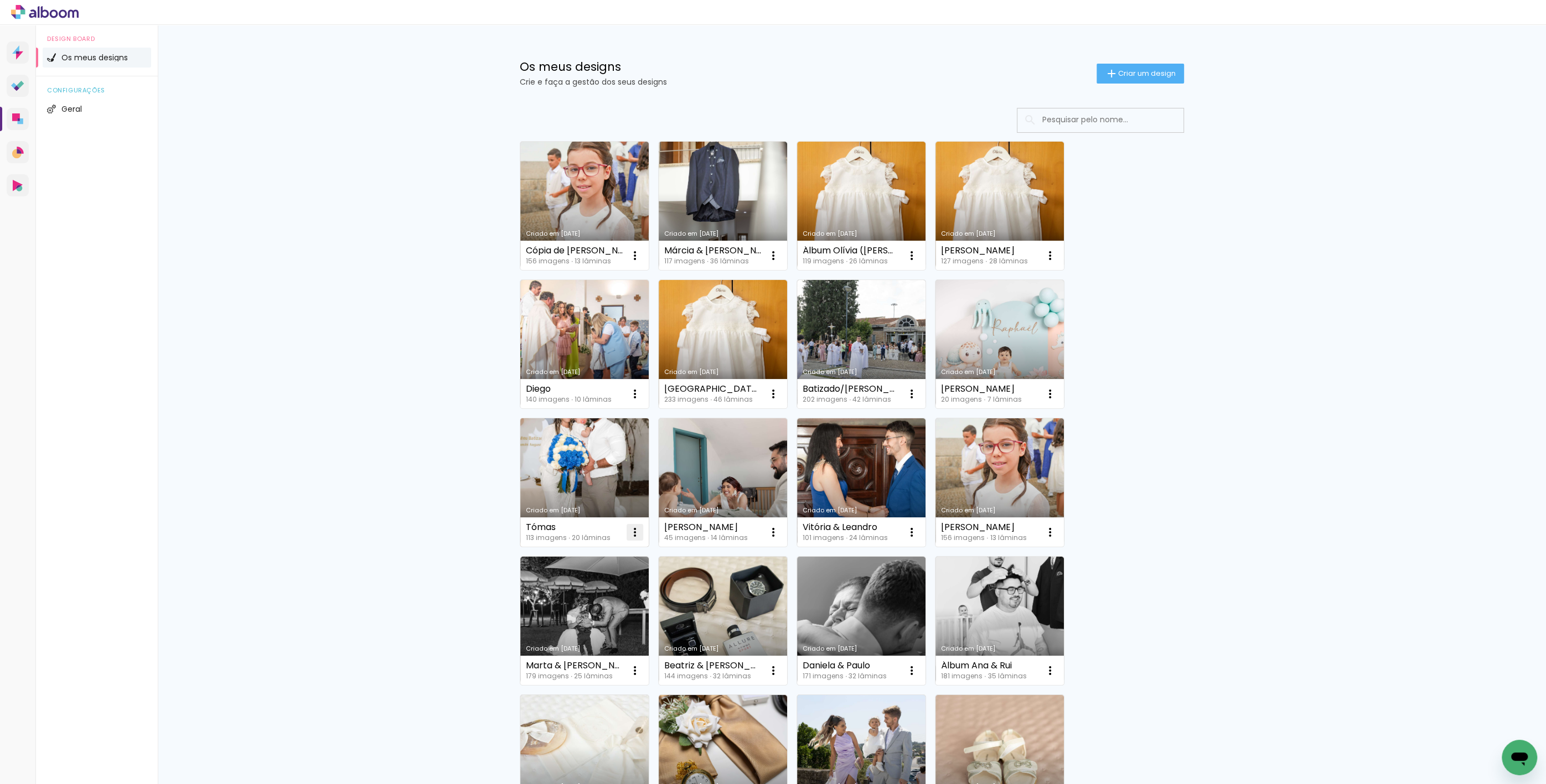
click at [629, 533] on iron-icon at bounding box center [635, 533] width 13 height 13
click at [612, 602] on paper-item "Excluir" at bounding box center [587, 605] width 109 height 22
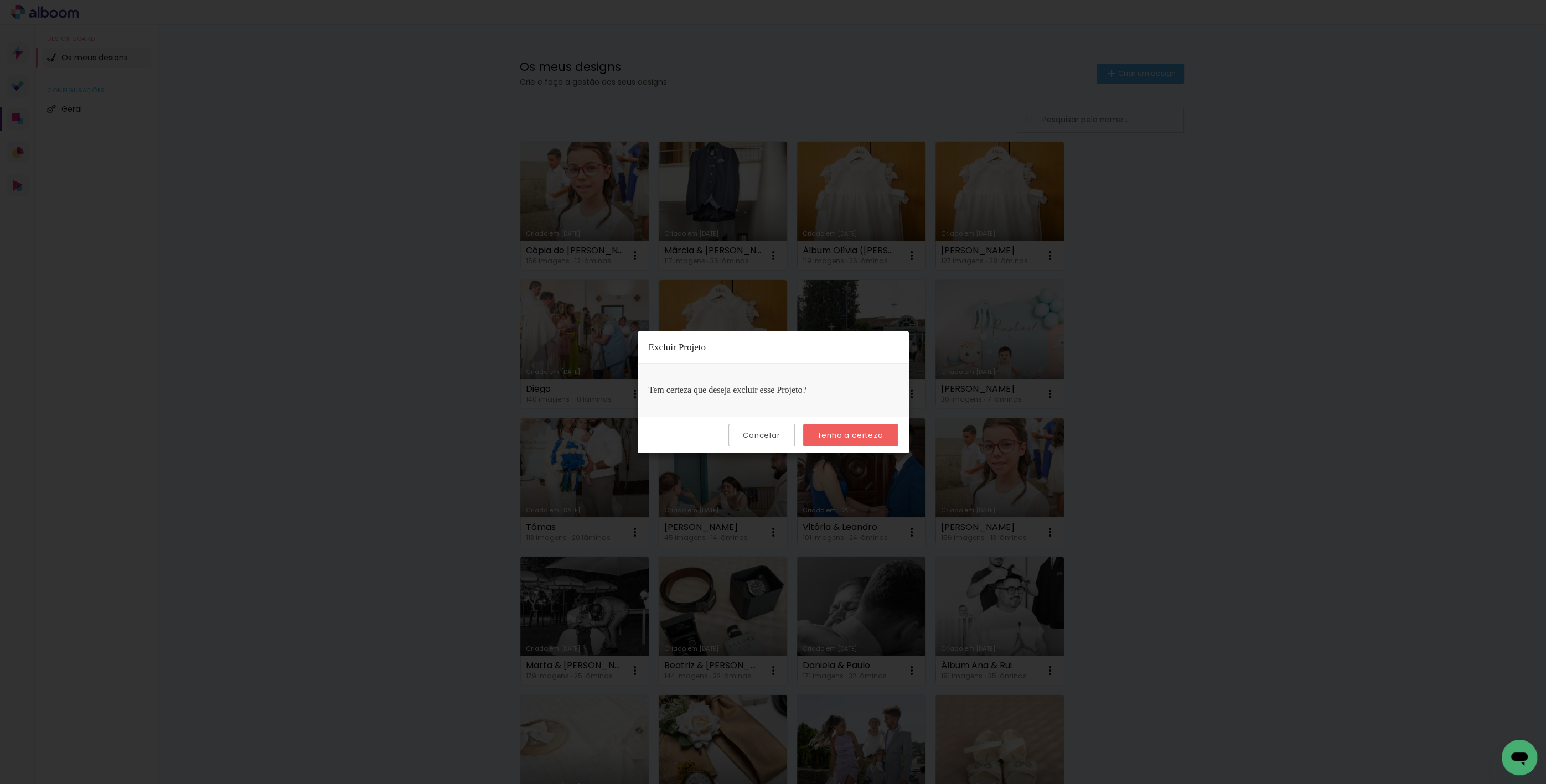
click at [0, 0] on slot "Tenho a certeza" at bounding box center [0, 0] width 0 height 0
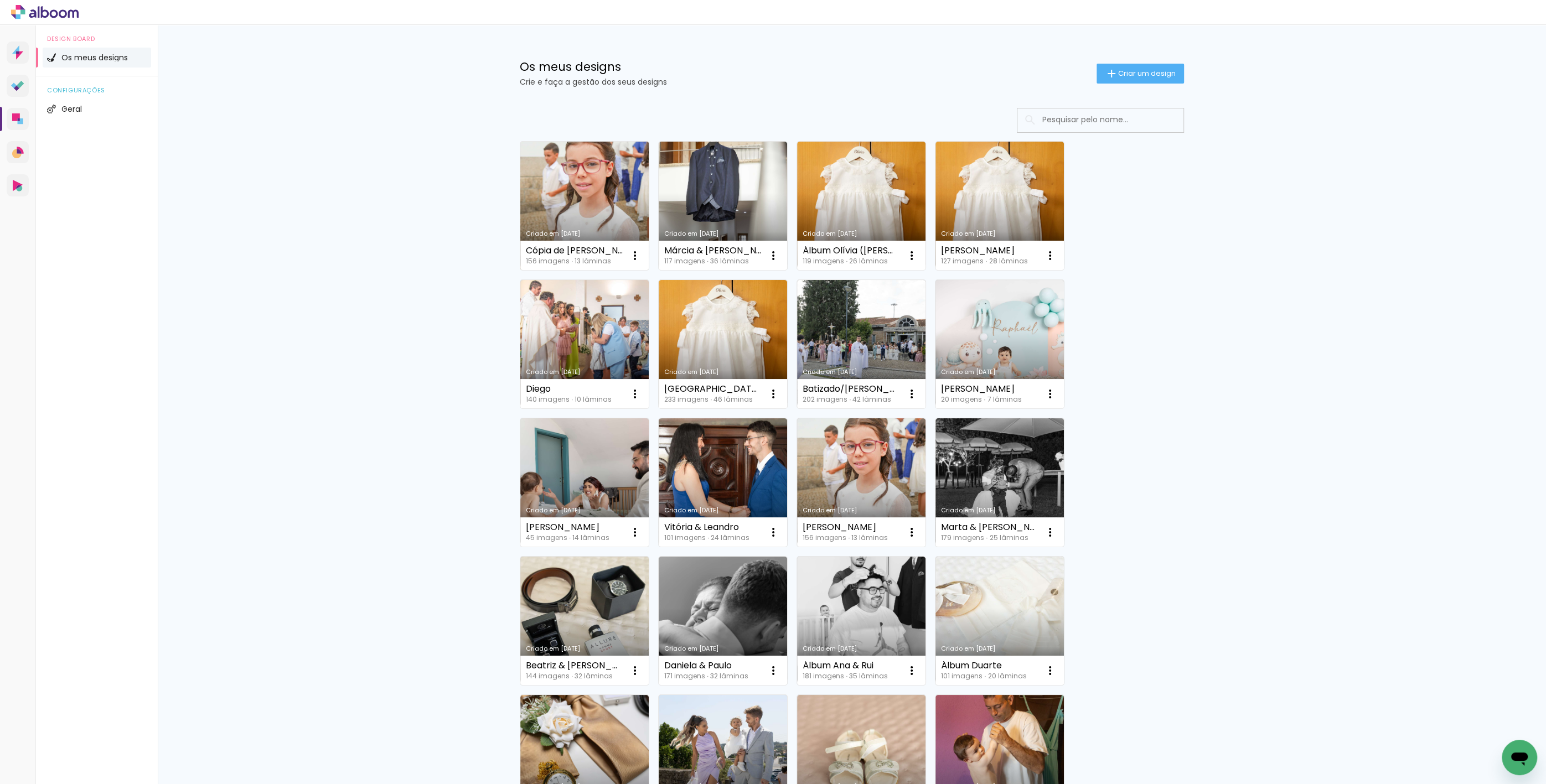
click at [578, 225] on link "Criado em [DATE]" at bounding box center [584, 206] width 129 height 129
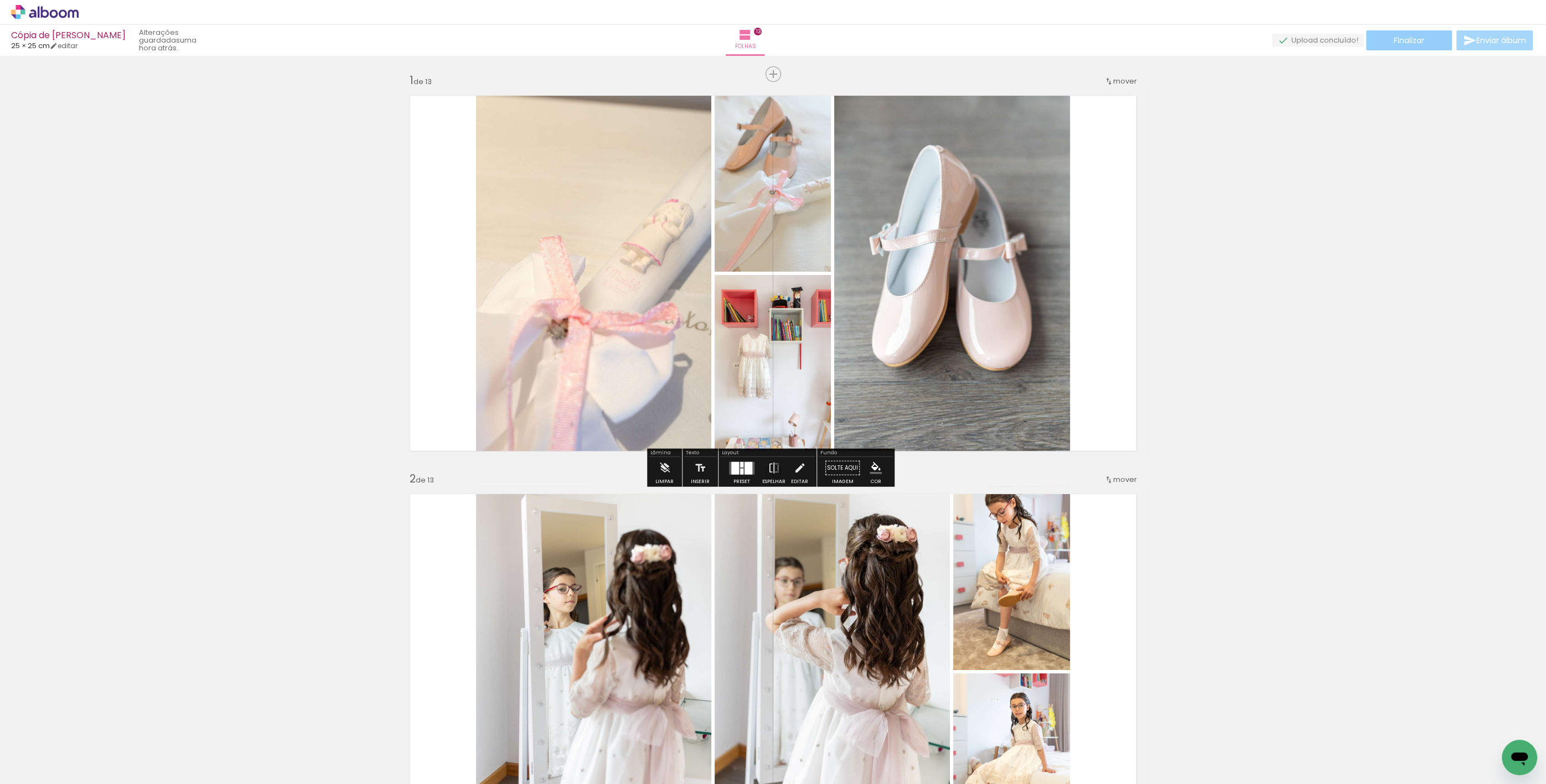
click at [1404, 38] on span "Finalizar" at bounding box center [1409, 40] width 30 height 8
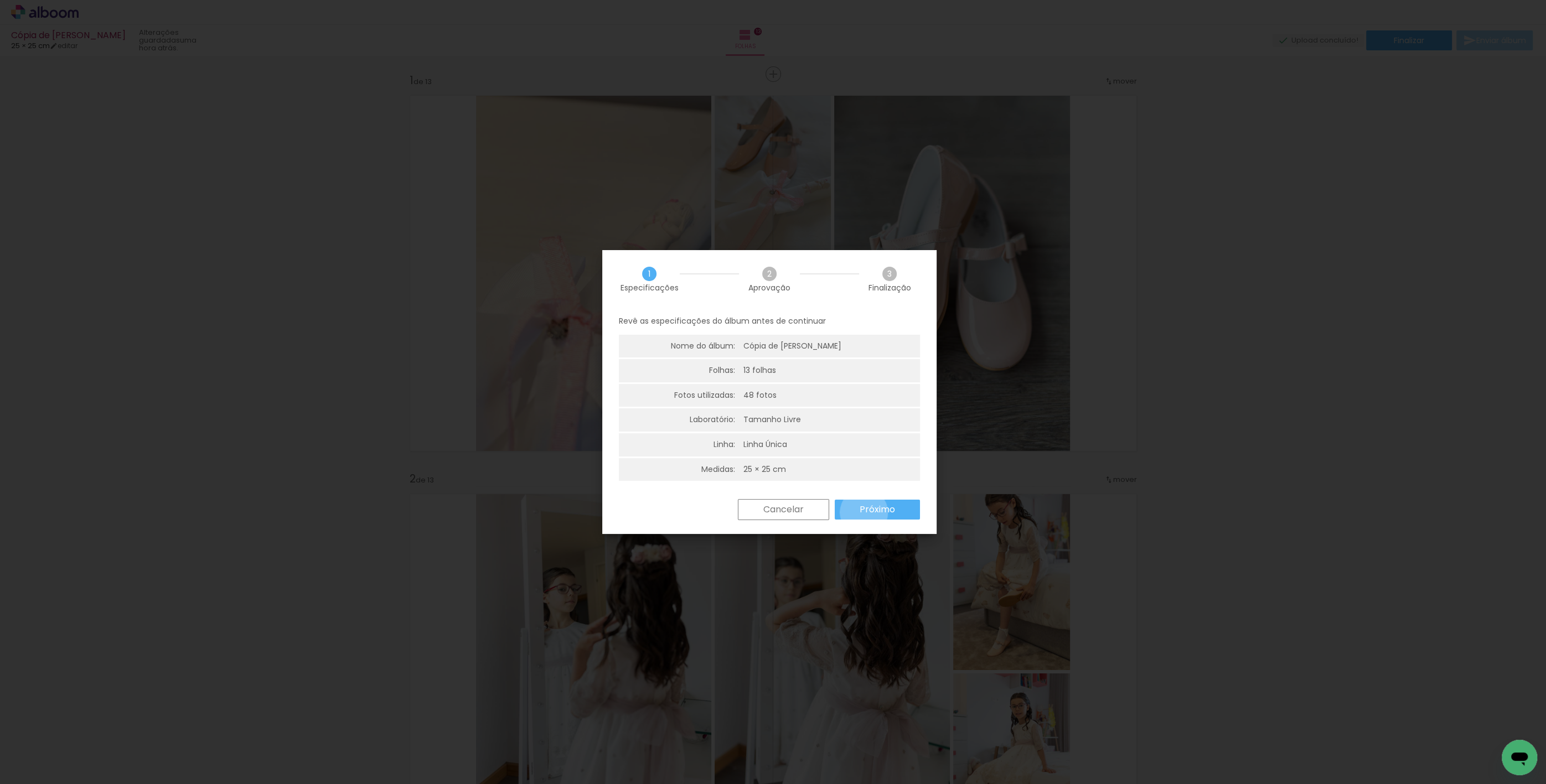
click at [0, 0] on slot "Próximo" at bounding box center [0, 0] width 0 height 0
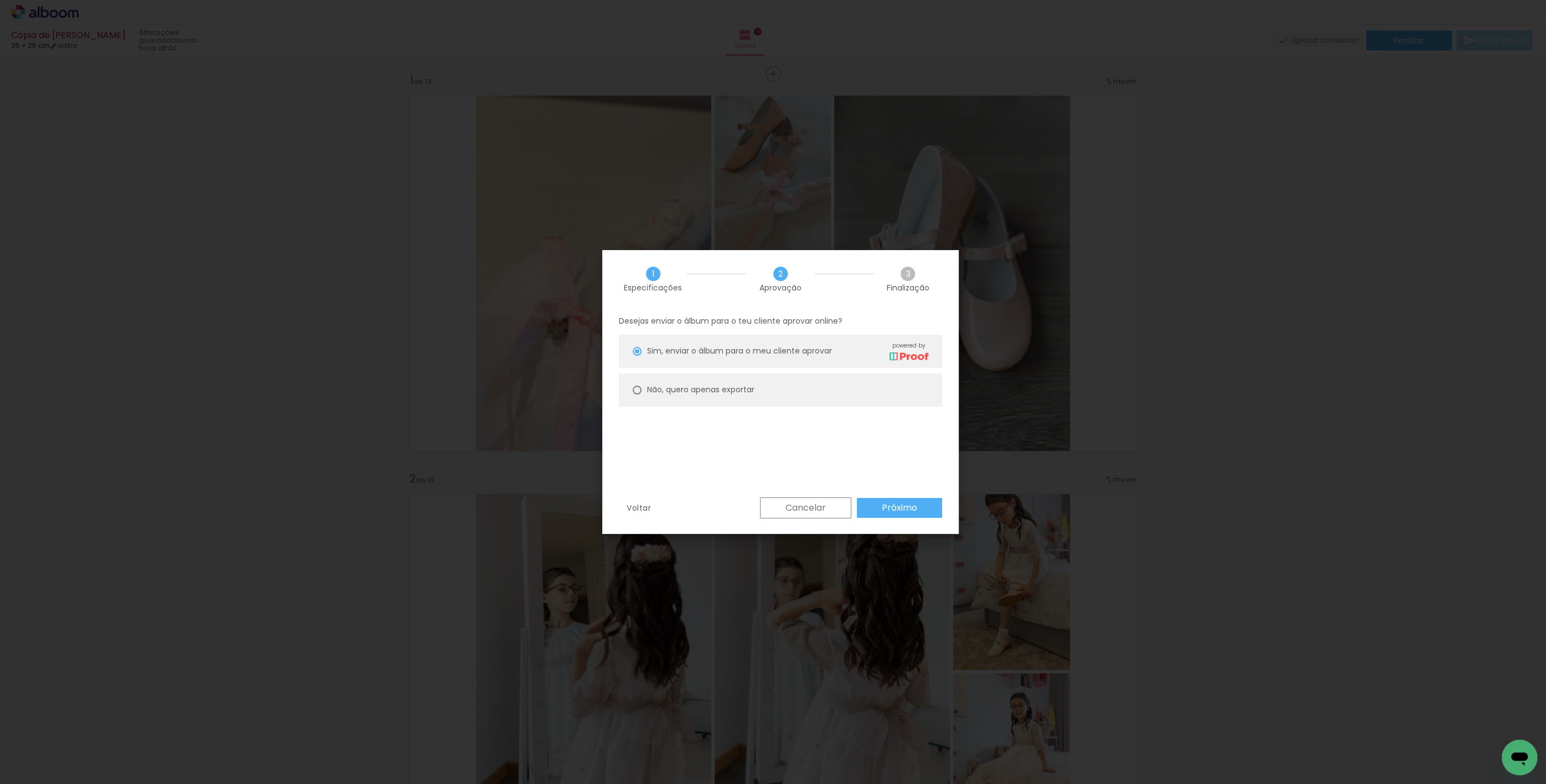
click at [863, 512] on paper-button "Próximo" at bounding box center [899, 508] width 85 height 20
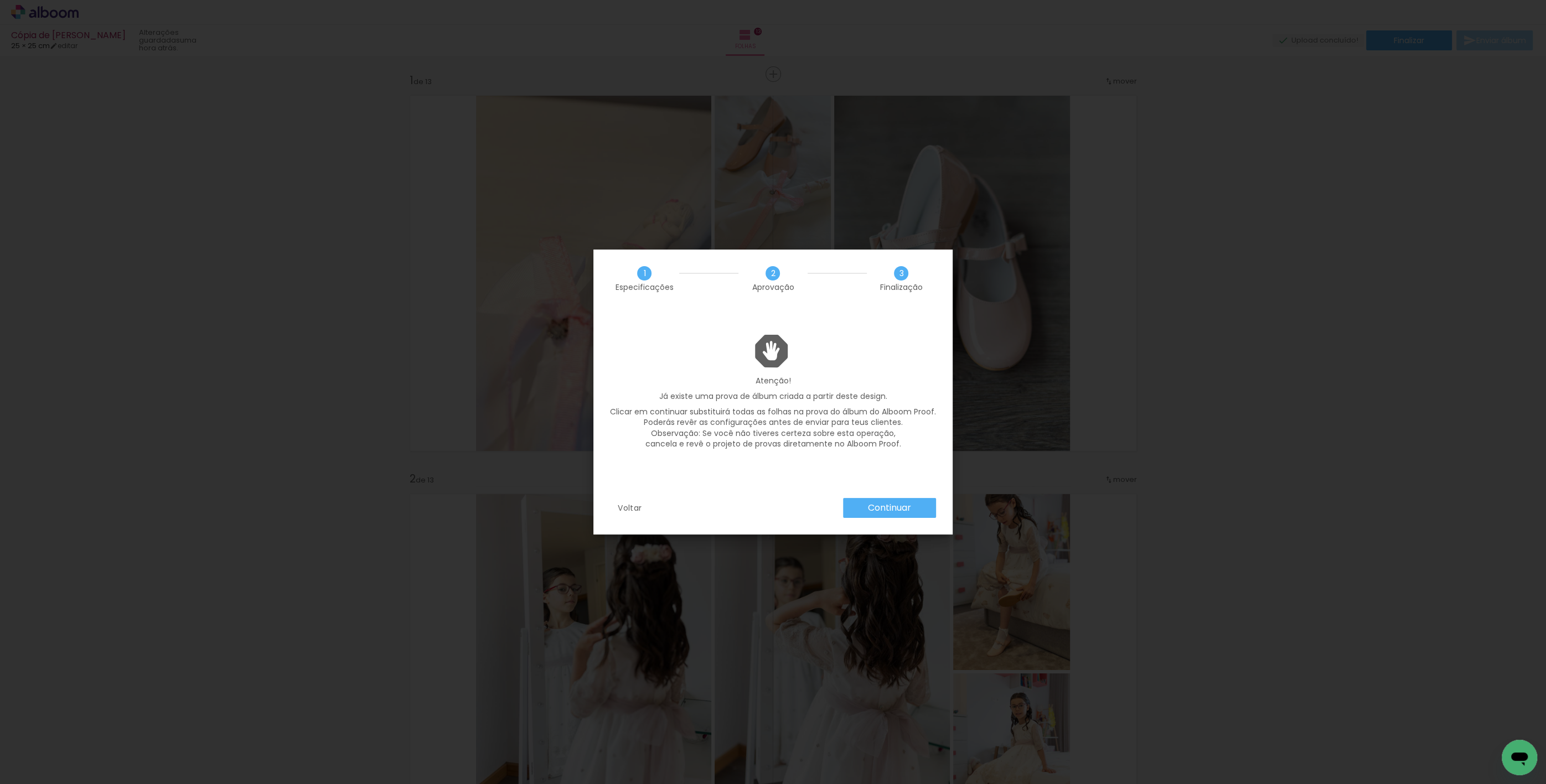
click at [863, 511] on paper-button "Continuar" at bounding box center [889, 508] width 93 height 20
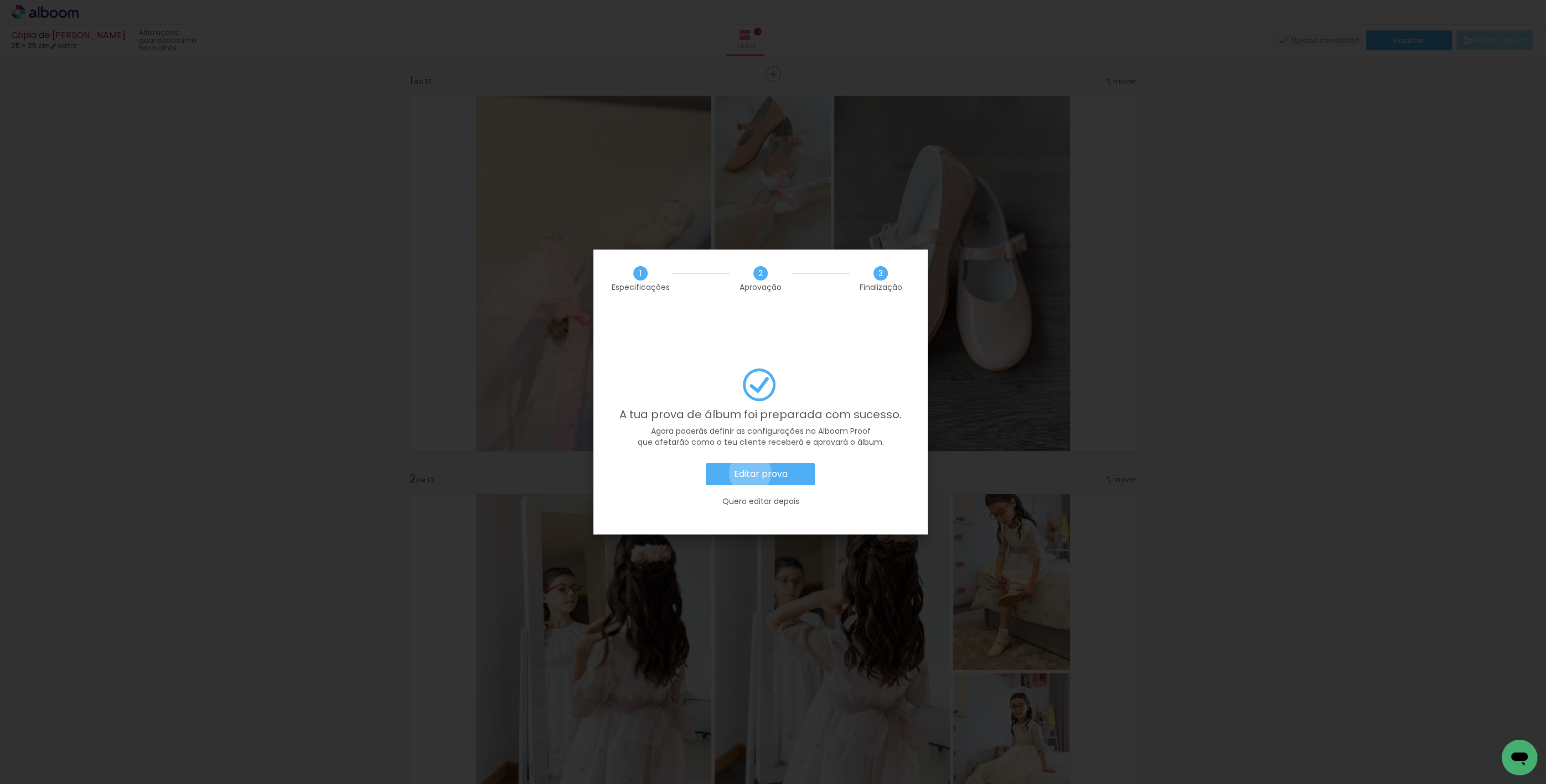
click at [0, 0] on slot "Editar prova" at bounding box center [0, 0] width 0 height 0
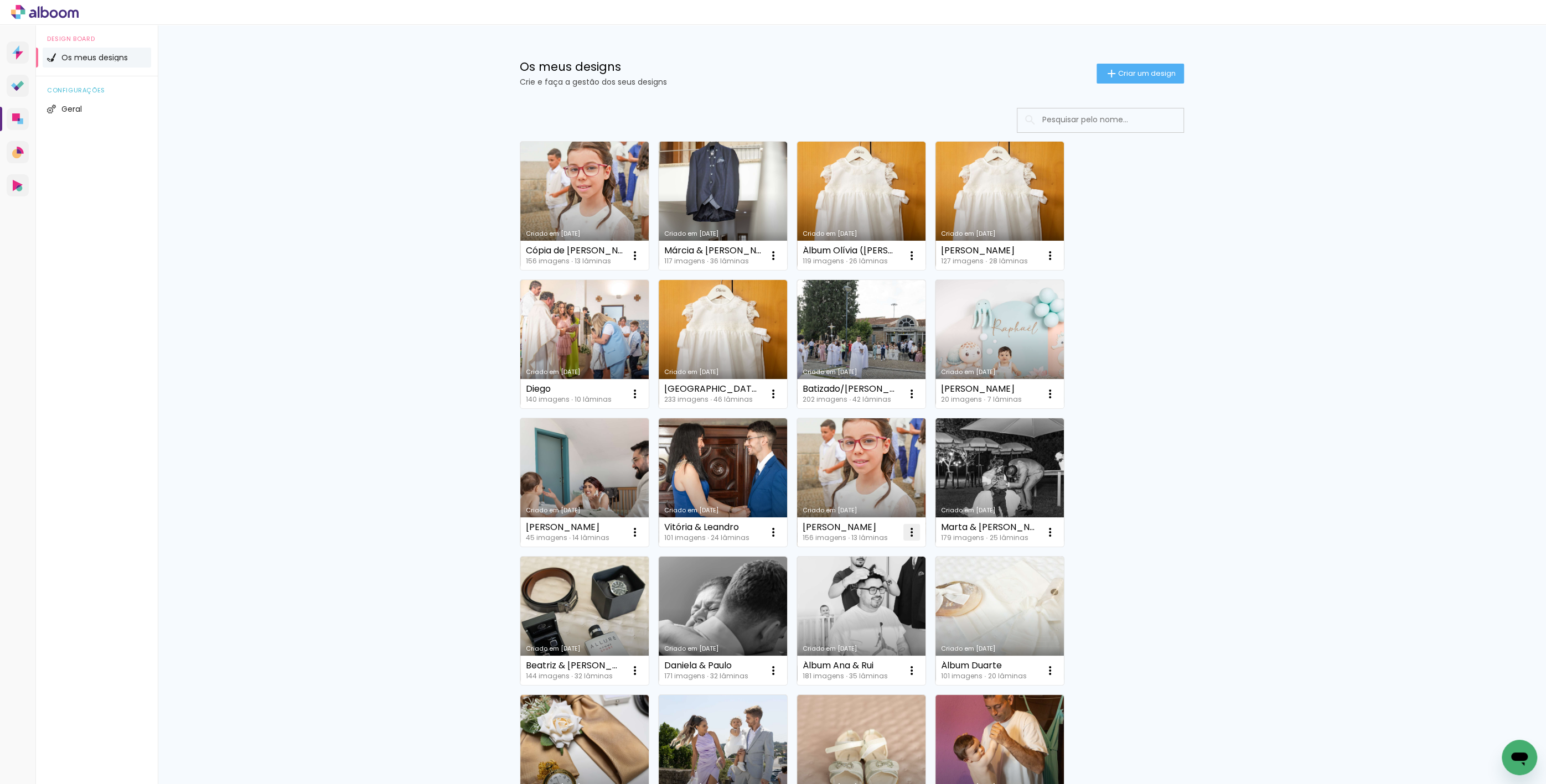
click at [914, 532] on iron-icon at bounding box center [912, 533] width 13 height 13
click at [857, 606] on span "Excluir" at bounding box center [846, 605] width 24 height 8
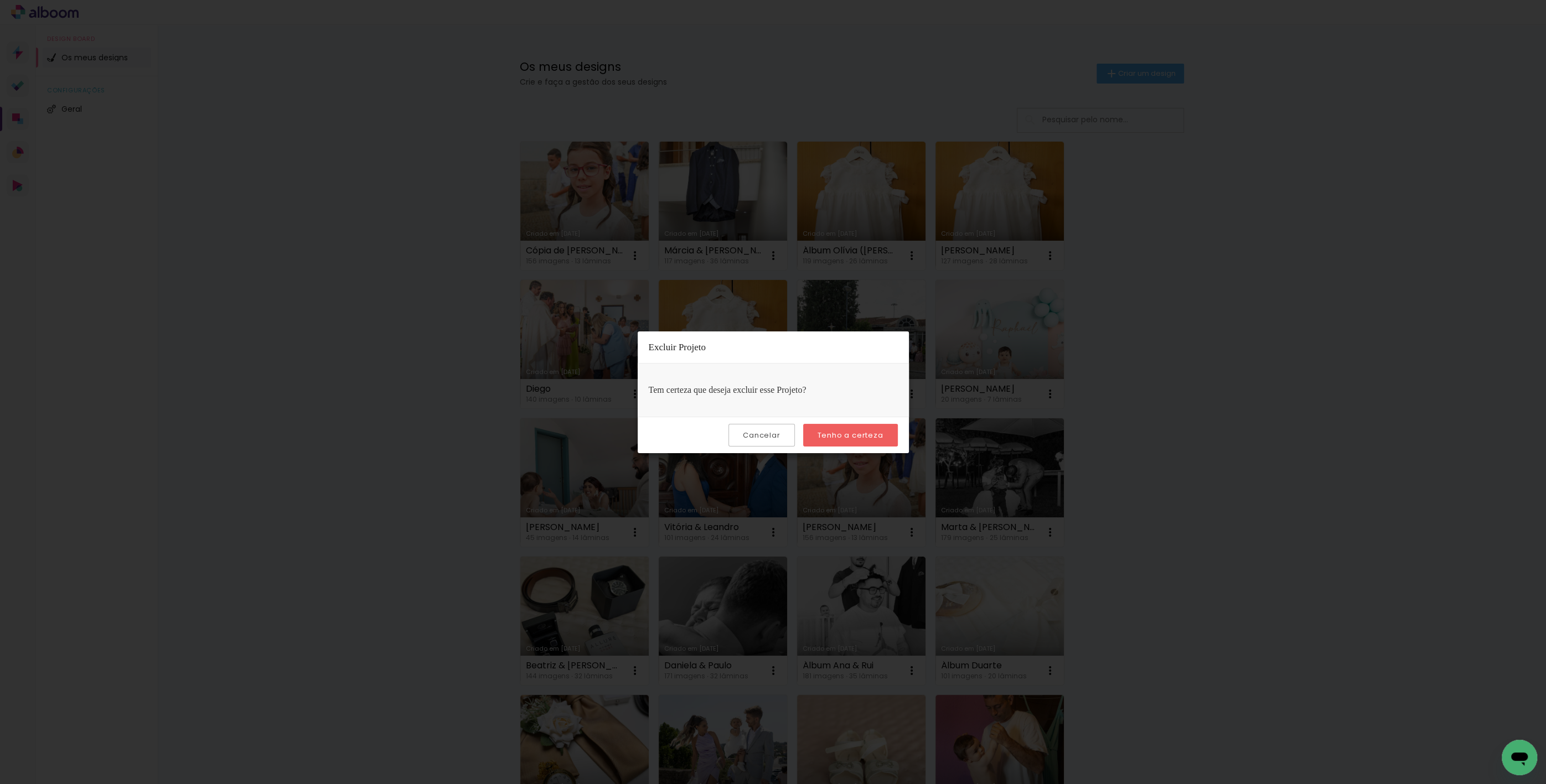
click at [0, 0] on slot "Tenho a certeza" at bounding box center [0, 0] width 0 height 0
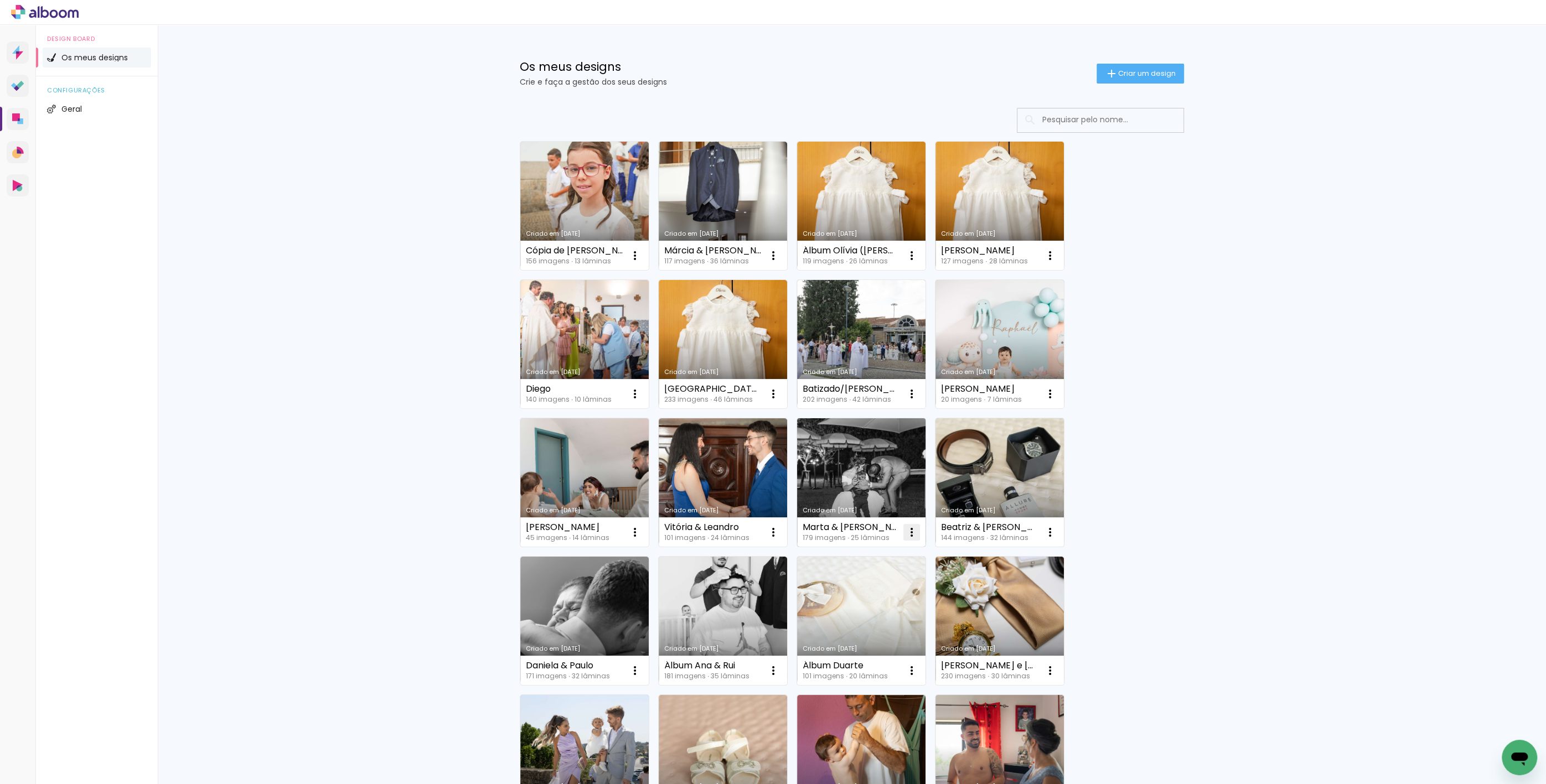
click at [908, 533] on iron-icon at bounding box center [912, 533] width 13 height 13
click at [1123, 562] on div "Criado em 26/09/25 Cópia de Matilde 156 imagens ∙ 13 lâminas Abrir Fazer uma có…" at bounding box center [852, 620] width 674 height 968
click at [1003, 351] on link "Criado em [DATE]" at bounding box center [999, 344] width 129 height 129
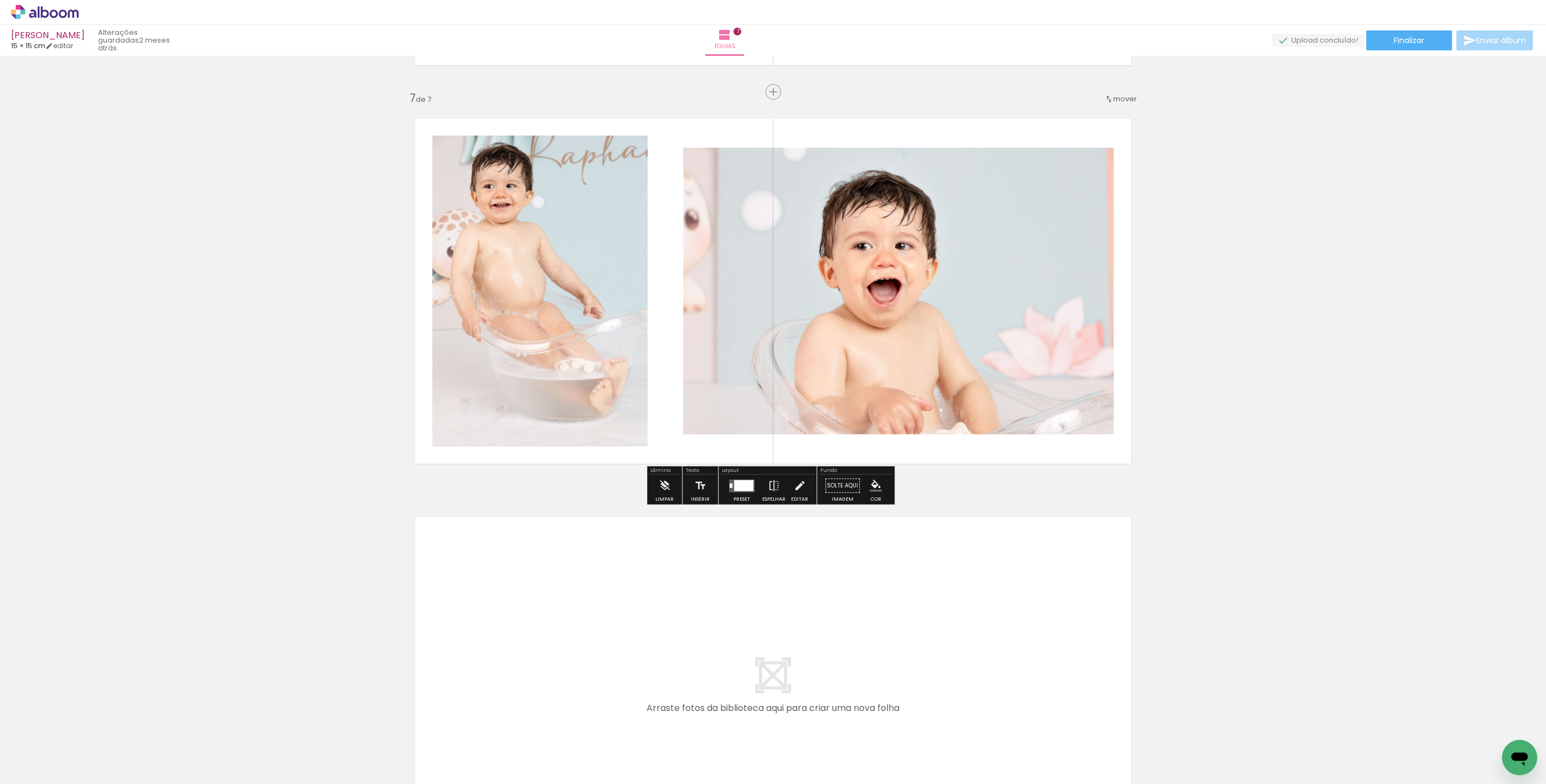
scroll to position [2213, 0]
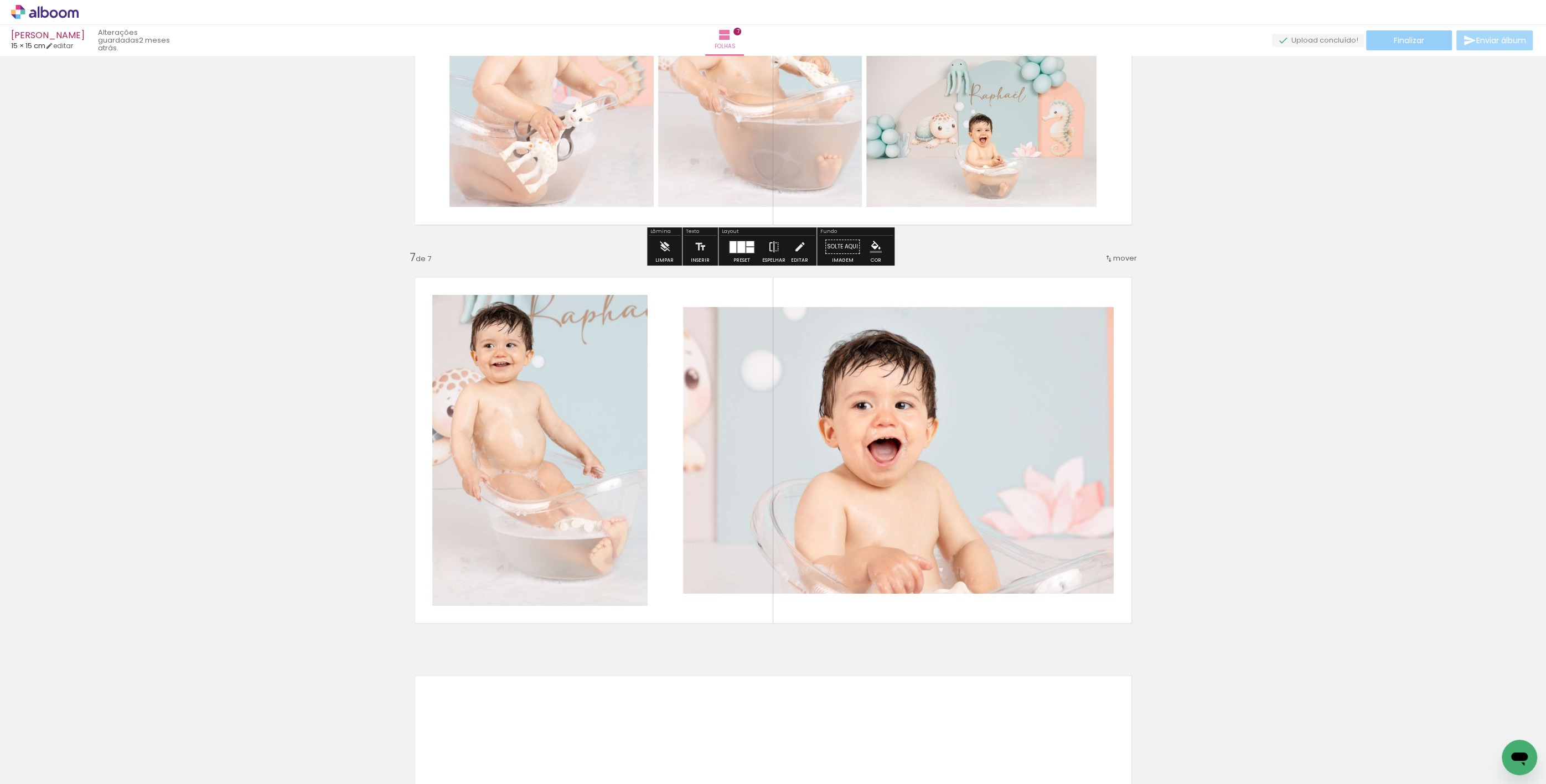
click at [1404, 38] on span "Finalizar" at bounding box center [1409, 40] width 30 height 8
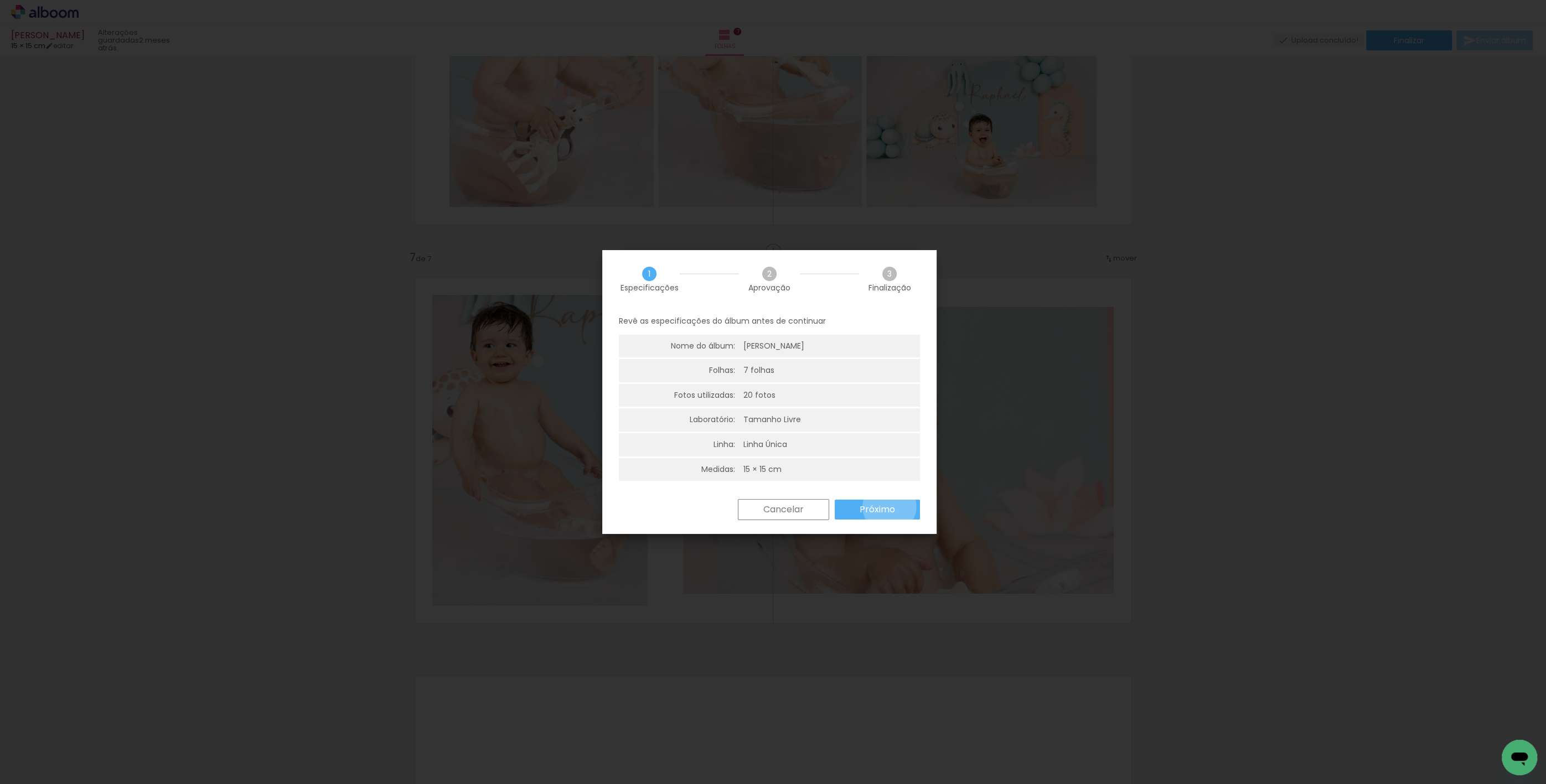
click at [0, 0] on slot "Próximo" at bounding box center [0, 0] width 0 height 0
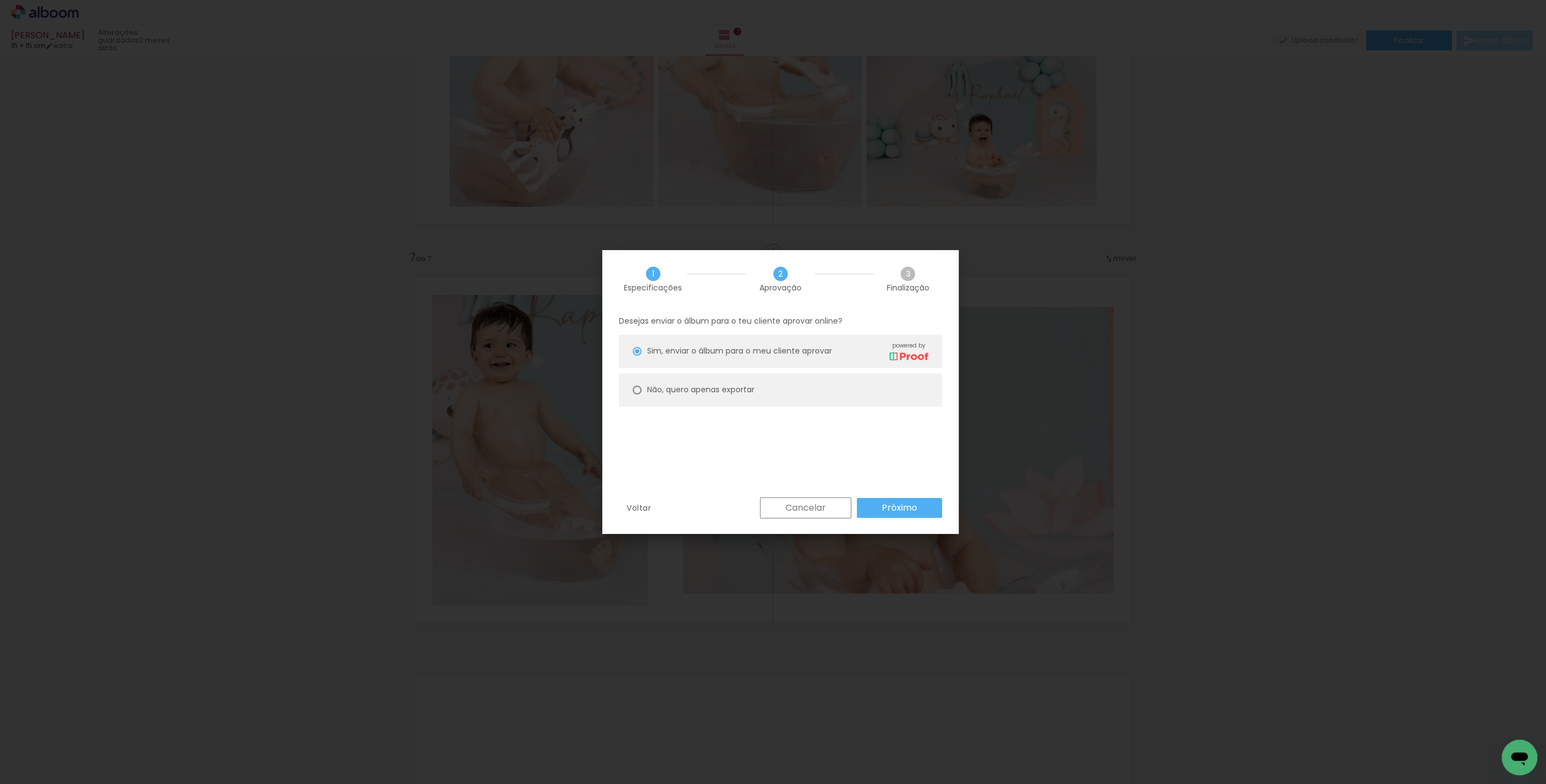
click at [881, 509] on paper-button "Próximo" at bounding box center [899, 508] width 85 height 20
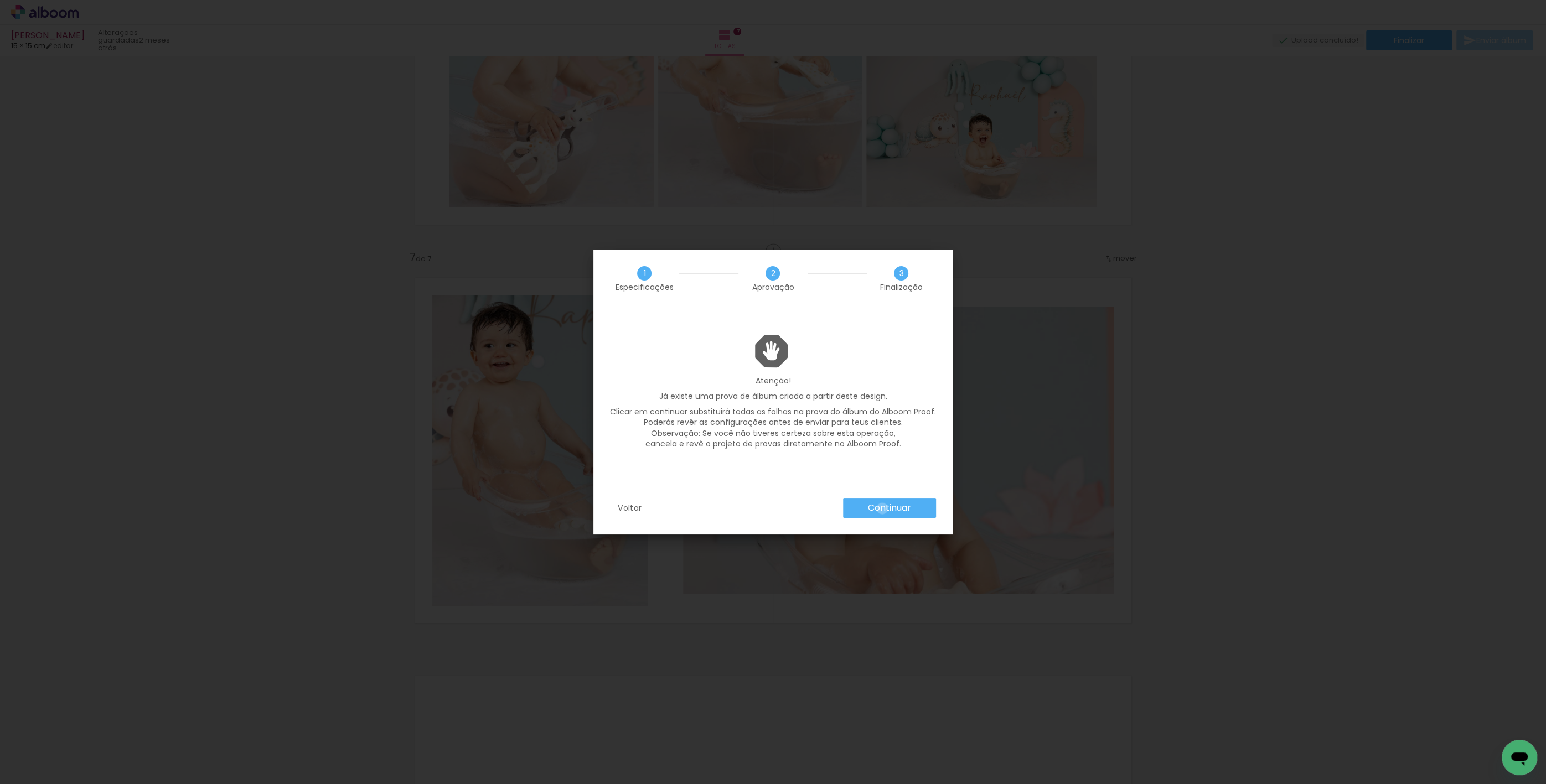
click at [0, 0] on slot "Continuar" at bounding box center [0, 0] width 0 height 0
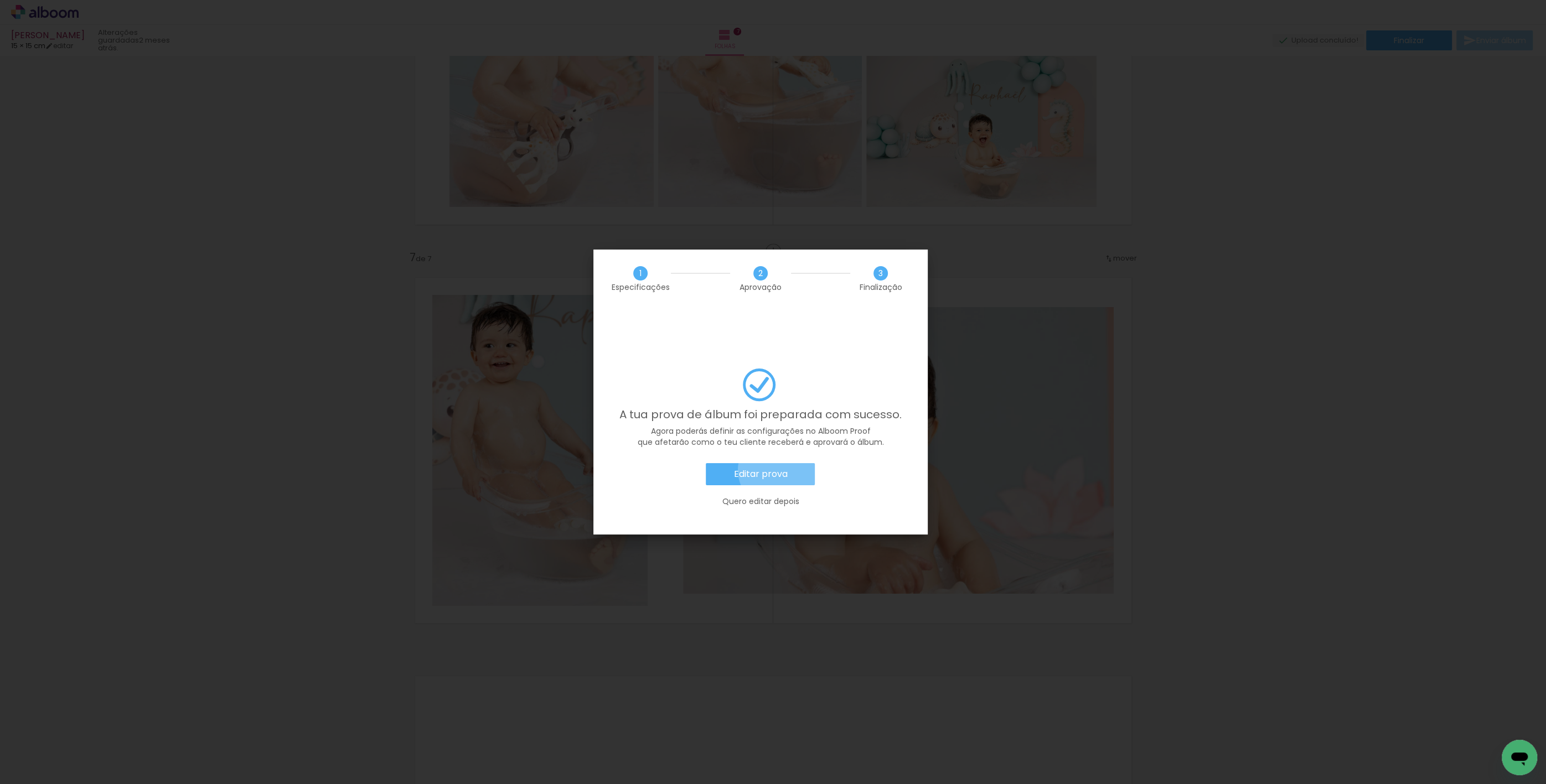
click at [0, 0] on slot "Editar prova" at bounding box center [0, 0] width 0 height 0
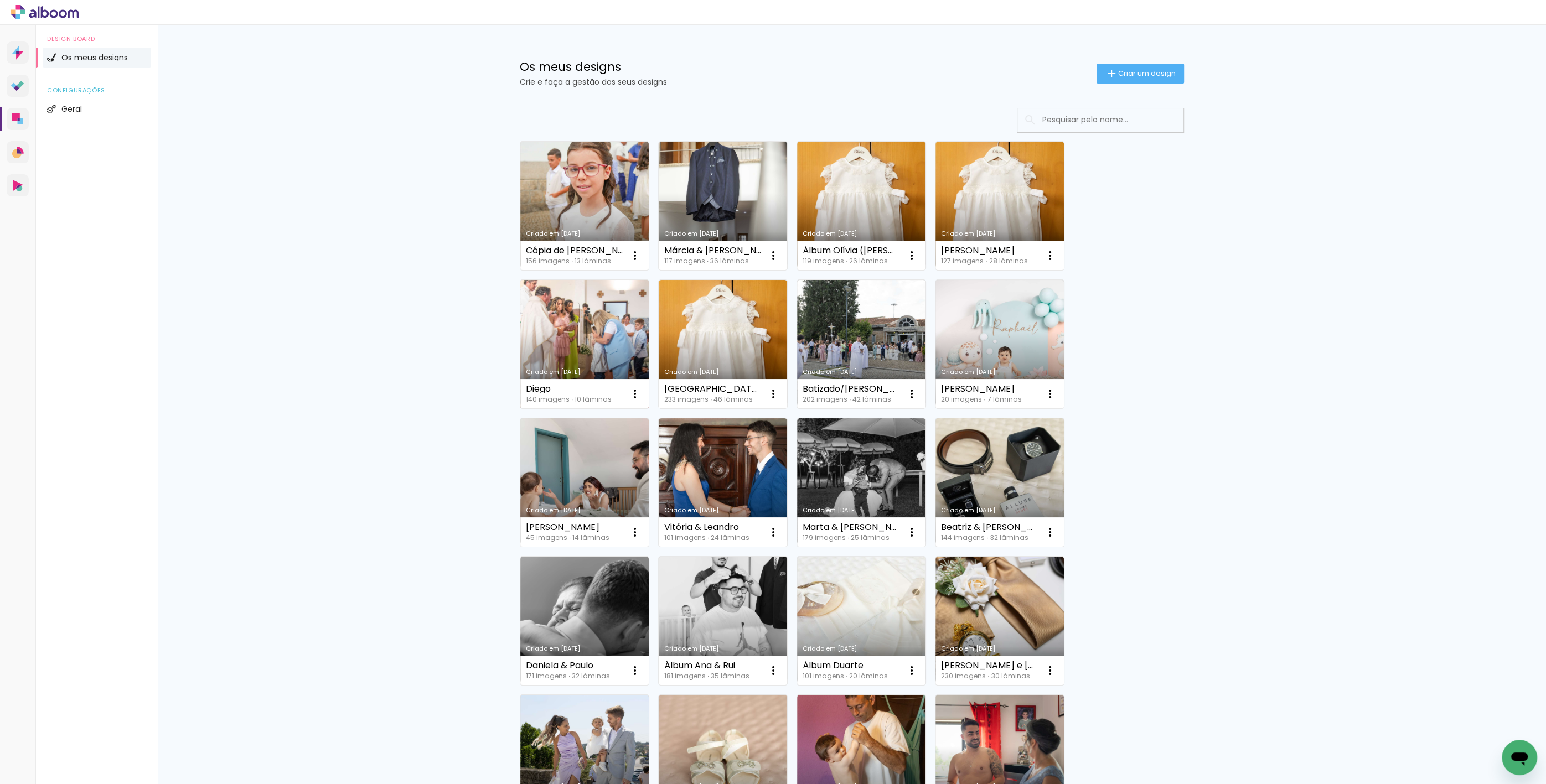
click at [622, 358] on link "Criado em [DATE]" at bounding box center [584, 344] width 129 height 129
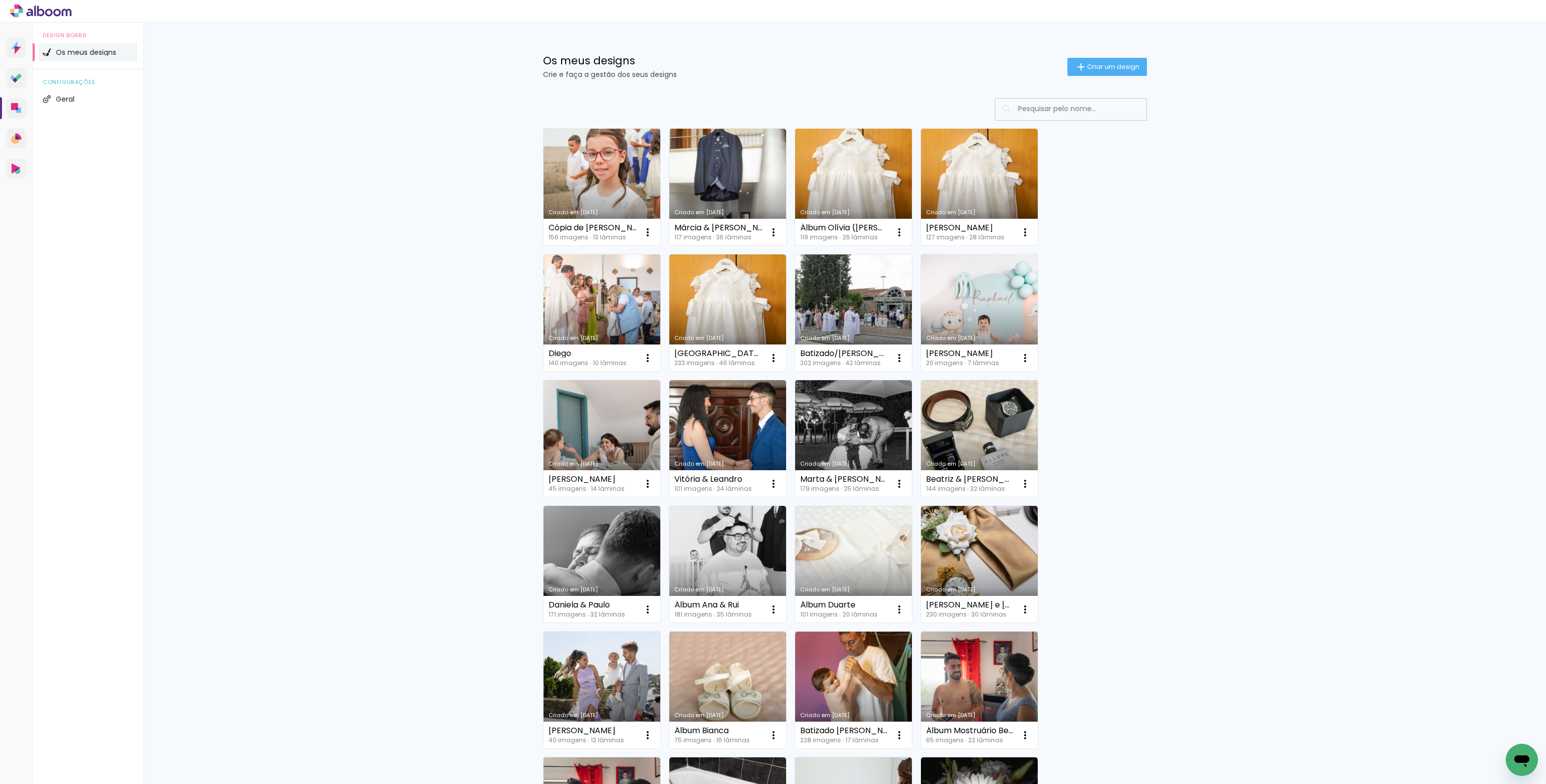
click at [865, 182] on link "Criado em [DATE]" at bounding box center [853, 187] width 117 height 117
